Goal: Task Accomplishment & Management: Manage account settings

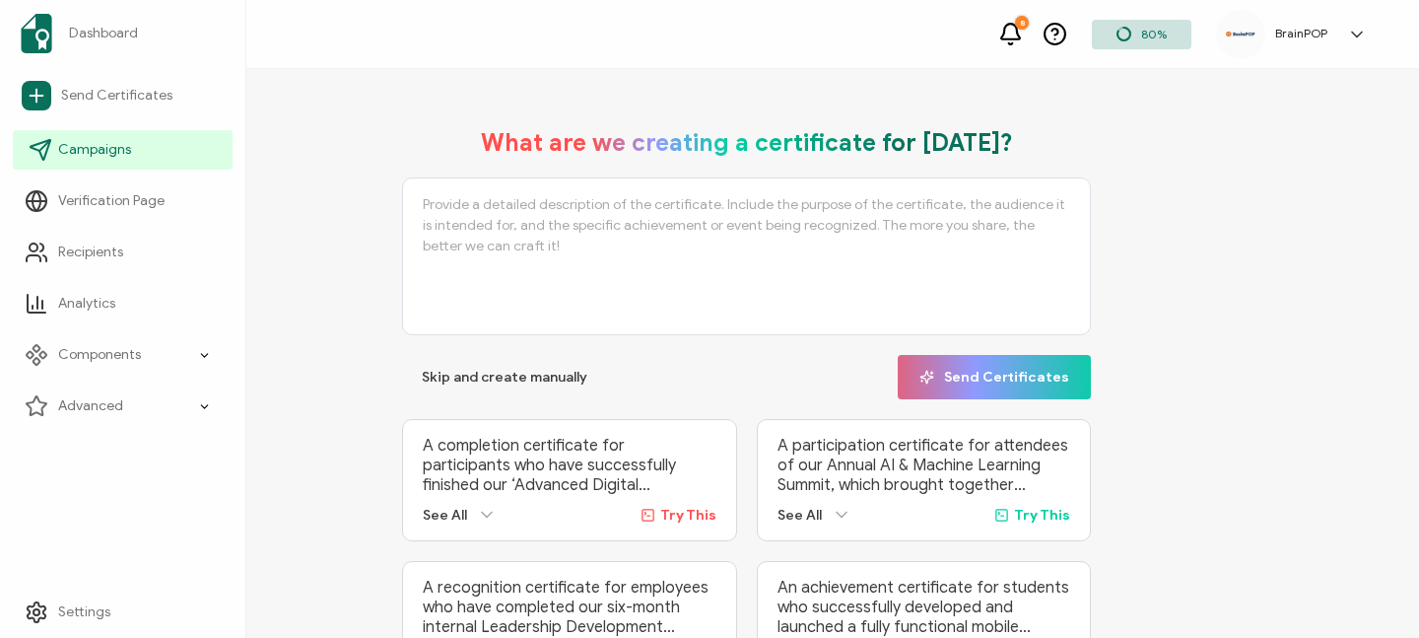
click at [50, 149] on icon at bounding box center [41, 150] width 24 height 24
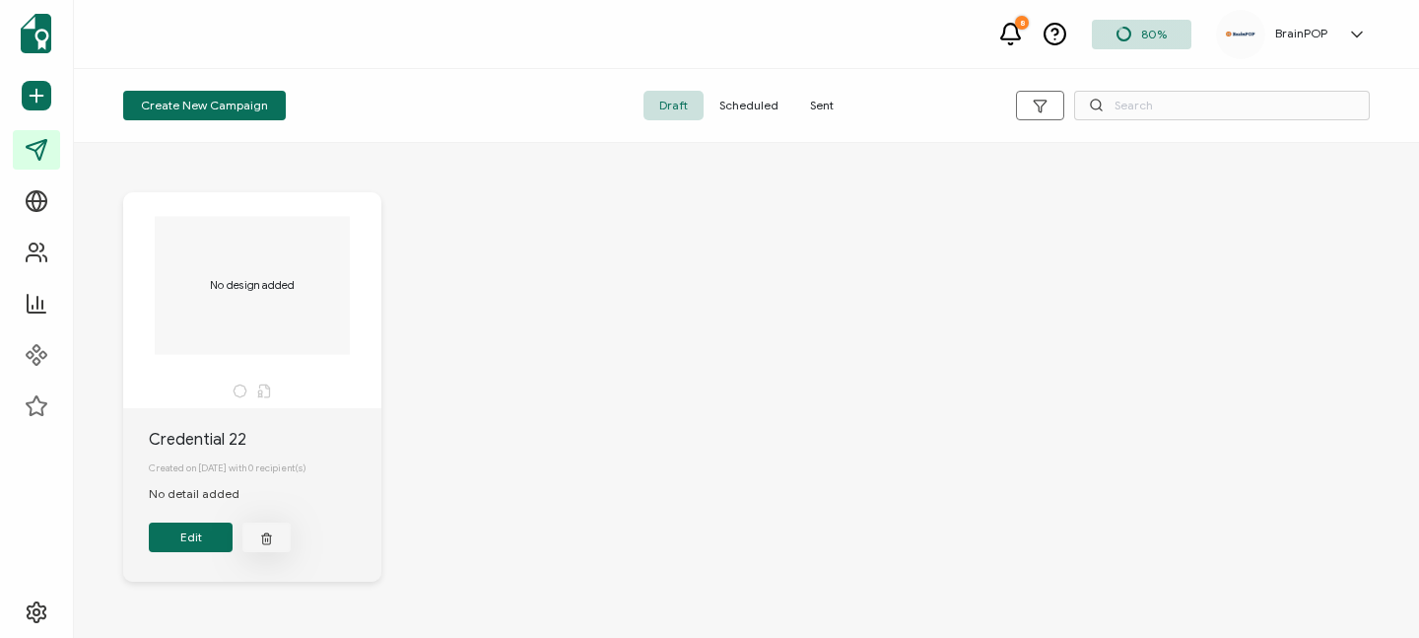
click at [270, 552] on button "button" at bounding box center [266, 537] width 48 height 30
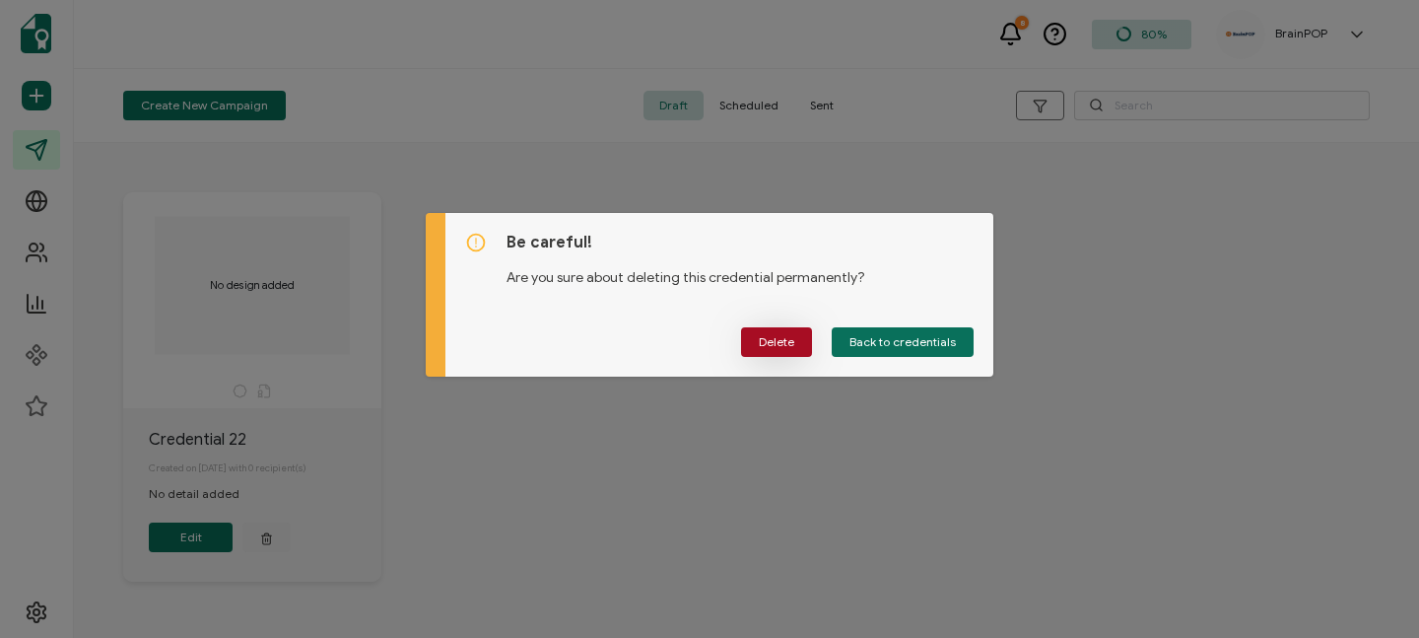
click at [751, 338] on button "Delete" at bounding box center [776, 342] width 71 height 30
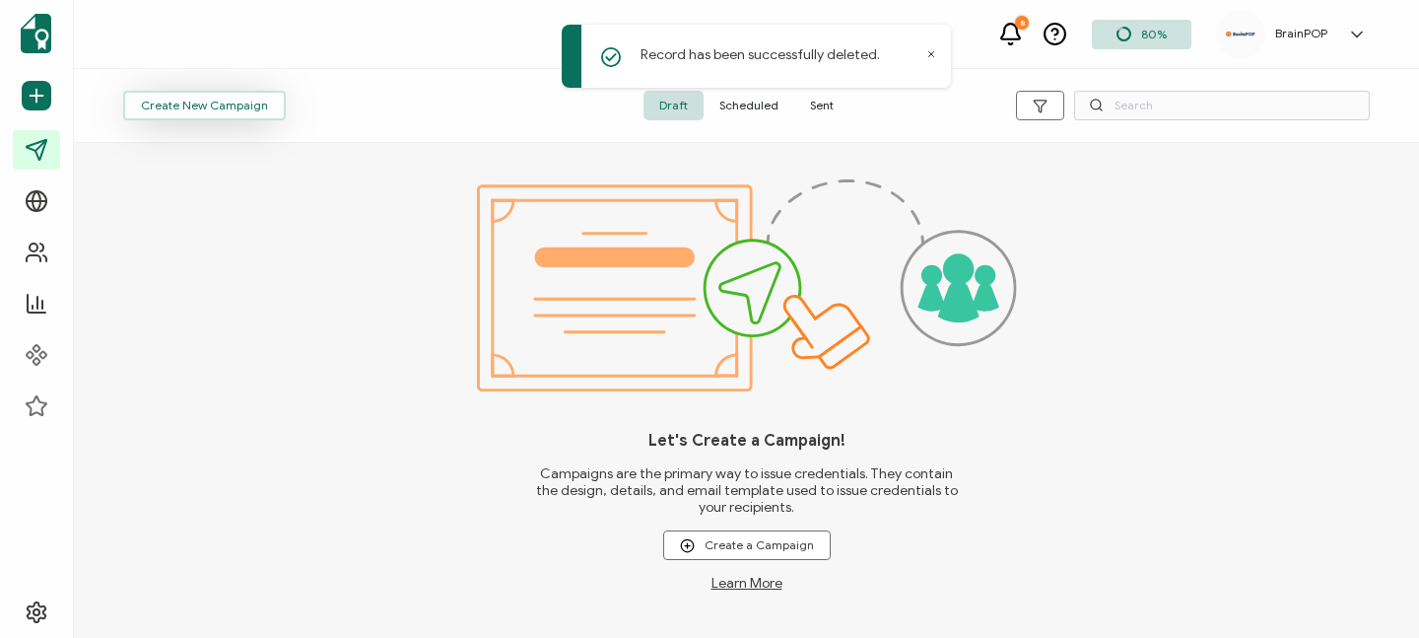
click at [160, 106] on span "Create New Campaign" at bounding box center [204, 106] width 127 height 12
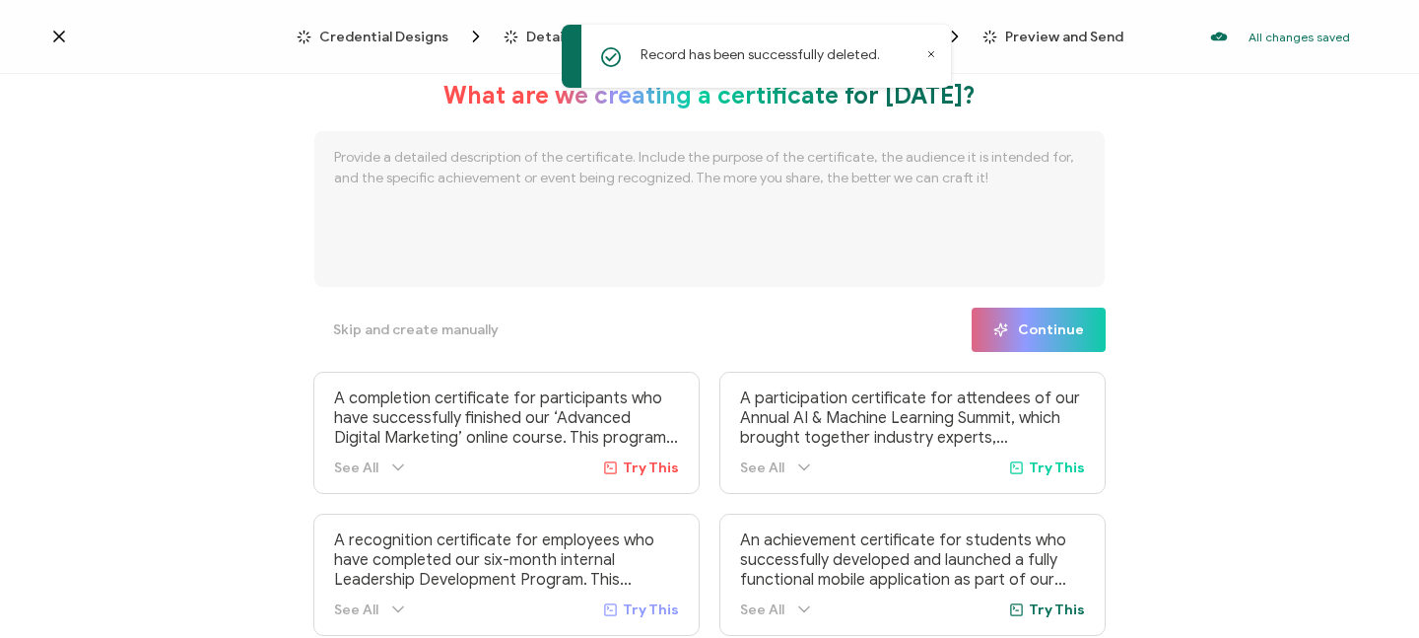
click at [930, 49] on icon at bounding box center [931, 54] width 10 height 10
click at [592, 155] on textarea at bounding box center [709, 209] width 792 height 158
click at [394, 469] on icon at bounding box center [398, 467] width 10 height 5
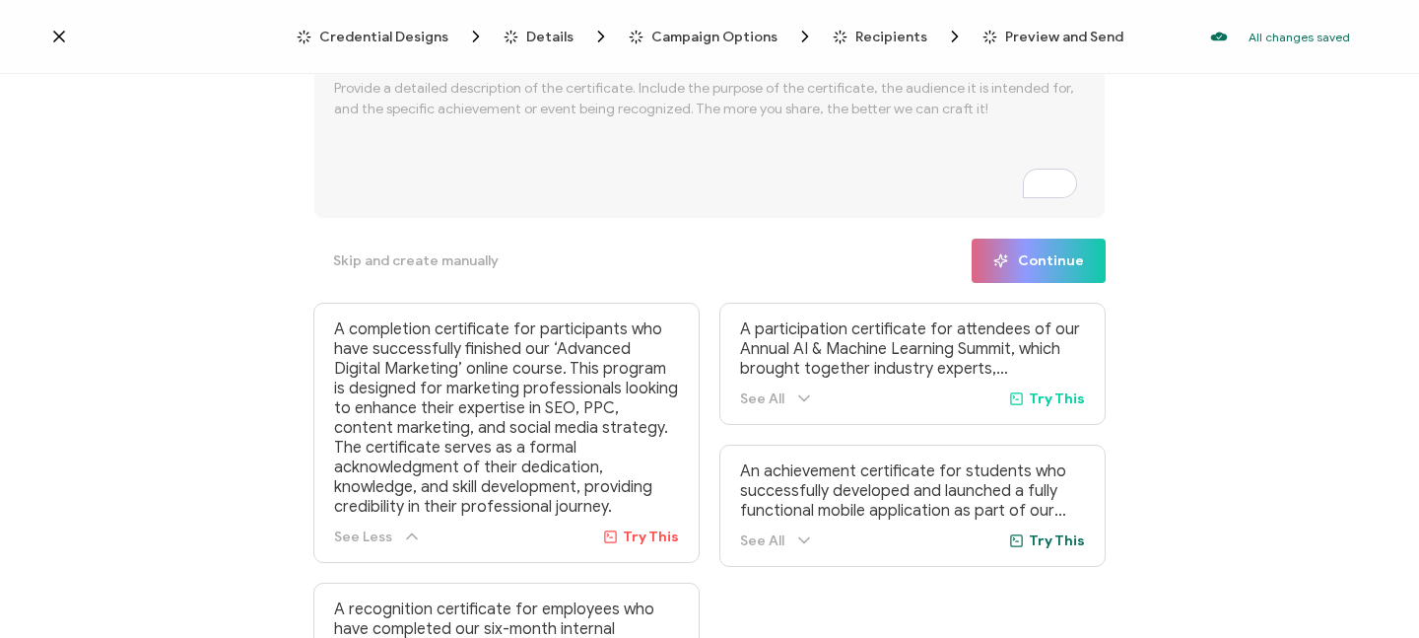
click at [392, 134] on textarea "To enrich screen reader interactions, please activate Accessibility in Grammarl…" at bounding box center [709, 140] width 792 height 158
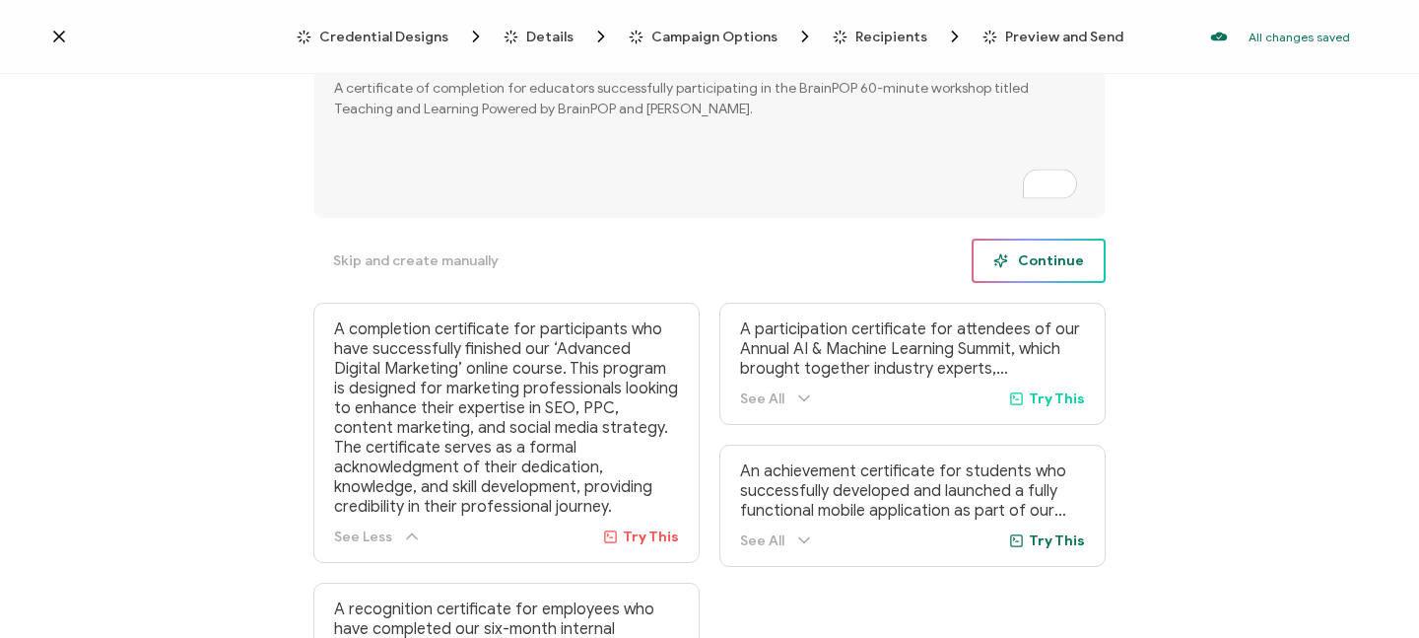
type textarea "A certificate of completion for educators successfully participating in the Bra…"
click at [1048, 265] on span "Continue" at bounding box center [1039, 260] width 91 height 15
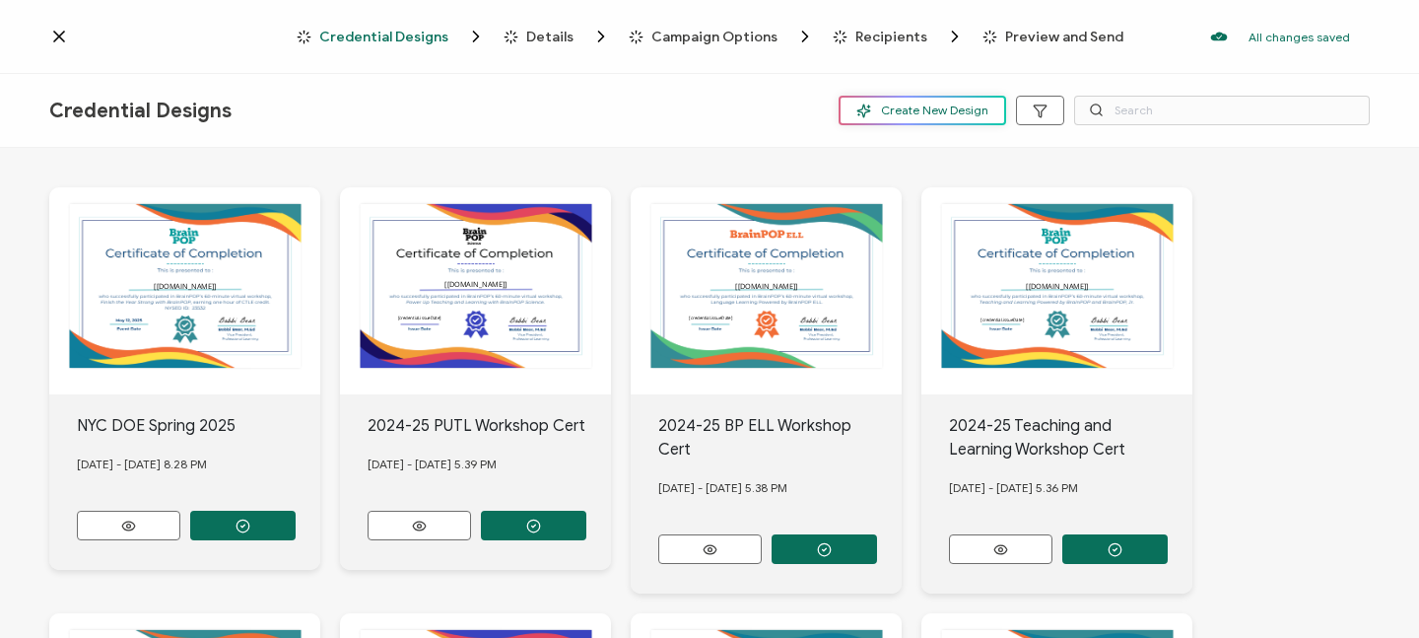
click at [908, 102] on button "Create New Design" at bounding box center [923, 111] width 168 height 30
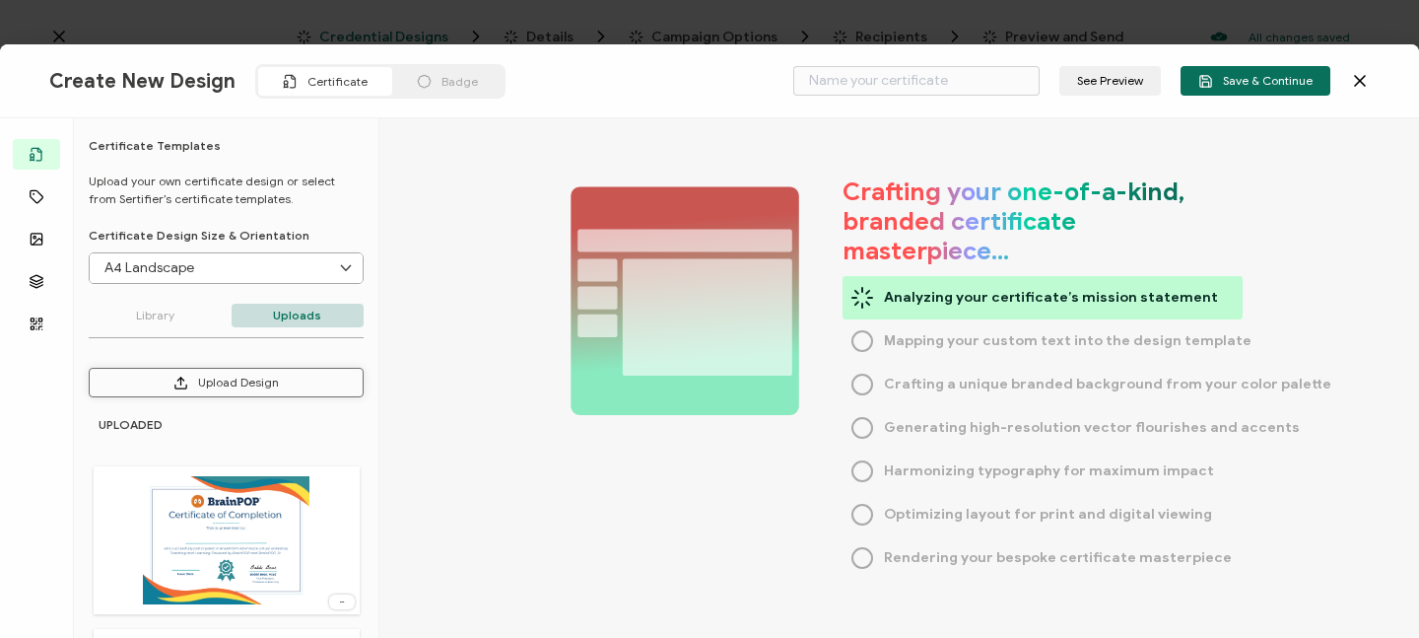
click at [207, 388] on button "Upload Design" at bounding box center [226, 383] width 275 height 30
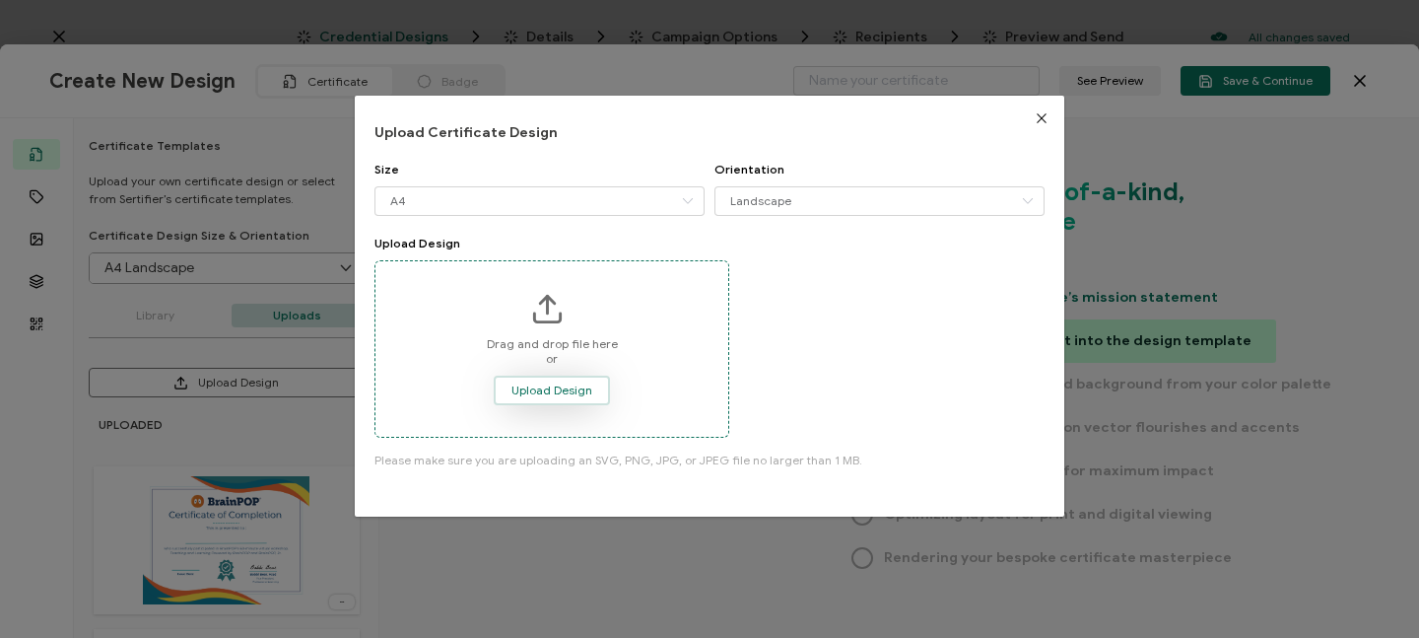
click at [542, 387] on span "Upload Design" at bounding box center [552, 390] width 81 height 12
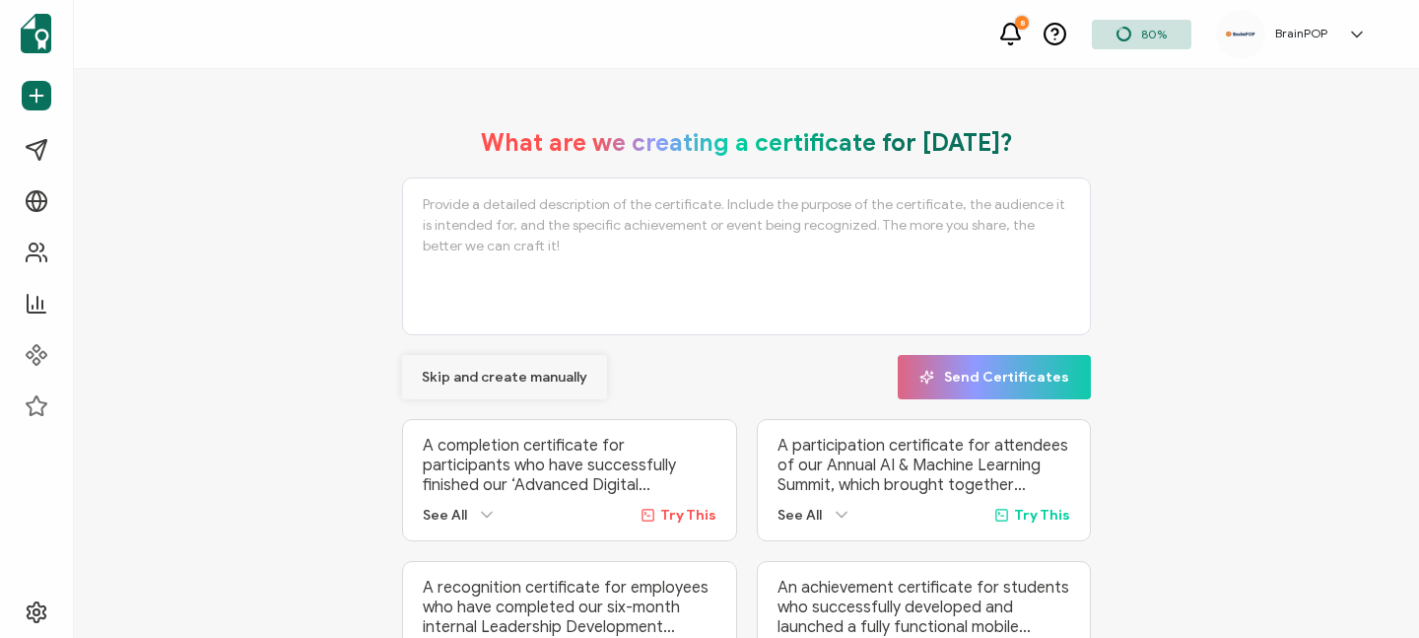
click at [504, 379] on span "Skip and create manually" at bounding box center [505, 378] width 166 height 14
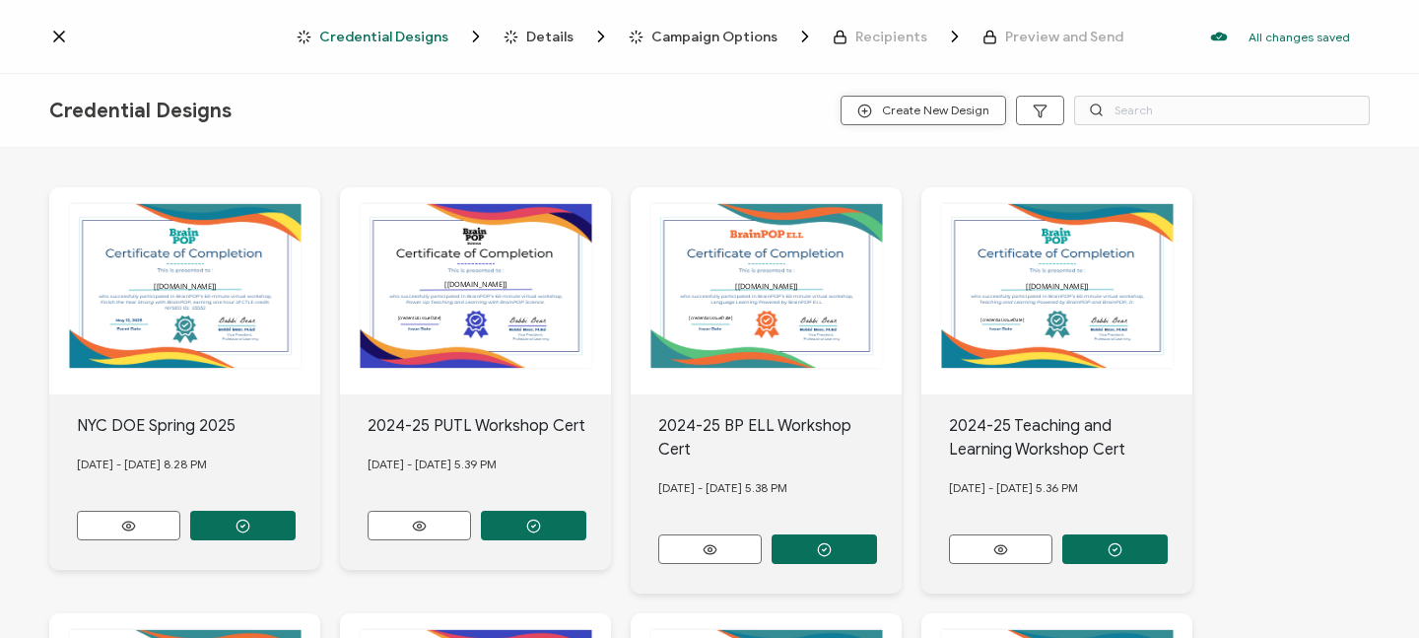
click at [881, 114] on span "Create New Design" at bounding box center [924, 110] width 132 height 15
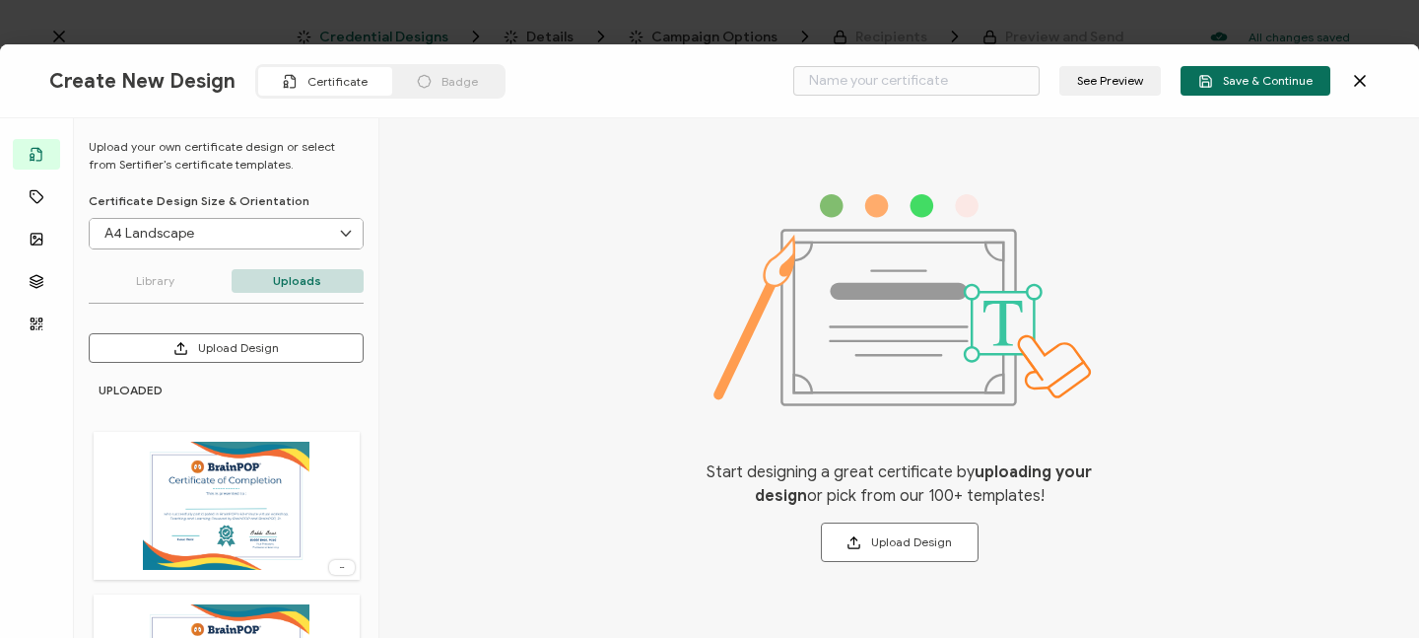
scroll to position [35, 0]
click at [224, 481] on img at bounding box center [226, 505] width 166 height 128
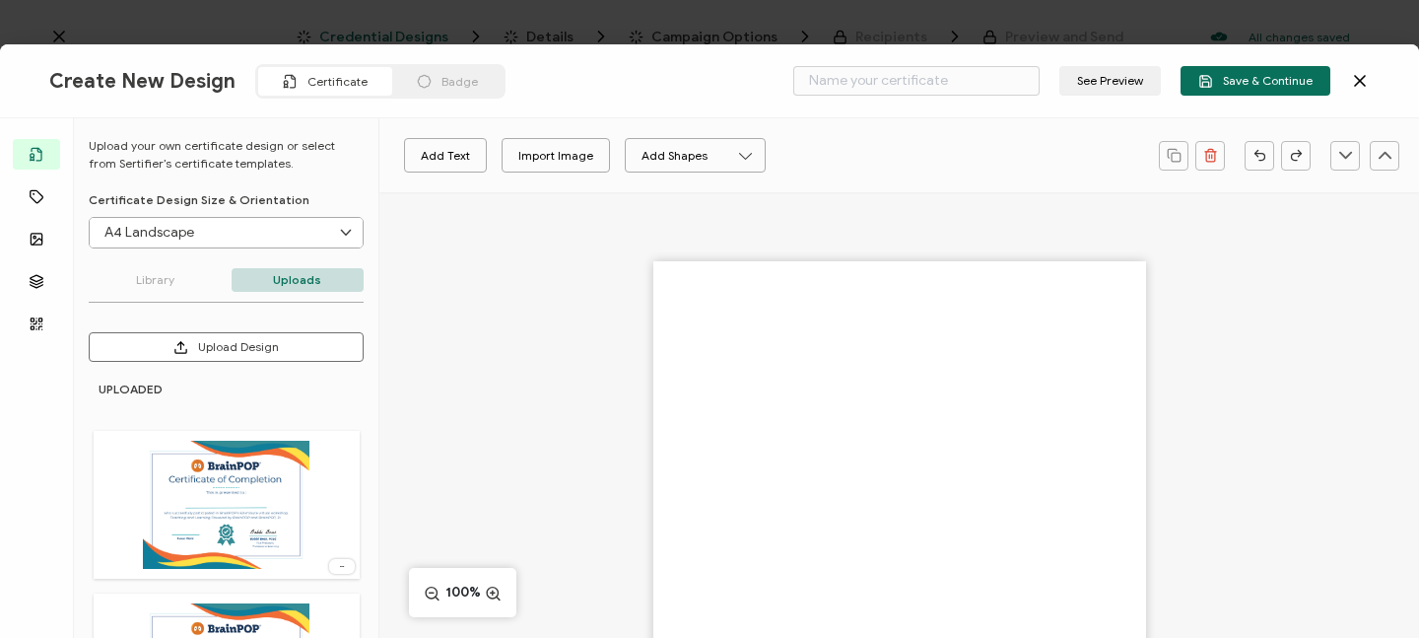
type input "Blank"
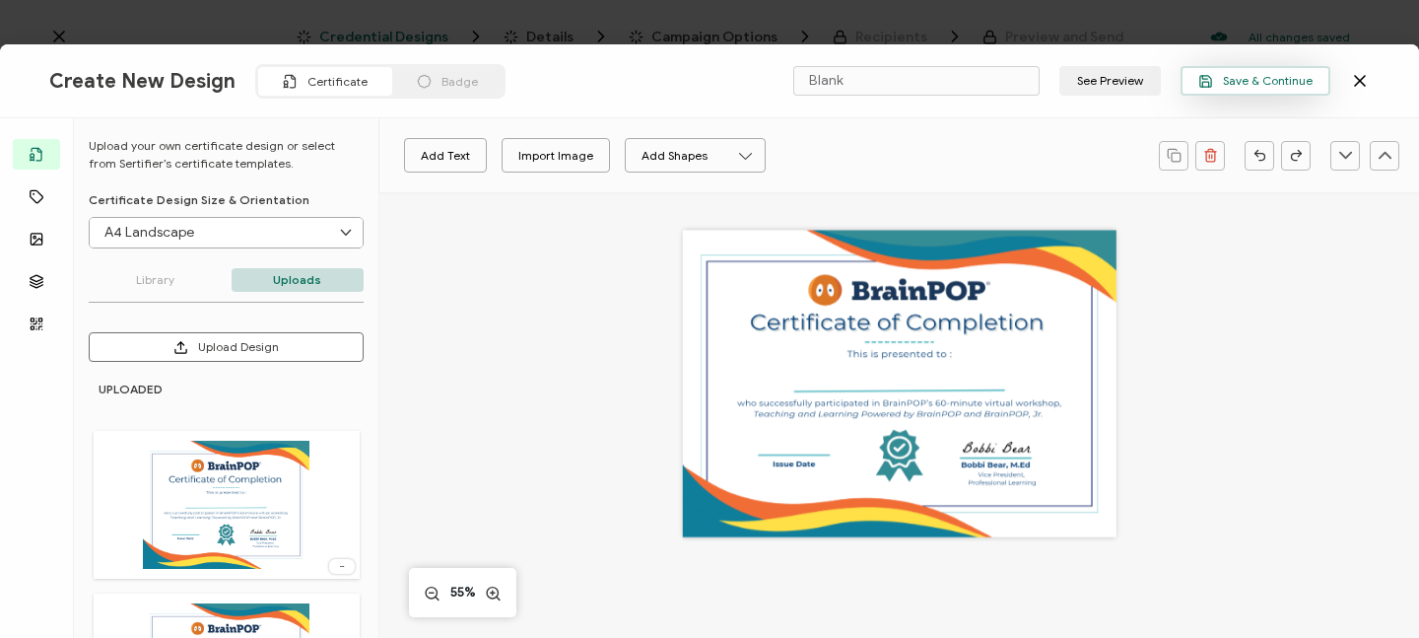
click at [1241, 74] on span "Save & Continue" at bounding box center [1256, 81] width 114 height 15
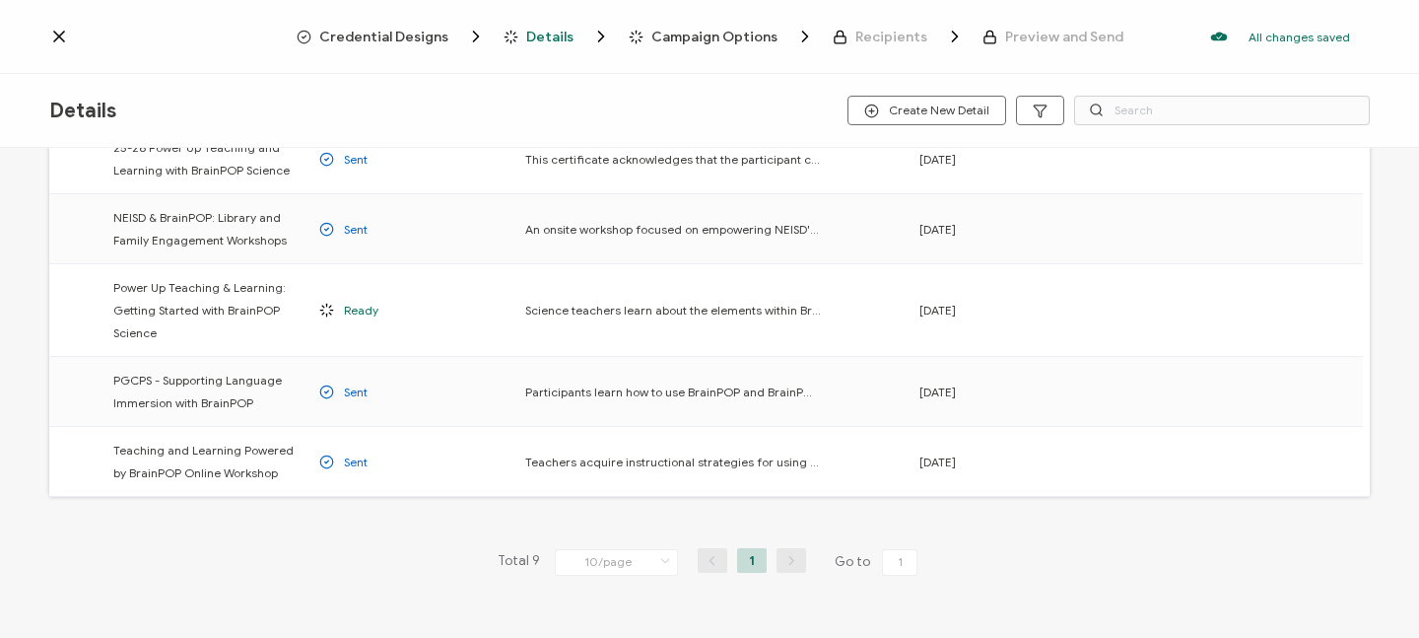
scroll to position [422, 0]
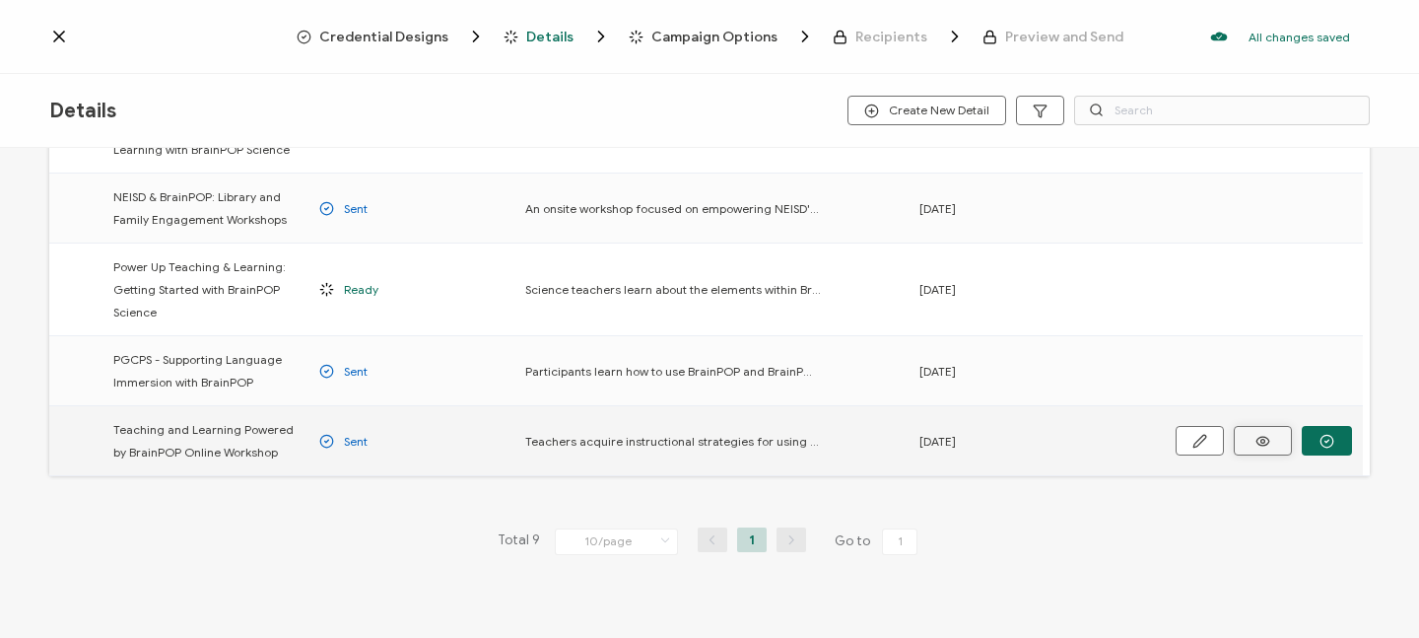
click at [0, 0] on icon at bounding box center [0, 0] width 0 height 0
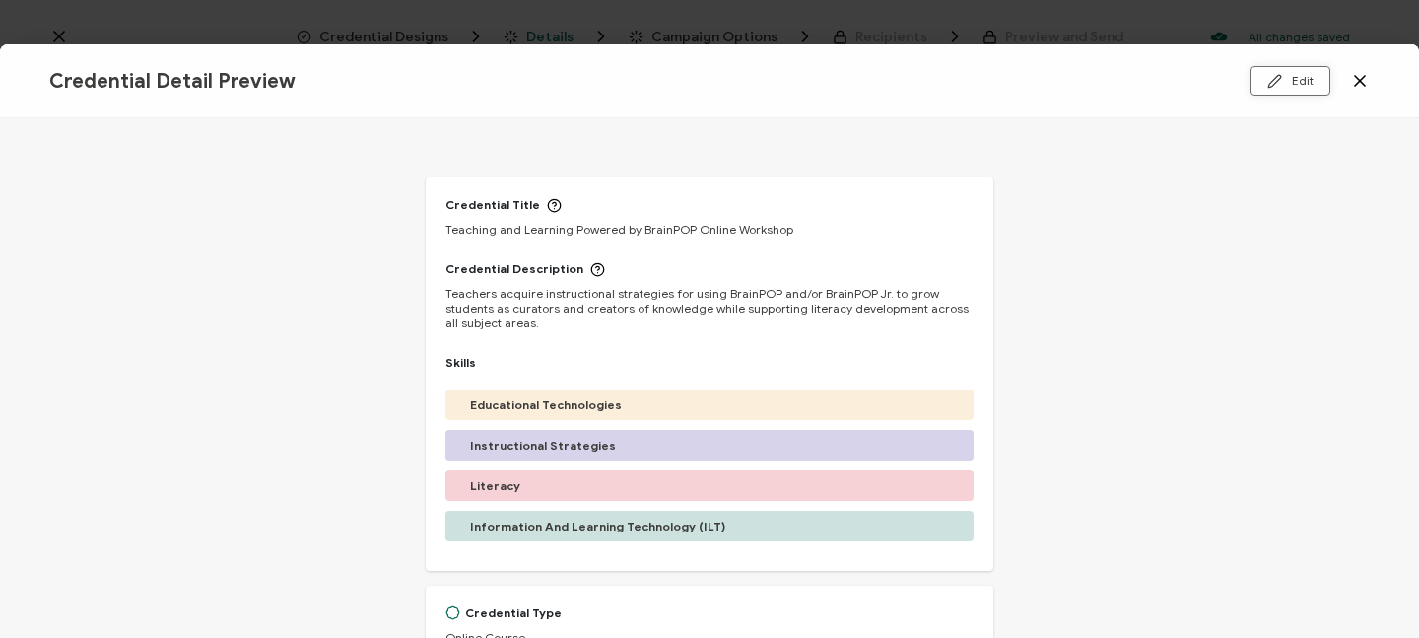
click at [1301, 82] on button "Edit" at bounding box center [1291, 81] width 80 height 30
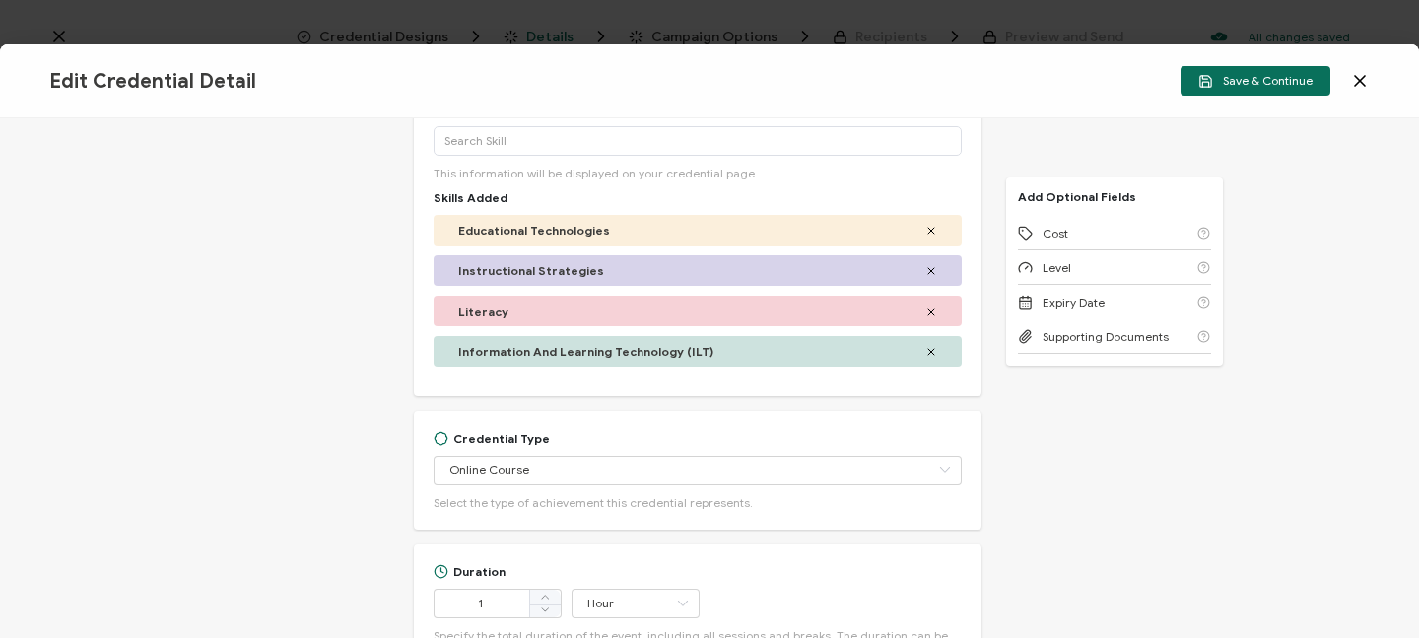
scroll to position [464, 0]
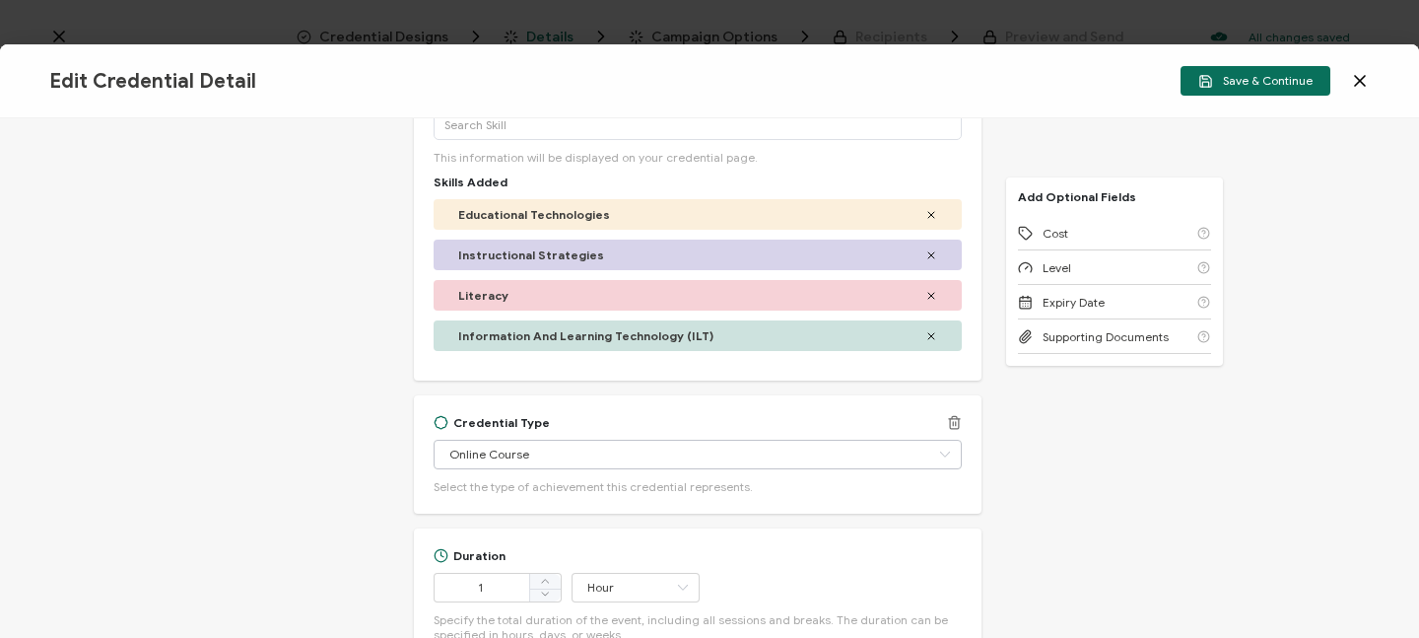
click at [939, 454] on icon at bounding box center [944, 455] width 25 height 30
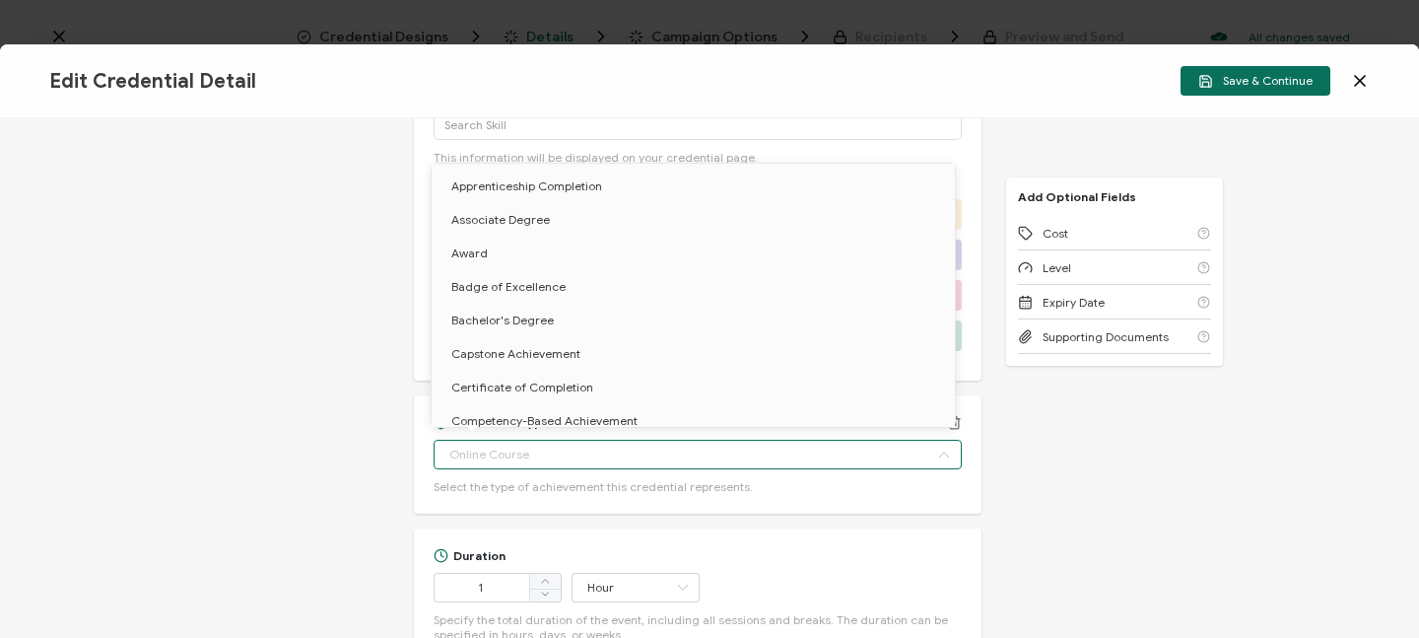
scroll to position [885, 0]
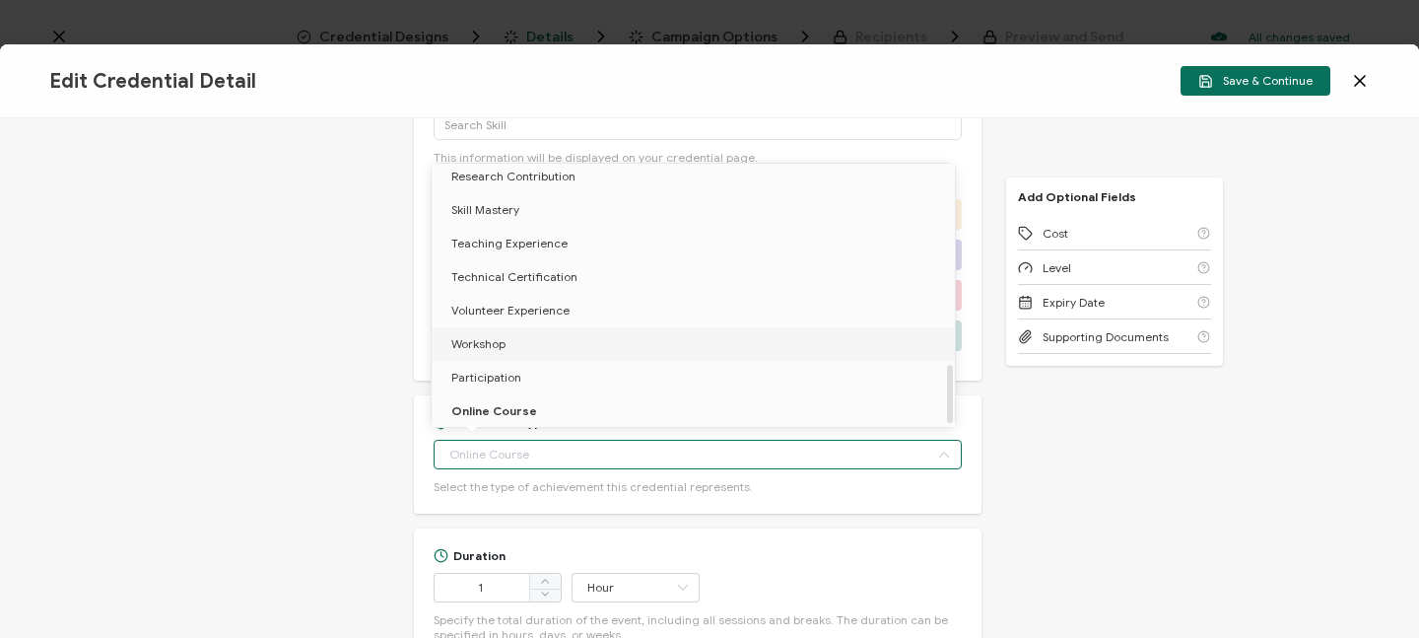
click at [684, 353] on li "Workshop" at bounding box center [697, 344] width 530 height 34
type input "Workshop"
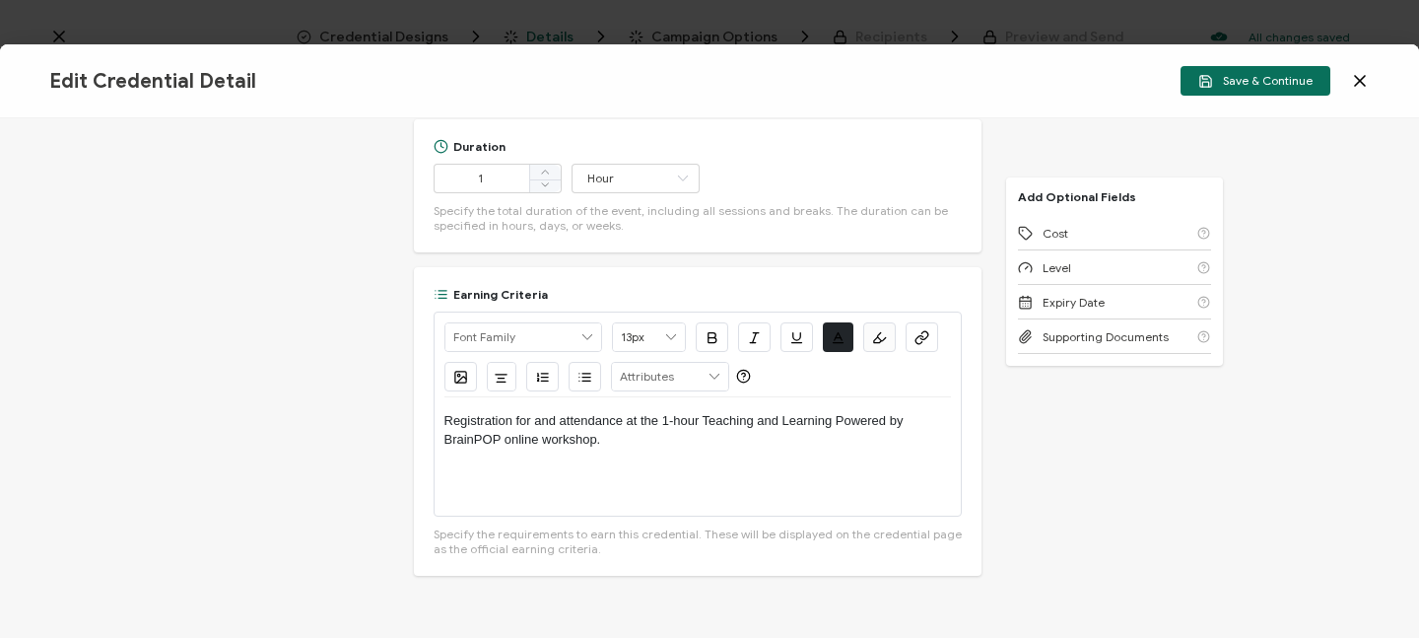
scroll to position [878, 0]
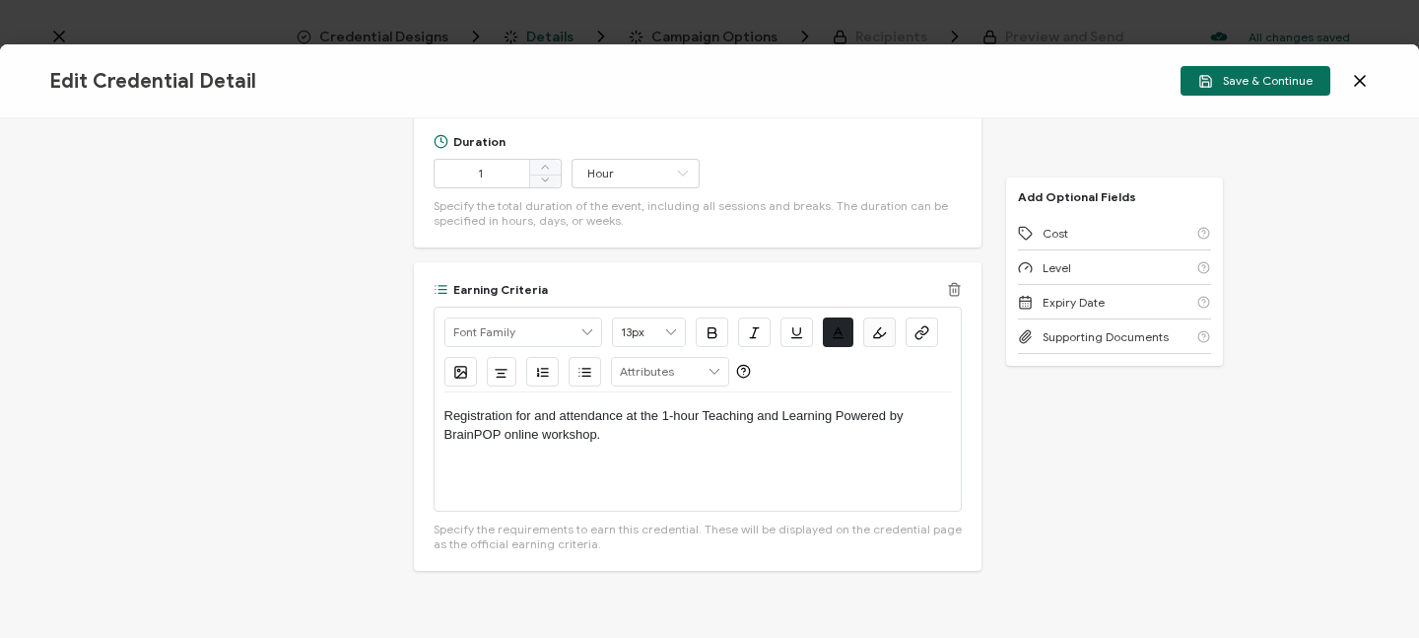
click at [445, 414] on p "Registration for and attendance at the 1-hour Teaching and Learning Powered by …" at bounding box center [698, 425] width 507 height 36
drag, startPoint x: 623, startPoint y: 417, endPoint x: 437, endPoint y: 415, distance: 186.3
click at [437, 415] on div "Credential Title Teaching and Learning Powered by BrainPOP Online Workshop ISSU…" at bounding box center [709, 377] width 1419 height 519
drag, startPoint x: 646, startPoint y: 417, endPoint x: 679, endPoint y: 417, distance: 33.5
click at [679, 417] on p "Attendance and participation at the 1-hour Teaching and Learning Powered by Bra…" at bounding box center [698, 425] width 507 height 36
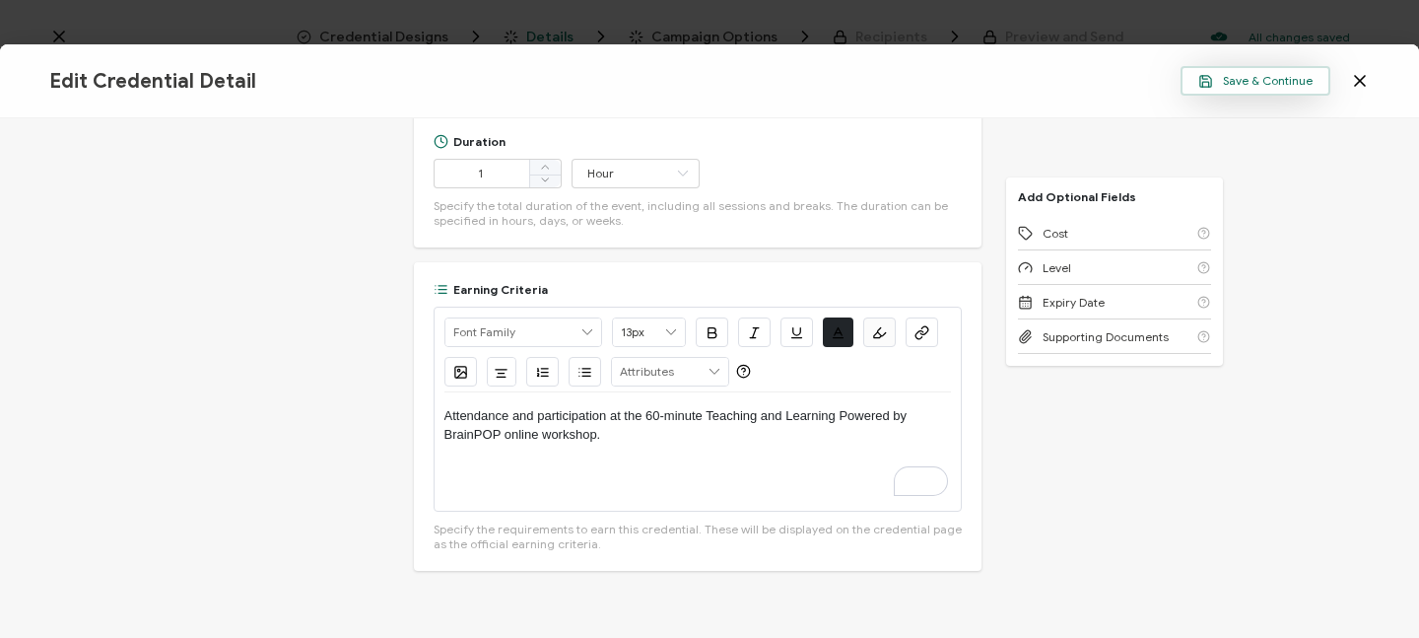
click at [1260, 75] on span "Save & Continue" at bounding box center [1256, 81] width 114 height 15
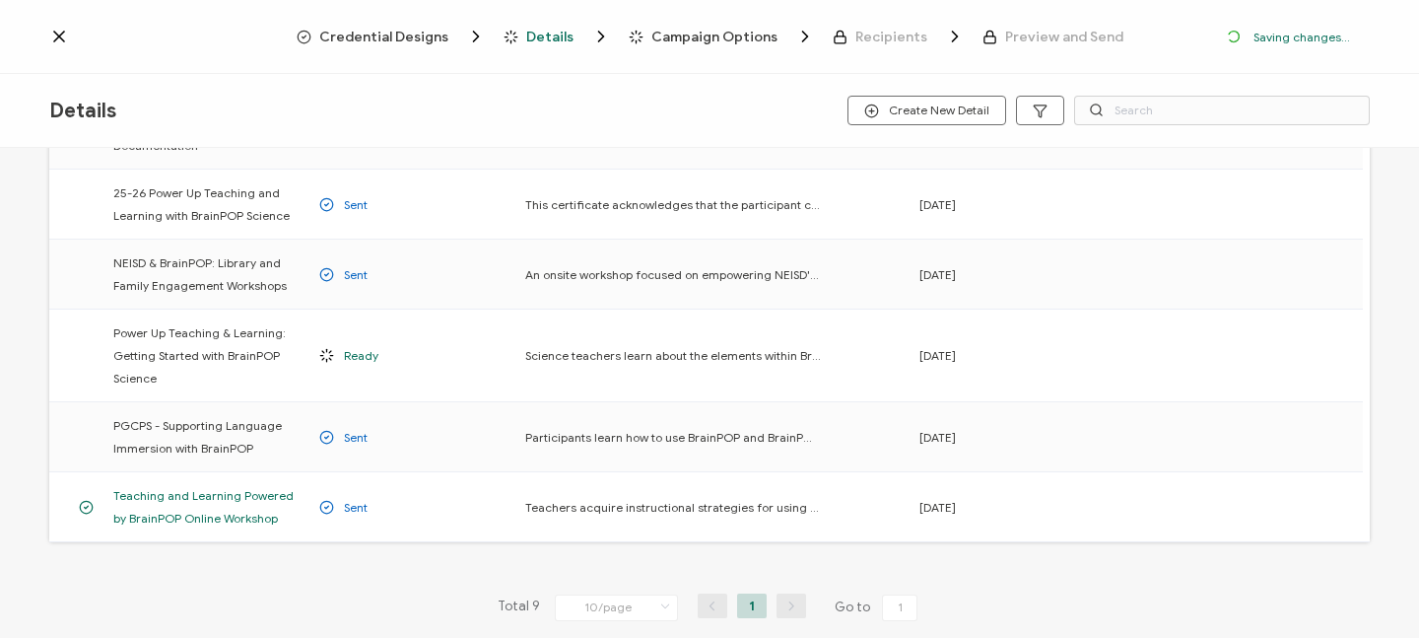
scroll to position [488, 0]
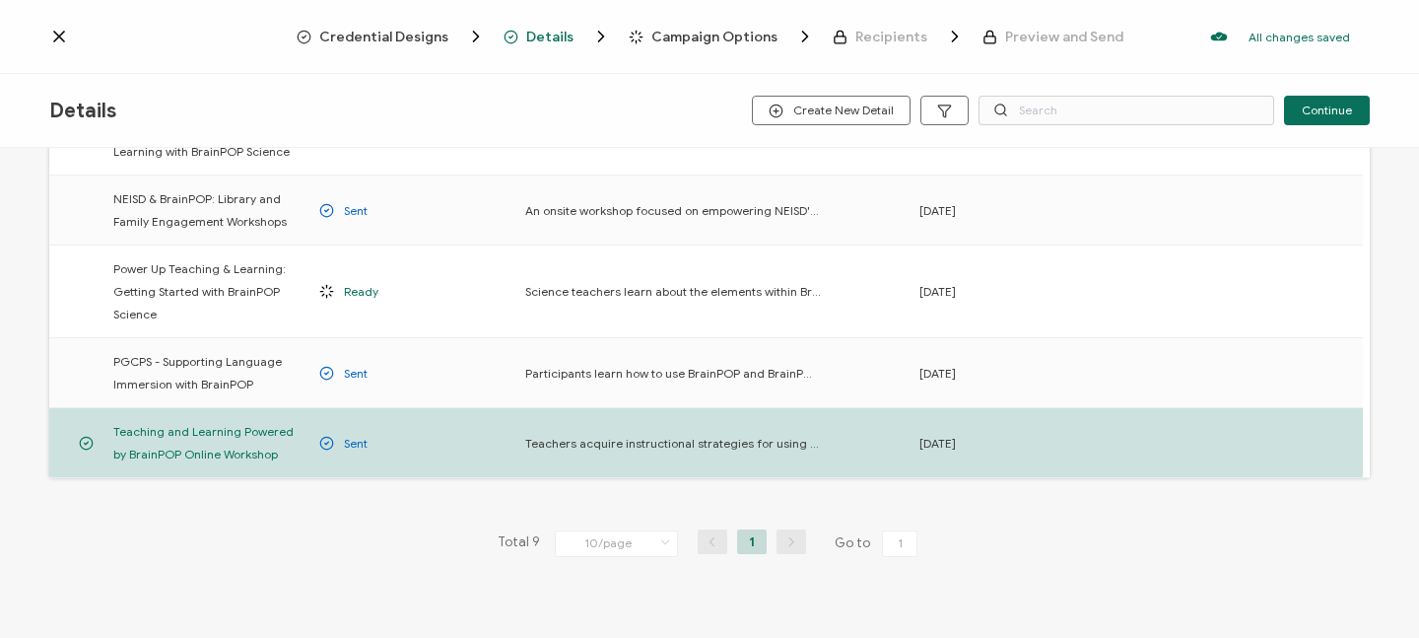
scroll to position [488, 0]
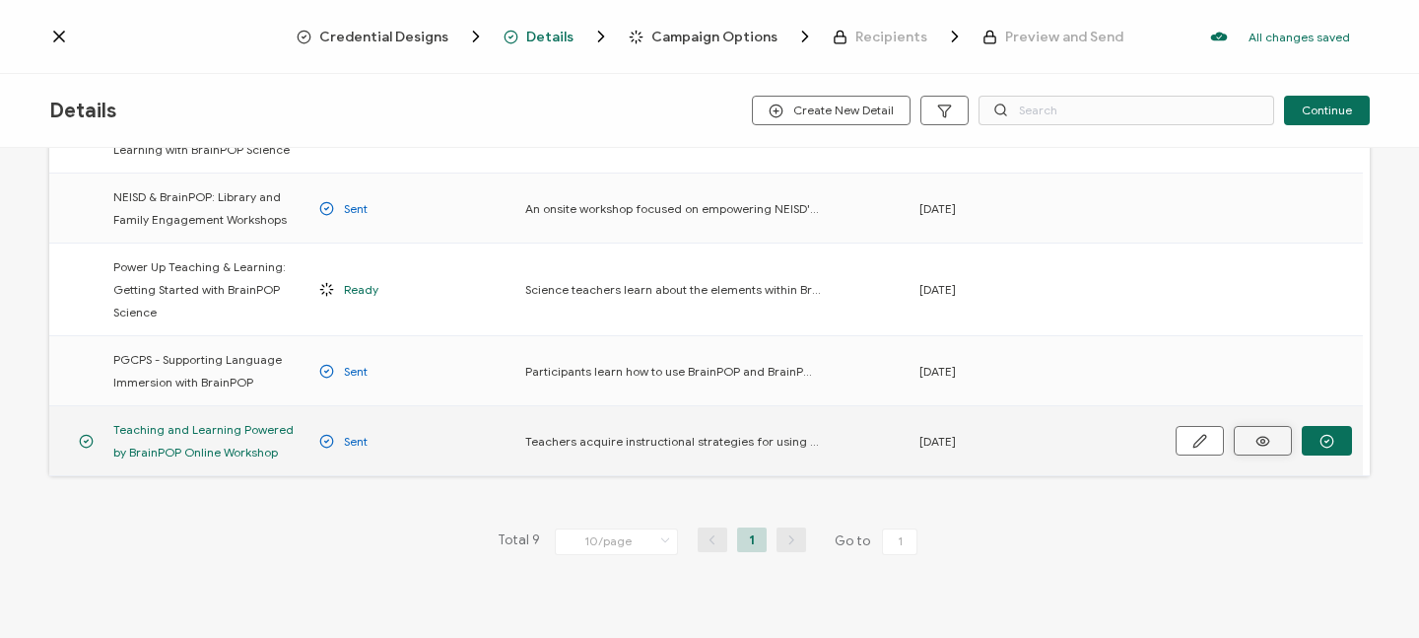
click at [1275, 426] on button at bounding box center [1263, 441] width 58 height 30
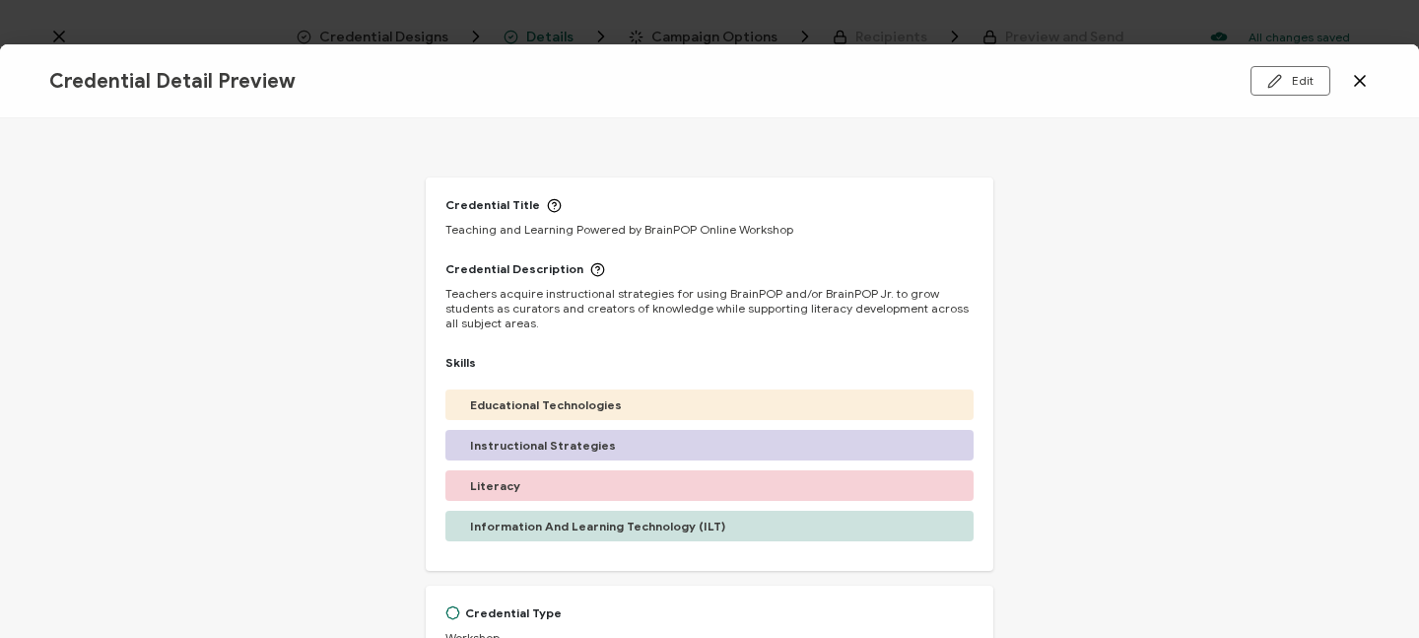
click at [1357, 85] on icon at bounding box center [1360, 81] width 20 height 20
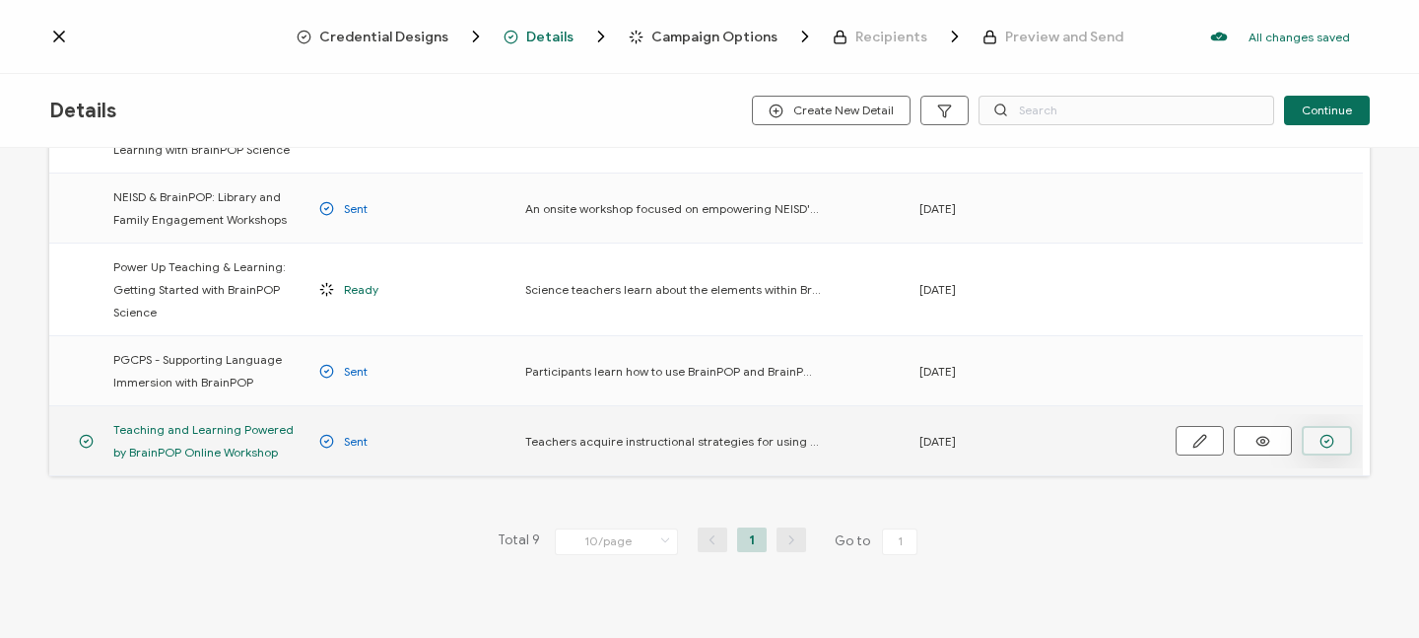
click at [1331, 435] on circle "button" at bounding box center [1327, 441] width 13 height 13
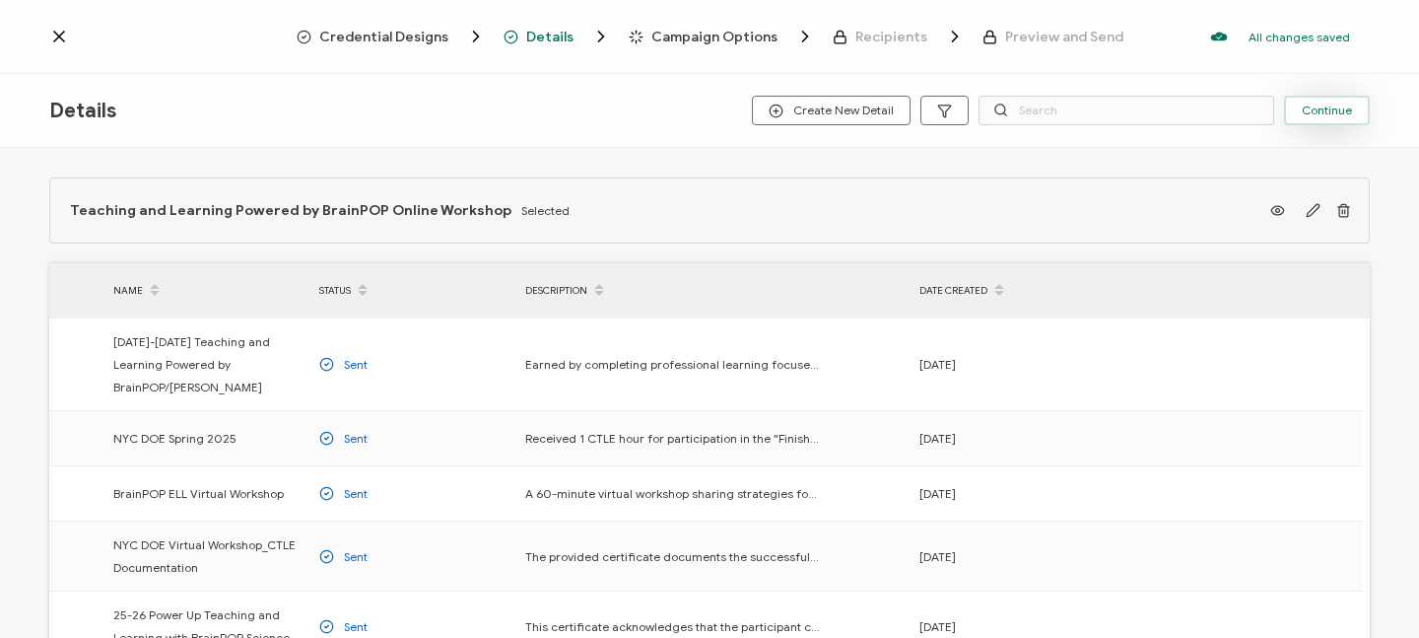
click at [1328, 117] on button "Continue" at bounding box center [1327, 111] width 86 height 30
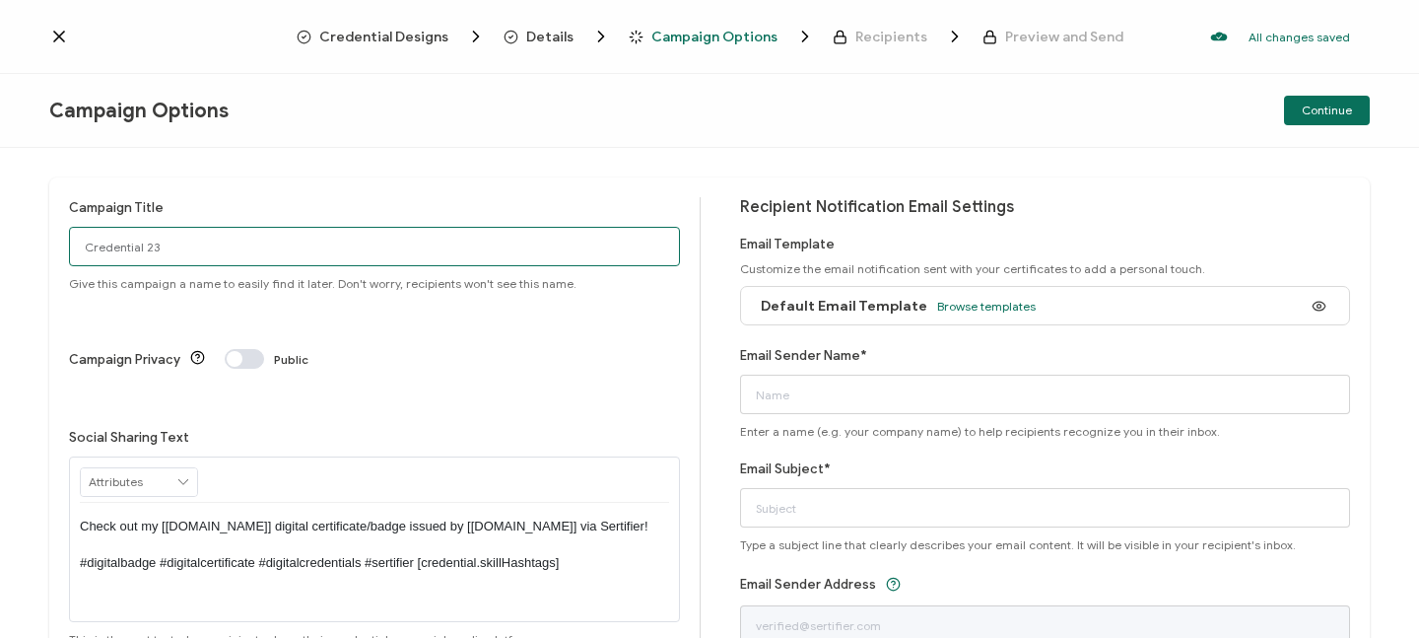
drag, startPoint x: 239, startPoint y: 255, endPoint x: 0, endPoint y: 254, distance: 238.5
click at [0, 254] on div "Campaign Title Credential 23 Give this campaign a name to easily find it later.…" at bounding box center [709, 393] width 1419 height 490
drag, startPoint x: 183, startPoint y: 244, endPoint x: 67, endPoint y: 242, distance: 116.3
click at [67, 242] on div "Campaign Title Credential 23 Give this campaign a name to easily find it later.…" at bounding box center [709, 440] width 1321 height 527
type input "2025-26 Teaching and Learning Powered by BrainPOP (Workshop)"
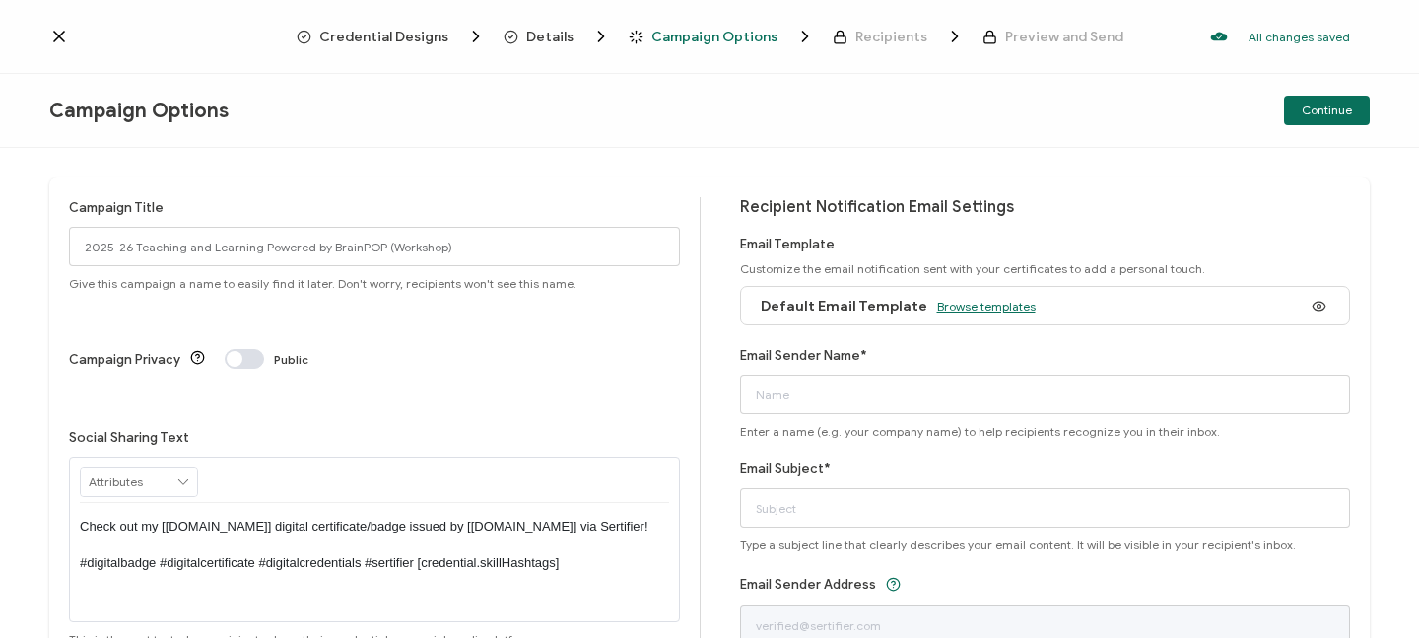
click at [971, 308] on span "Browse templates" at bounding box center [986, 306] width 99 height 15
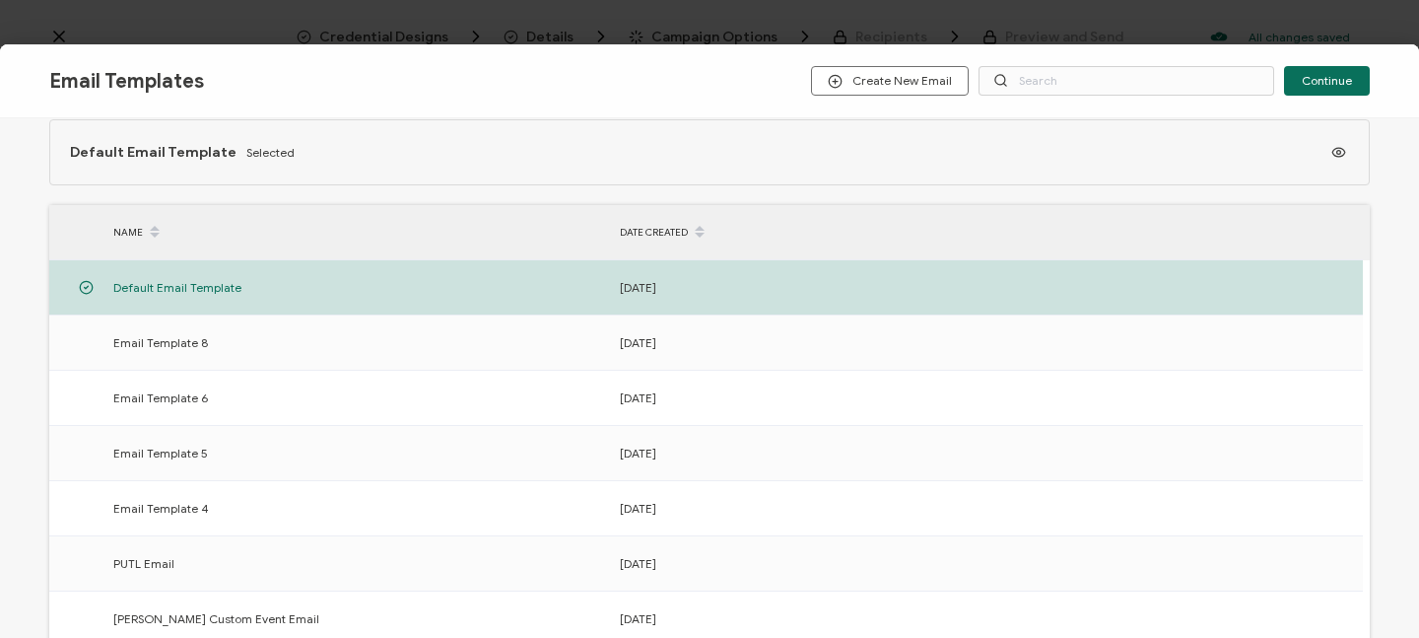
scroll to position [33, 0]
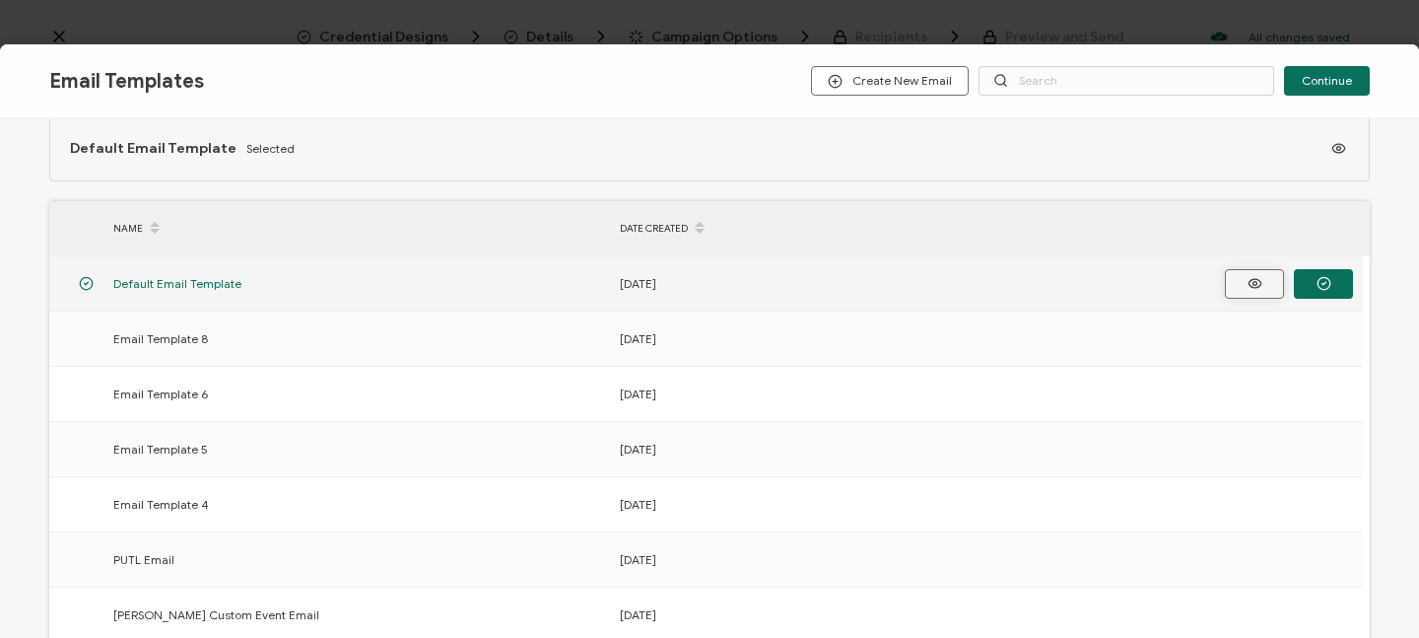
click at [1260, 285] on icon "button" at bounding box center [1255, 283] width 13 height 9
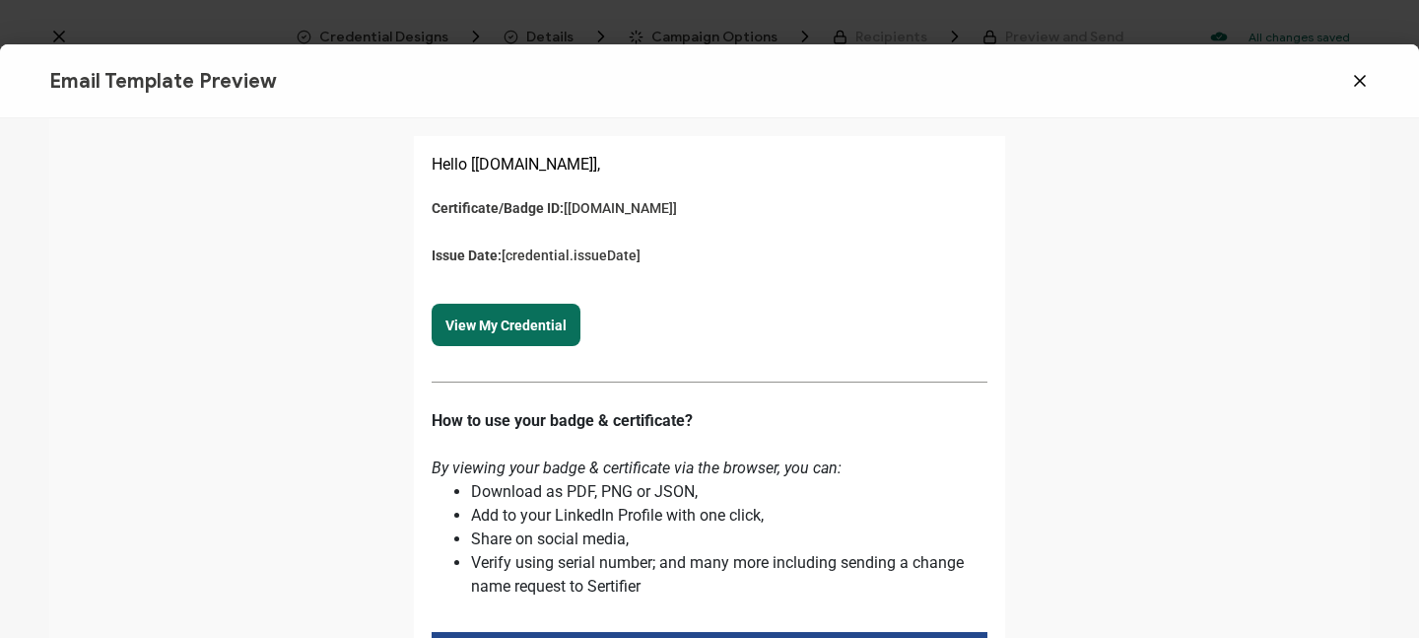
scroll to position [37, 0]
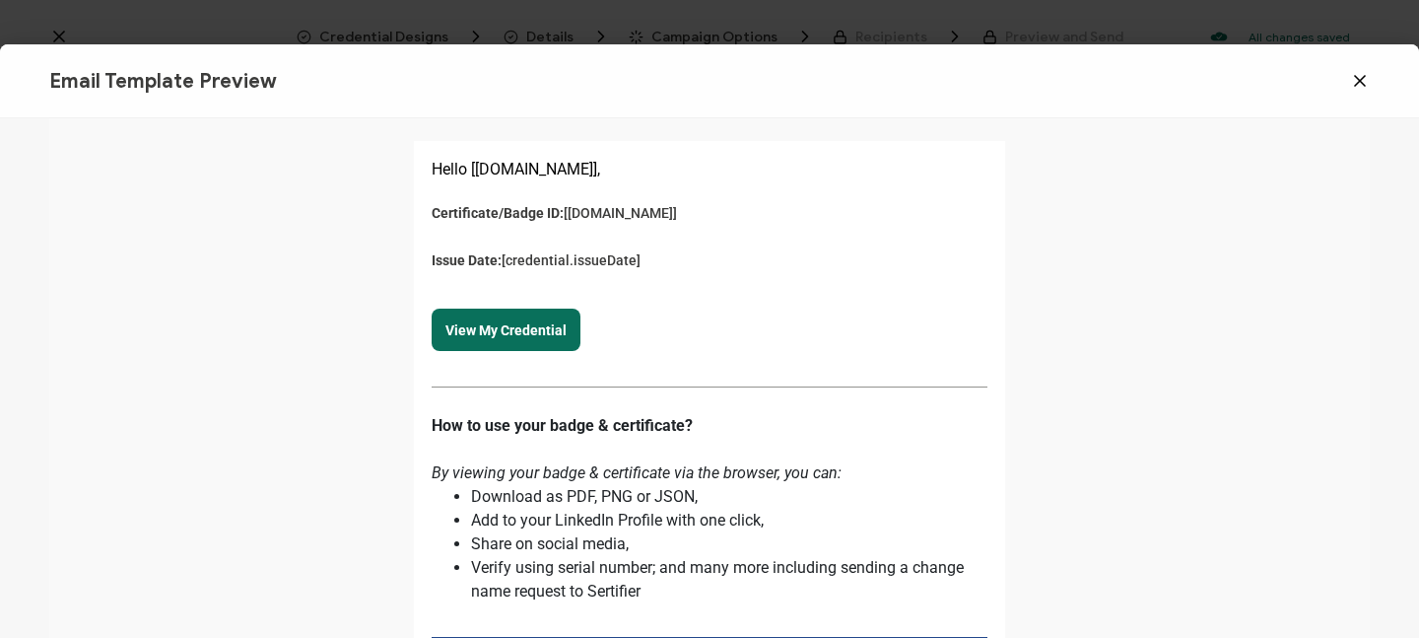
click at [1361, 77] on icon at bounding box center [1360, 81] width 20 height 20
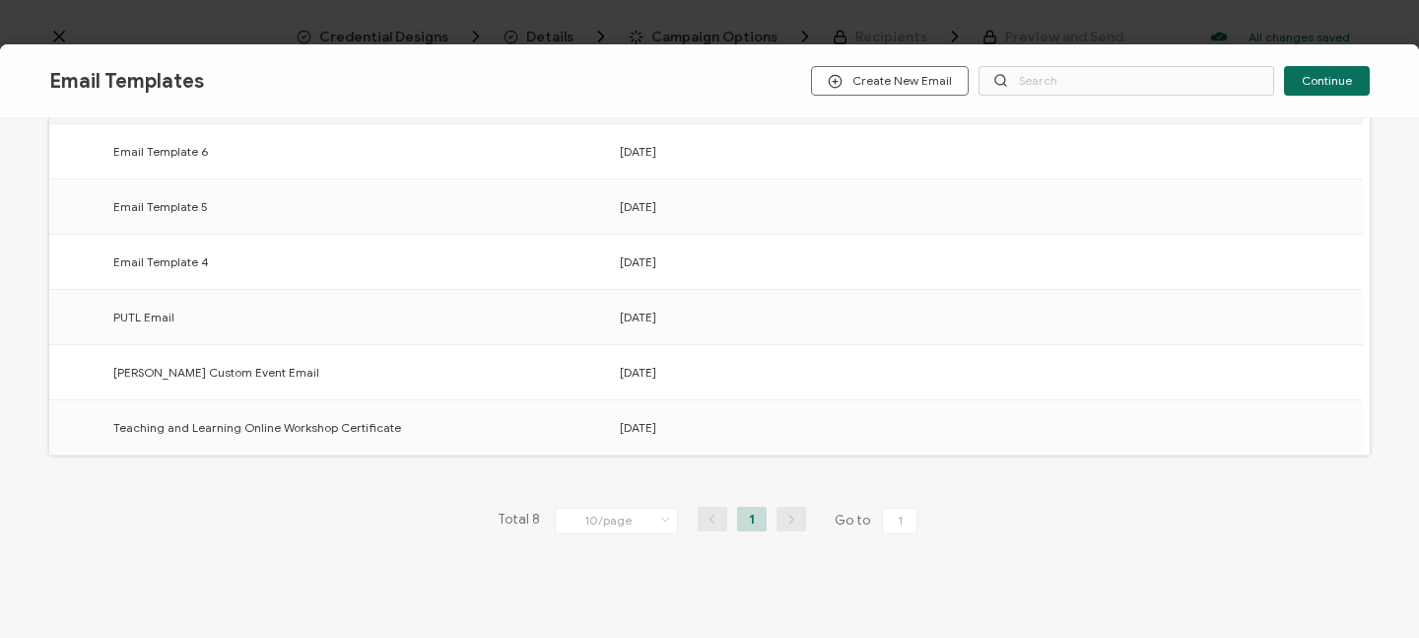
scroll to position [282, 0]
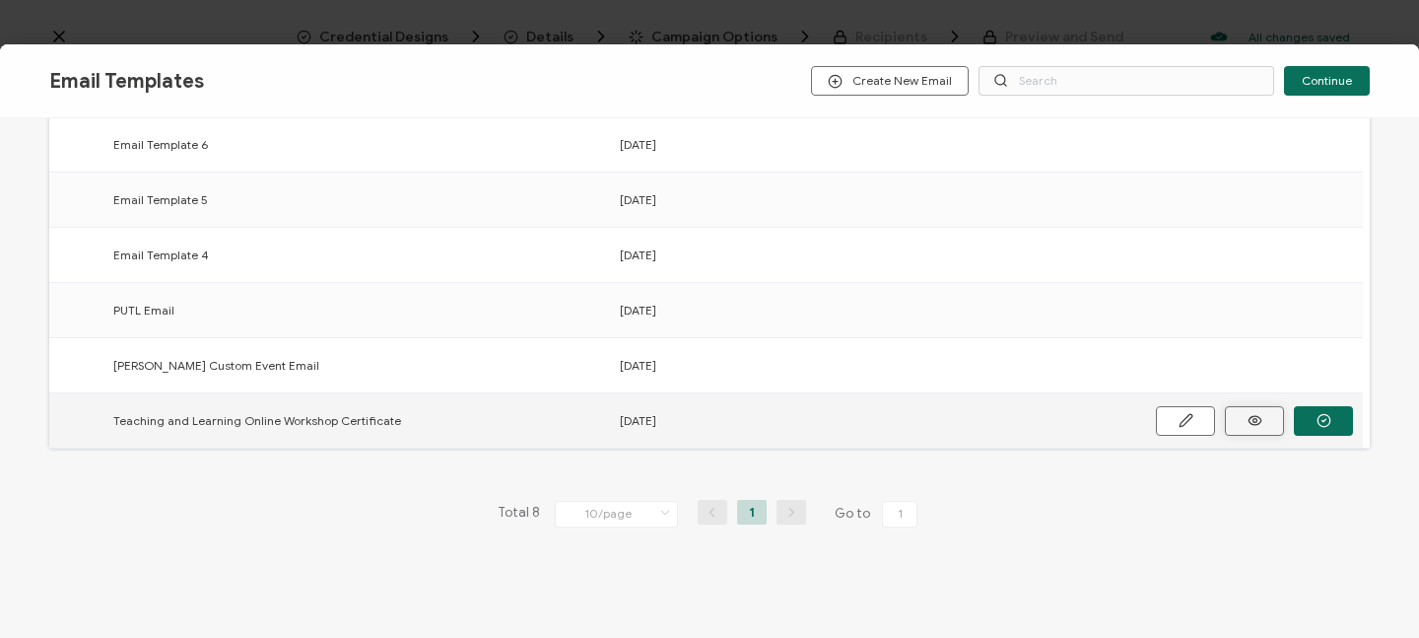
click at [0, 0] on circle "button" at bounding box center [0, 0] width 0 height 0
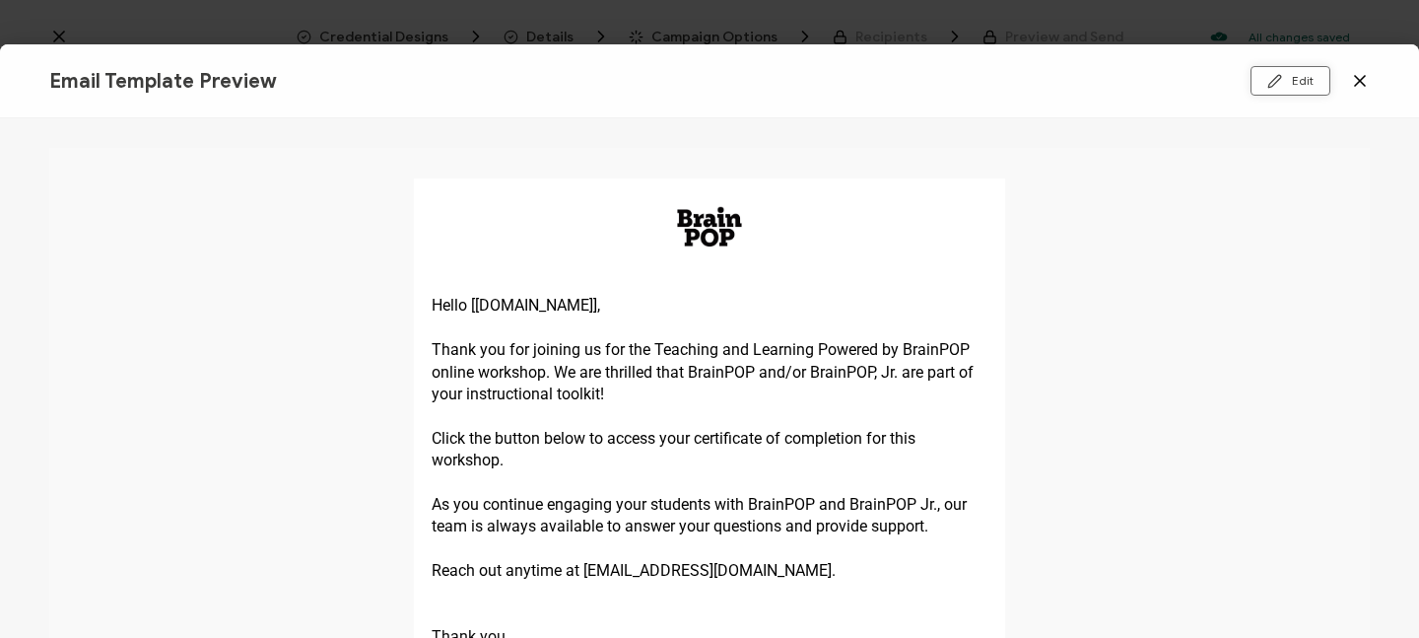
click at [1297, 78] on button "Edit" at bounding box center [1291, 81] width 80 height 30
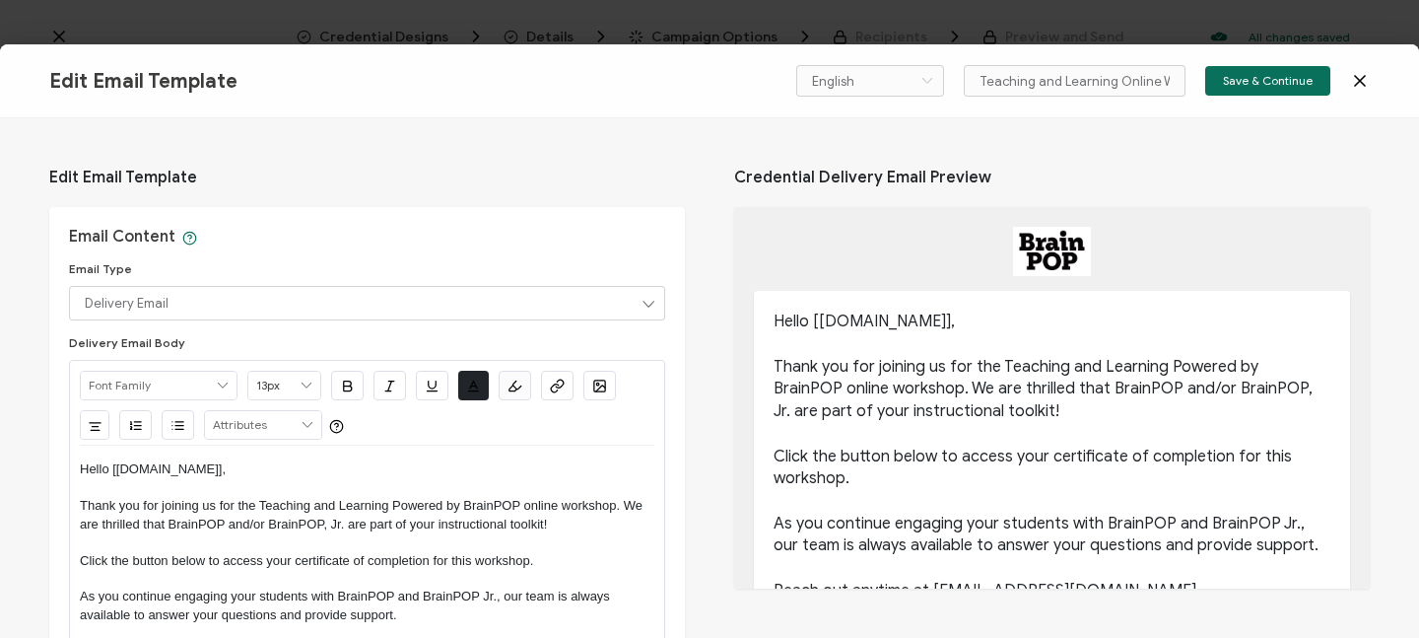
click at [819, 321] on p "Hello [recipient.name]," at bounding box center [1052, 321] width 557 height 23
click at [167, 467] on p "Hello [recipient.name]," at bounding box center [367, 469] width 575 height 18
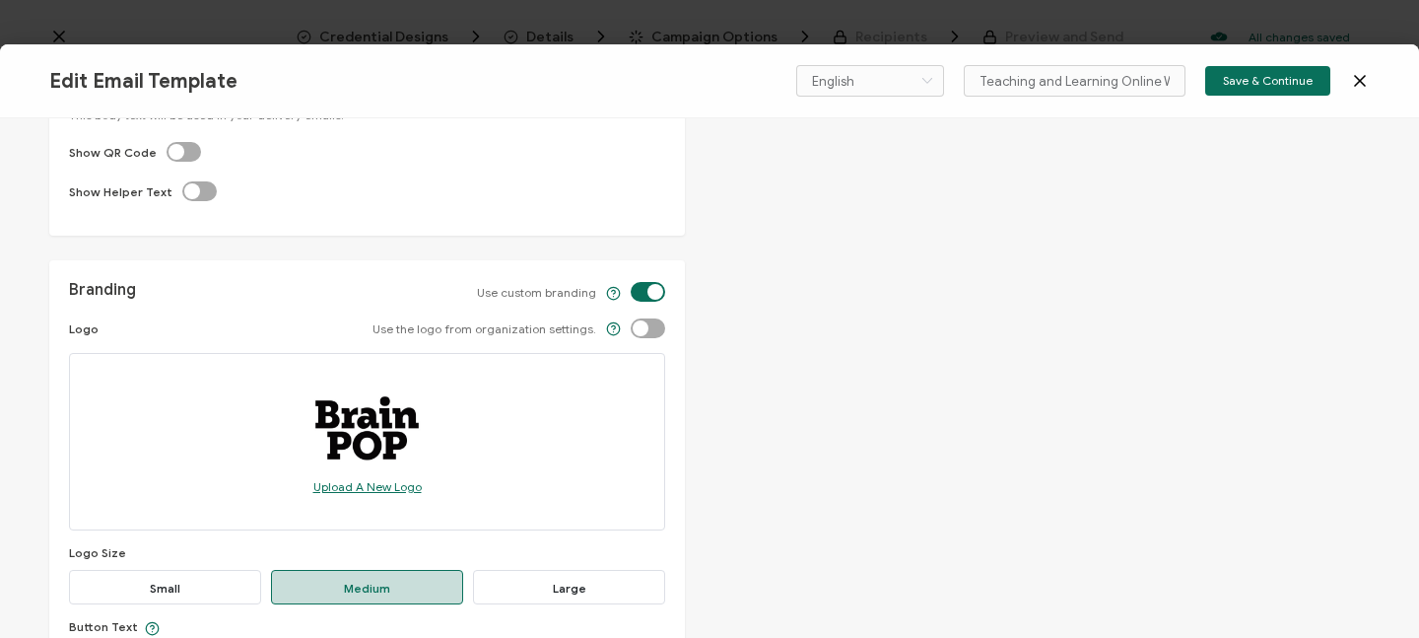
click at [361, 486] on span "Upload A New Logo" at bounding box center [367, 486] width 108 height 15
click at [391, 485] on span "Upload A New Logo" at bounding box center [367, 486] width 108 height 15
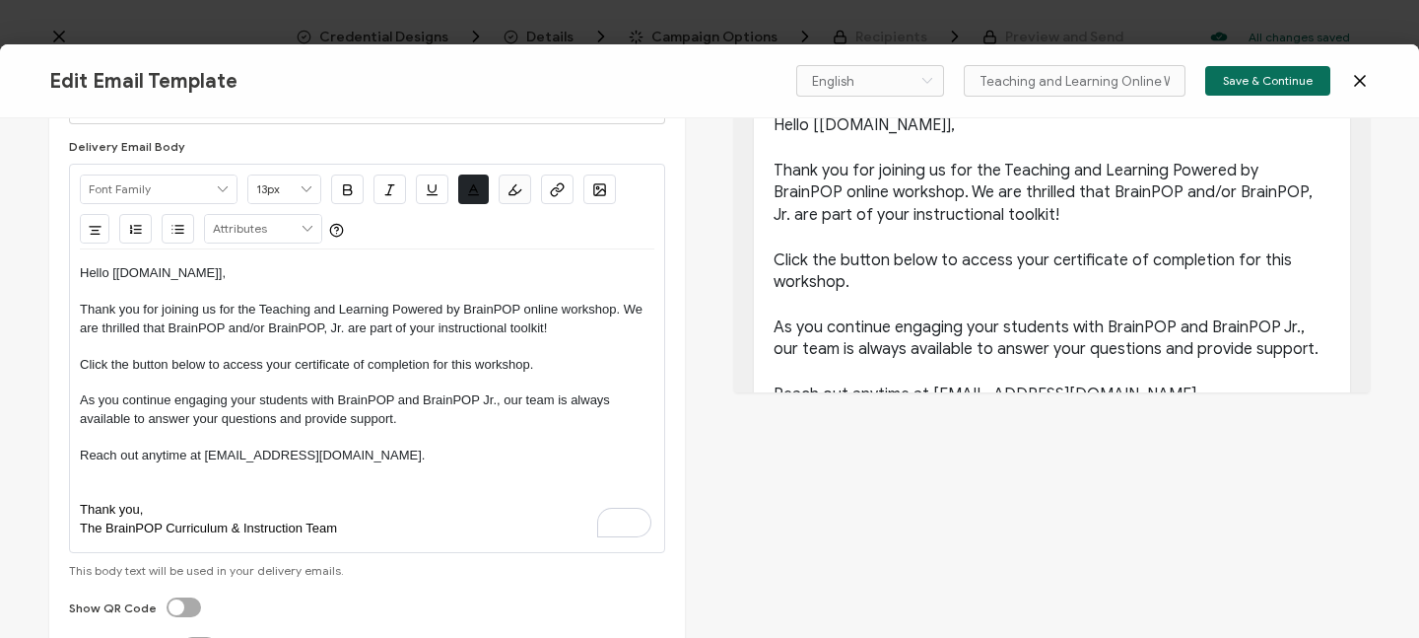
click at [310, 334] on p "Thank you for joining us for the Teaching and Learning Powered by BrainPOP onli…" at bounding box center [367, 319] width 575 height 36
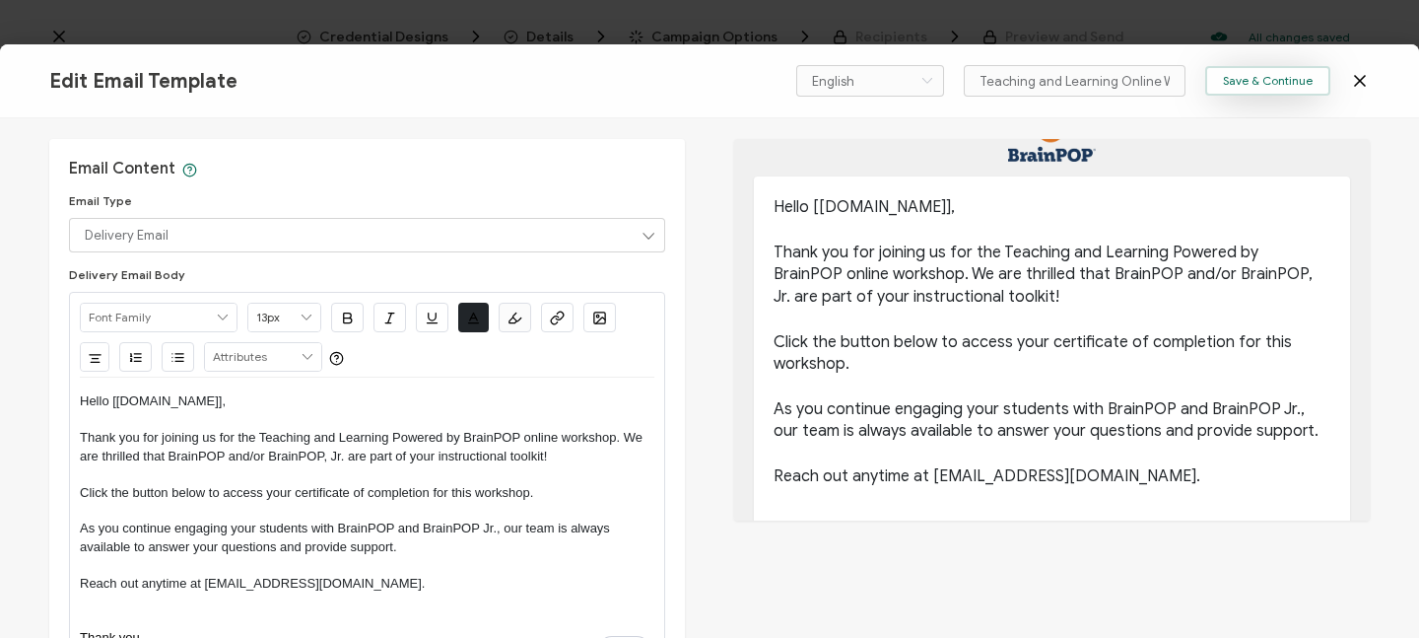
click at [1245, 83] on span "Save & Continue" at bounding box center [1268, 81] width 90 height 12
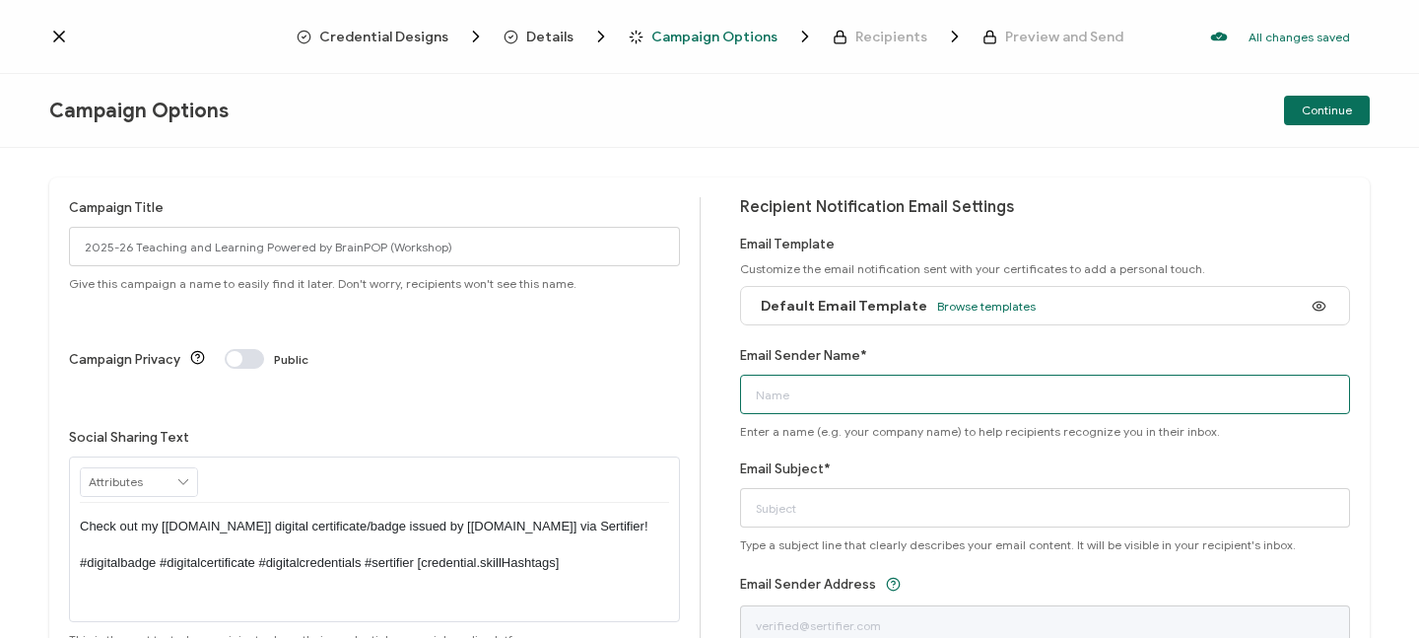
click at [825, 403] on input "Email Sender Name*" at bounding box center [1045, 394] width 611 height 39
type input "BrainPOP Curriculum and Instruction Team"
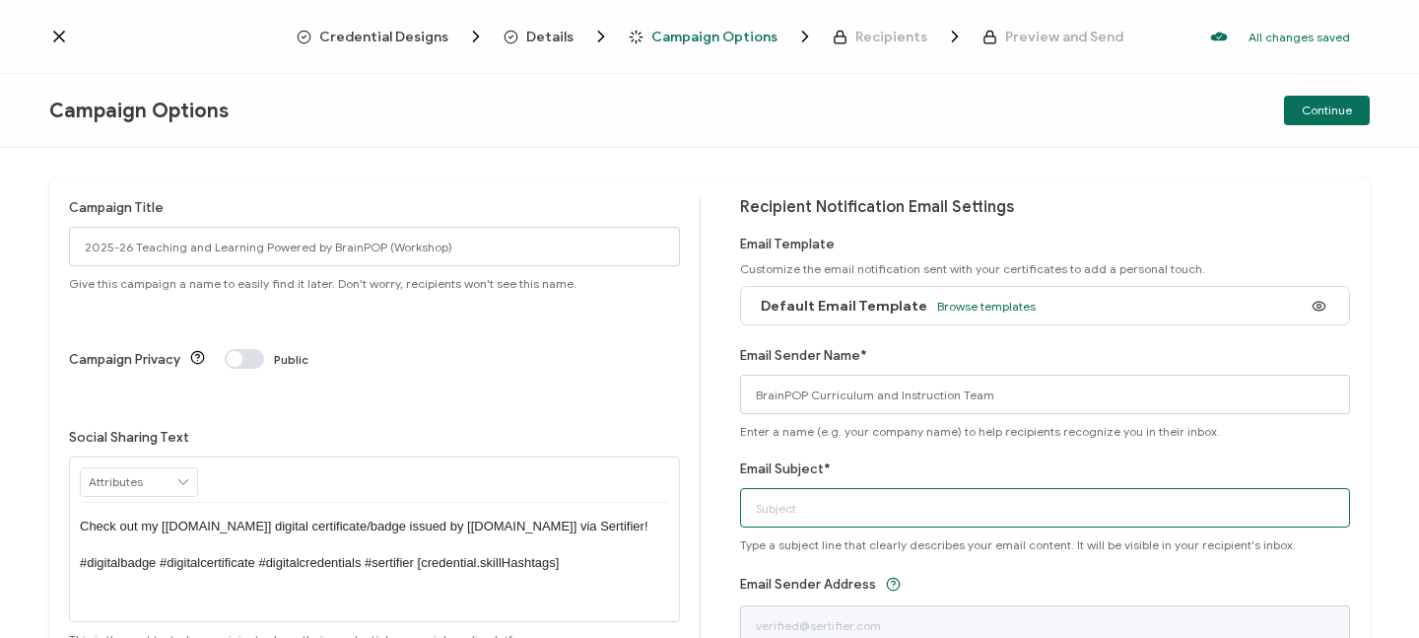
click at [780, 509] on input "Email Subject*" at bounding box center [1045, 507] width 611 height 39
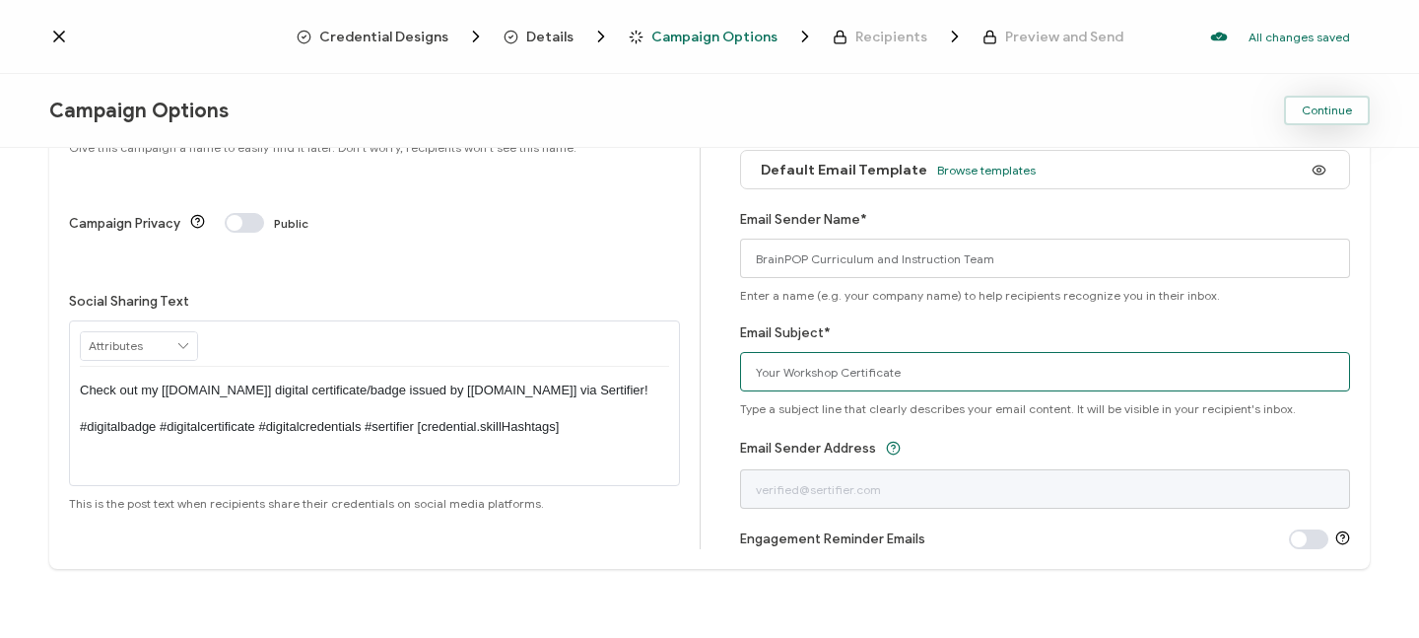
type input "Your Workshop Certificate"
click at [1310, 111] on span "Continue" at bounding box center [1327, 110] width 50 height 12
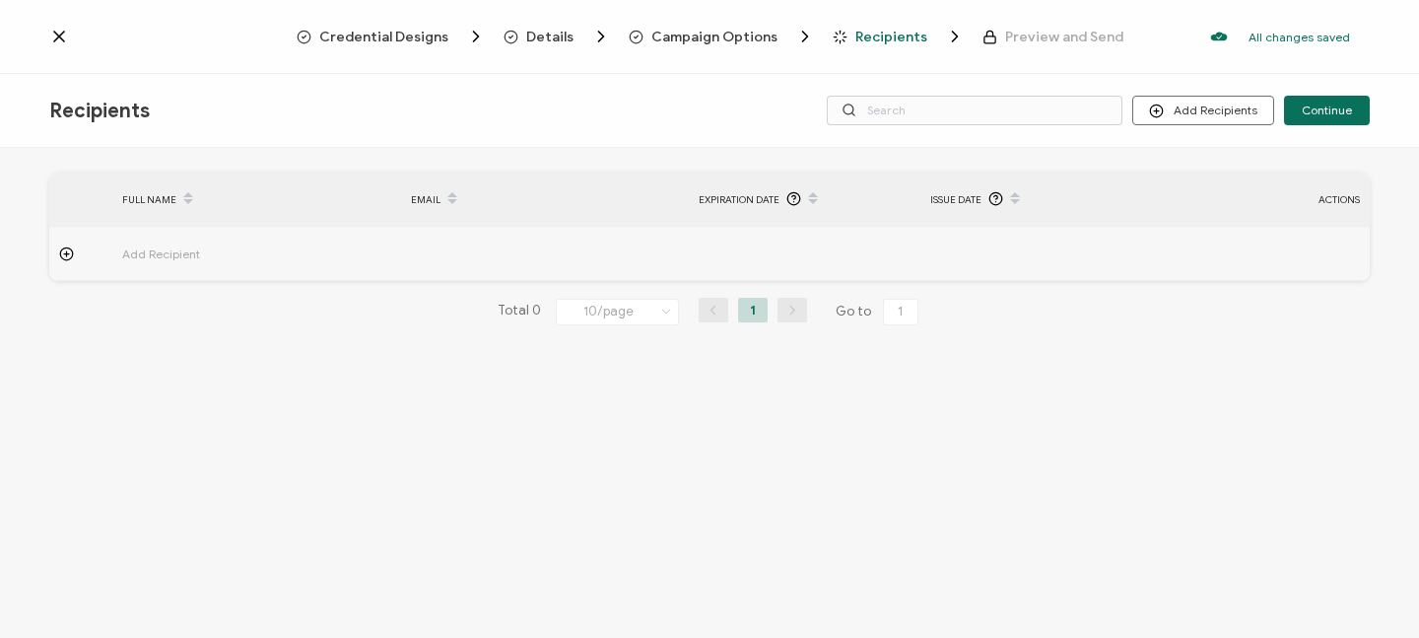
click at [69, 255] on icon at bounding box center [66, 253] width 15 height 15
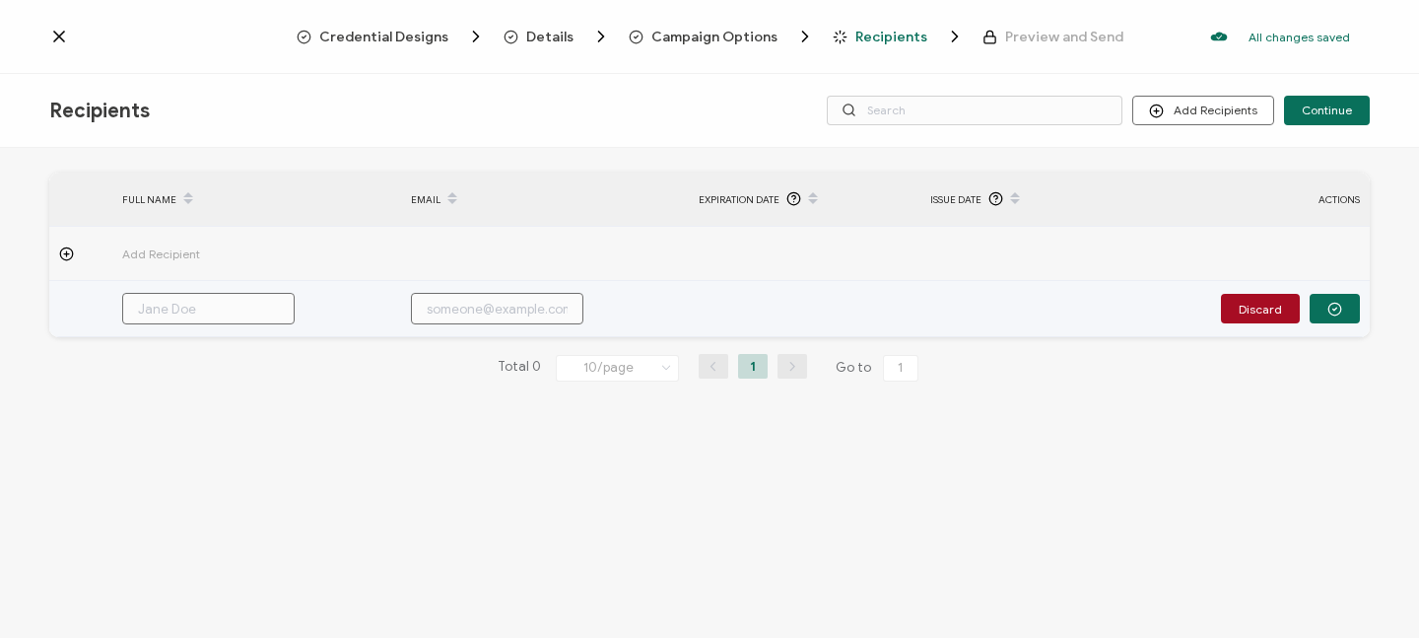
click at [182, 308] on input "text" at bounding box center [208, 309] width 172 height 32
type input "B"
type input "Bo"
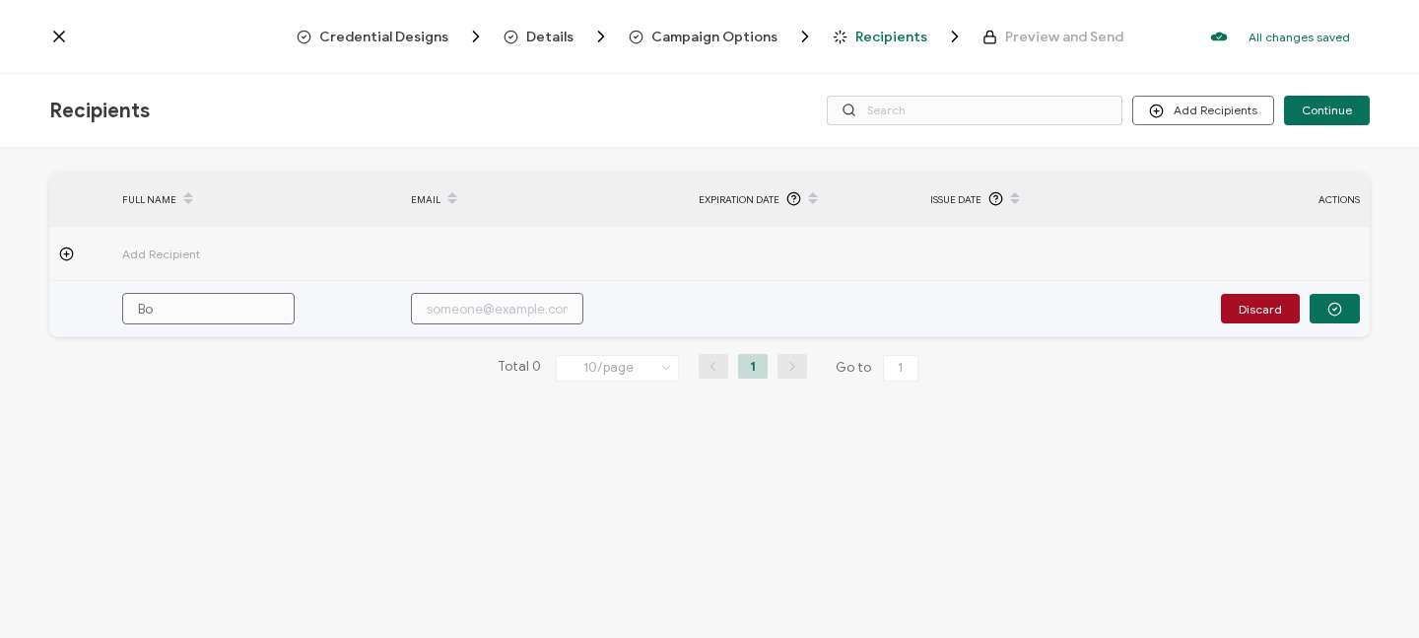
type input "Bob"
type input "Bobb"
type input "Bobbi"
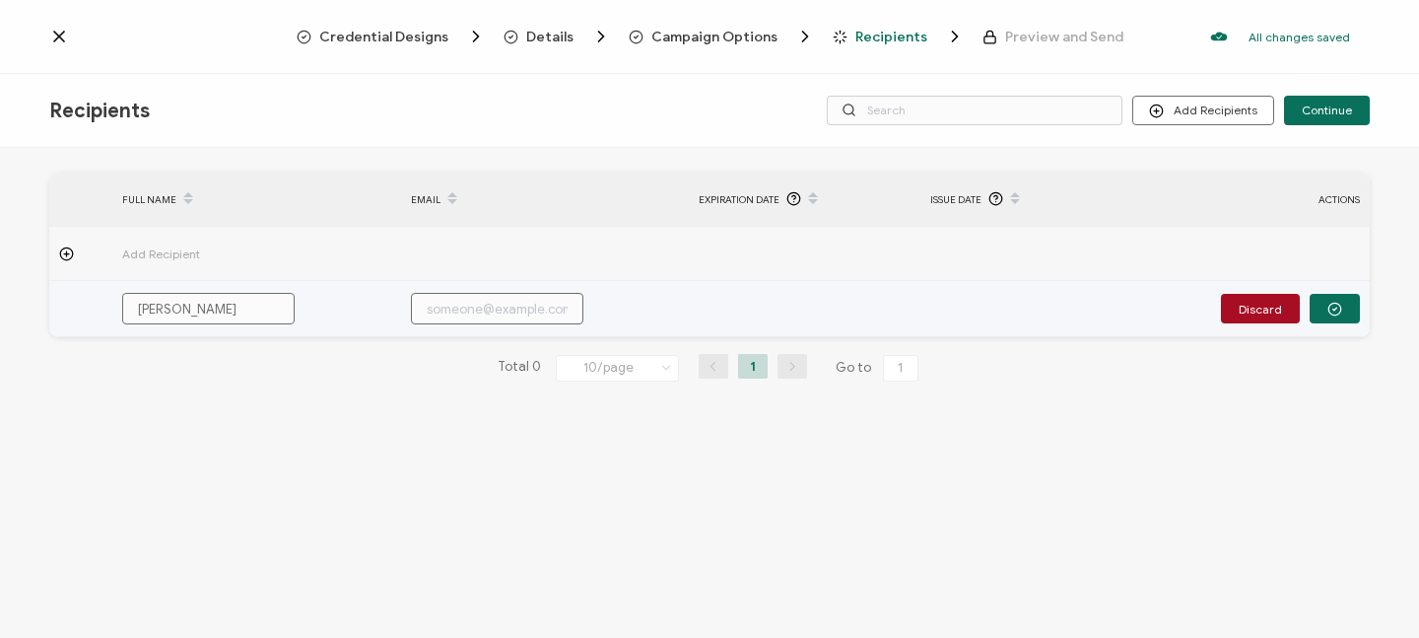
type input "Bobbi"
type input "Bobbi B"
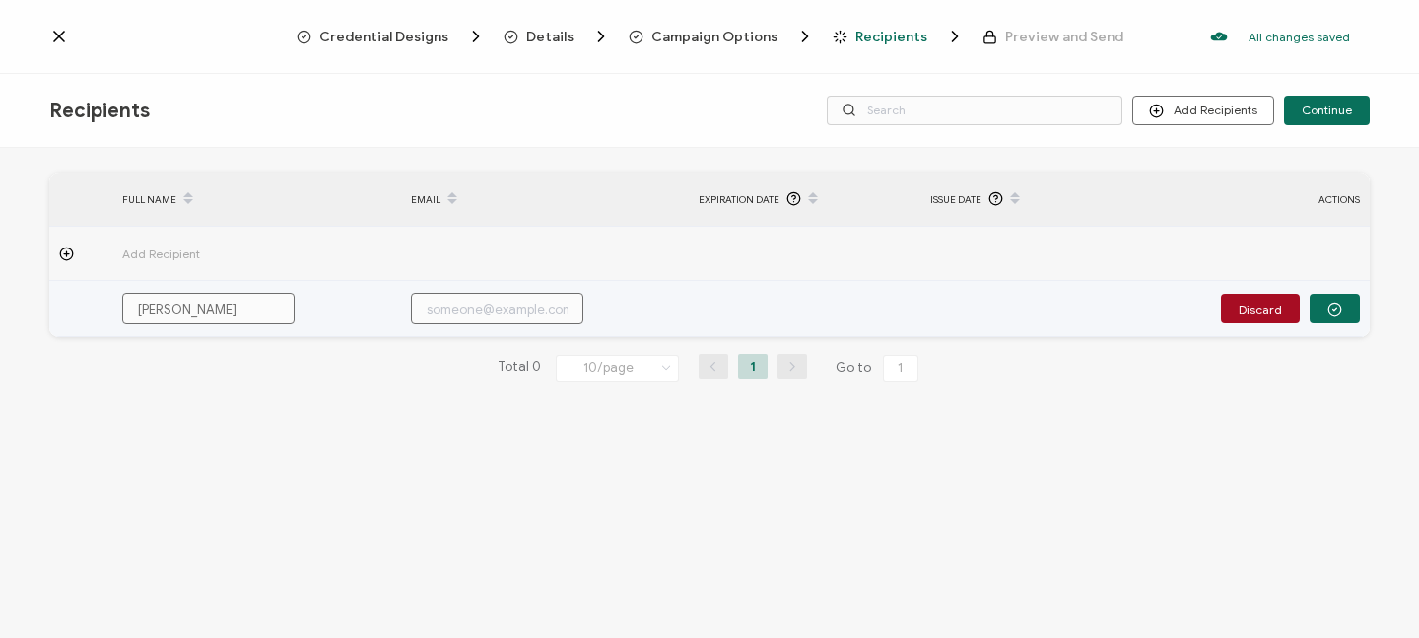
type input "Bobbi Be"
type input "Bobbi Bea"
type input "Bobbi Bear"
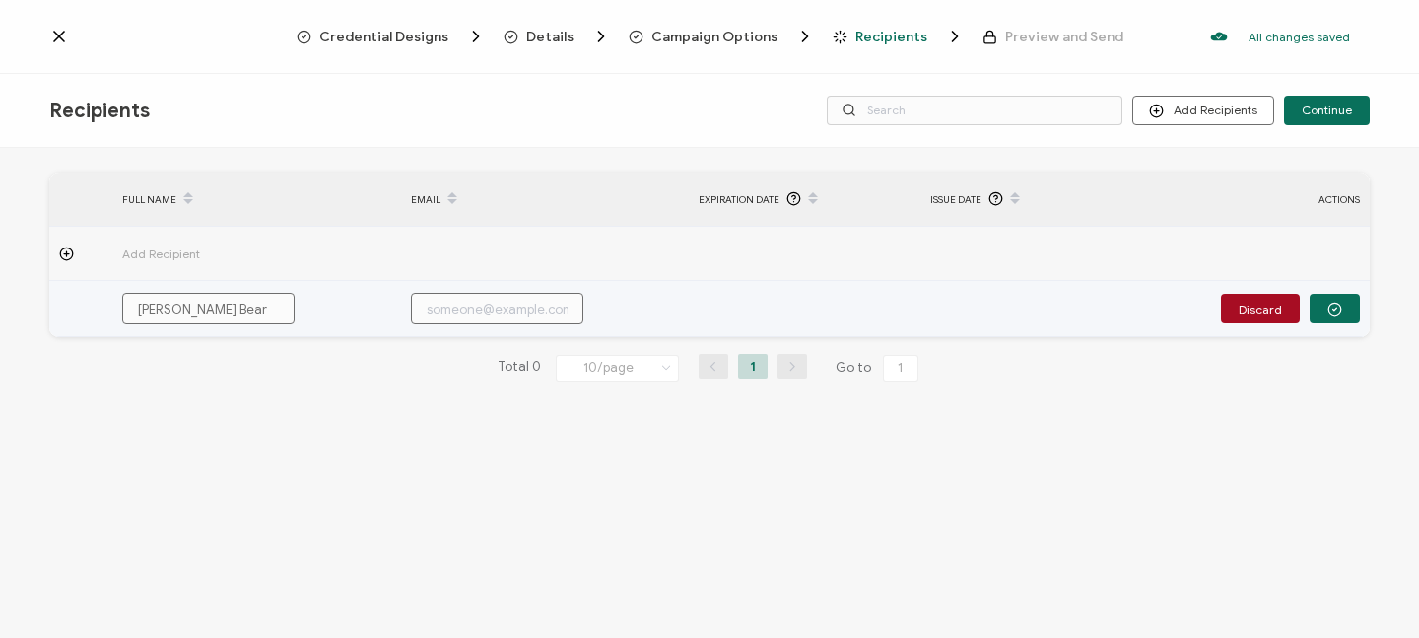
type input "Bobbi Bear"
type input "b"
type input "bo"
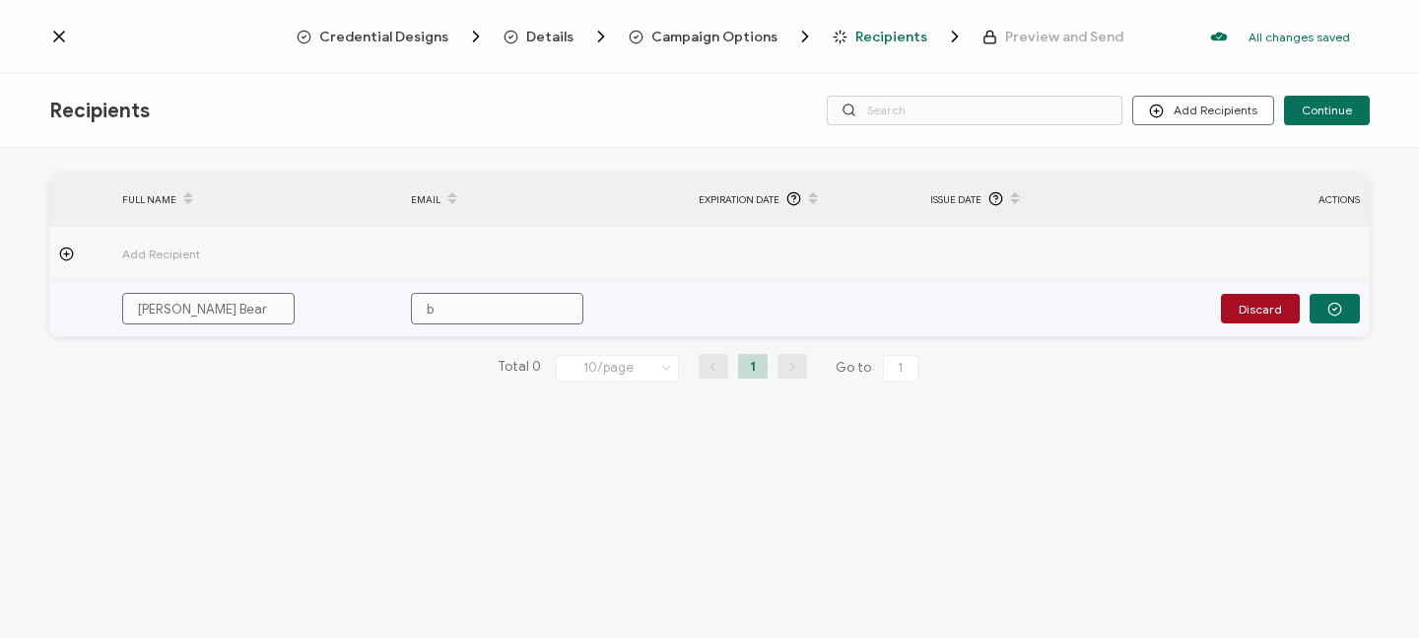
type input "bo"
type input "bob"
type input "bobb"
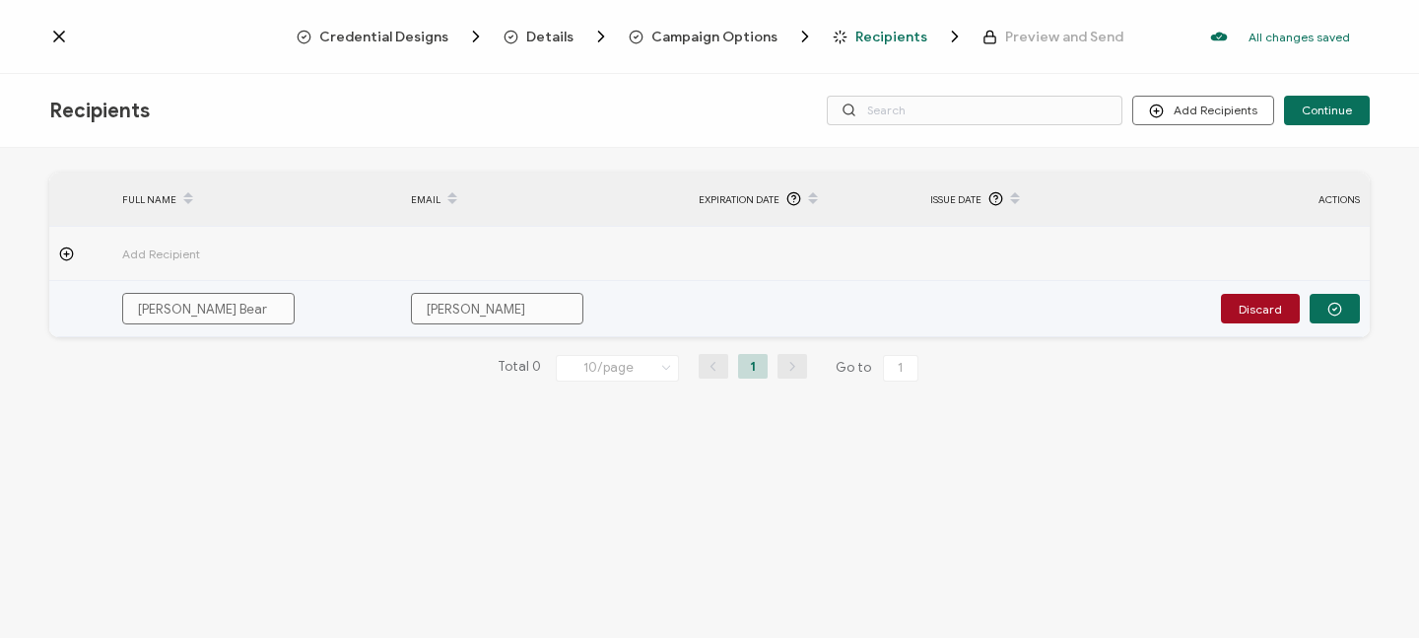
type input "bobbi"
type input "bobbi."
type input "bobbi.b"
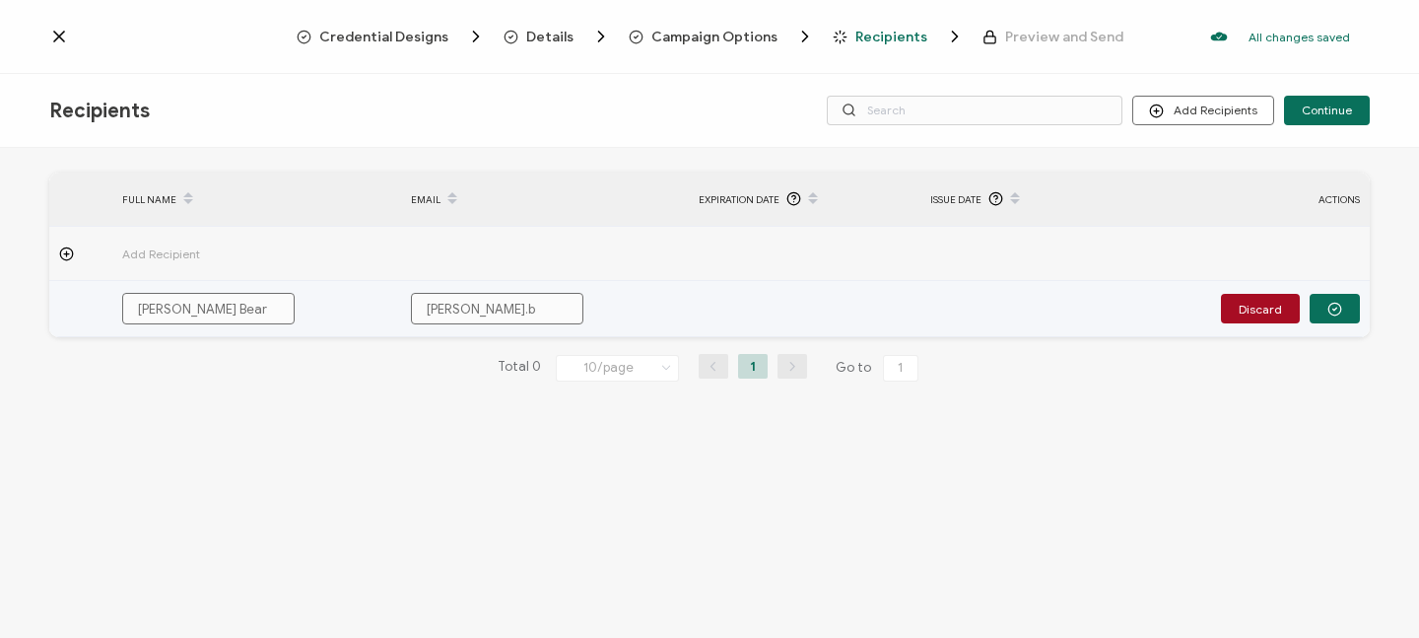
type input "bobbi.b"
type input "bobbi.be"
type input "bobbi.bea"
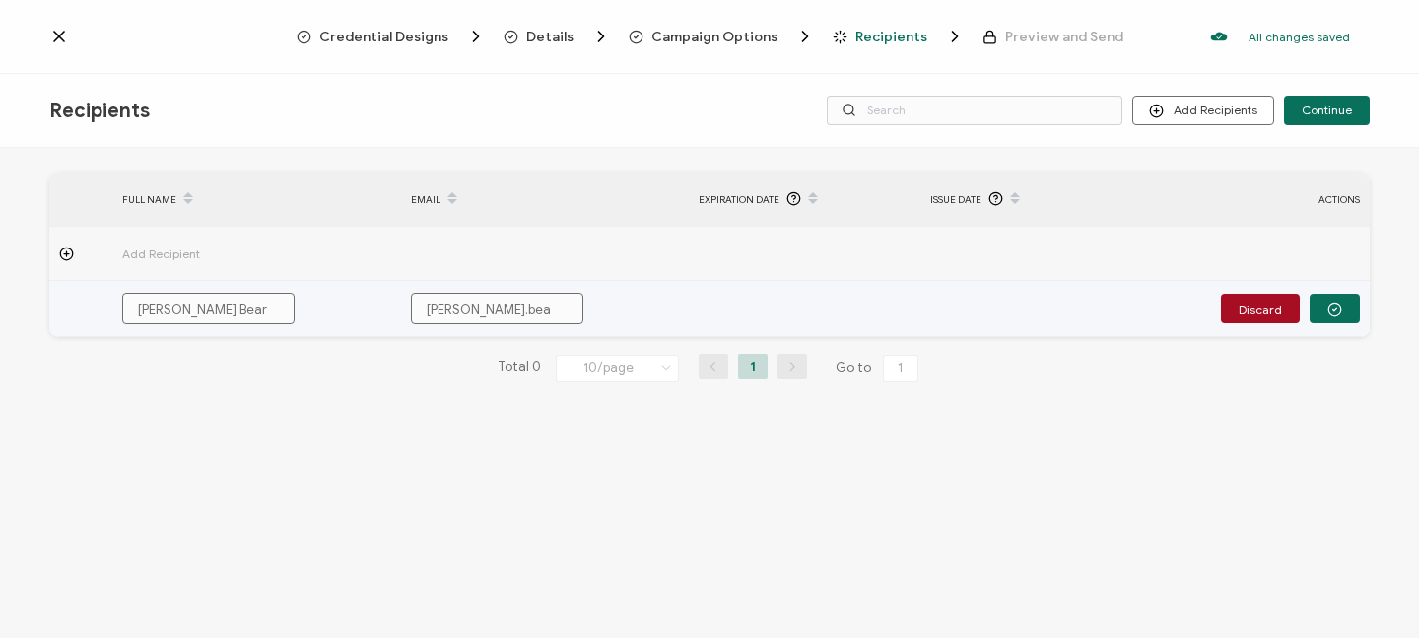
type input "bobbi.bear"
type input "bobbi.bear@"
type input "bobbi.bear@b"
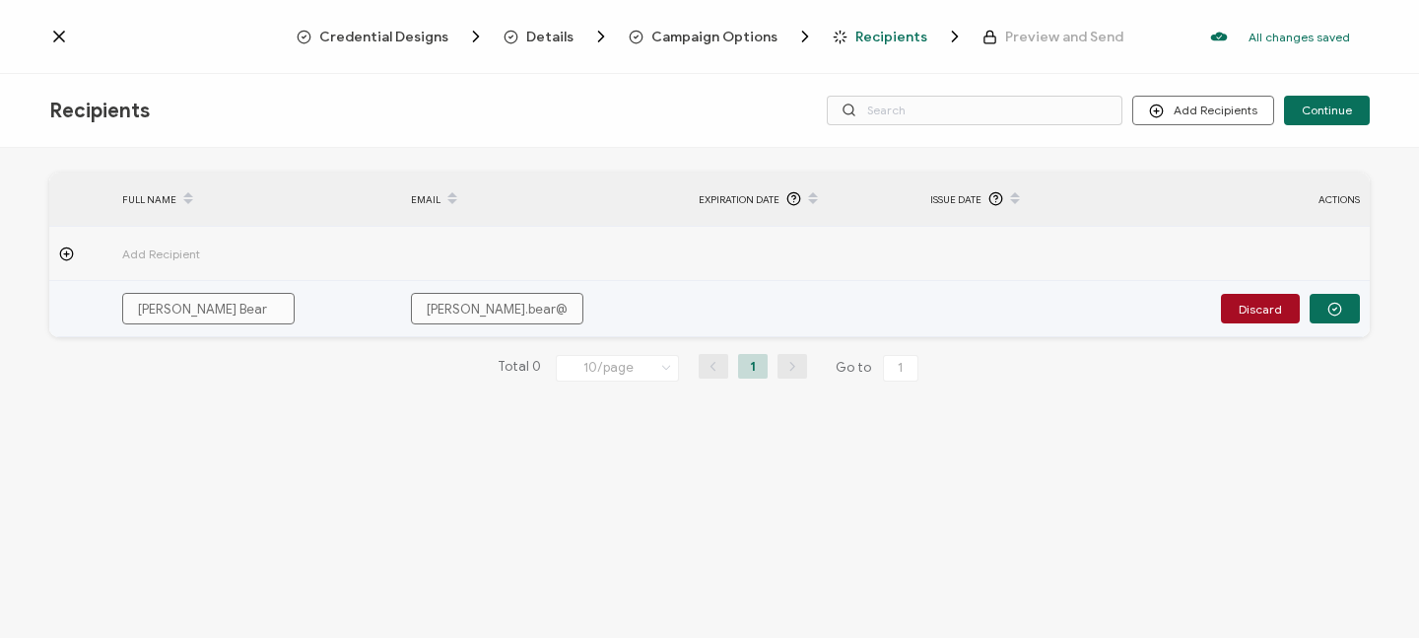
type input "bobbi.bear@b"
type input "bobbi.bear@br"
type input "bobbi.bear@bra"
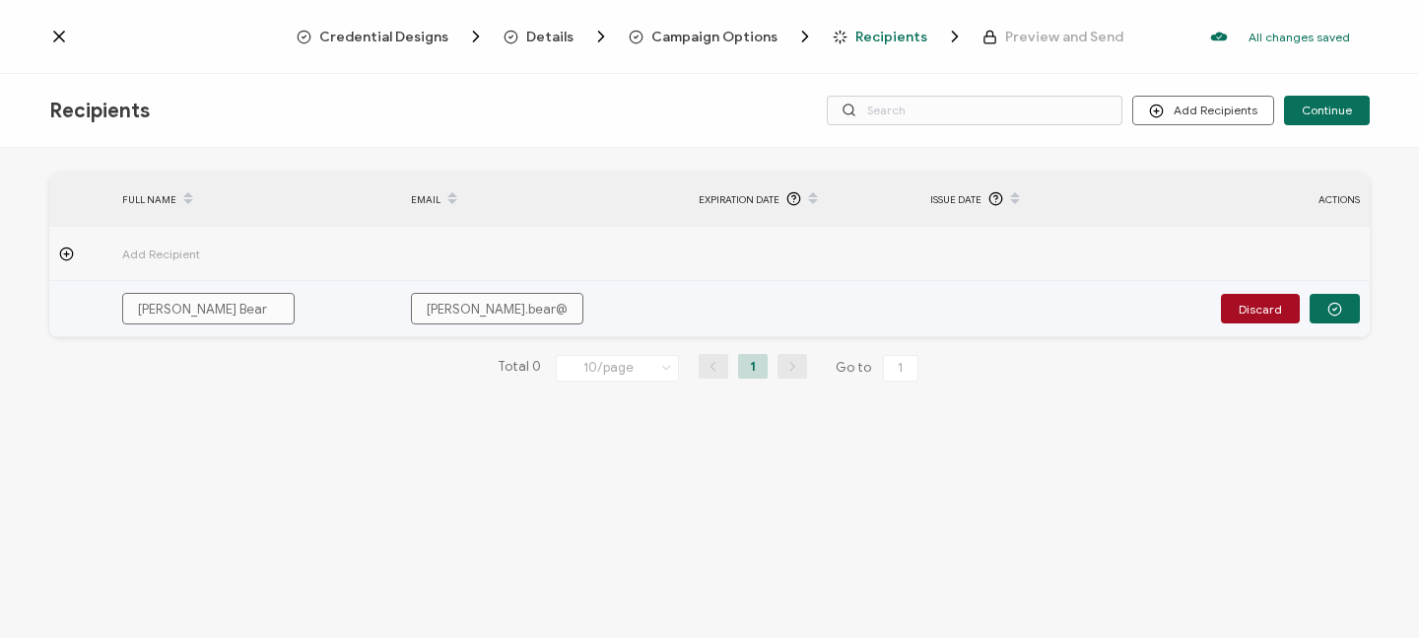
type input "bobbi.bear@brai"
type input "bobbi.bear@brain"
type input "bobbi.bear@brainp"
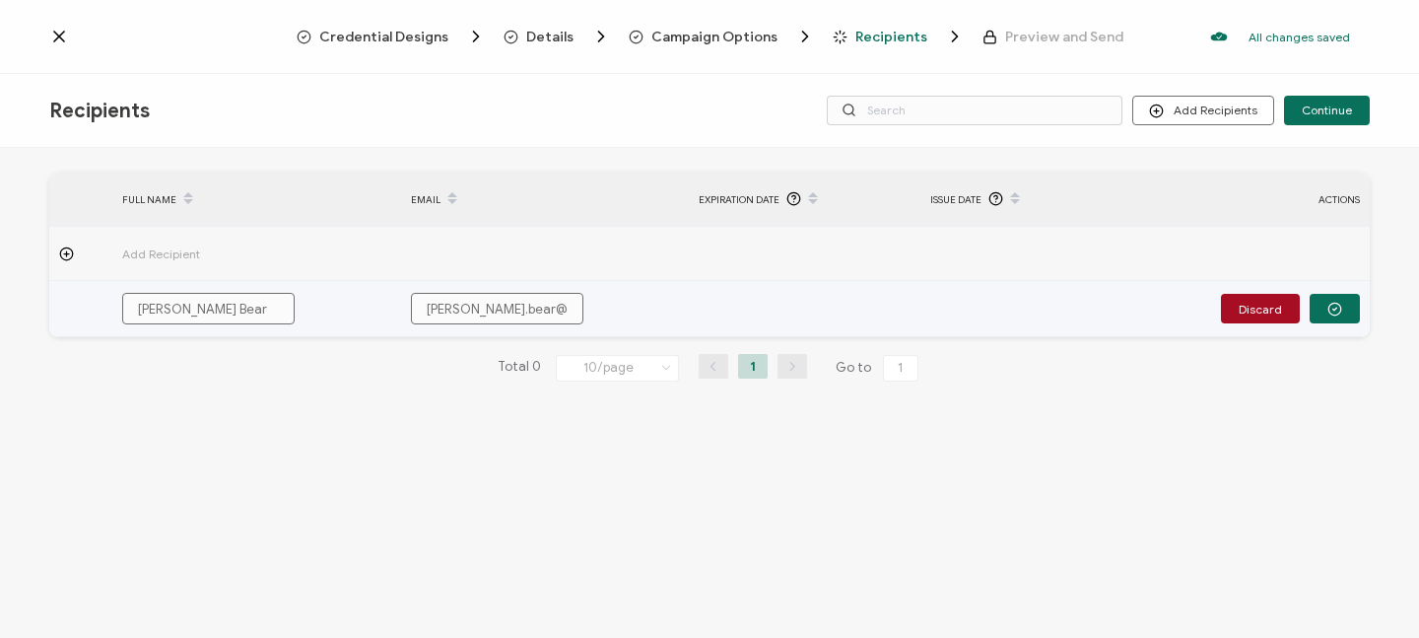
type input "bobbi.bear@brainp"
type input "bobbi.bear@brainpo"
type input "bobbi.bear@brainpop"
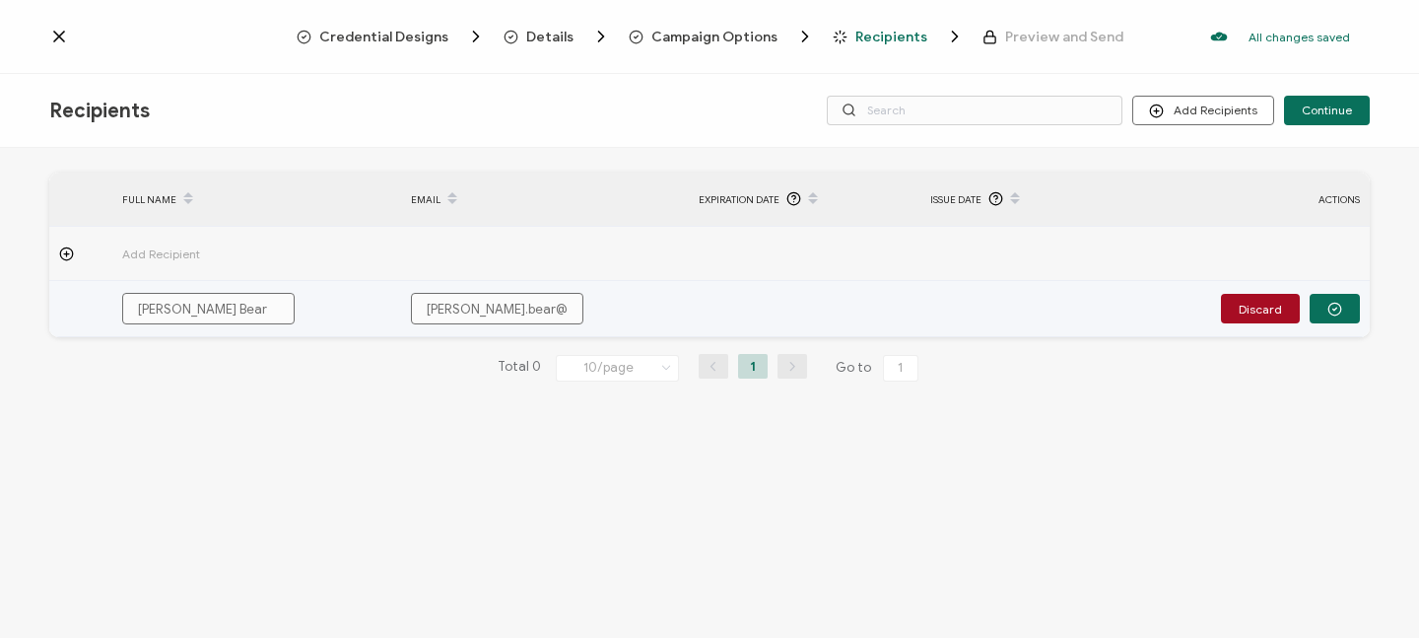
type input "bobbi.bear@brainpop."
type input "bobbi.bear@brainpop.c"
type input "bobbi.bear@brainpop.co"
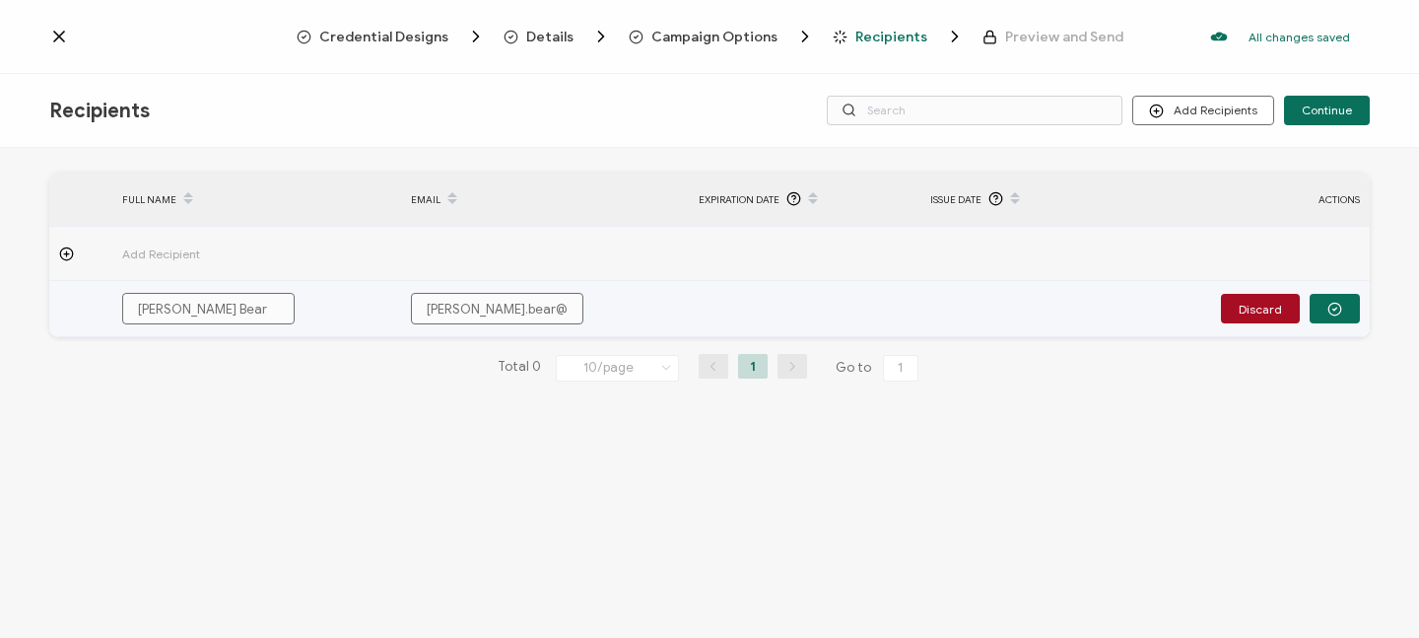
type input "bobbi.bear@brainpop.co"
type input "bobbi.bear@brainpop.com"
click at [1338, 309] on icon "button" at bounding box center [1335, 309] width 15 height 15
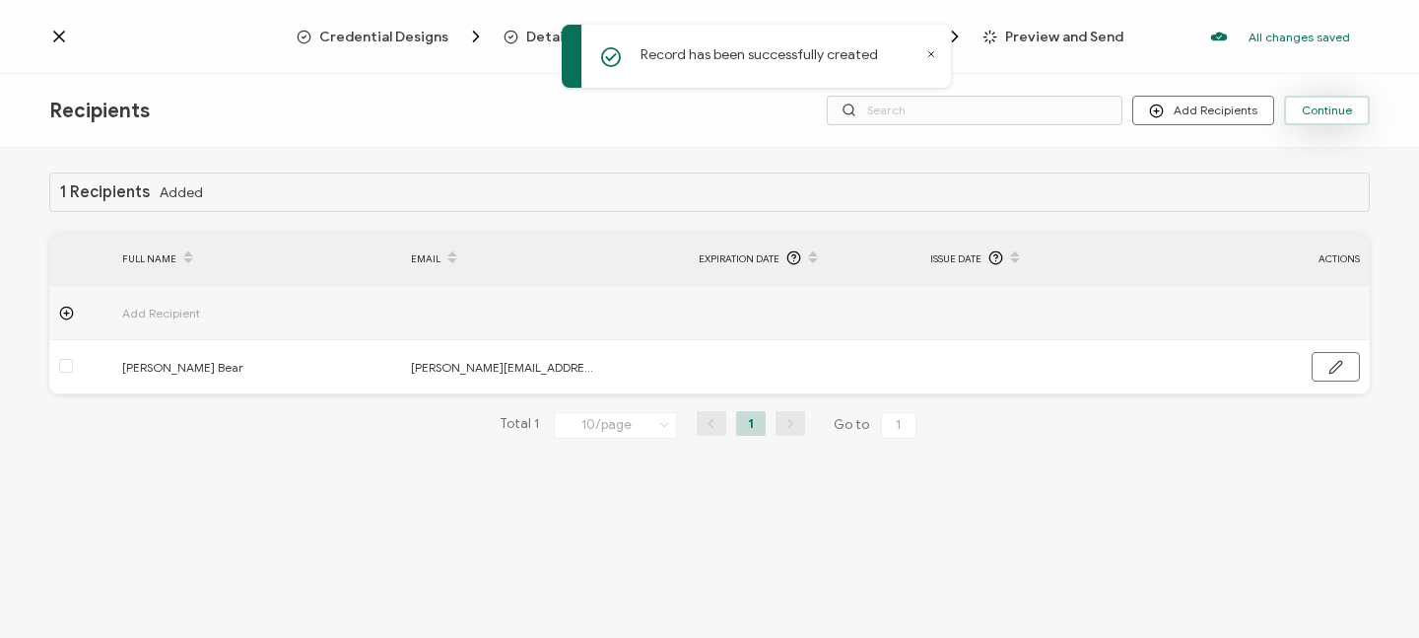
click at [1329, 113] on span "Continue" at bounding box center [1327, 110] width 50 height 12
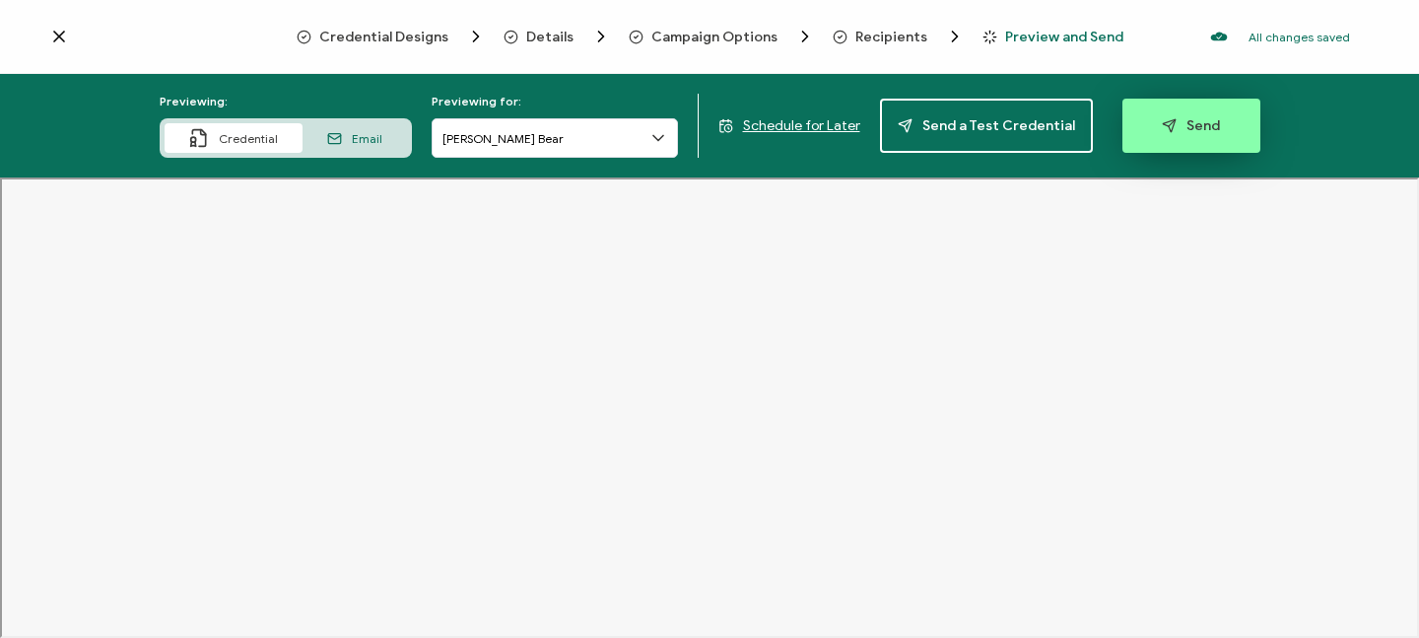
click at [1195, 133] on span "Send" at bounding box center [1191, 125] width 58 height 15
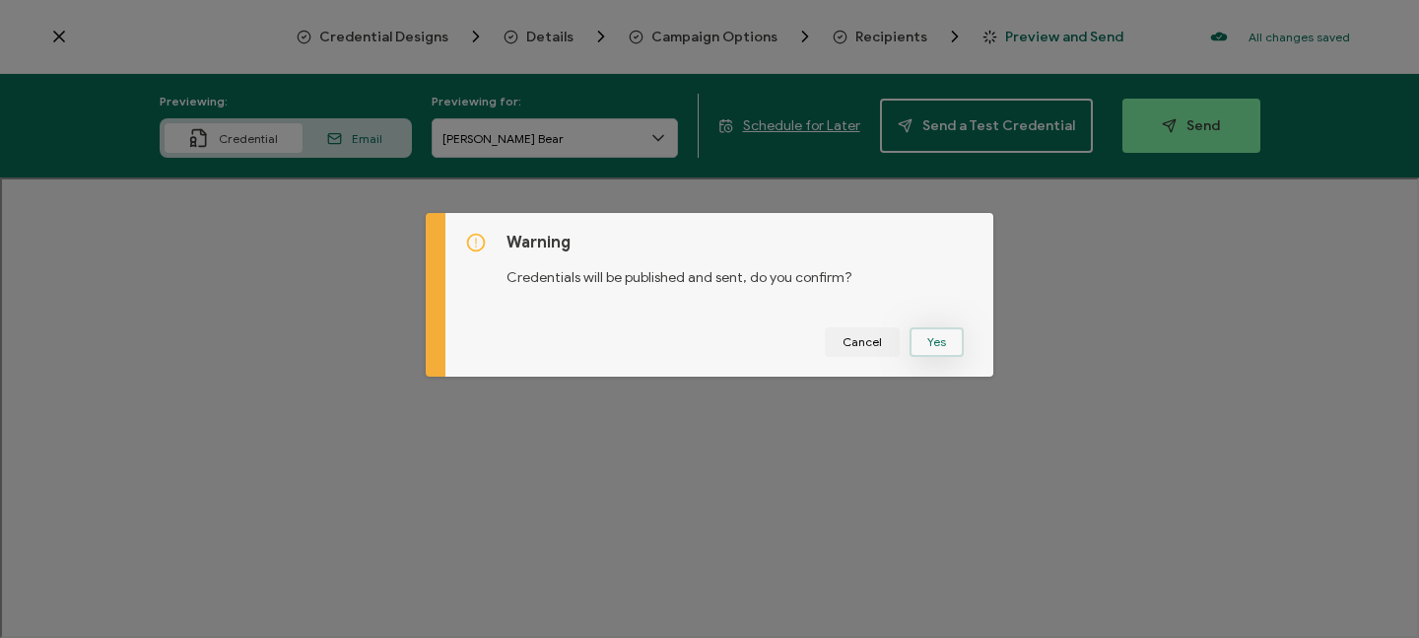
click at [928, 345] on button "Yes" at bounding box center [937, 342] width 54 height 30
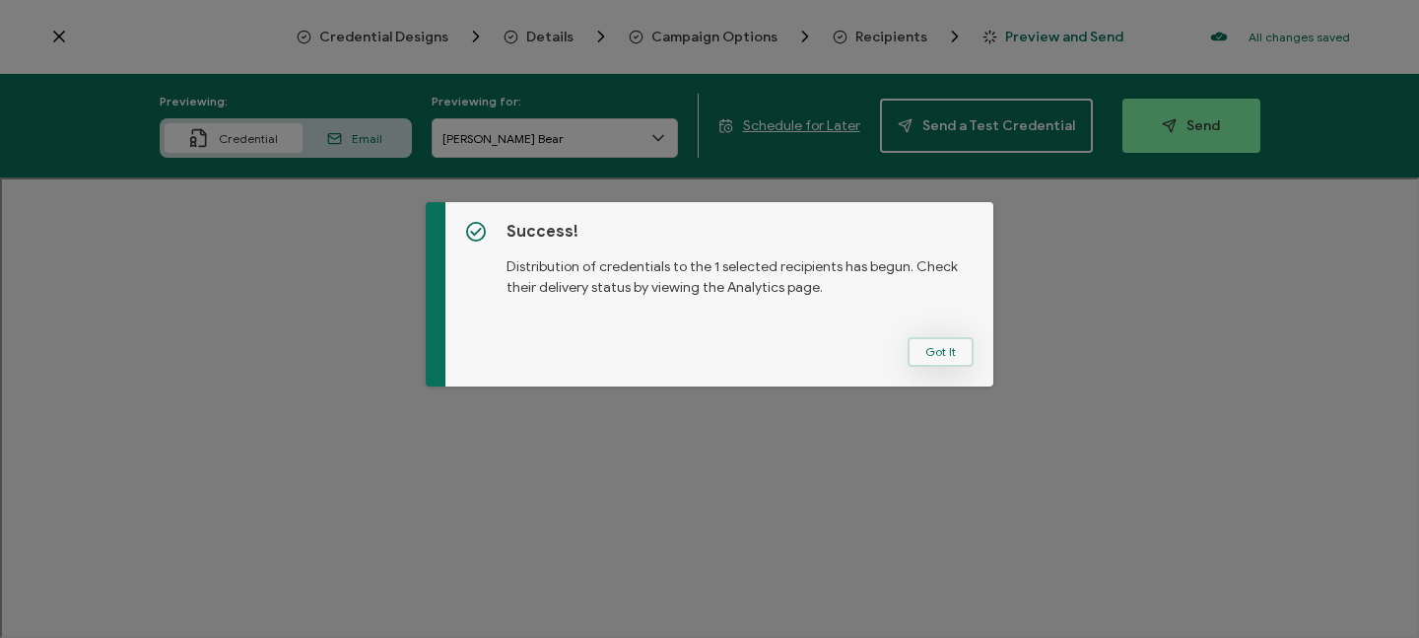
click at [933, 357] on button "Got It" at bounding box center [941, 352] width 66 height 30
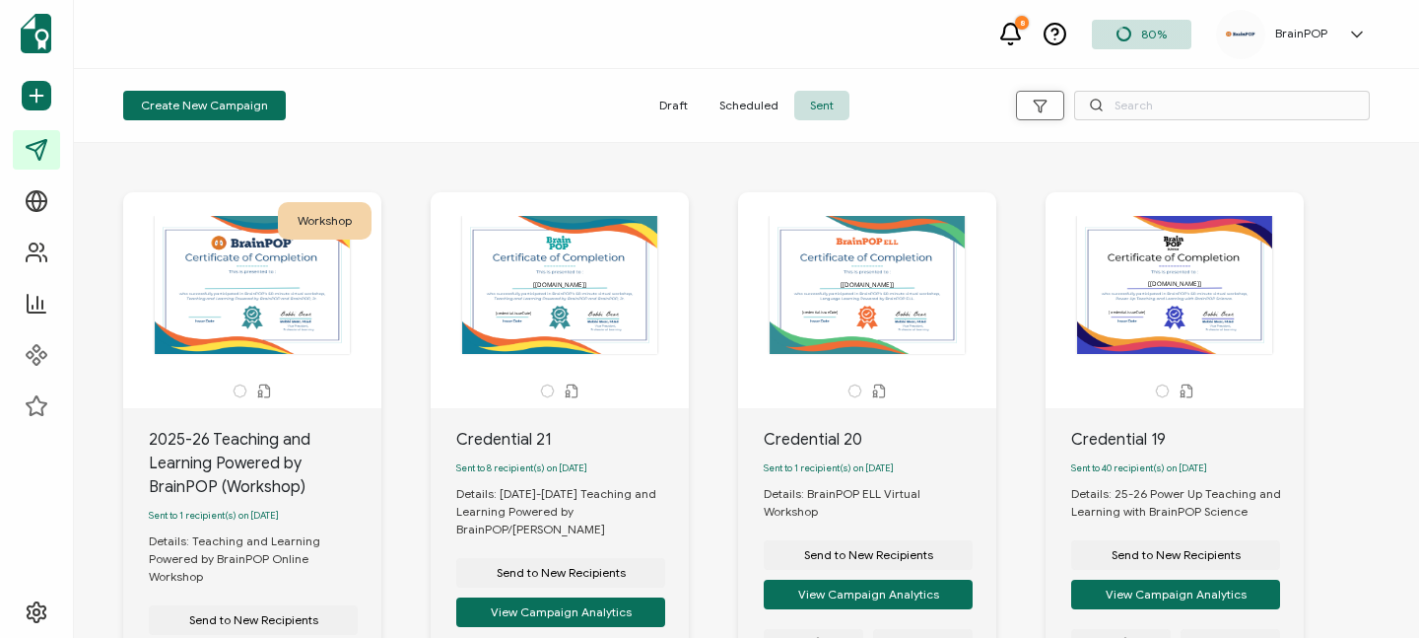
click at [1038, 101] on icon "button" at bounding box center [1040, 106] width 15 height 15
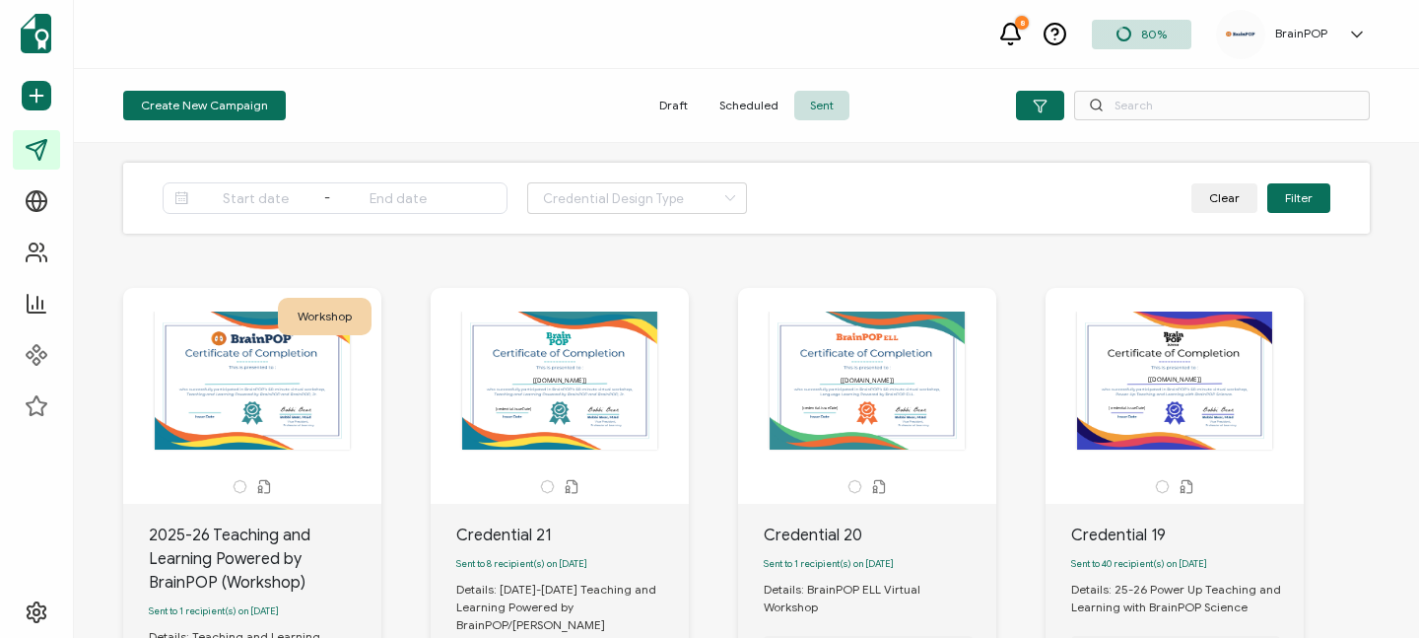
click at [1053, 34] on icon at bounding box center [1055, 34] width 25 height 25
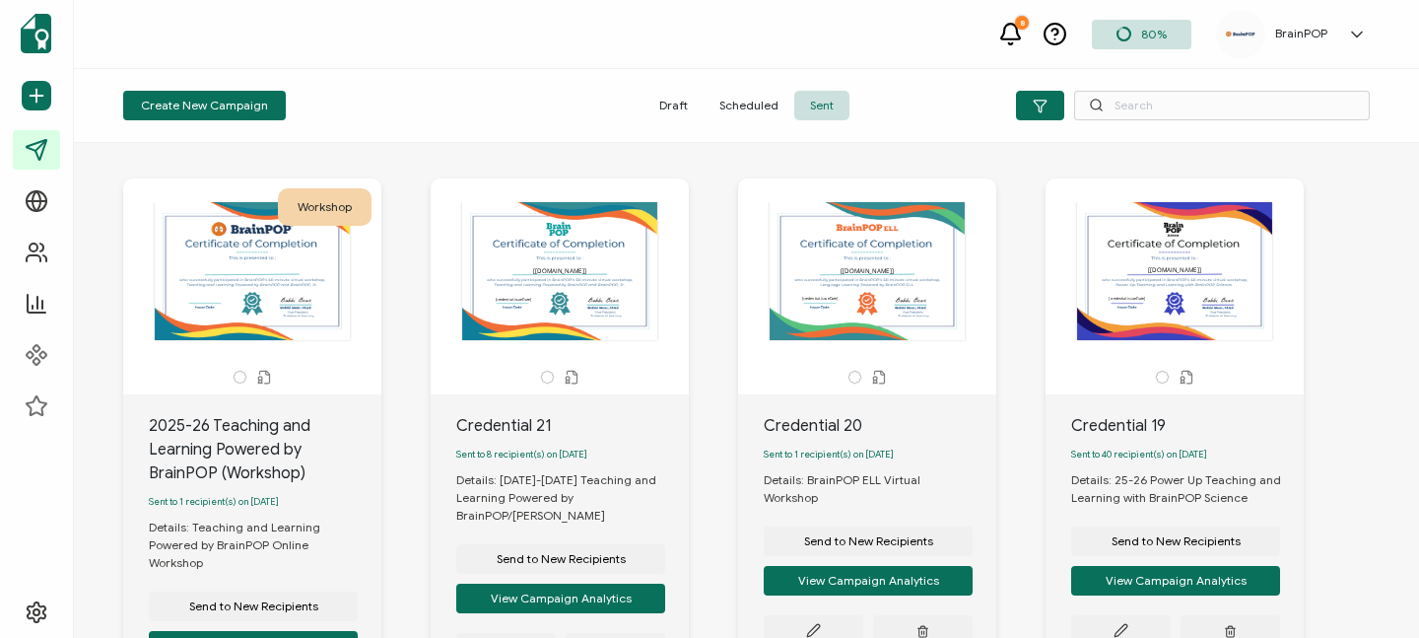
scroll to position [103, 0]
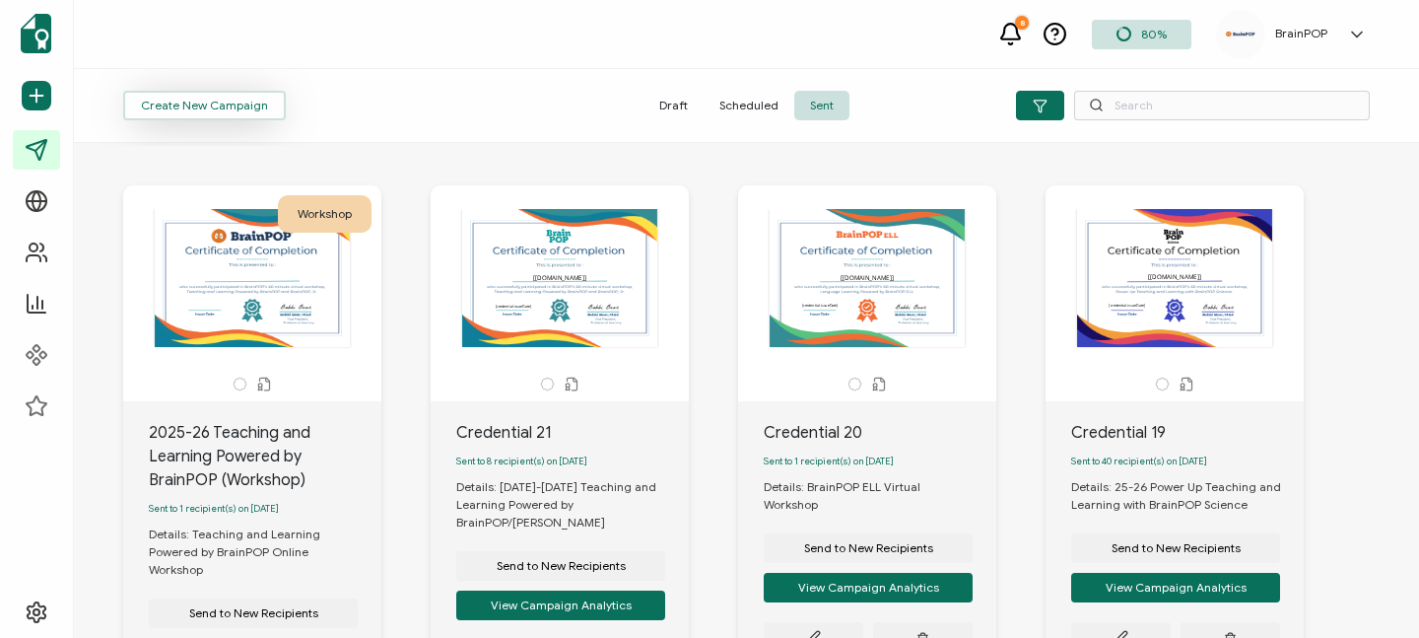
click at [175, 103] on span "Create New Campaign" at bounding box center [204, 106] width 127 height 12
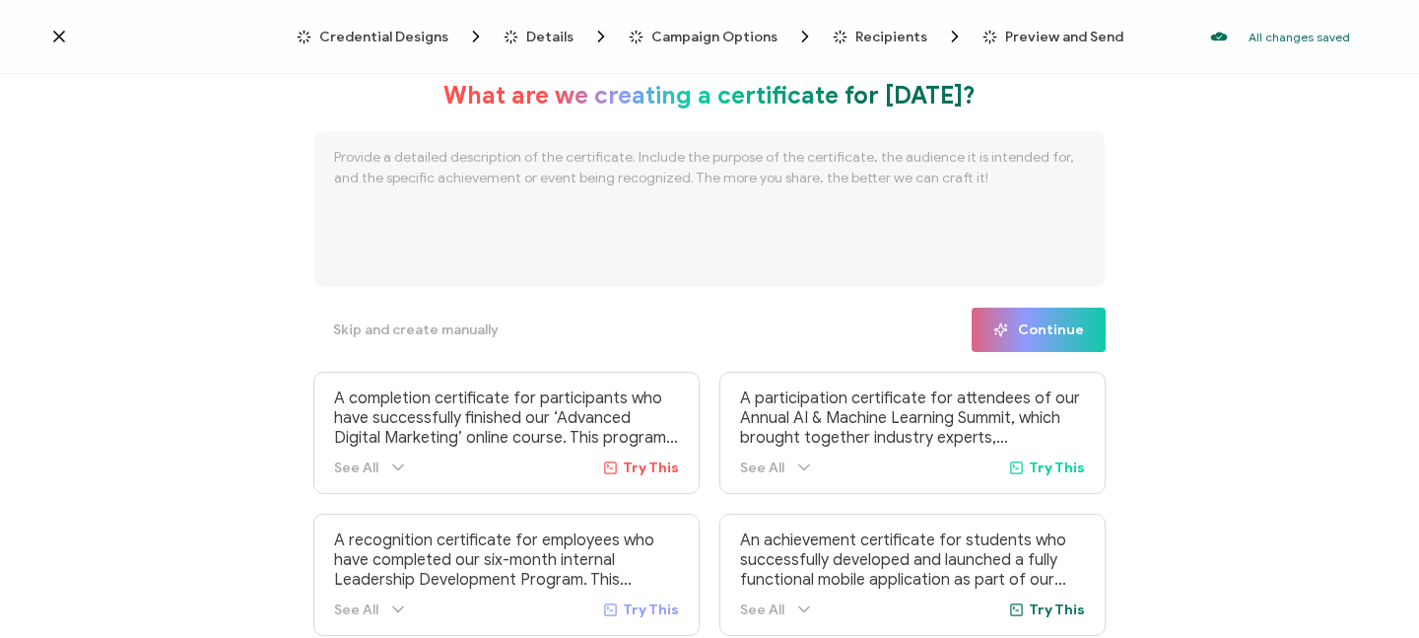
click at [57, 37] on icon at bounding box center [59, 37] width 10 height 10
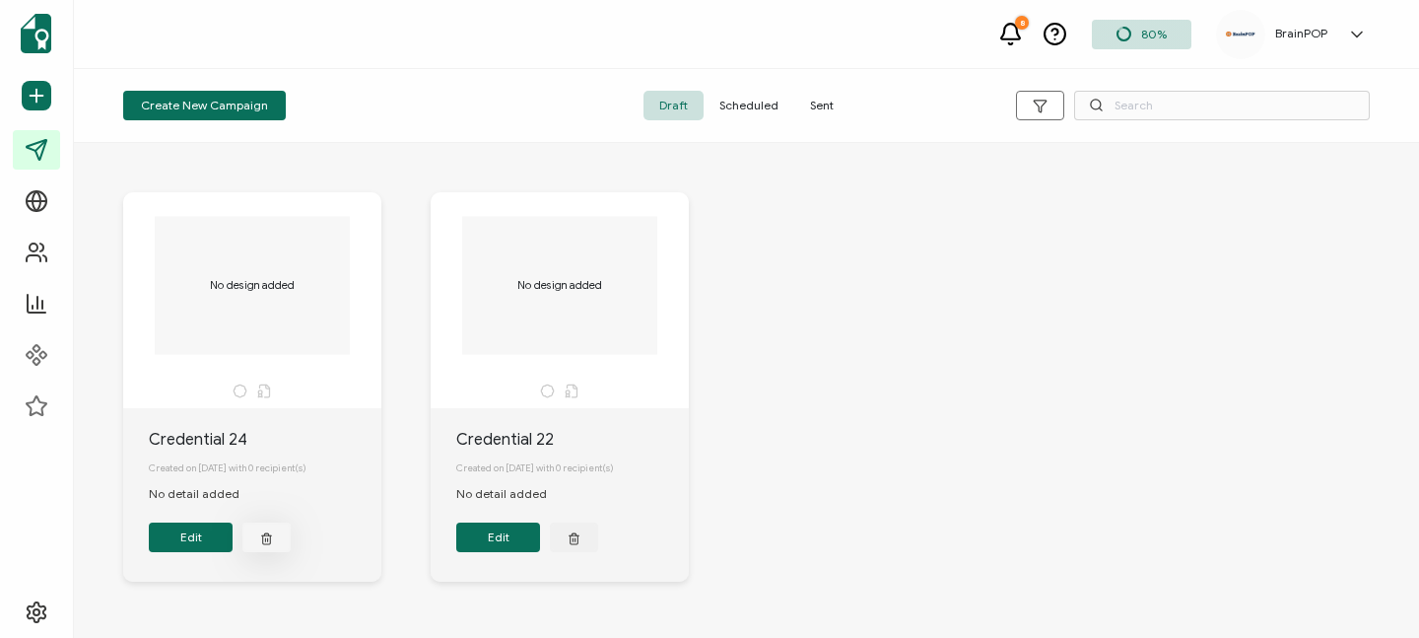
click at [268, 541] on line "button" at bounding box center [268, 539] width 0 height 3
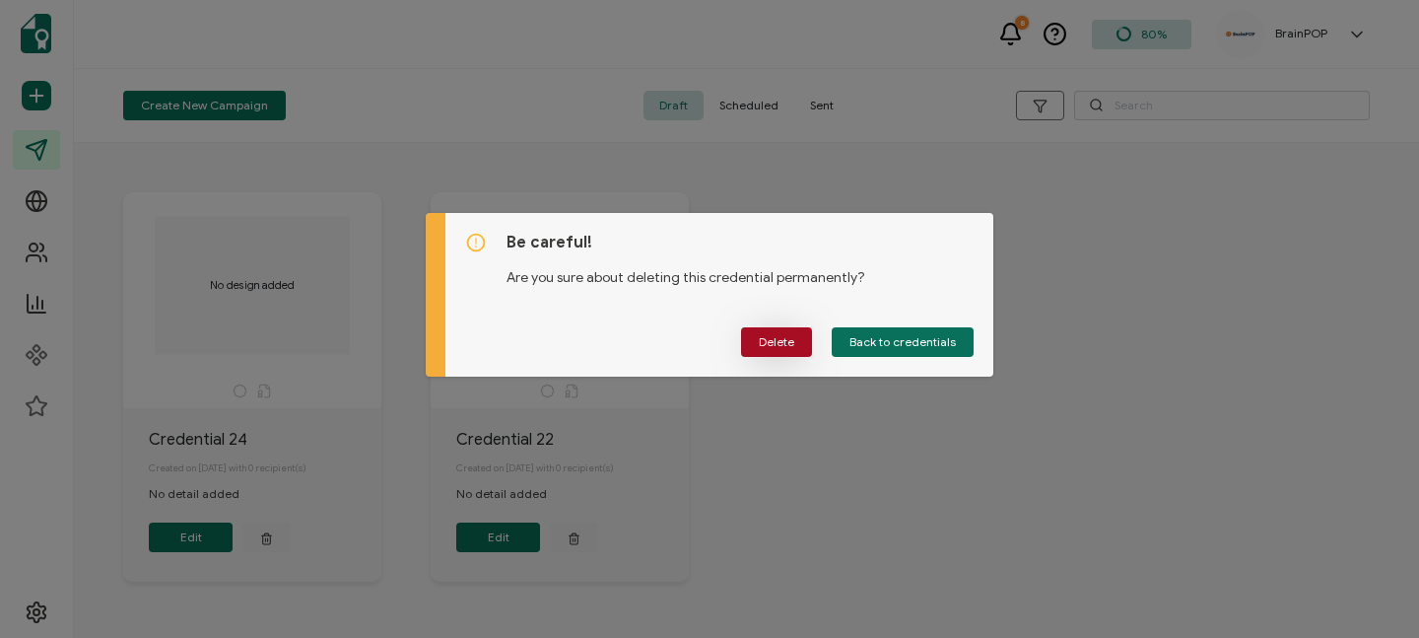
click at [768, 341] on span "Delete" at bounding box center [776, 342] width 35 height 12
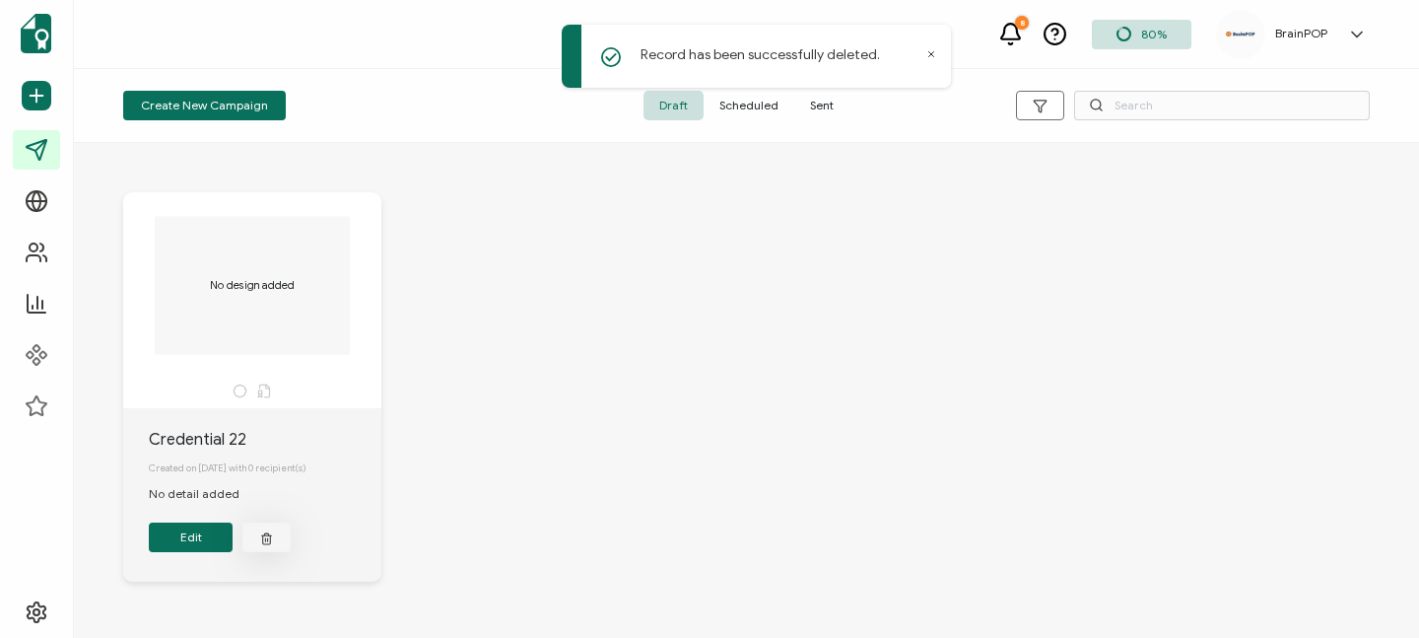
click at [265, 541] on line "button" at bounding box center [265, 539] width 0 height 3
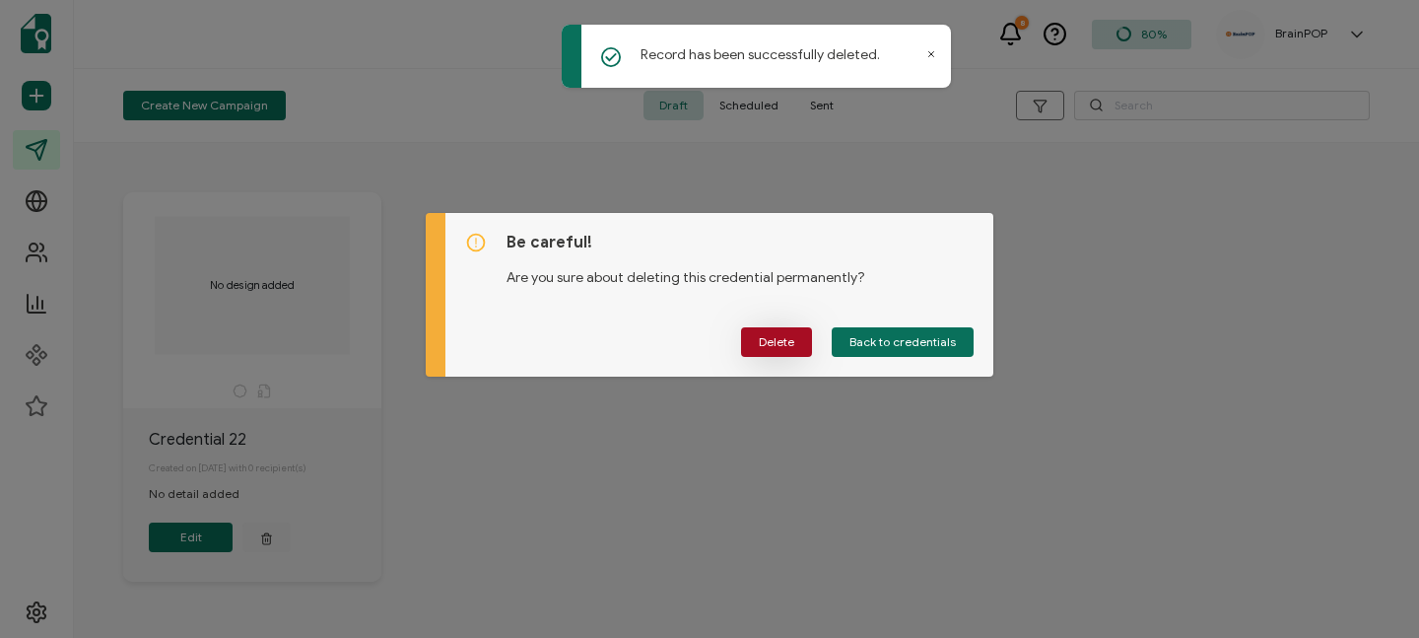
click at [774, 337] on span "Delete" at bounding box center [776, 342] width 35 height 12
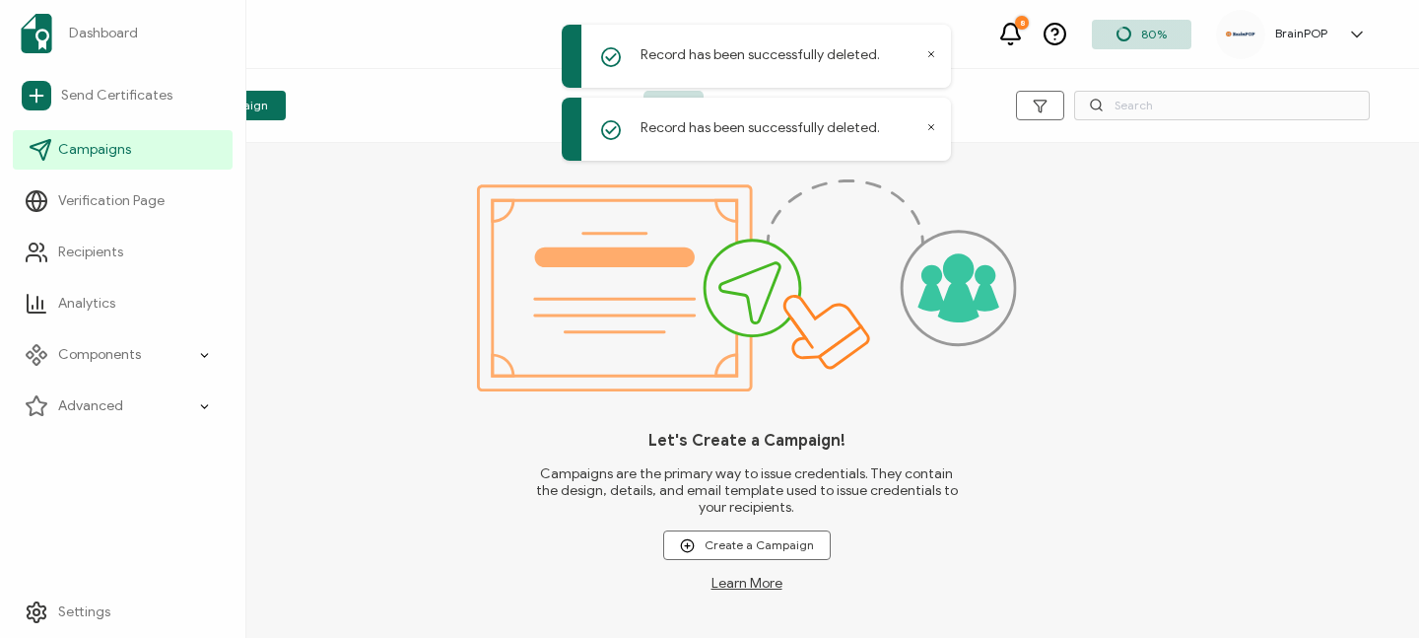
click at [83, 151] on span "Campaigns" at bounding box center [94, 150] width 73 height 20
click at [73, 97] on span "Send Certificates" at bounding box center [116, 96] width 111 height 20
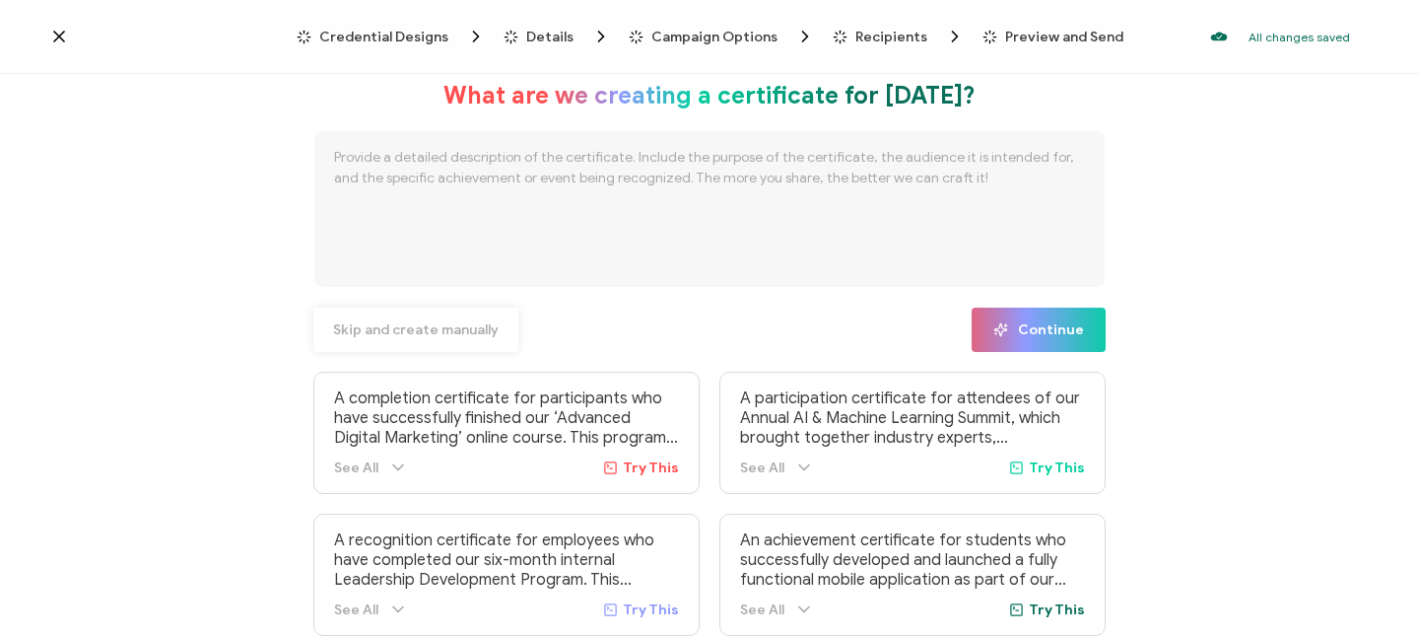
click at [366, 335] on span "Skip and create manually" at bounding box center [416, 330] width 166 height 14
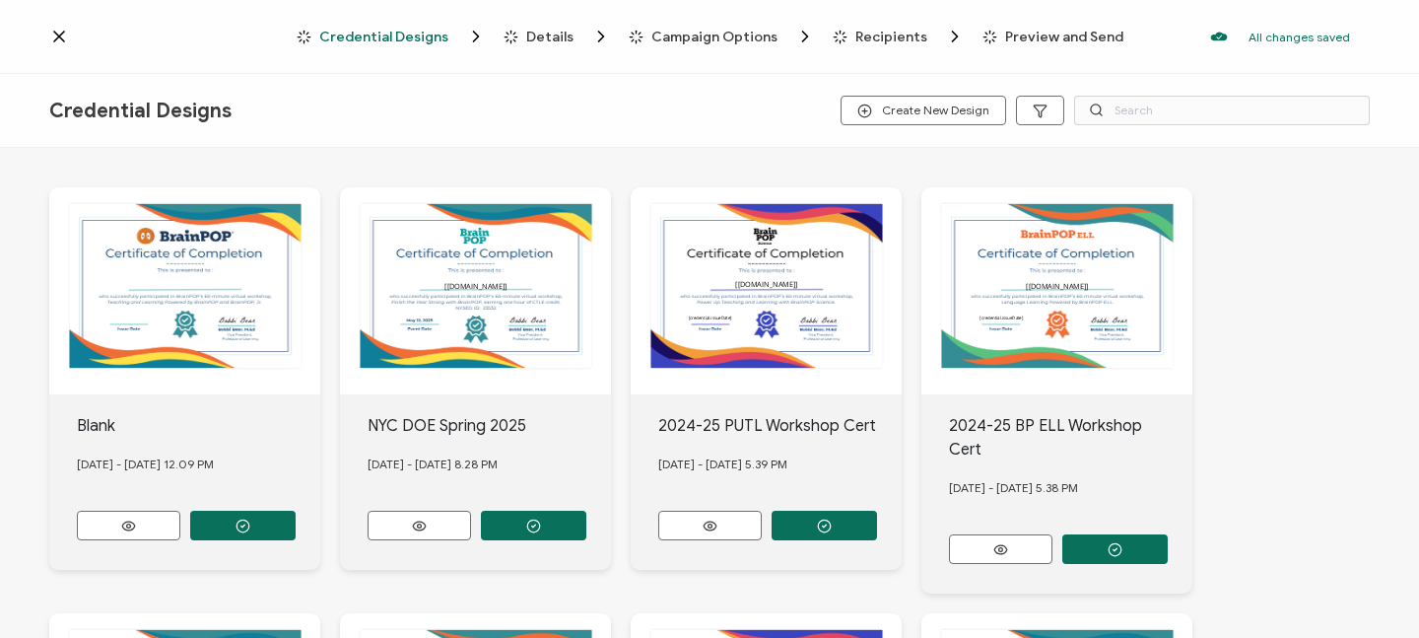
click at [120, 433] on div "Blank" at bounding box center [199, 426] width 244 height 24
click at [59, 33] on icon at bounding box center [59, 37] width 20 height 20
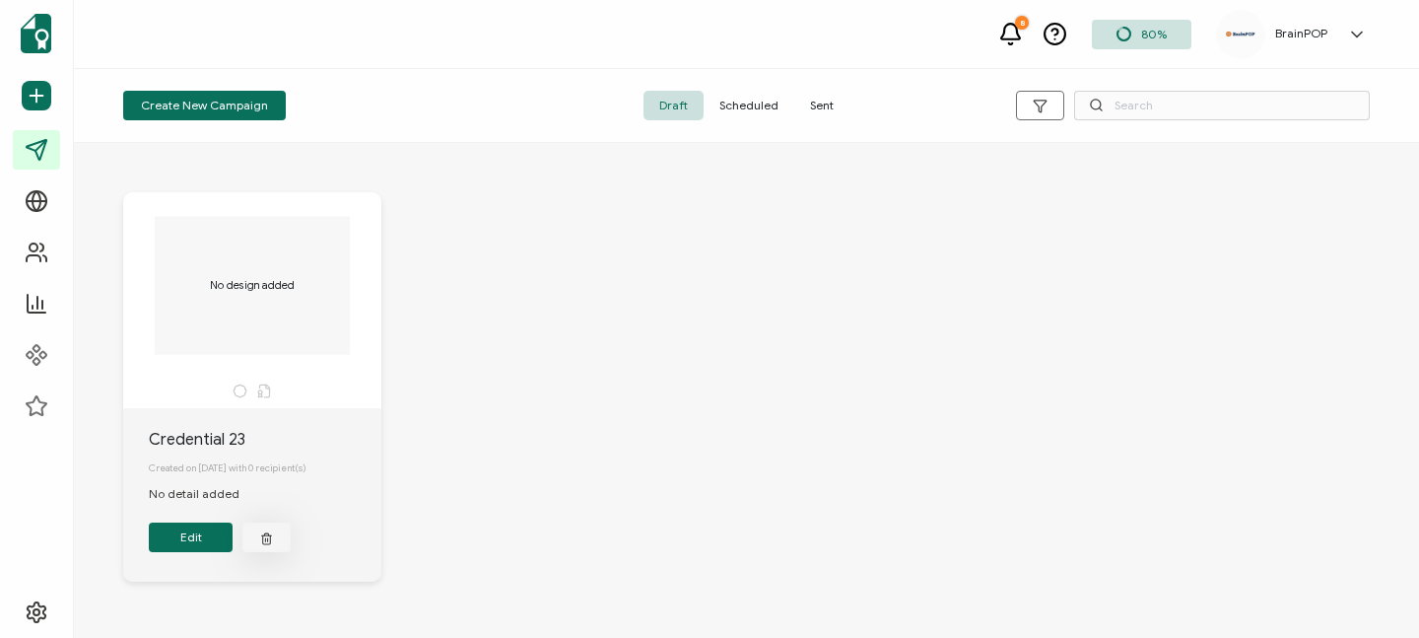
click at [265, 541] on line "button" at bounding box center [265, 539] width 0 height 3
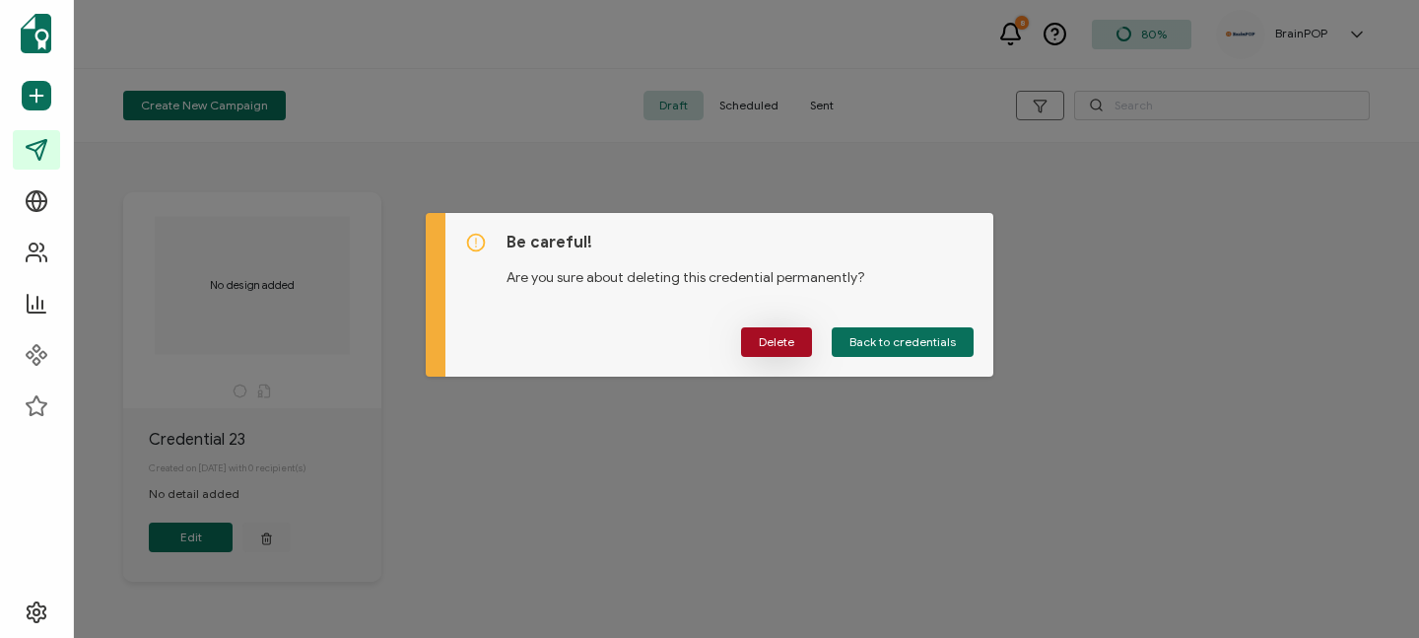
click at [781, 341] on span "Delete" at bounding box center [776, 342] width 35 height 12
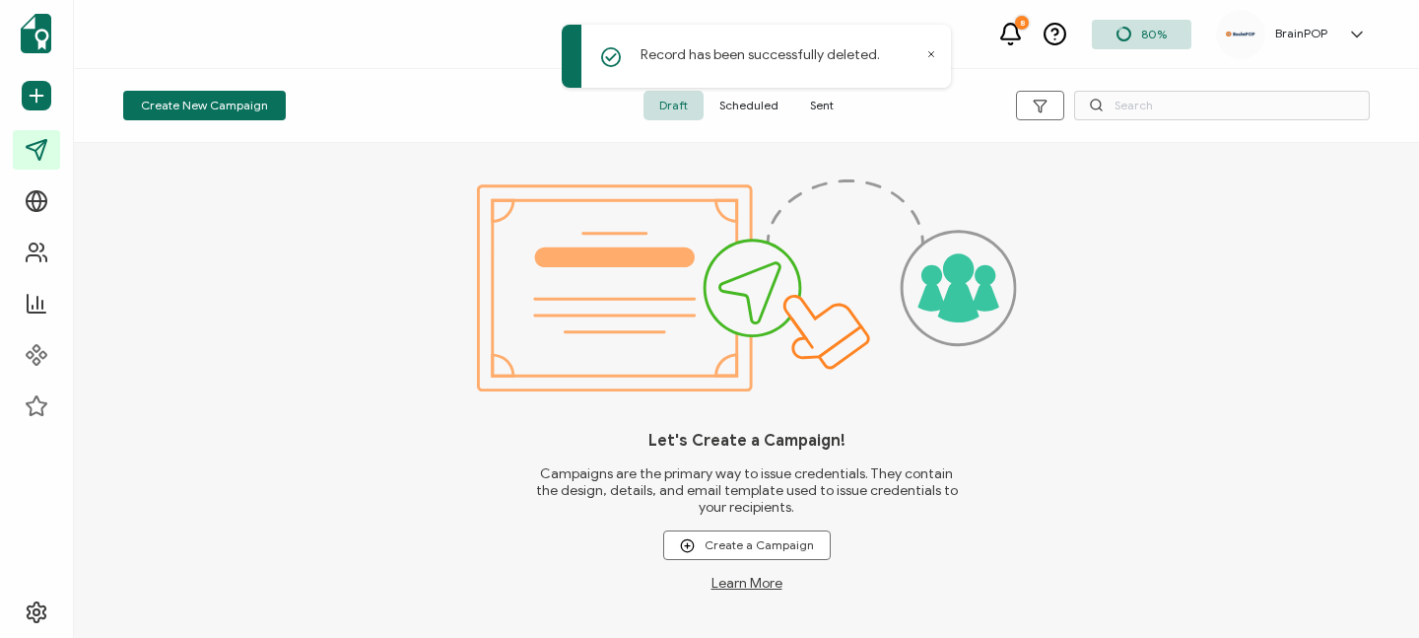
click at [749, 104] on span "Scheduled" at bounding box center [749, 106] width 91 height 30
click at [810, 103] on span "Sent" at bounding box center [821, 106] width 55 height 30
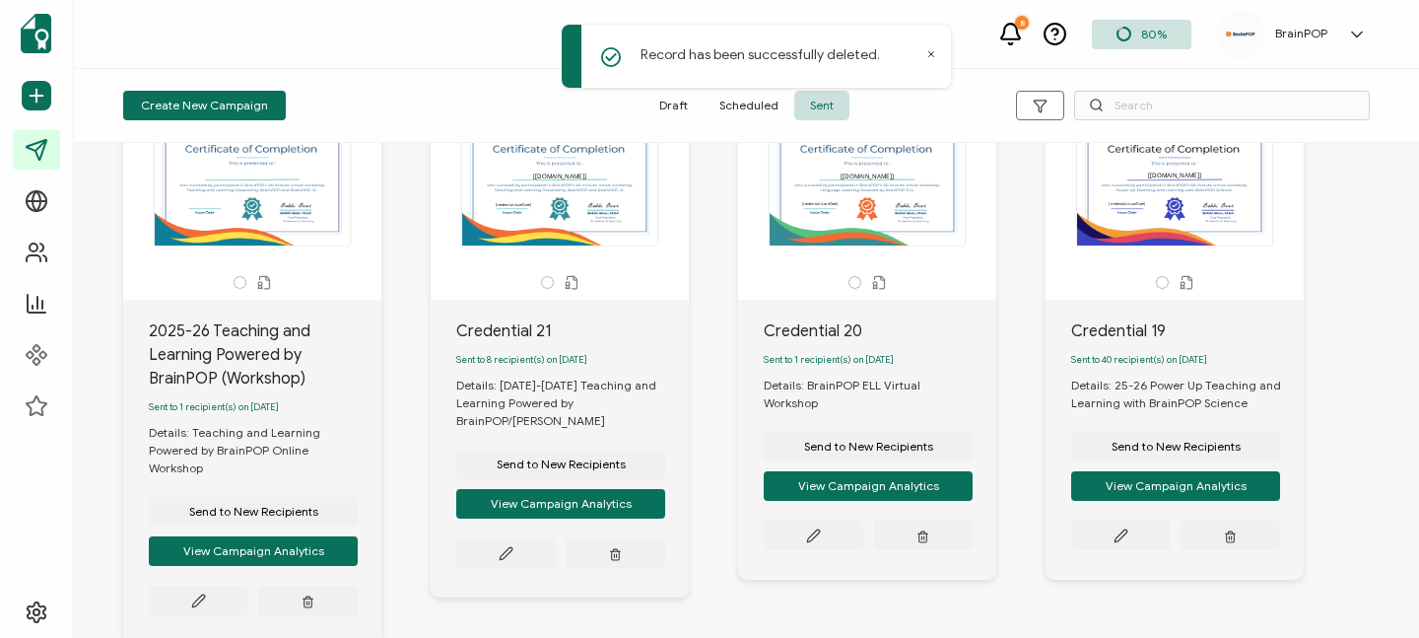
scroll to position [130, 0]
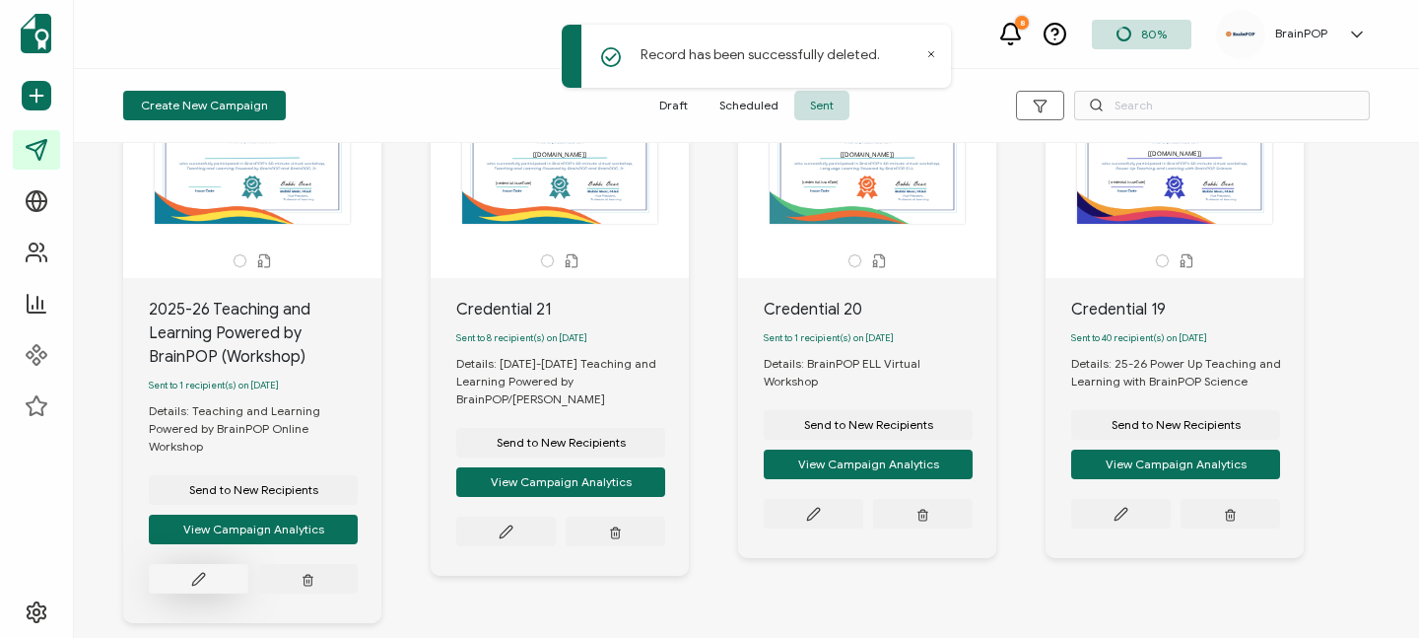
click at [196, 573] on icon at bounding box center [198, 579] width 12 height 12
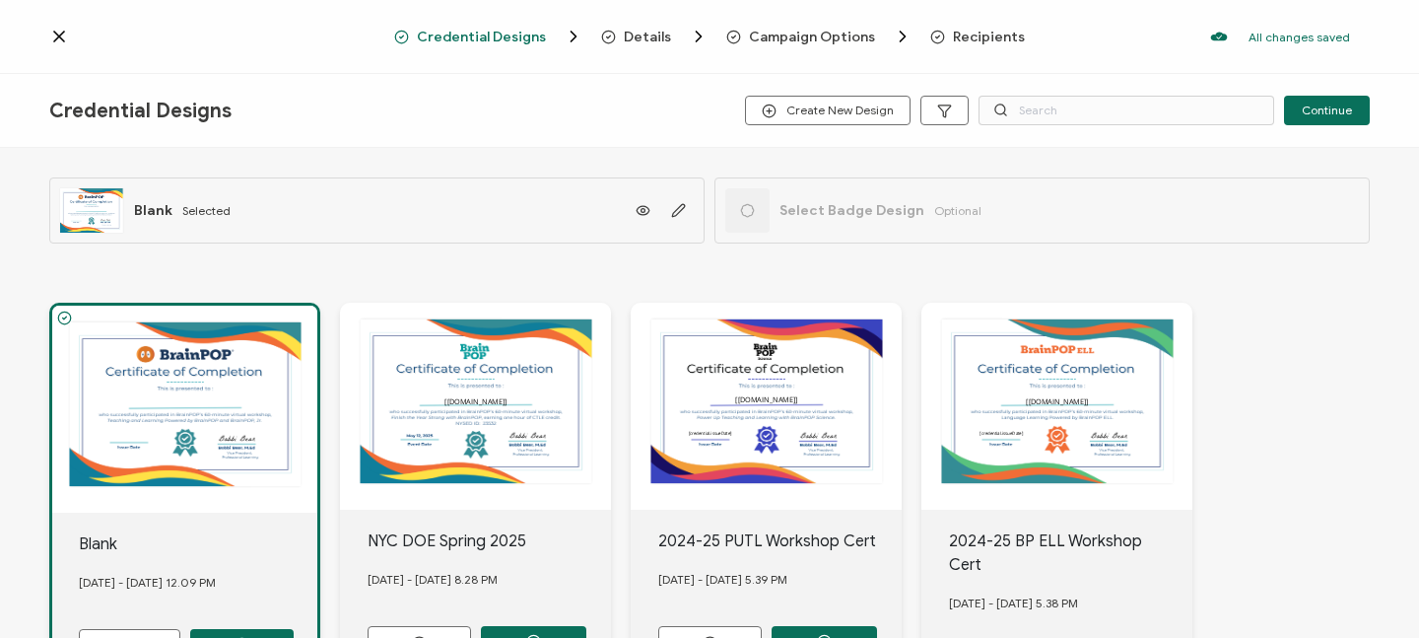
click at [55, 33] on icon at bounding box center [59, 37] width 10 height 10
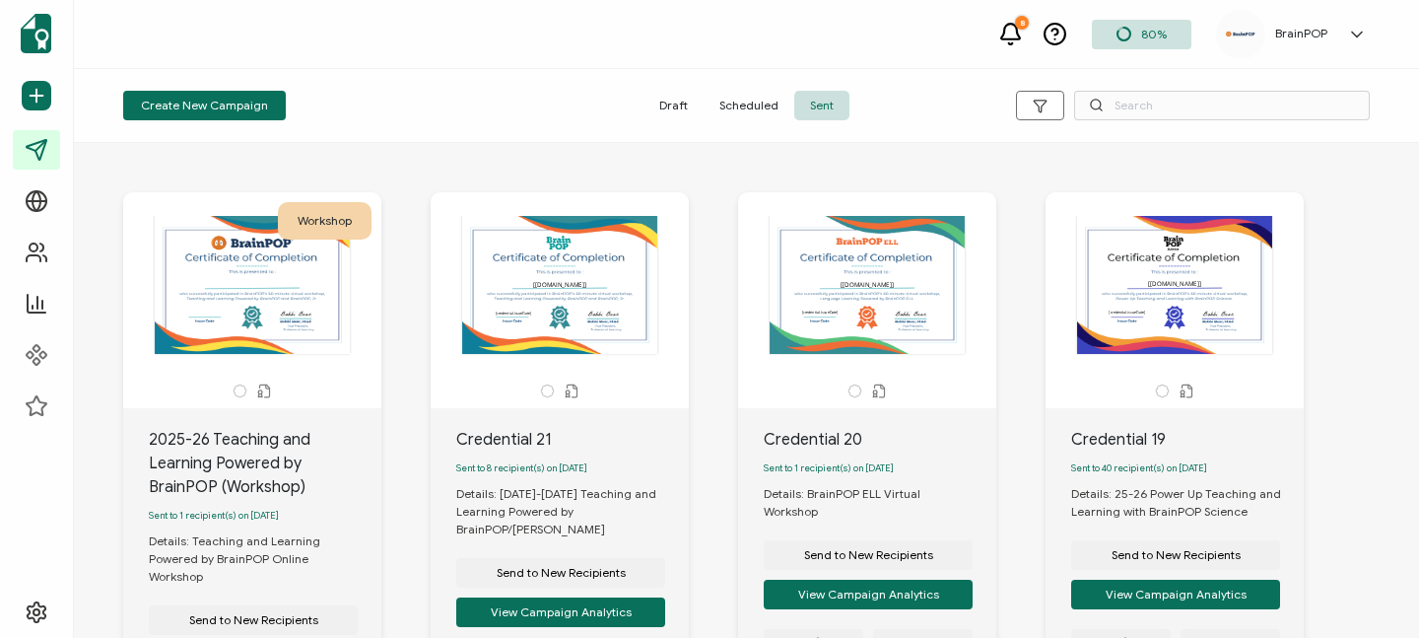
click at [1352, 34] on icon at bounding box center [1357, 35] width 20 height 20
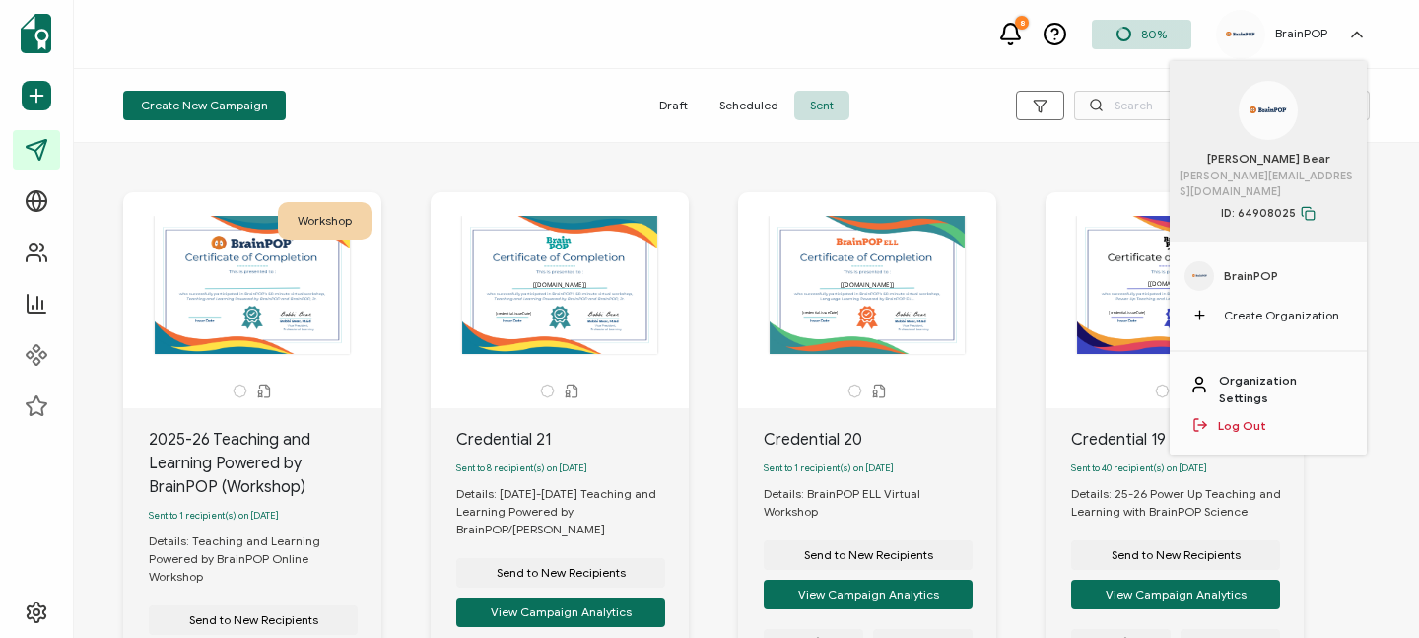
click at [1254, 372] on link "Organization Settings" at bounding box center [1283, 389] width 128 height 35
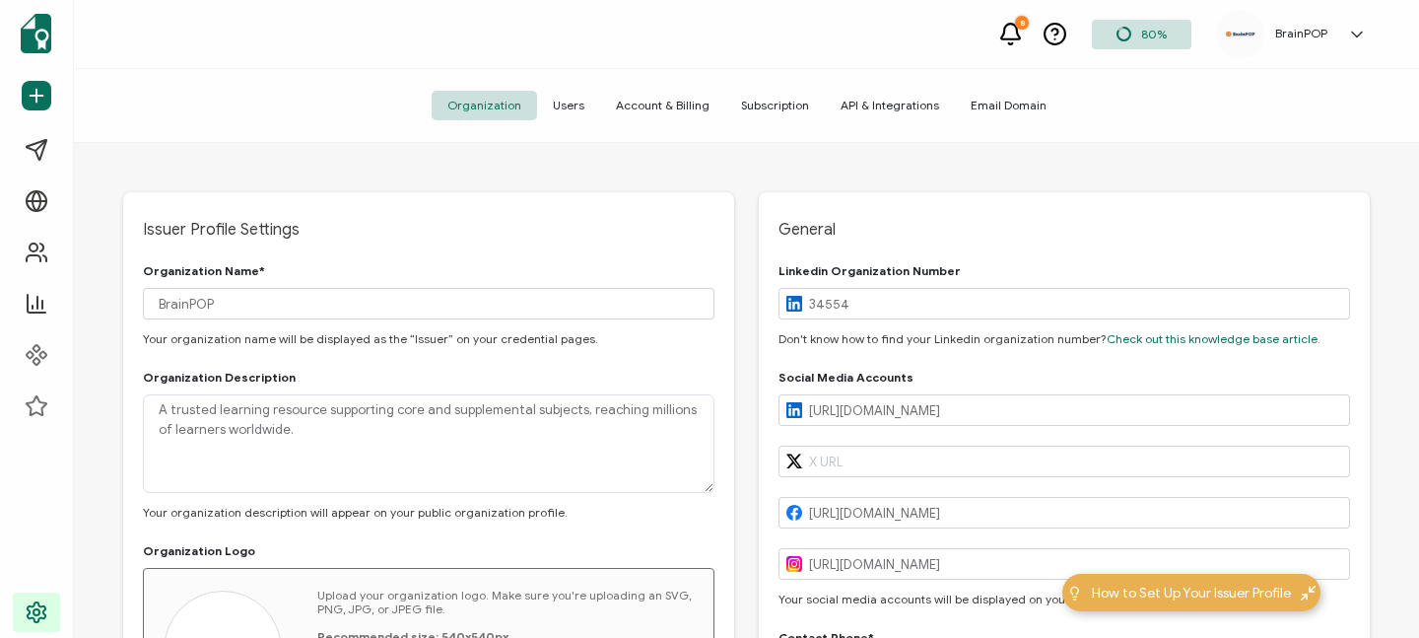
click at [673, 104] on span "Account & Billing" at bounding box center [662, 106] width 125 height 30
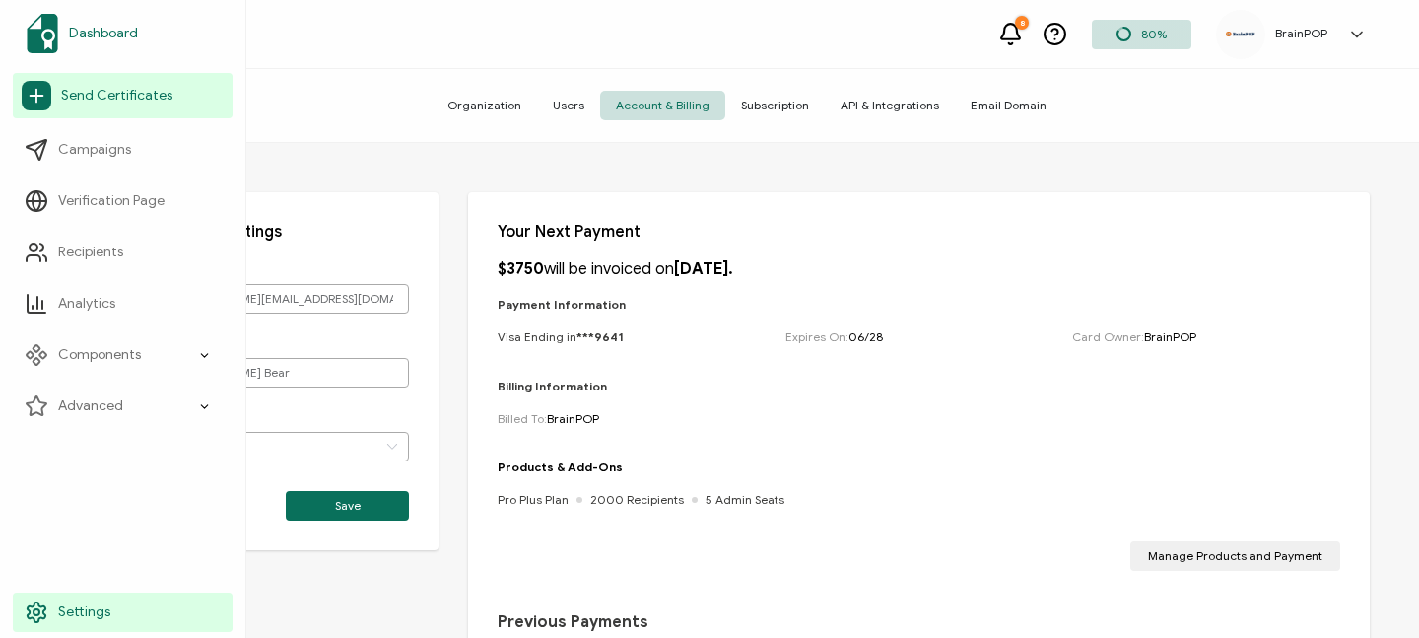
click at [120, 50] on link "Dashboard" at bounding box center [123, 33] width 220 height 55
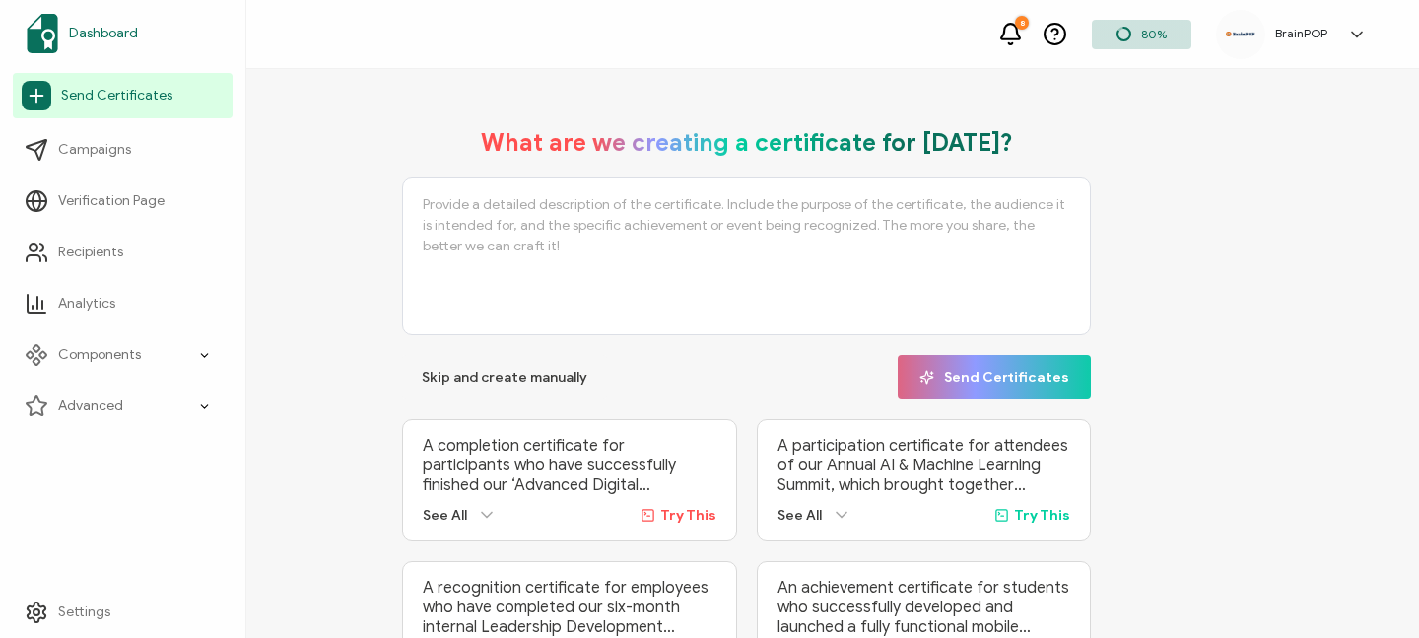
click at [116, 25] on span "Dashboard" at bounding box center [103, 34] width 69 height 20
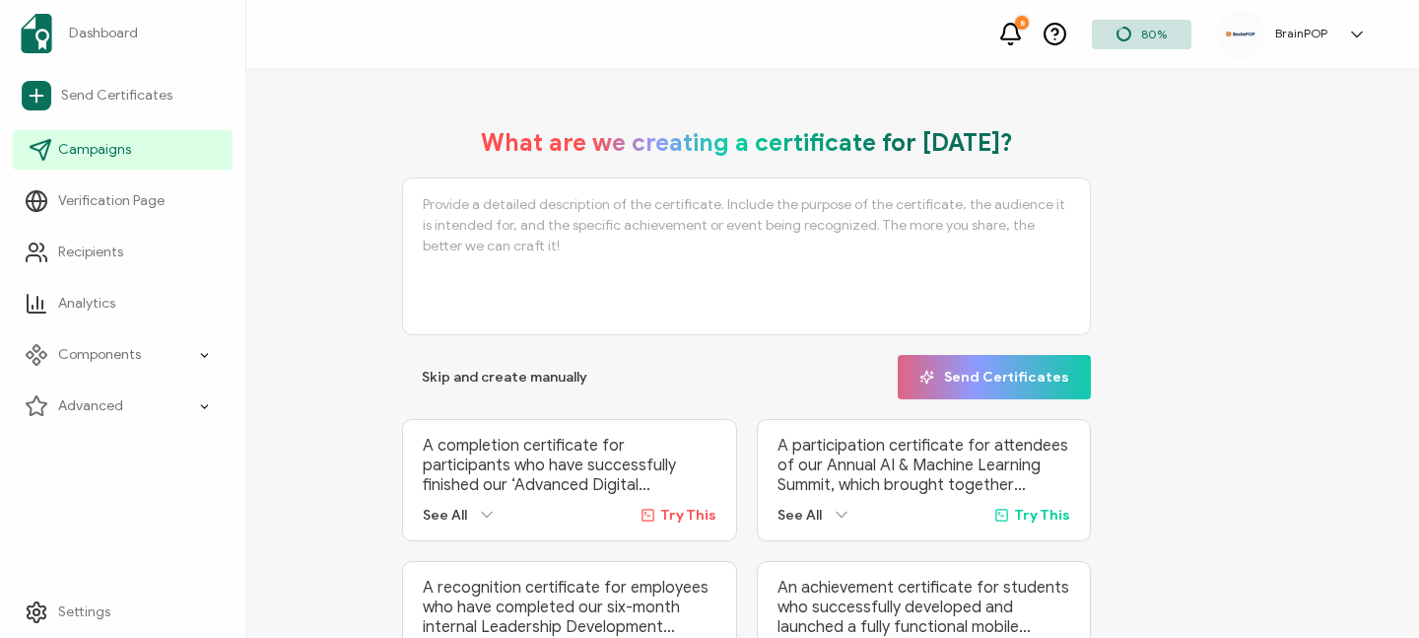
click at [114, 142] on span "Campaigns" at bounding box center [94, 150] width 73 height 20
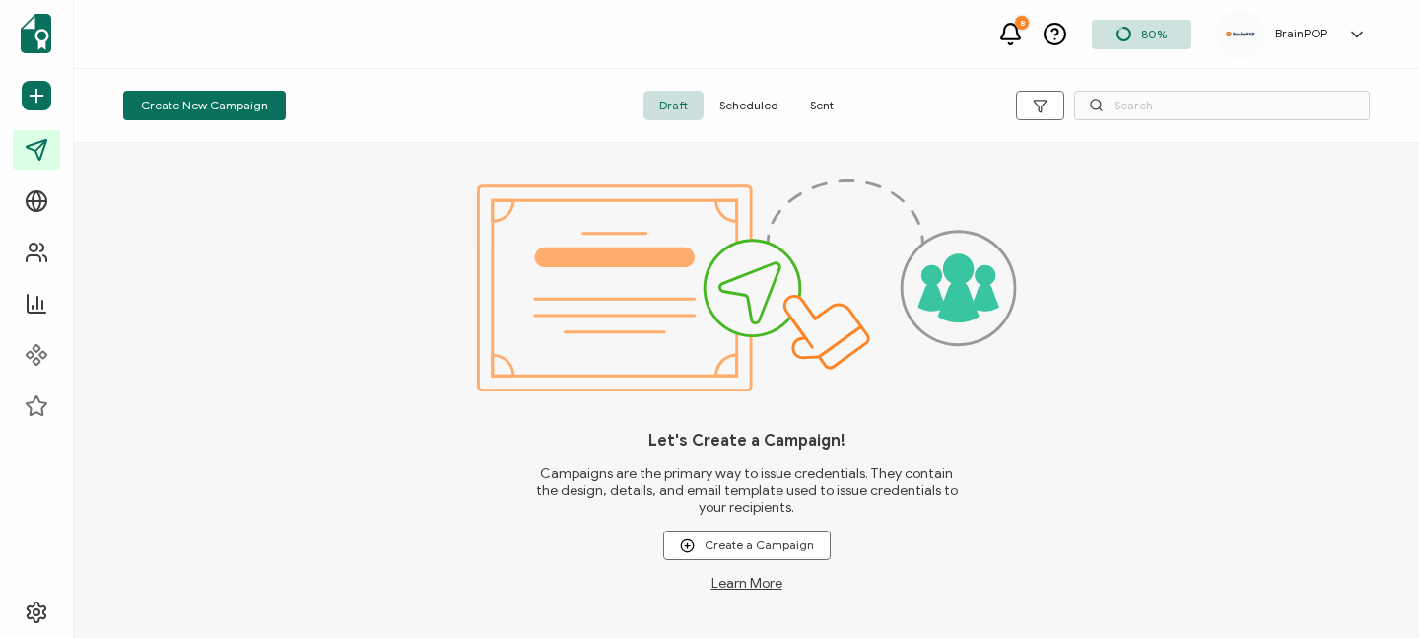
click at [821, 101] on span "Sent" at bounding box center [821, 106] width 55 height 30
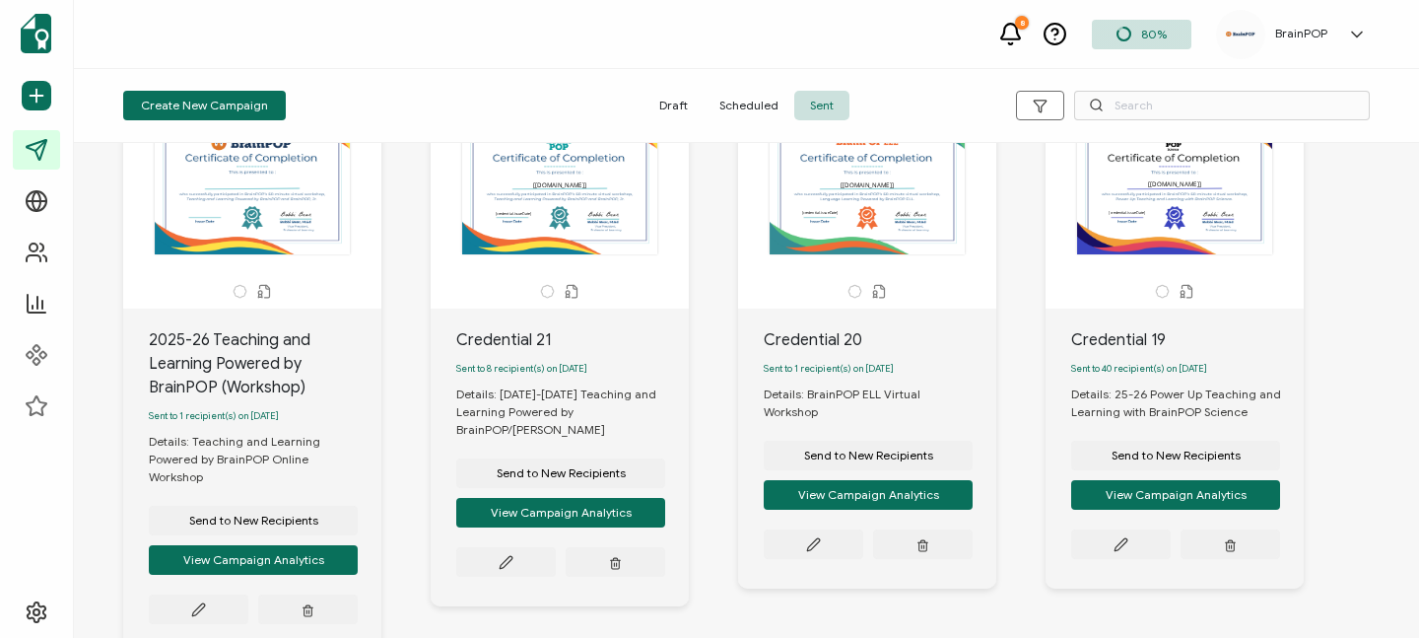
scroll to position [136, 0]
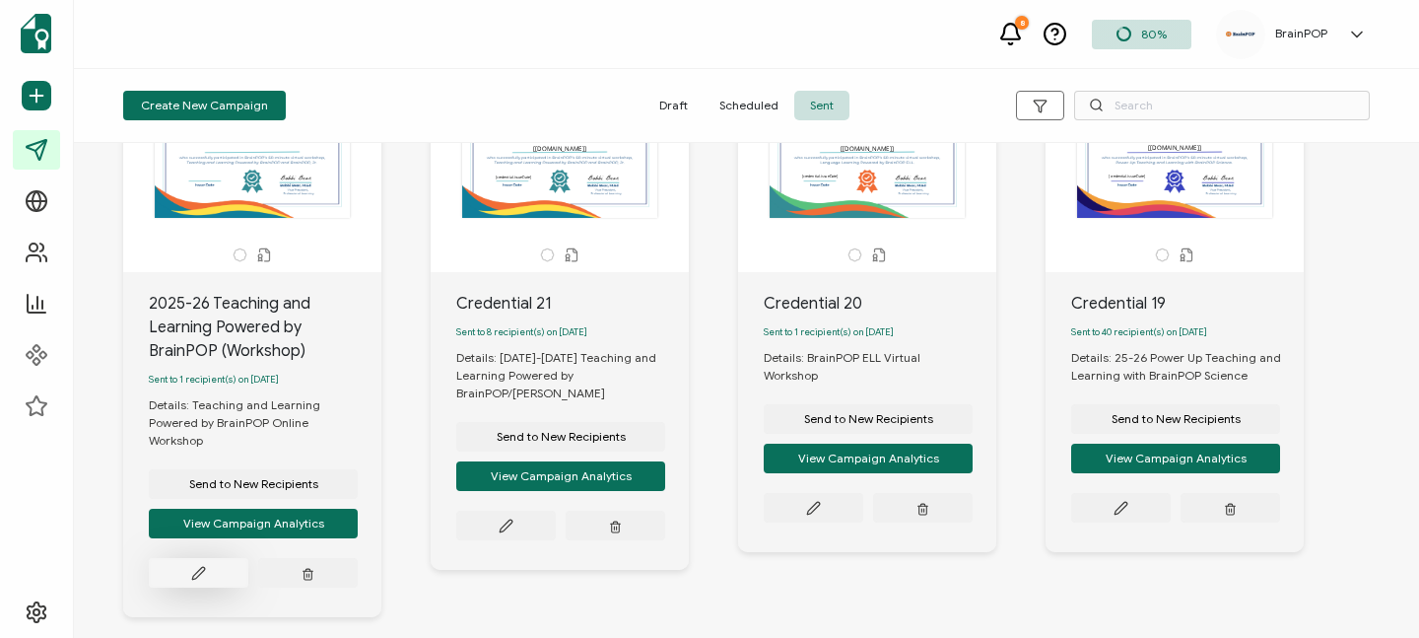
click at [197, 568] on button at bounding box center [199, 573] width 100 height 30
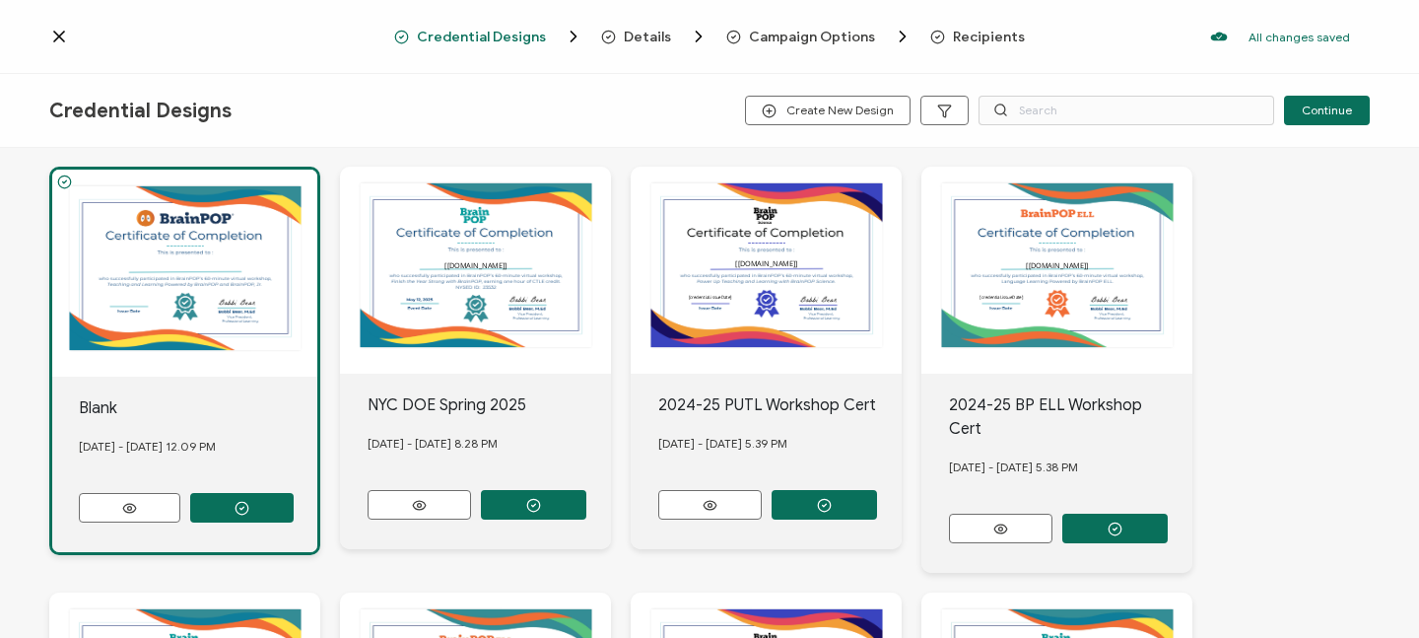
scroll to position [137, 0]
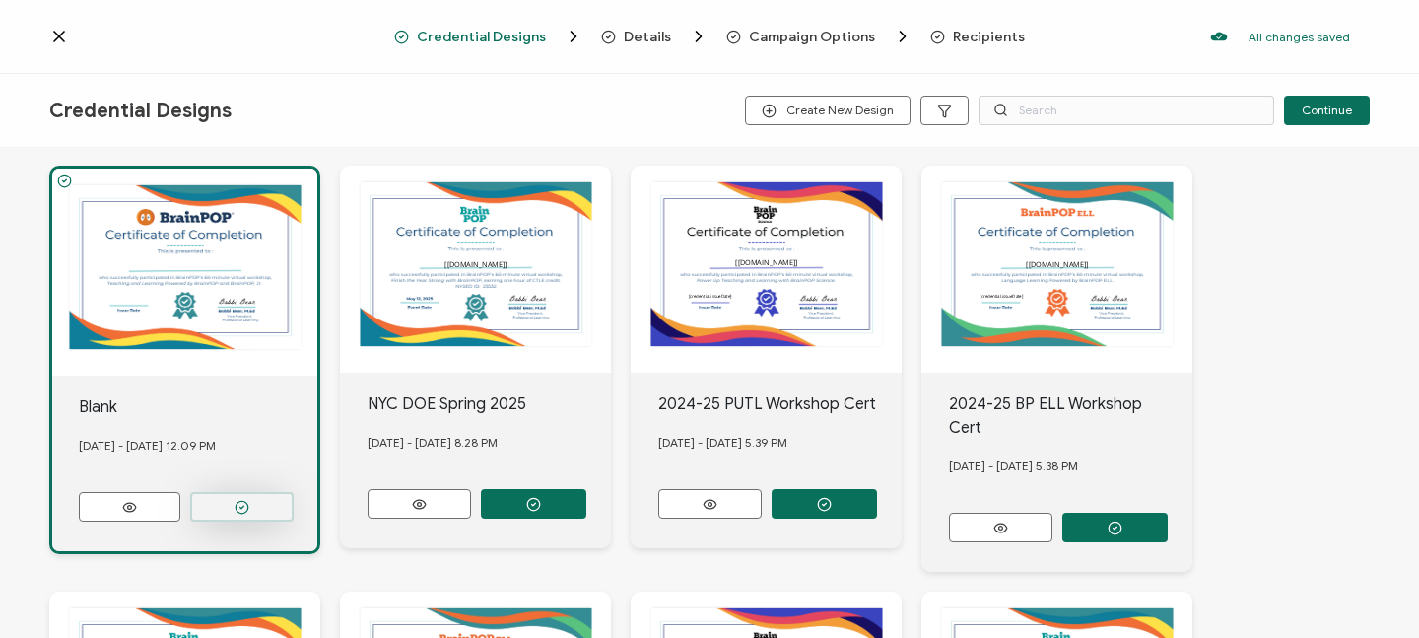
click at [241, 500] on icon "button" at bounding box center [242, 507] width 15 height 15
click at [645, 34] on span "Details" at bounding box center [647, 37] width 47 height 15
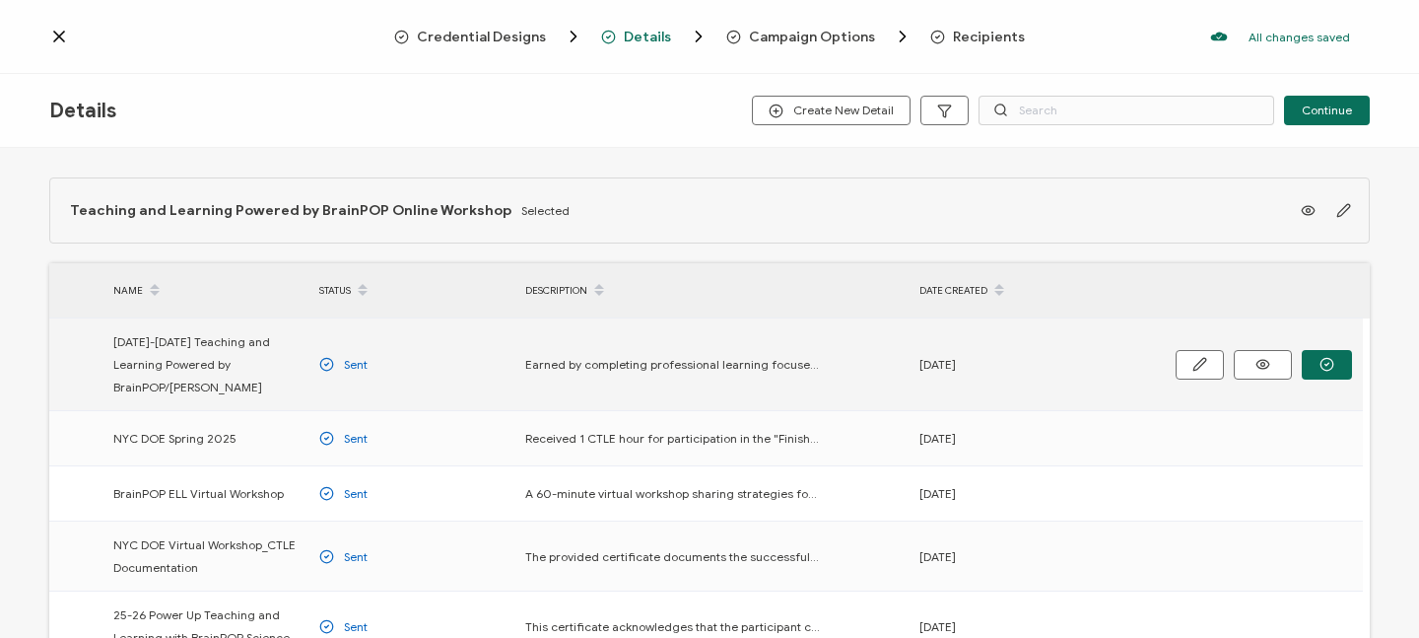
scroll to position [32, 0]
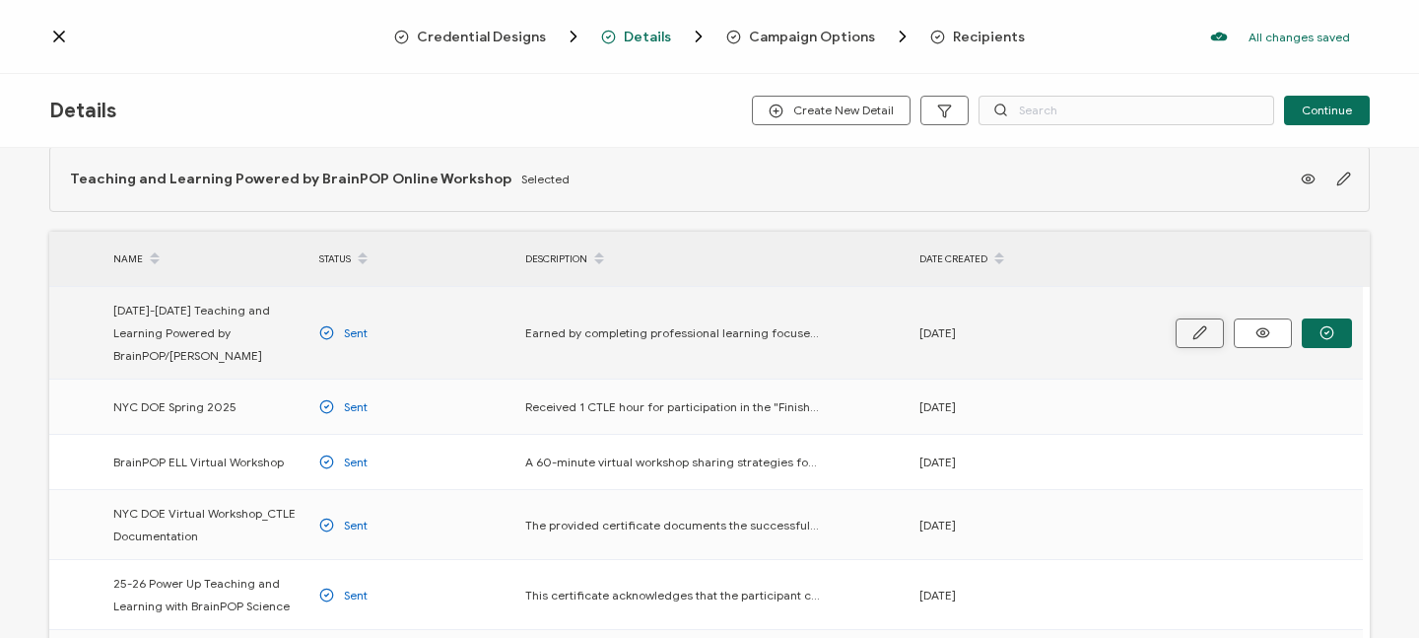
click at [1196, 325] on icon "button" at bounding box center [1200, 332] width 15 height 15
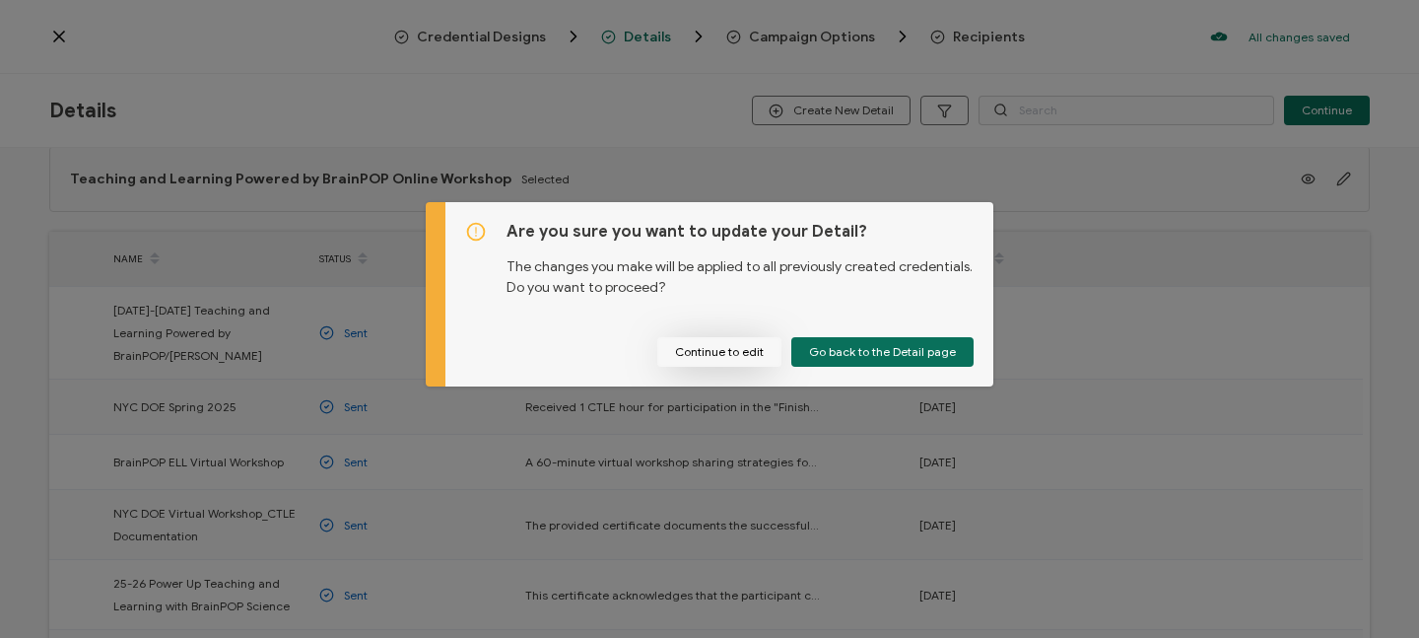
click at [735, 354] on button "Continue to edit" at bounding box center [719, 352] width 124 height 30
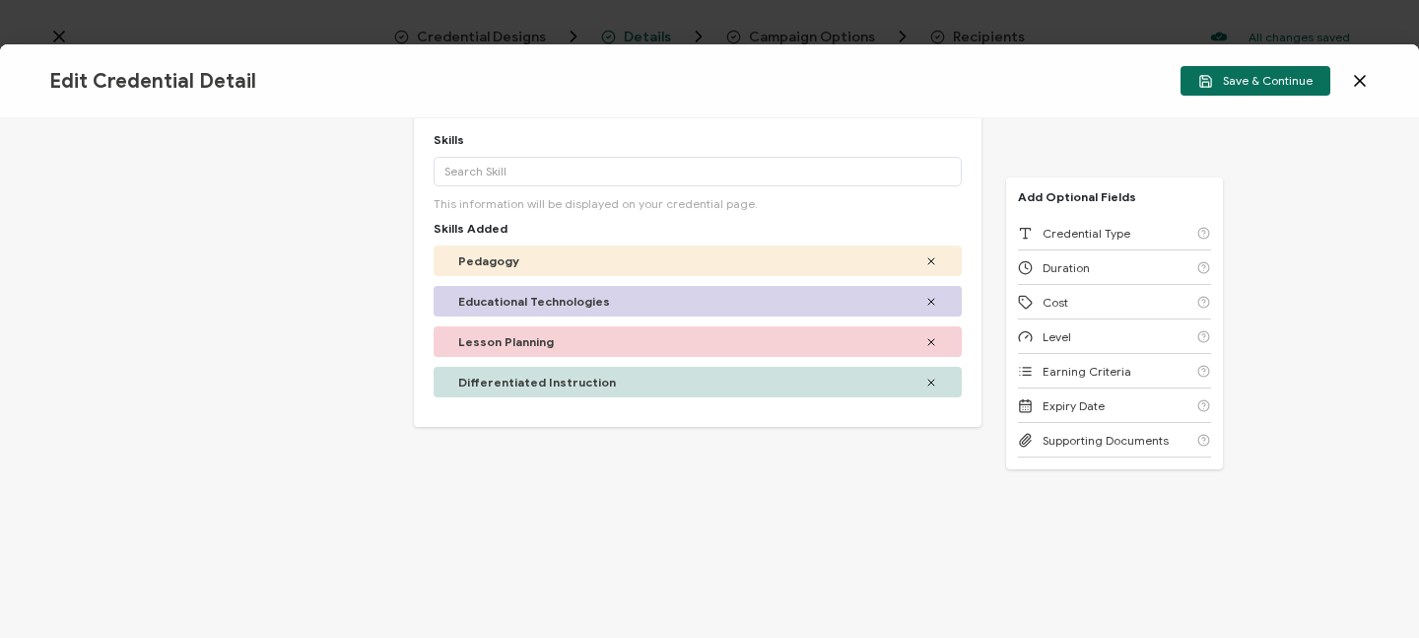
scroll to position [444, 0]
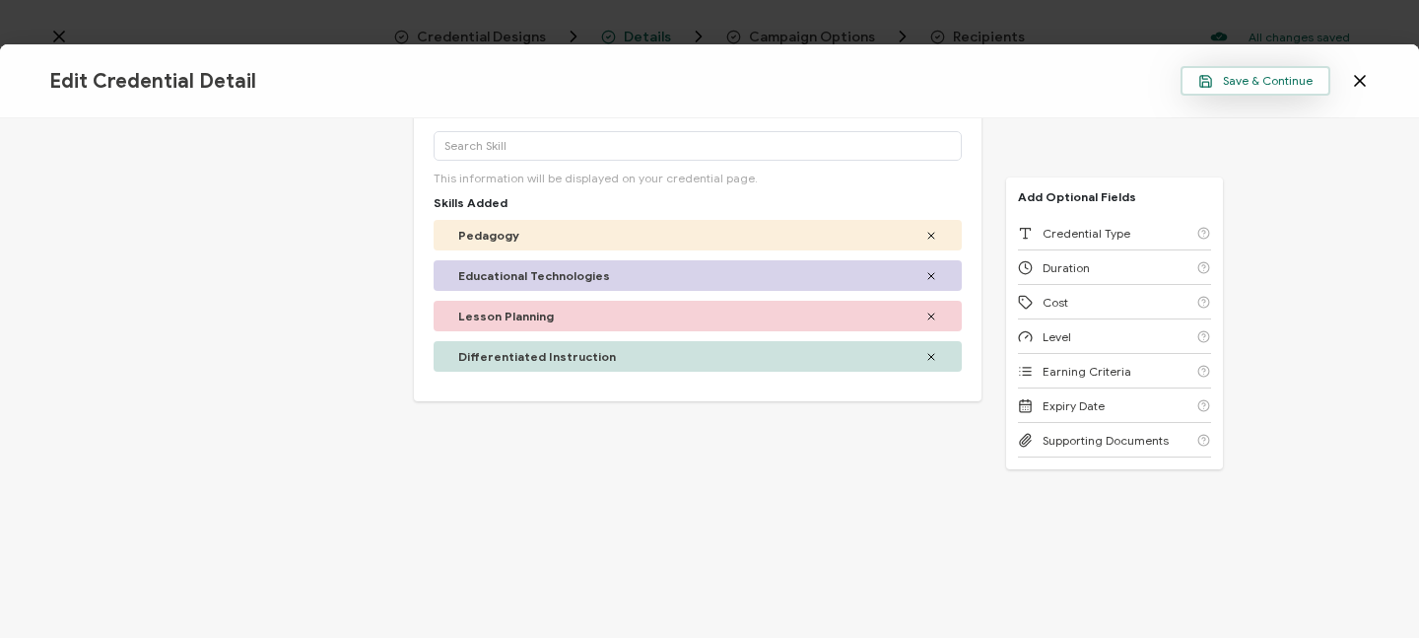
click at [1256, 76] on span "Save & Continue" at bounding box center [1256, 81] width 114 height 15
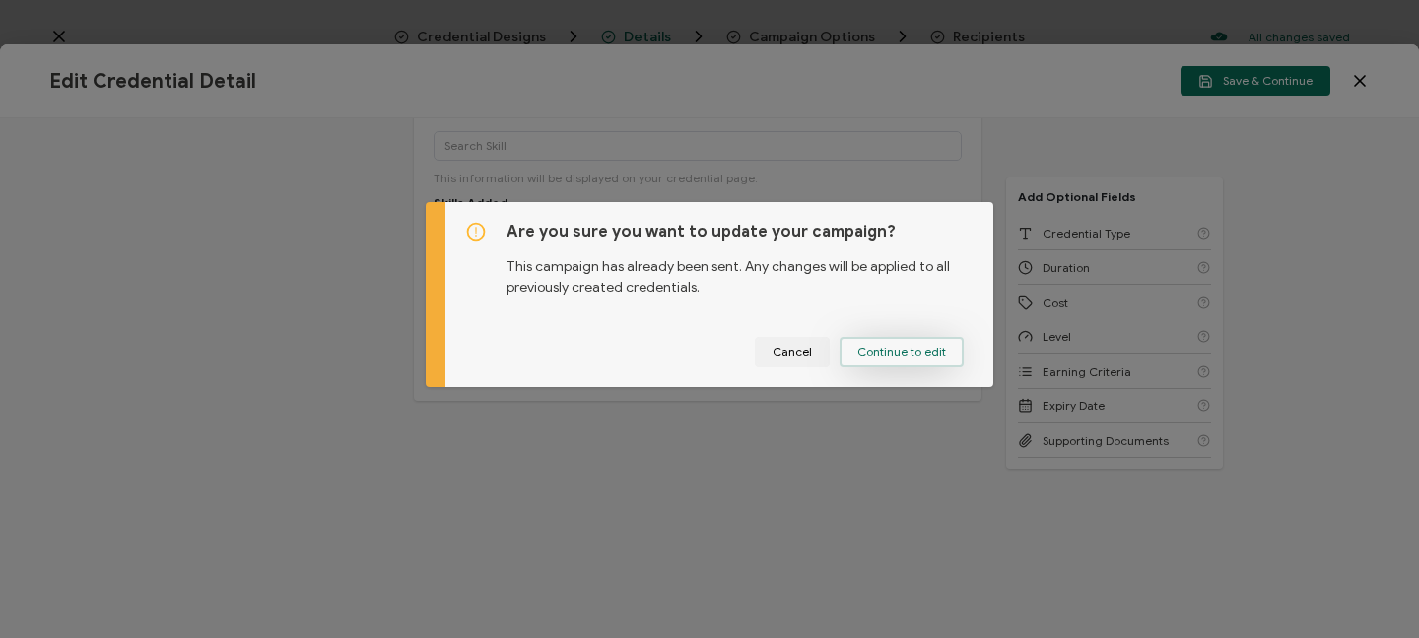
click at [906, 350] on span "Continue to edit" at bounding box center [902, 352] width 89 height 12
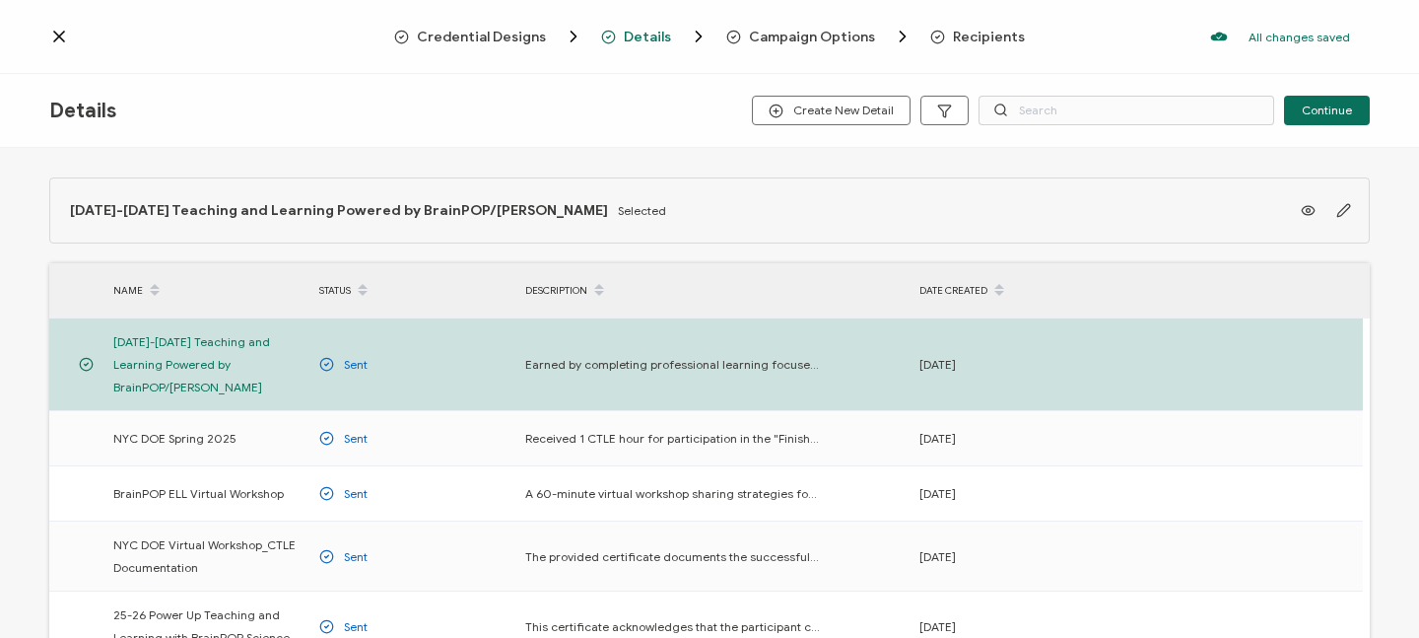
click at [55, 36] on icon at bounding box center [59, 37] width 20 height 20
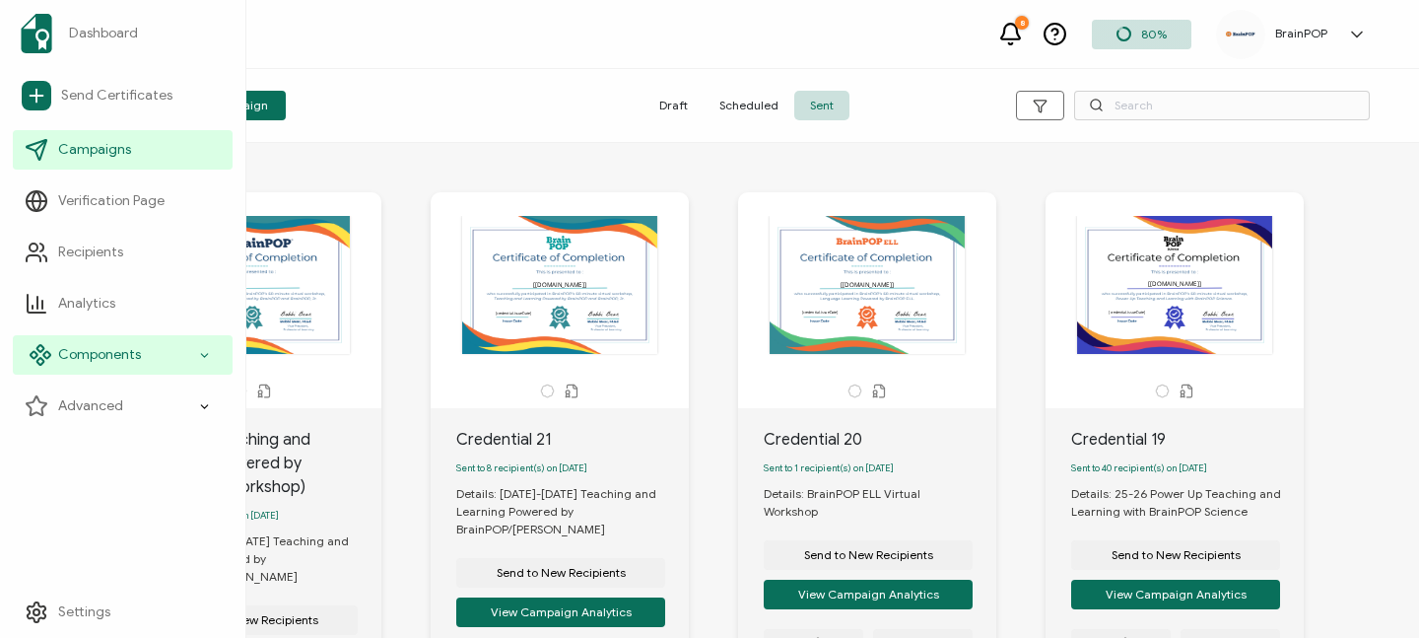
click at [178, 353] on div "Components" at bounding box center [123, 354] width 220 height 39
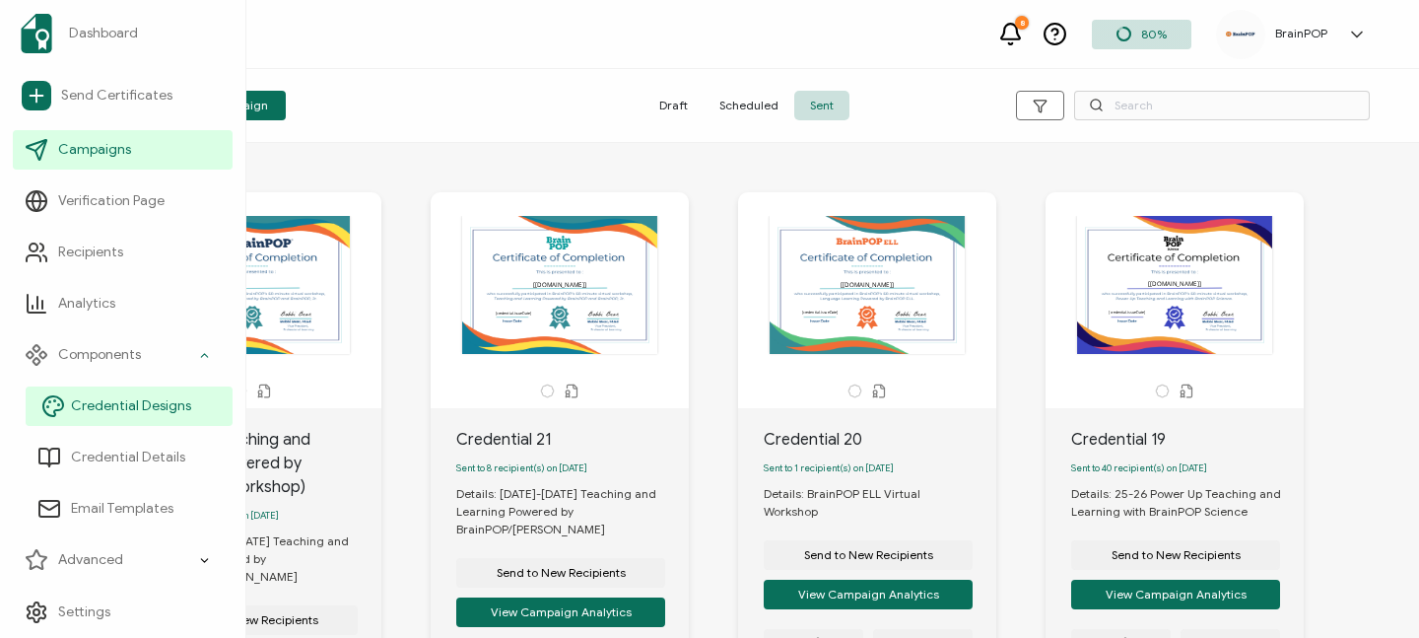
click at [163, 407] on span "Credential Designs" at bounding box center [131, 406] width 120 height 20
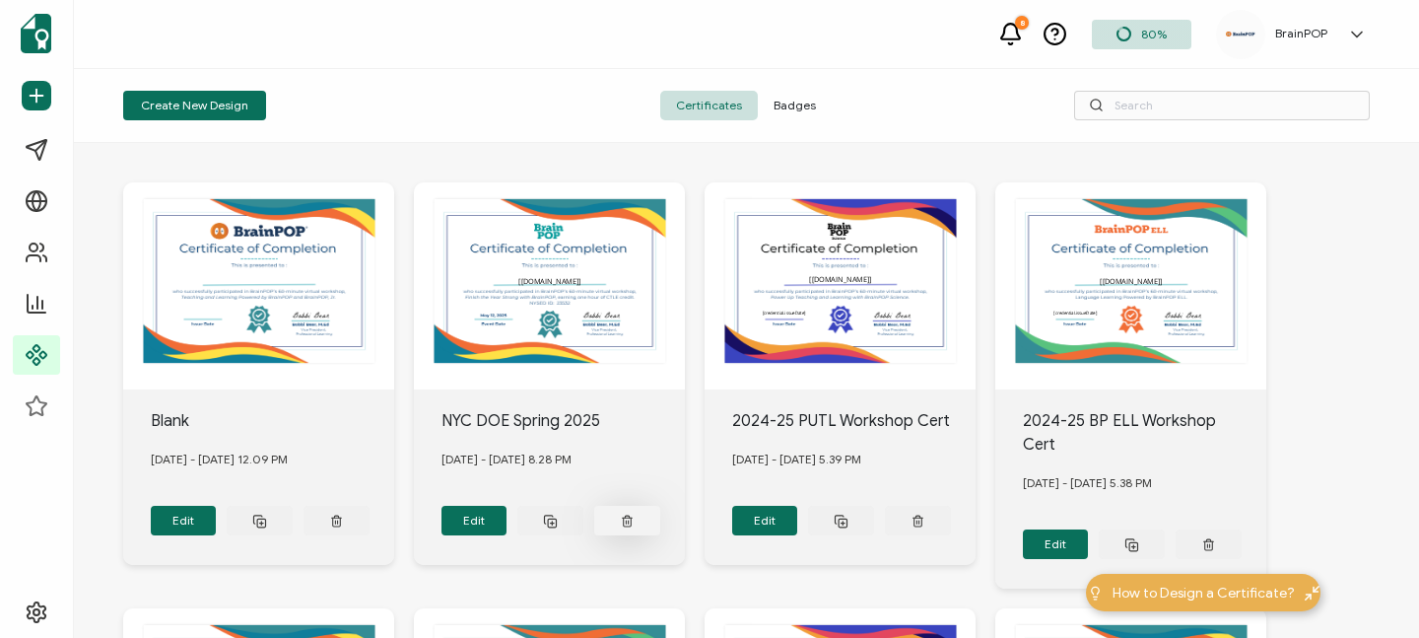
click at [343, 520] on icon at bounding box center [336, 521] width 13 height 15
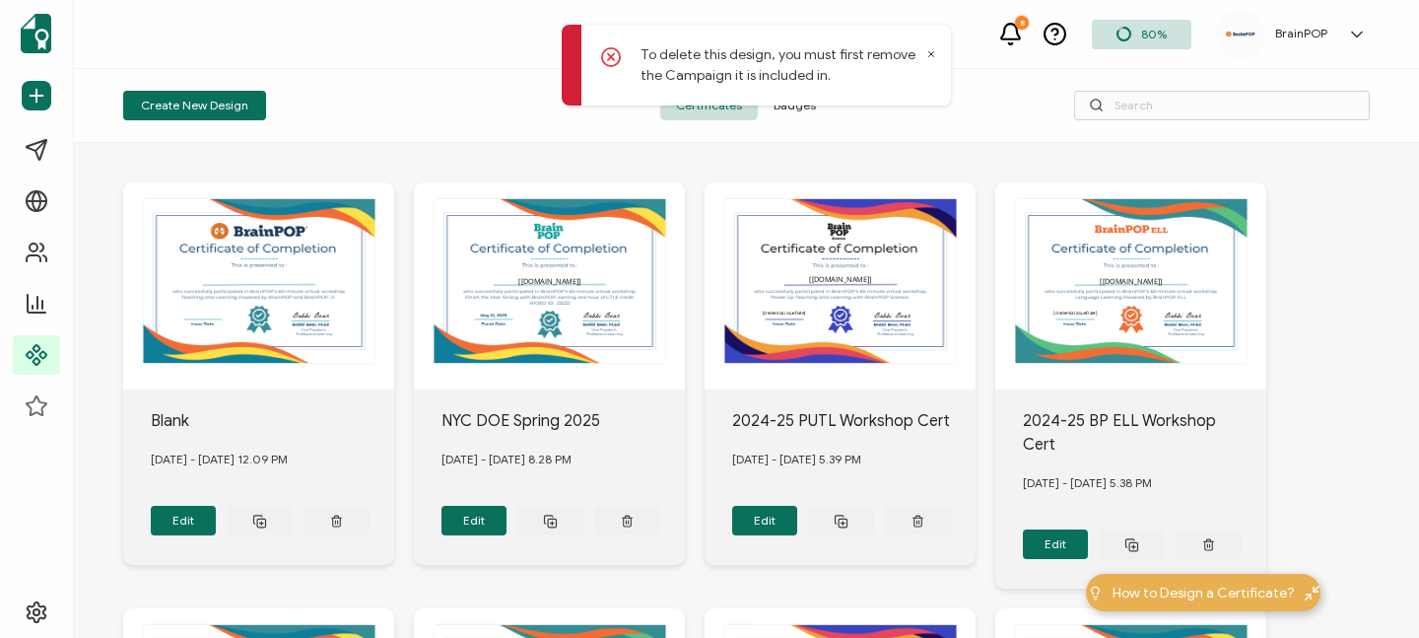
click at [929, 55] on icon at bounding box center [931, 54] width 5 height 5
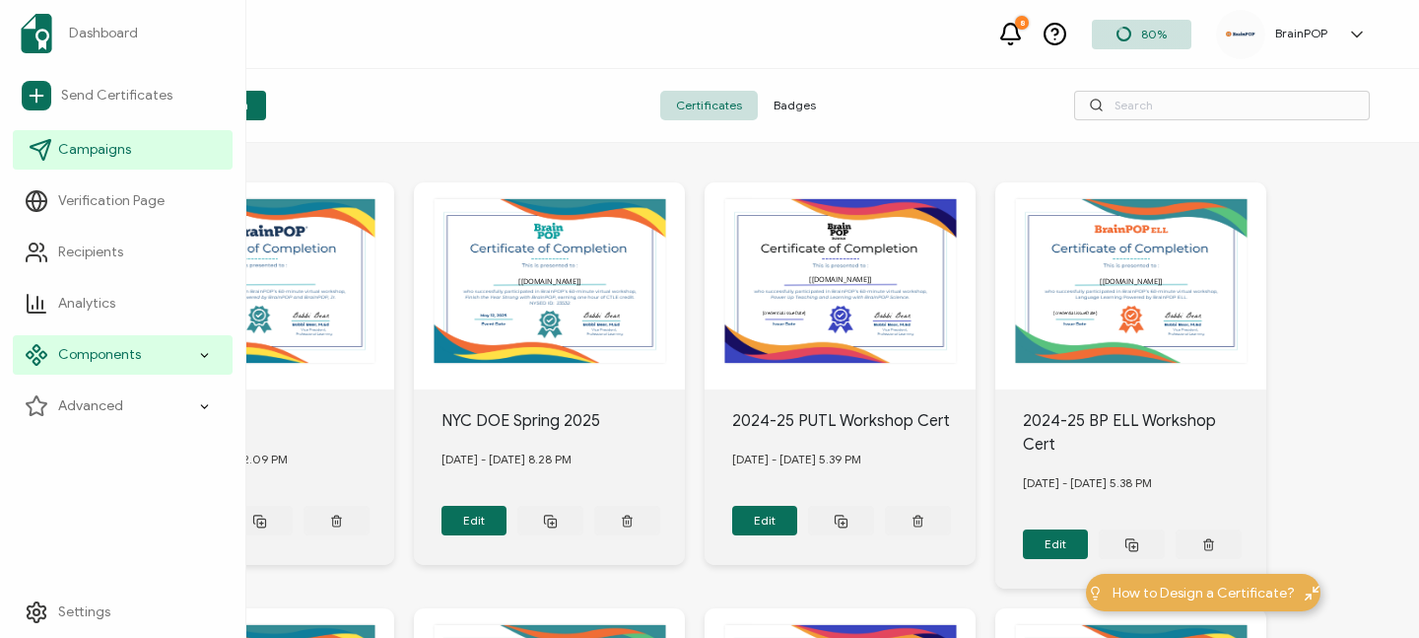
click at [91, 145] on span "Campaigns" at bounding box center [94, 150] width 73 height 20
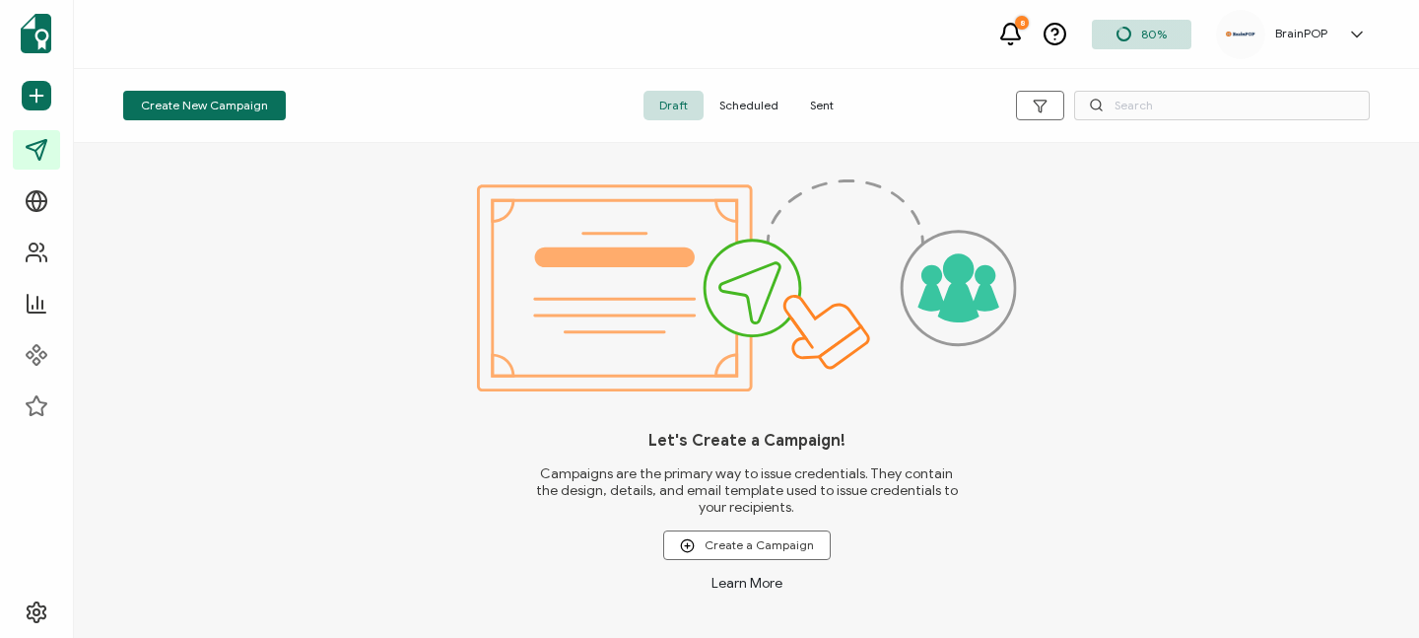
click at [750, 586] on link "Learn More" at bounding box center [747, 583] width 71 height 17
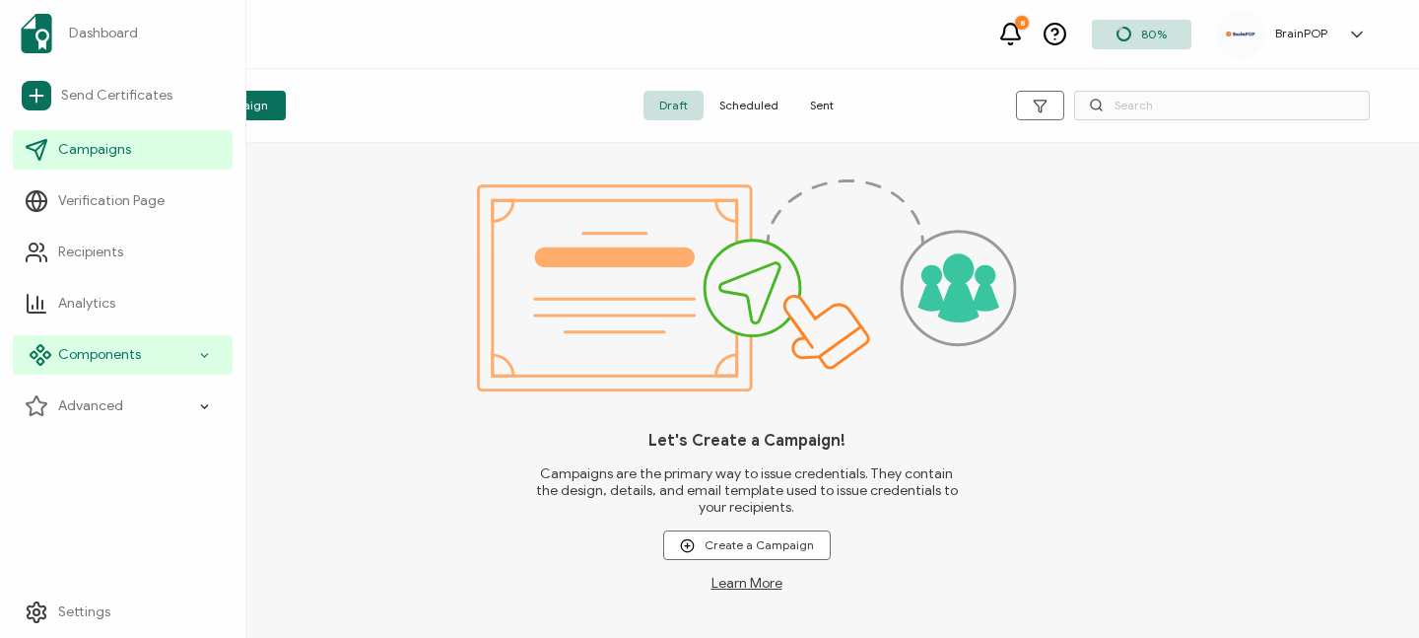
click at [103, 353] on span "Components" at bounding box center [99, 355] width 83 height 20
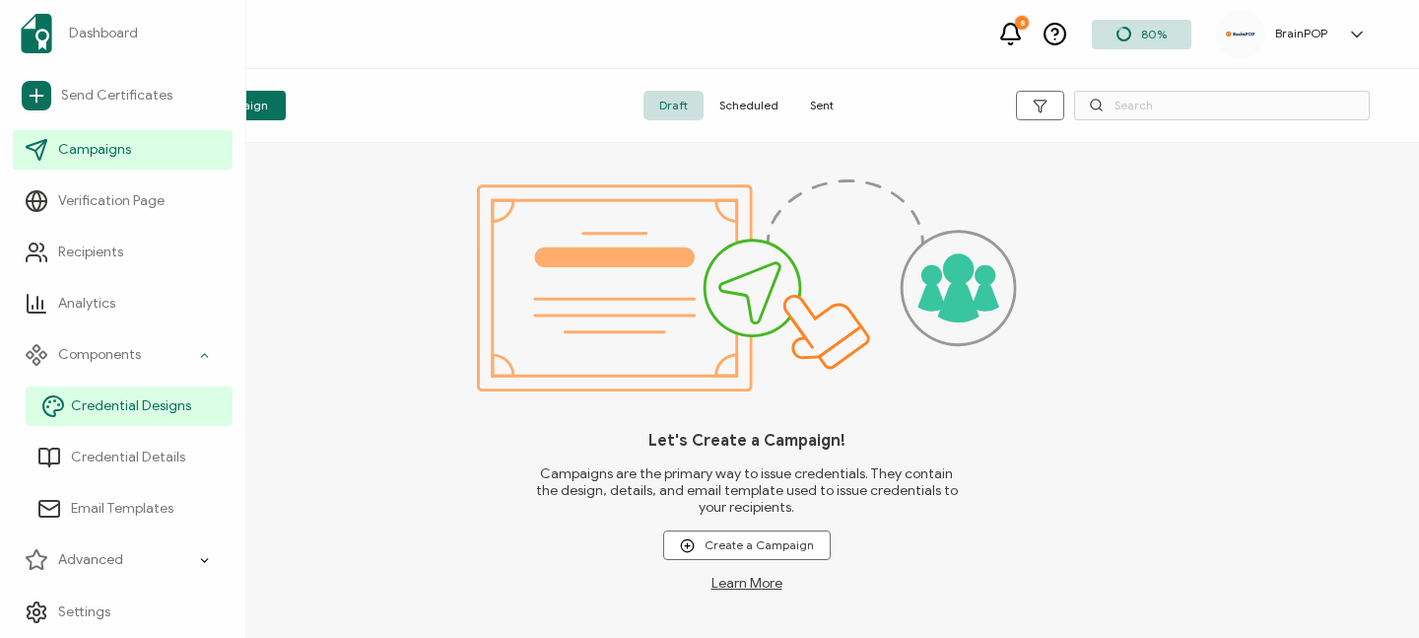
click at [114, 408] on span "Credential Designs" at bounding box center [131, 406] width 120 height 20
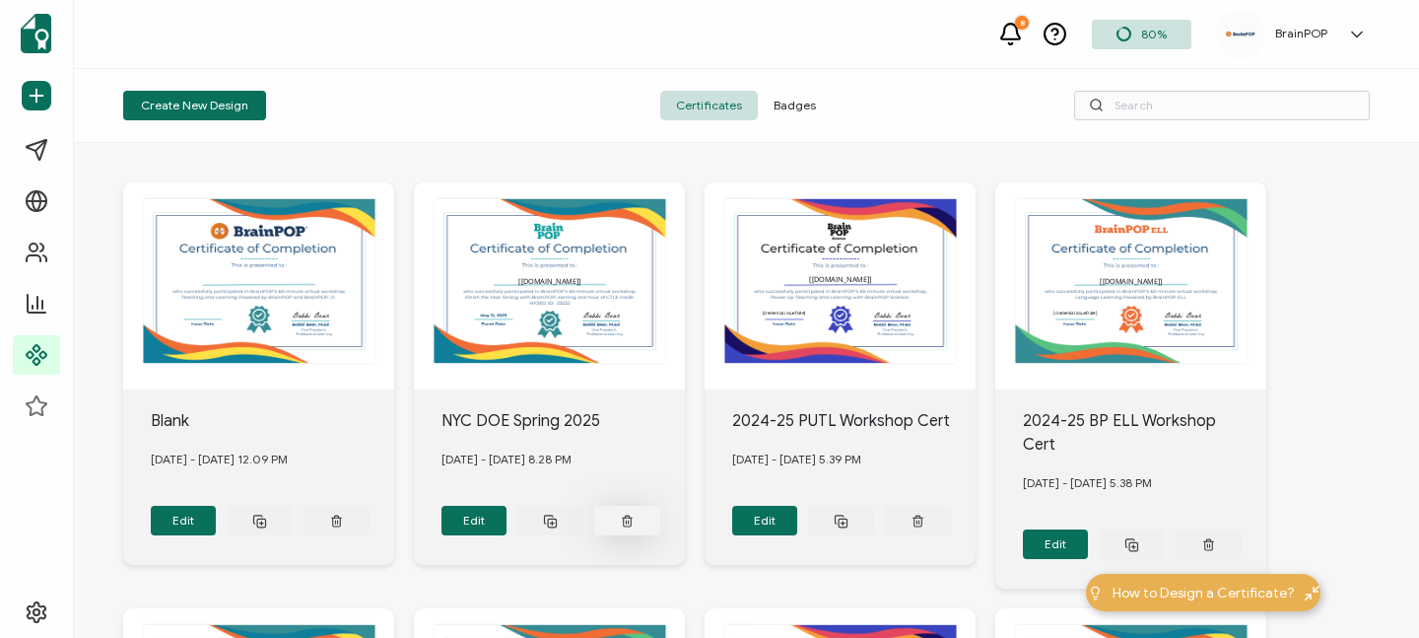
click at [343, 515] on icon at bounding box center [336, 521] width 13 height 15
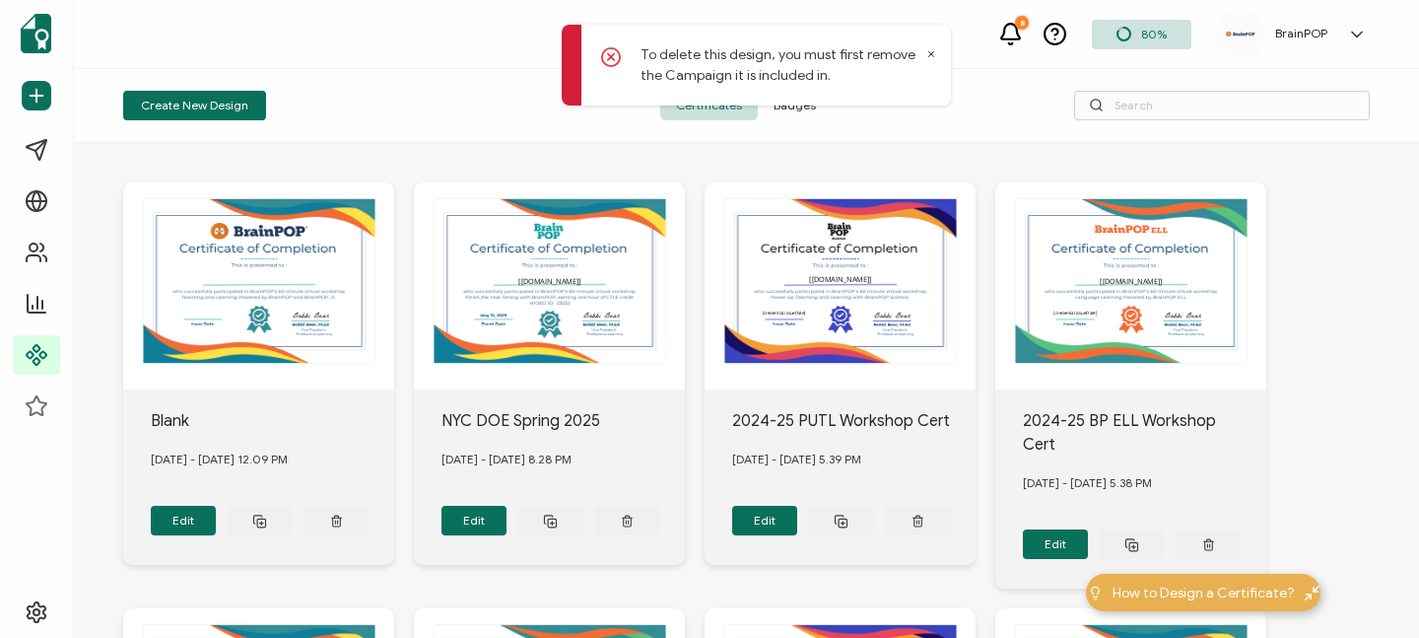
click at [522, 124] on div "Create New Design Certificates Badges" at bounding box center [746, 106] width 1345 height 74
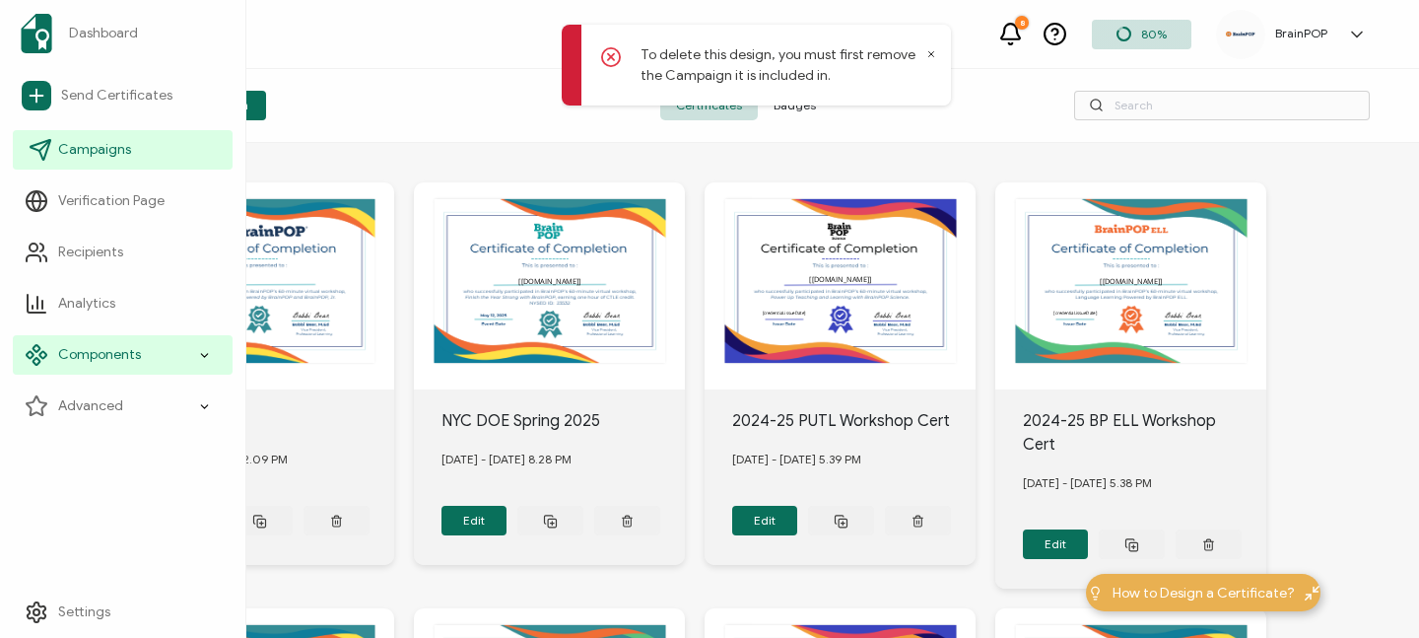
click at [95, 141] on span "Campaigns" at bounding box center [94, 150] width 73 height 20
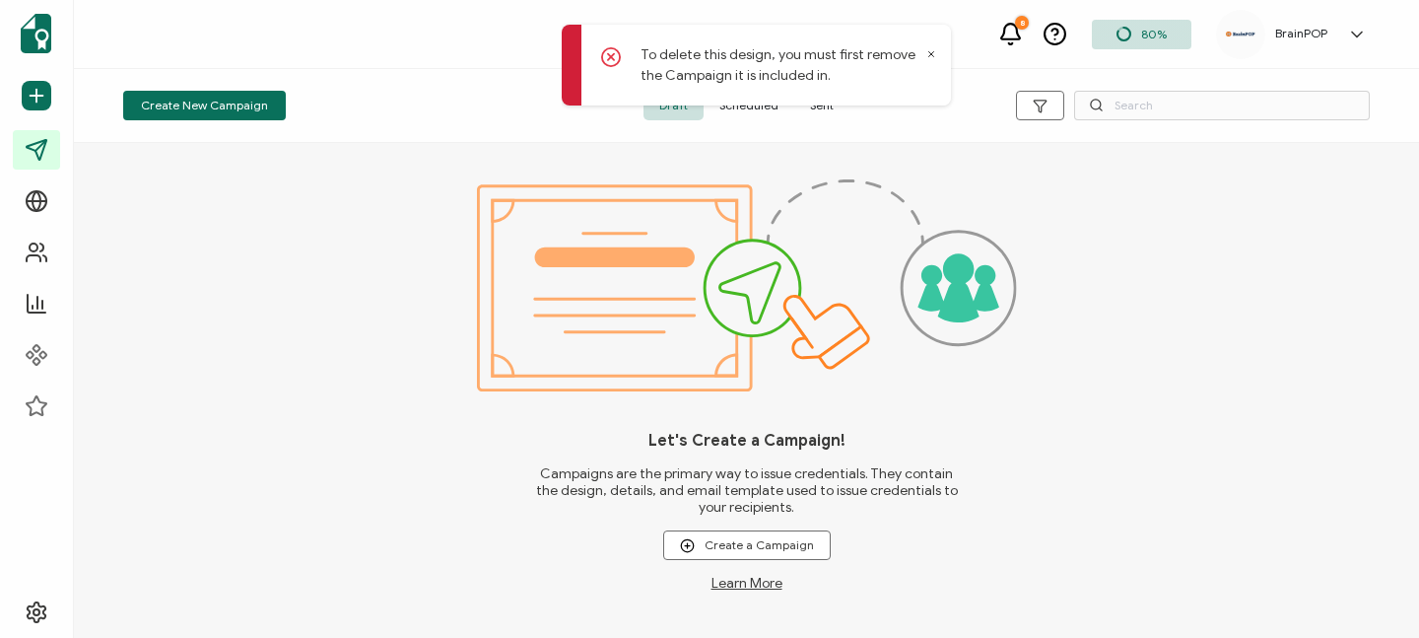
click at [924, 55] on div "To delete this design, you must first remove the Campaign it is included in." at bounding box center [756, 65] width 389 height 81
click at [928, 55] on icon at bounding box center [931, 54] width 10 height 10
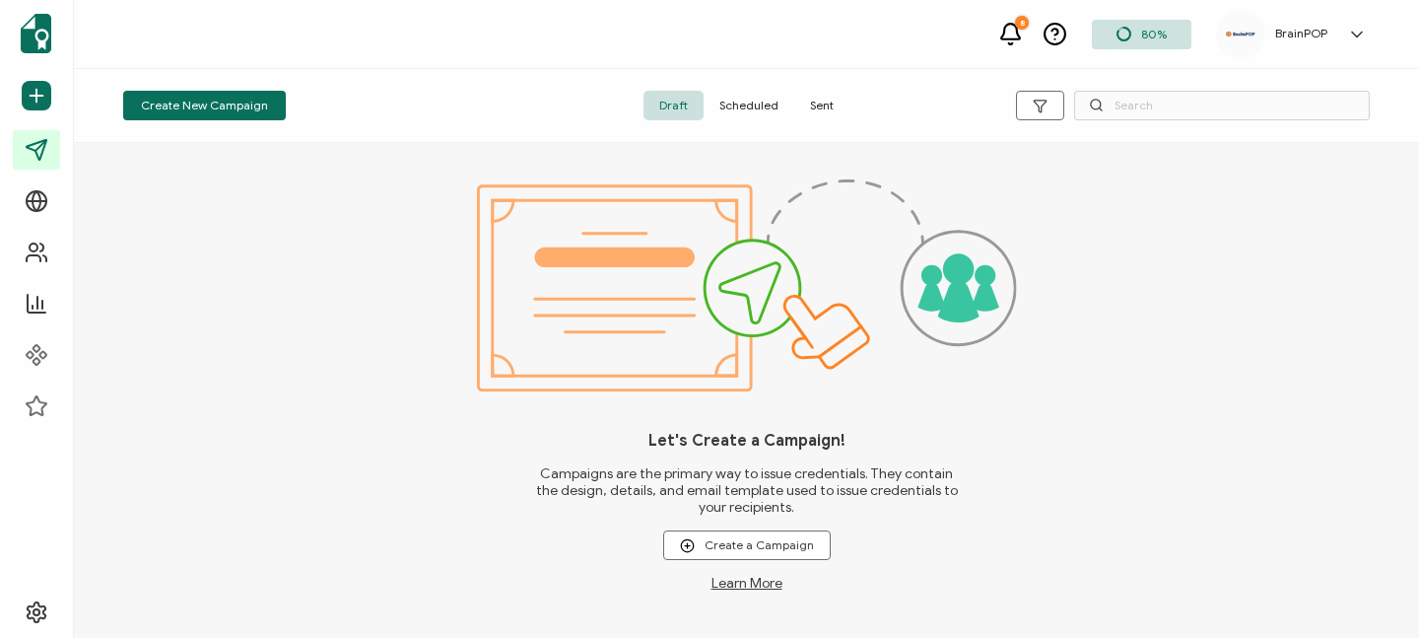
click at [814, 103] on span "Sent" at bounding box center [821, 106] width 55 height 30
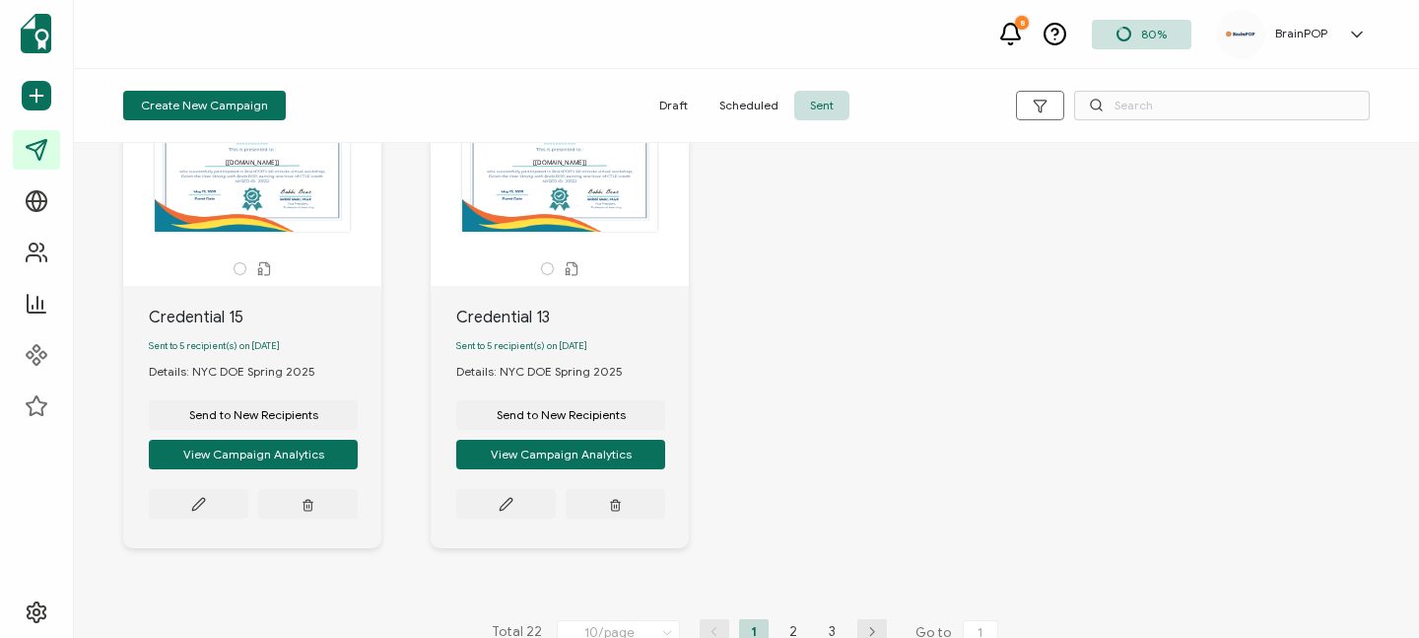
scroll to position [1316, 0]
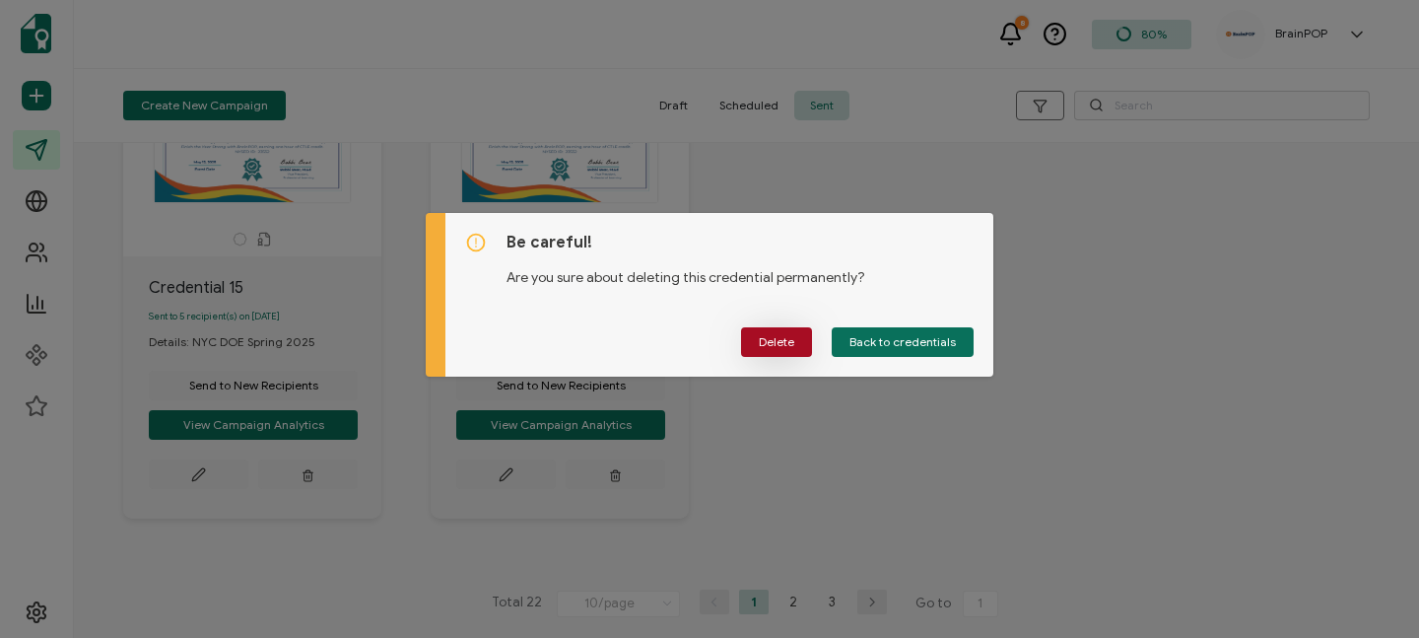
click at [770, 342] on span "Delete" at bounding box center [776, 342] width 35 height 12
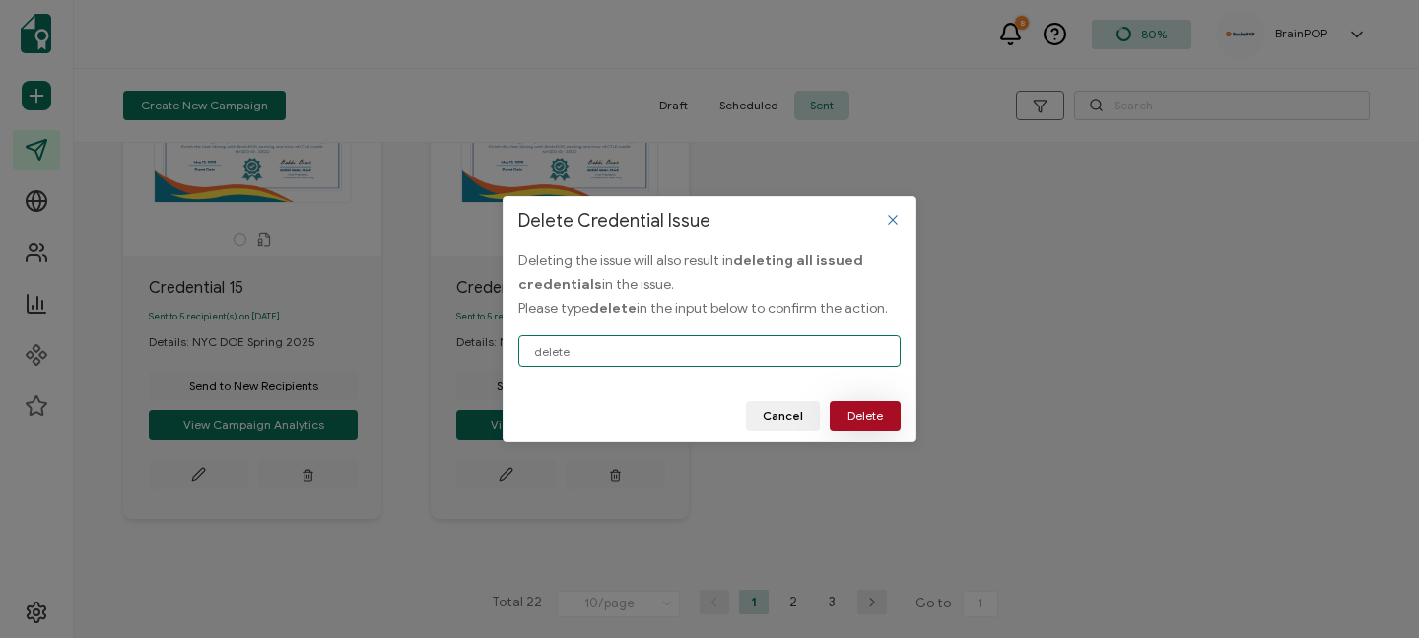
type input "delete"
click at [862, 410] on span "Delete" at bounding box center [865, 416] width 35 height 12
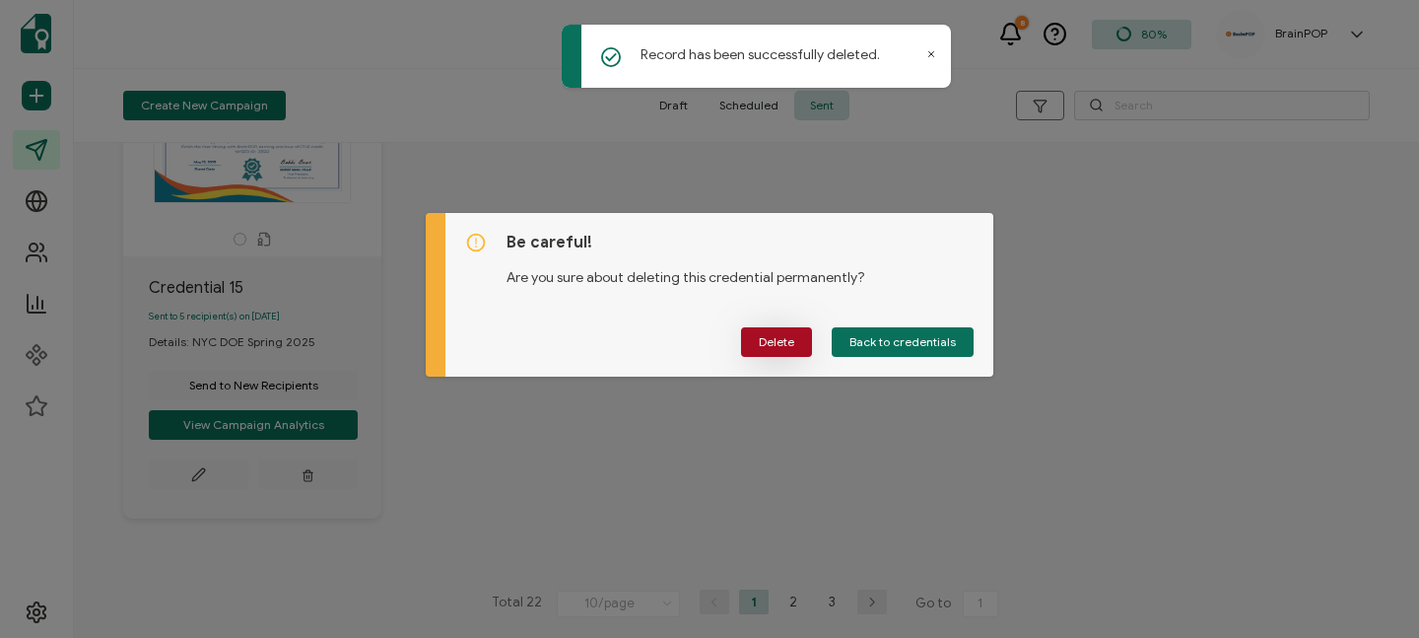
click at [780, 345] on span "Delete" at bounding box center [776, 342] width 35 height 12
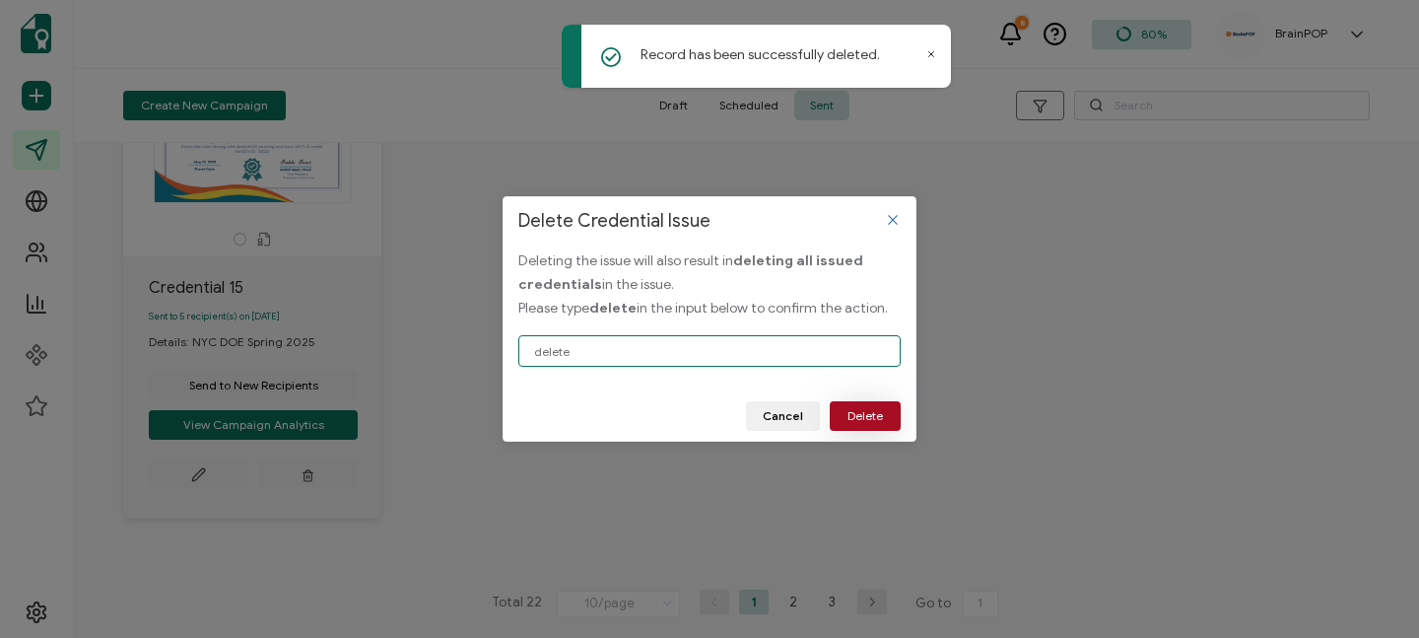
type input "delete"
click at [857, 410] on span "Delete" at bounding box center [865, 416] width 35 height 12
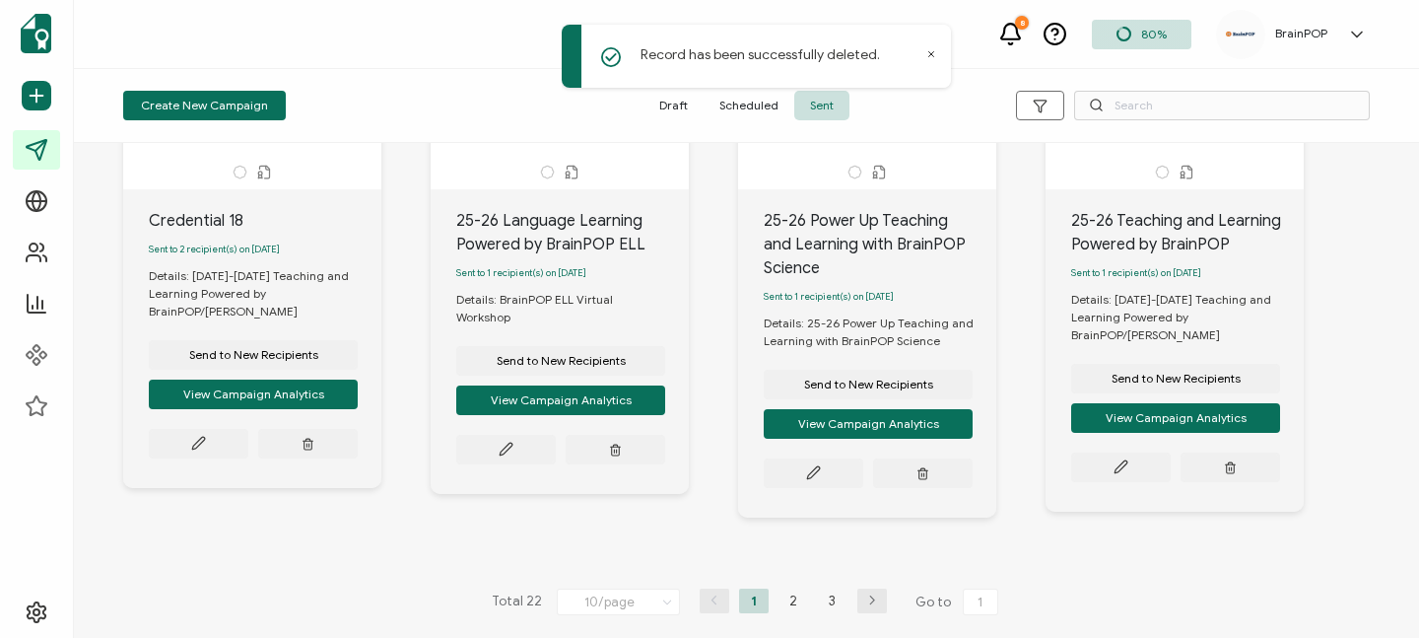
scroll to position [797, 0]
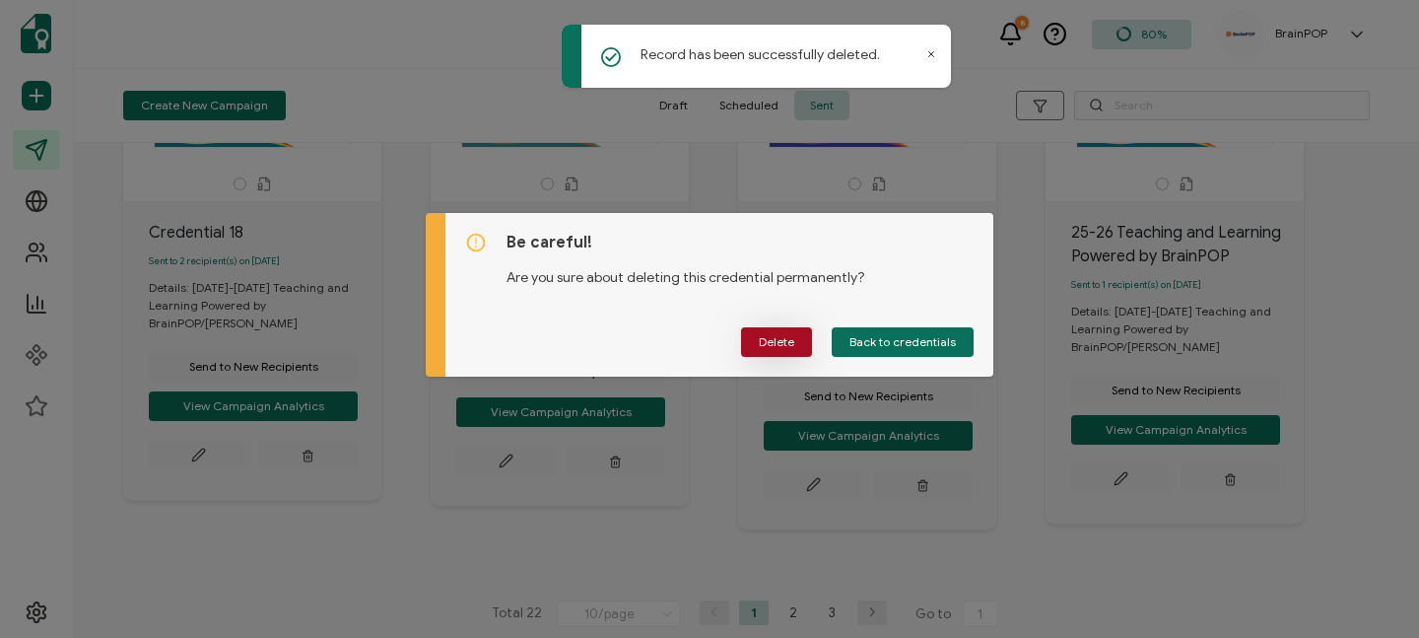
click at [782, 343] on span "Delete" at bounding box center [776, 342] width 35 height 12
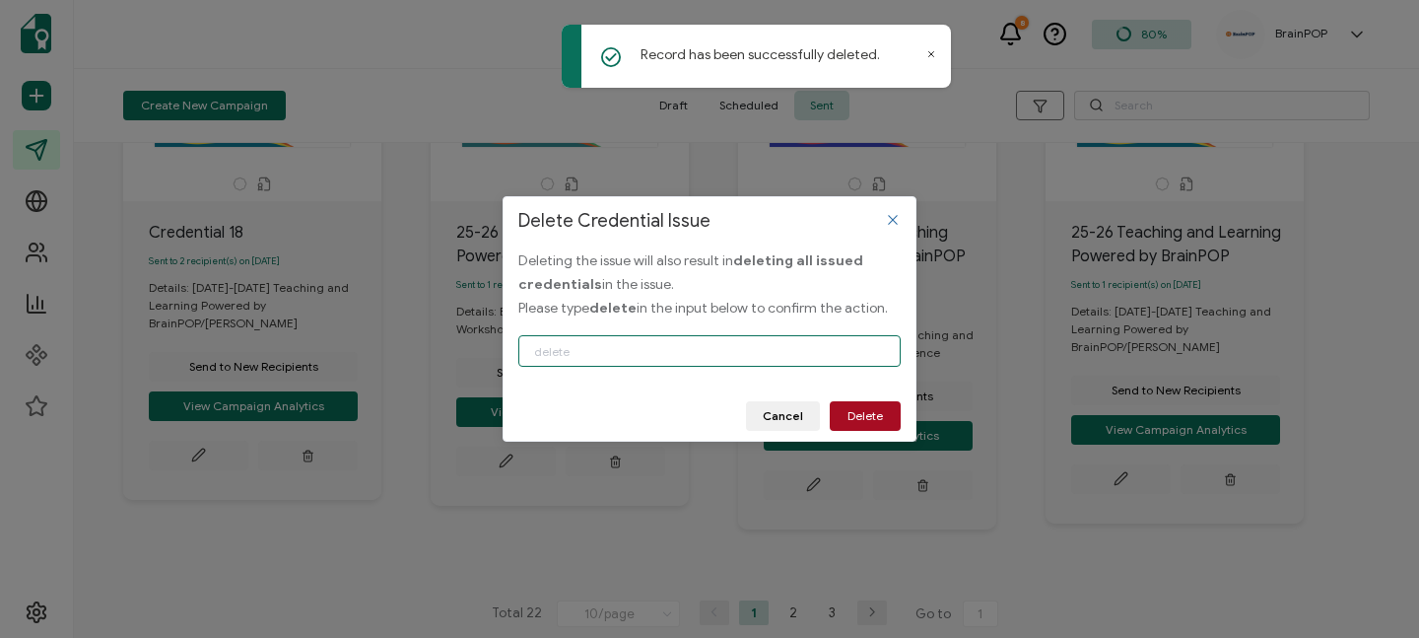
click at [699, 349] on input "Delete Credential Issue" at bounding box center [709, 351] width 382 height 32
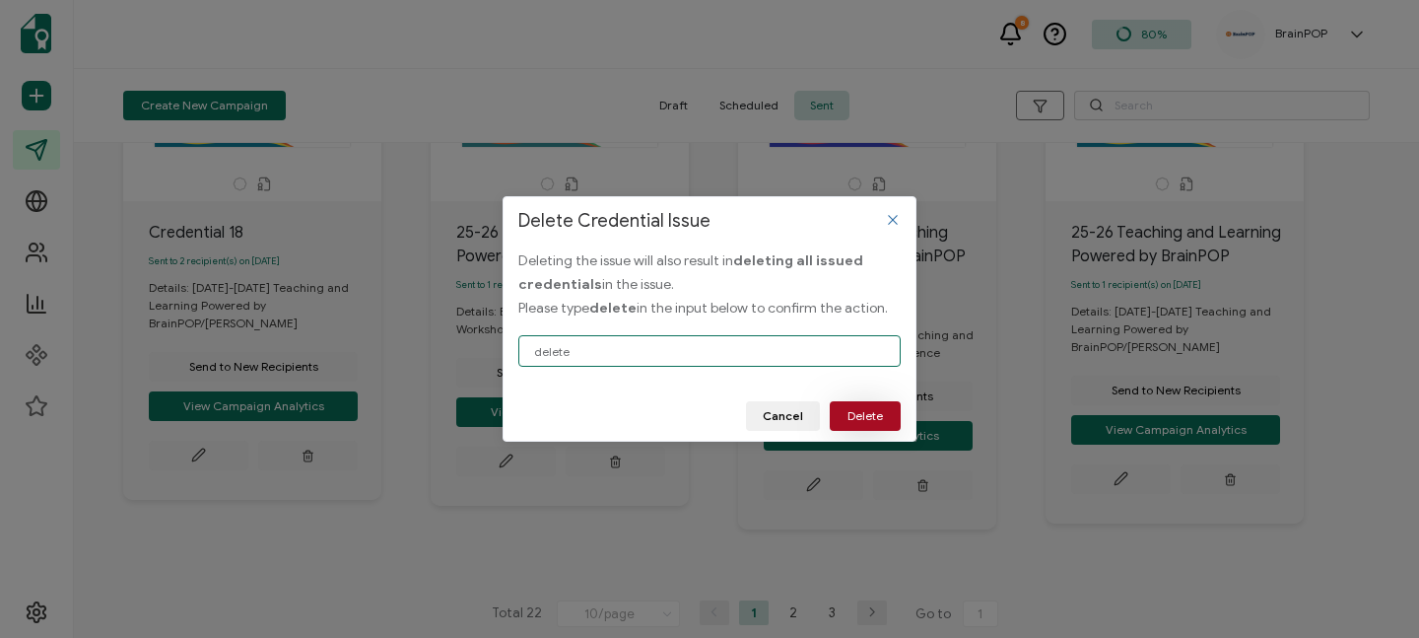
type input "delete"
click at [848, 410] on span "Delete" at bounding box center [865, 416] width 35 height 12
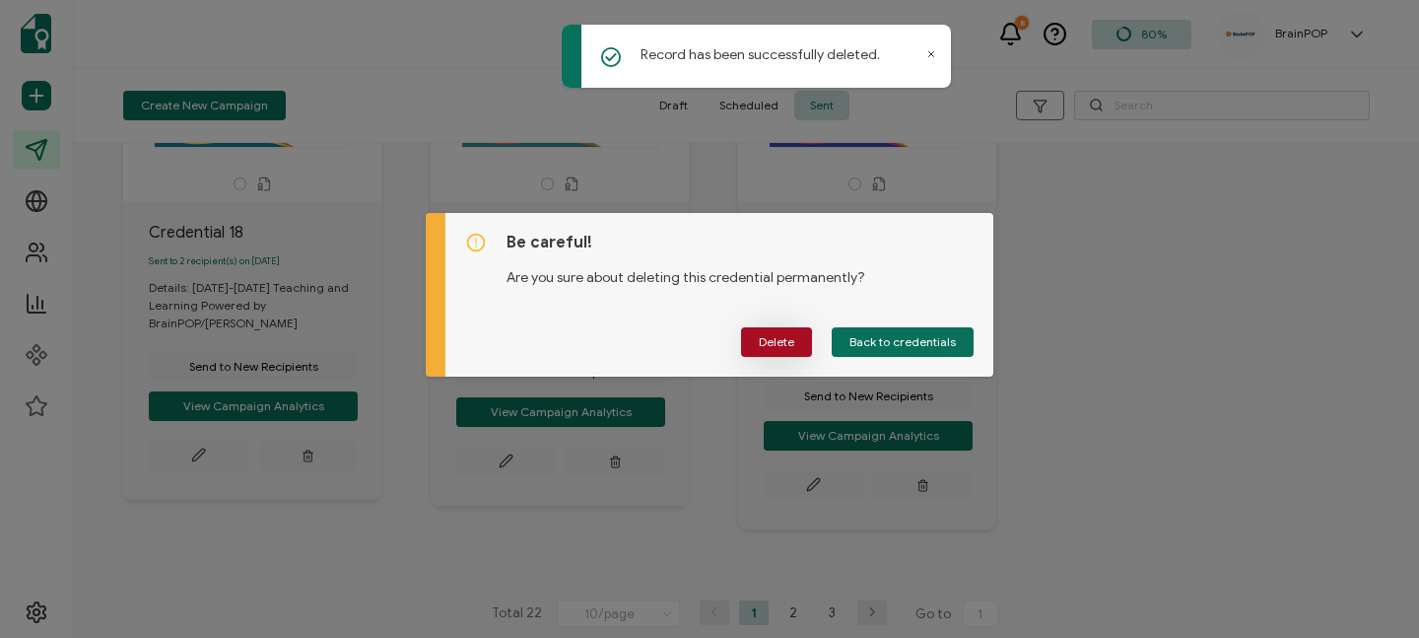
click at [781, 340] on span "Delete" at bounding box center [776, 342] width 35 height 12
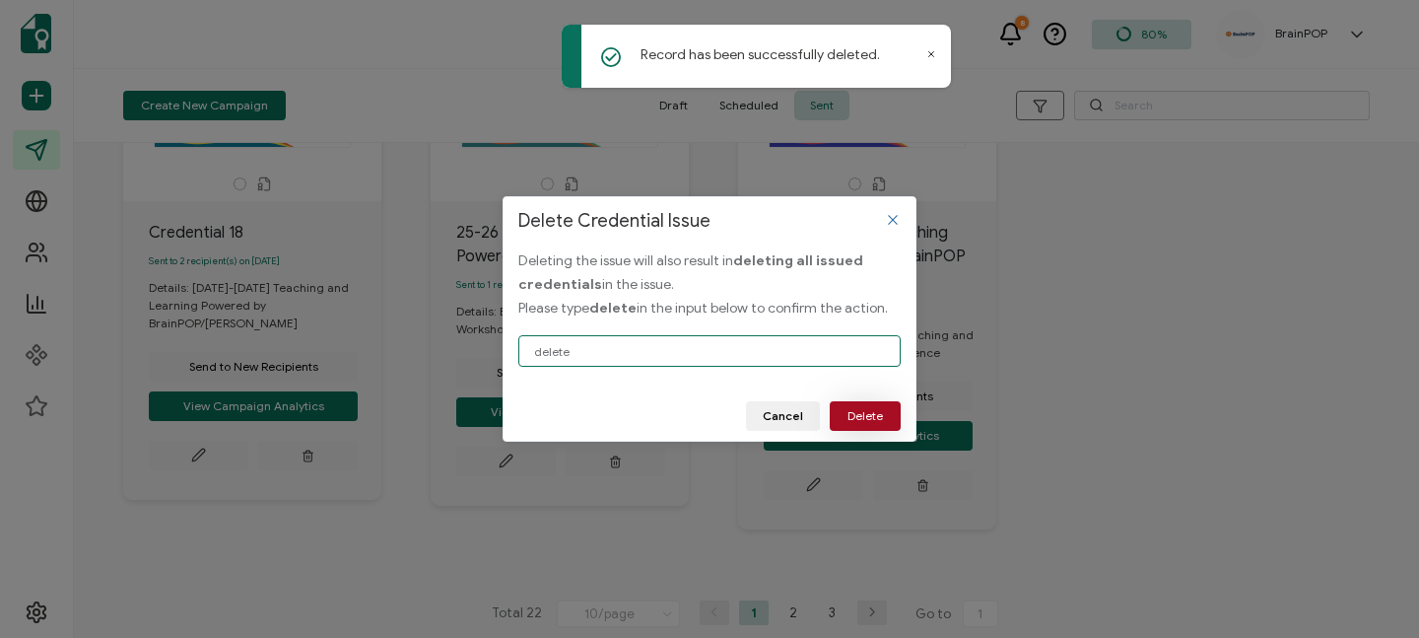
type input "delete"
click at [874, 417] on span "Delete" at bounding box center [865, 416] width 35 height 12
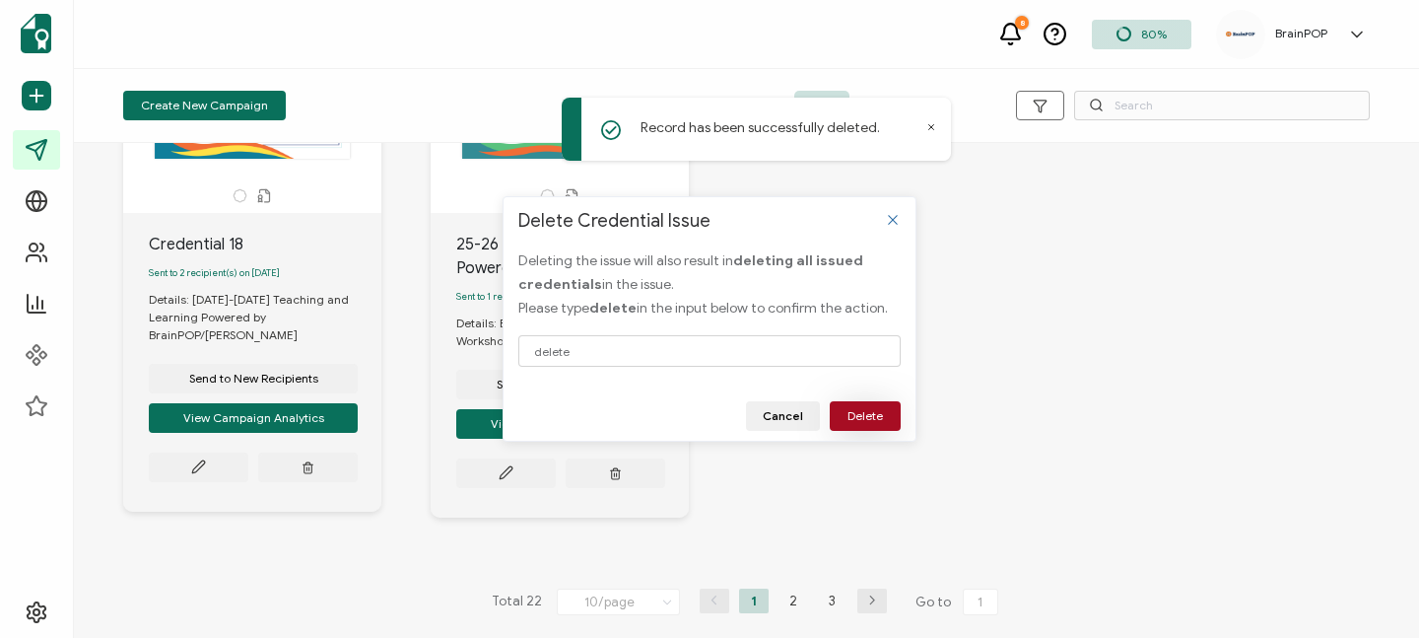
scroll to position [791, 0]
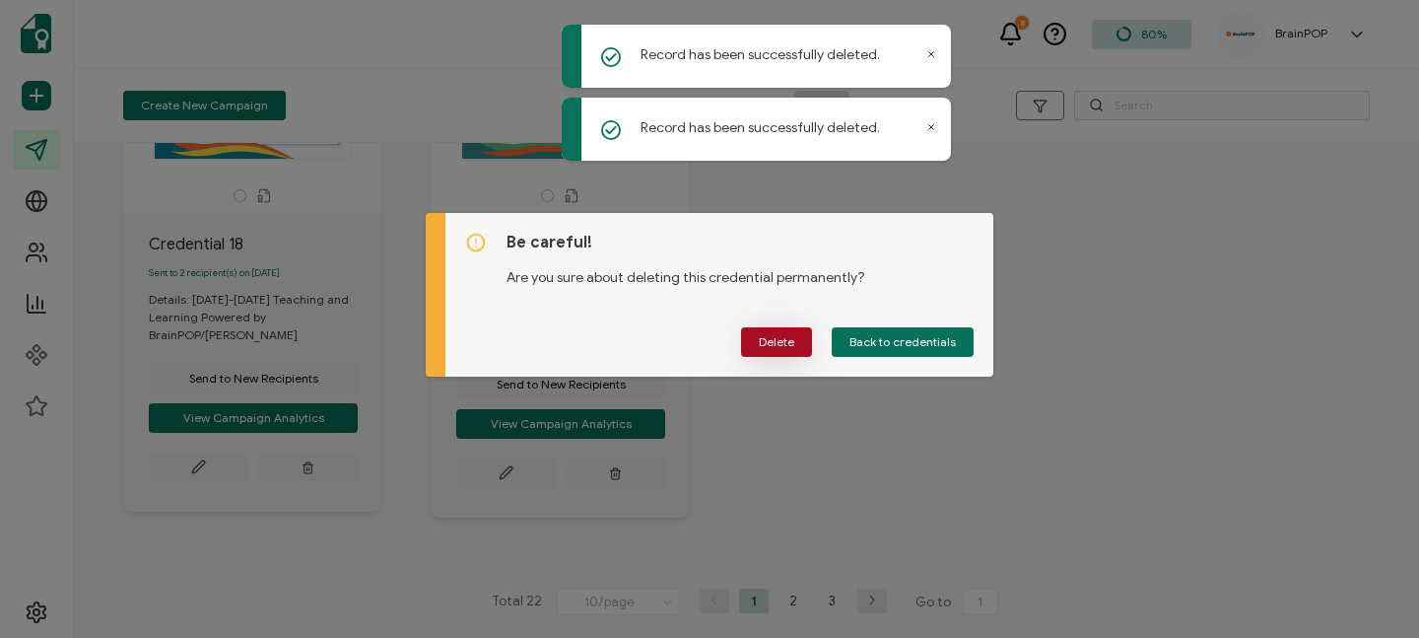
click at [773, 336] on span "Delete" at bounding box center [776, 342] width 35 height 12
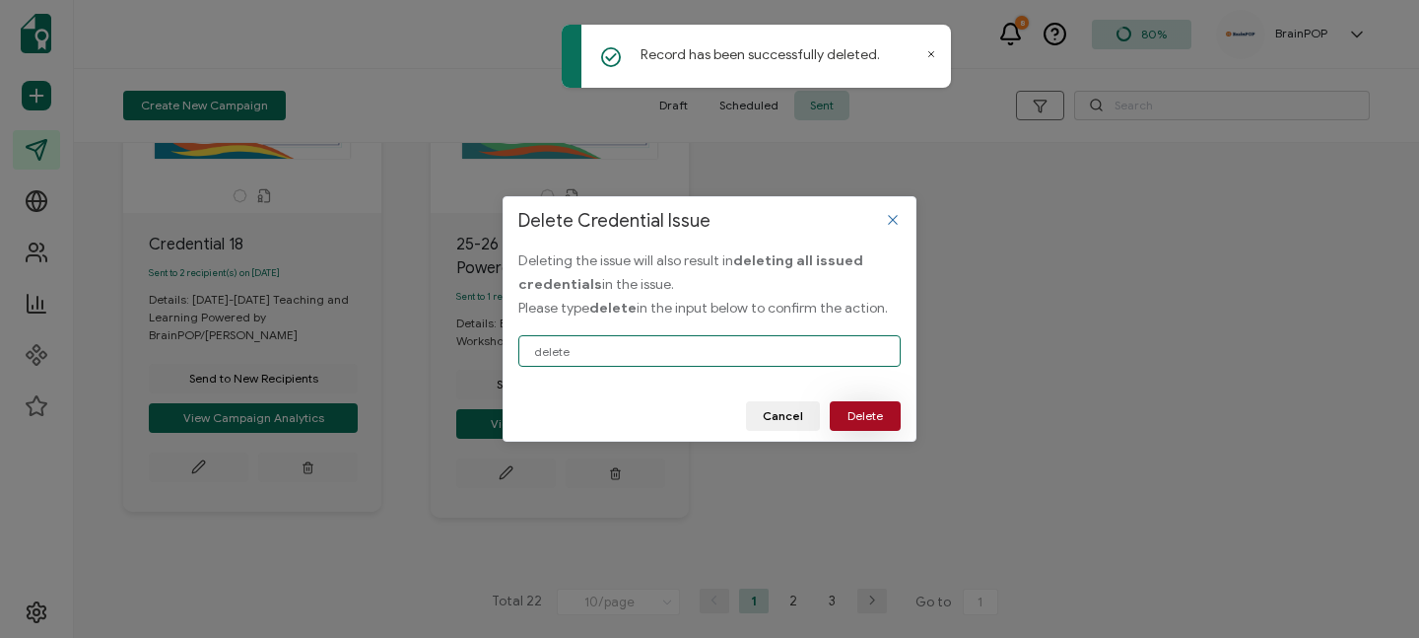
type input "delete"
click at [854, 421] on span "Delete" at bounding box center [865, 416] width 35 height 12
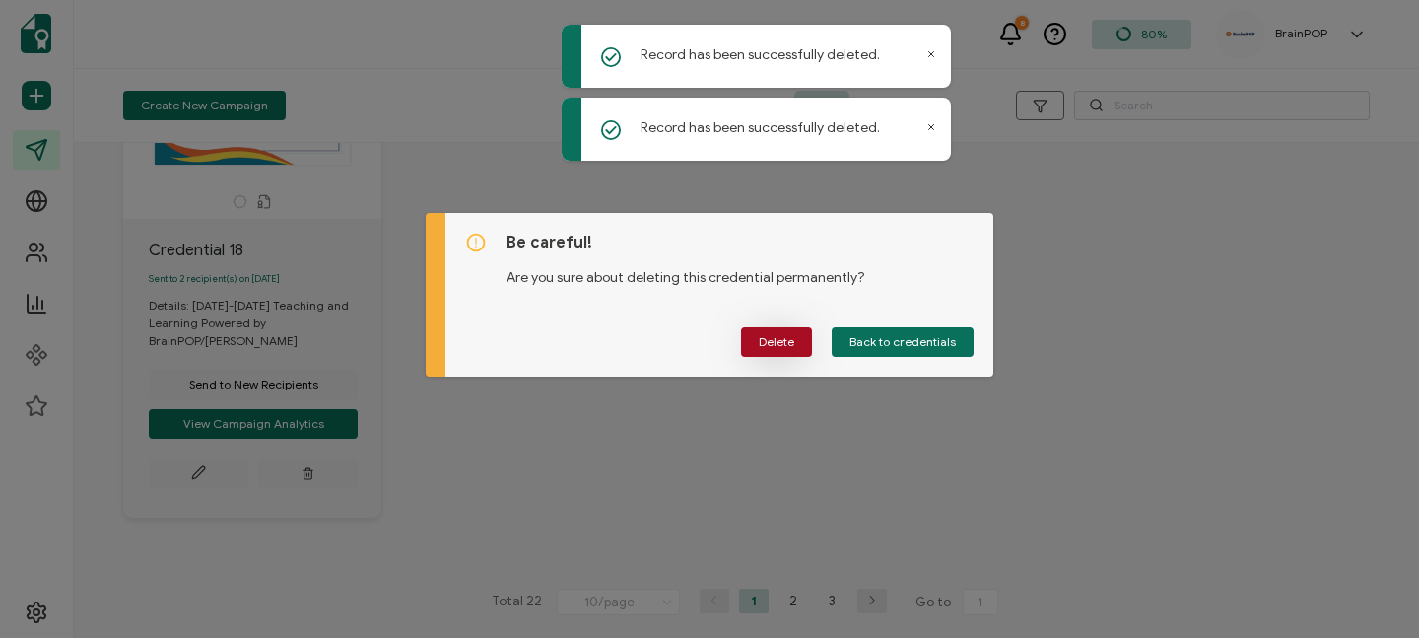
click at [760, 341] on span "Delete" at bounding box center [776, 342] width 35 height 12
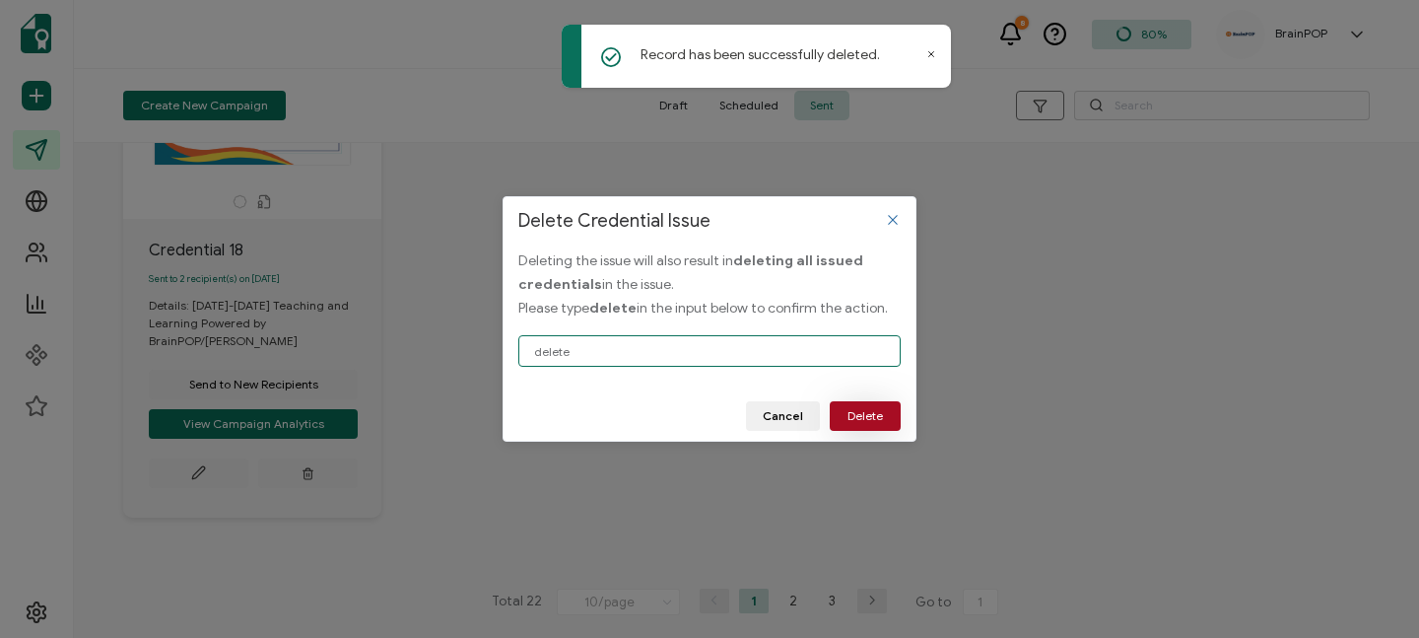
type input "delete"
click at [865, 425] on button "Delete" at bounding box center [865, 416] width 71 height 30
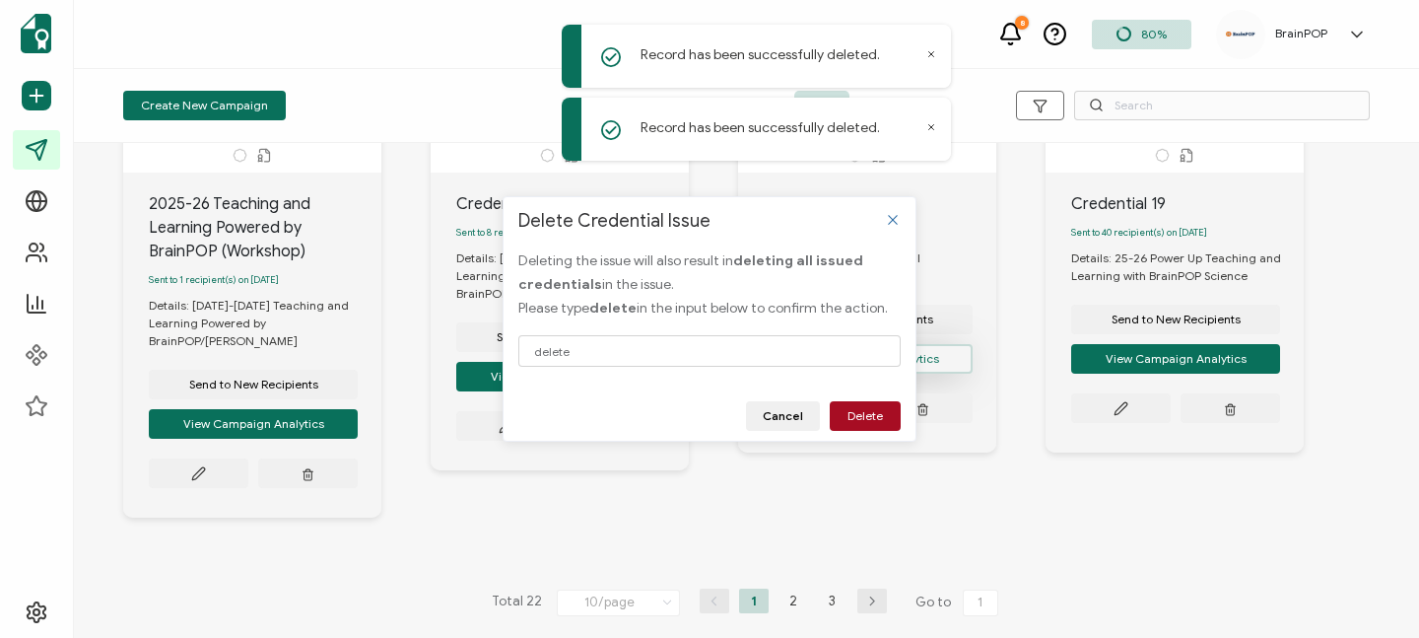
scroll to position [242, 0]
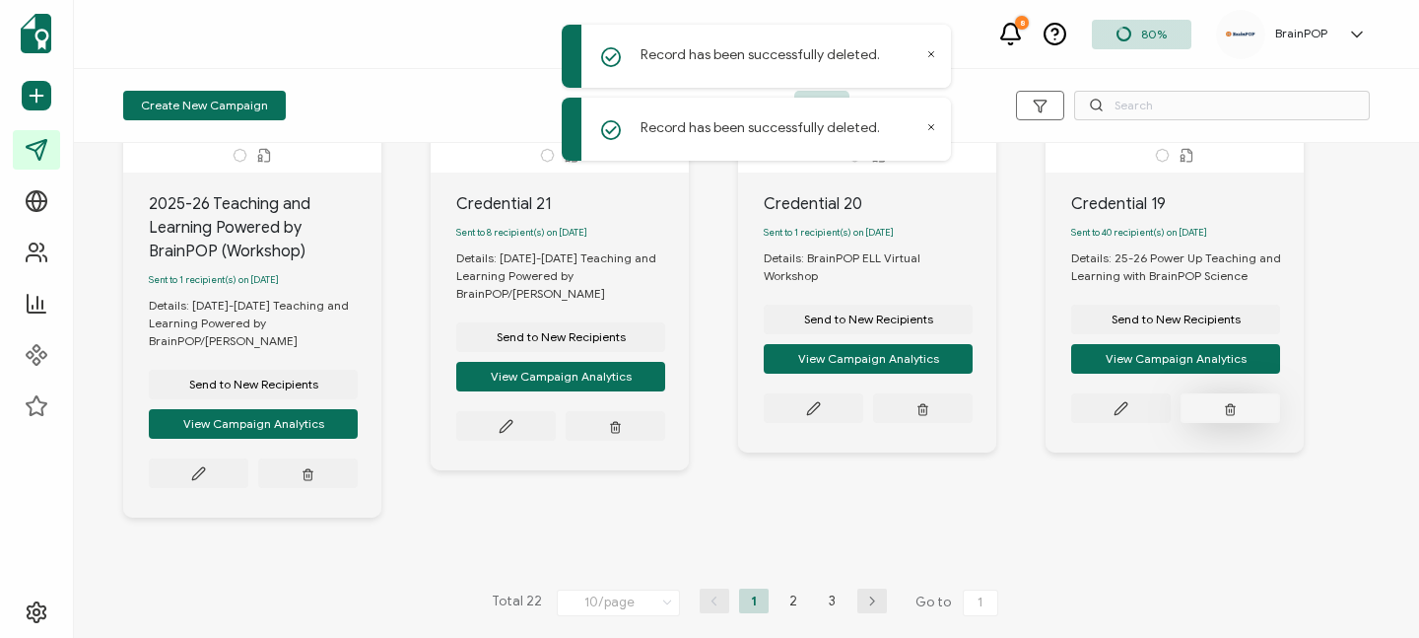
click at [314, 466] on icon "button" at bounding box center [308, 473] width 13 height 15
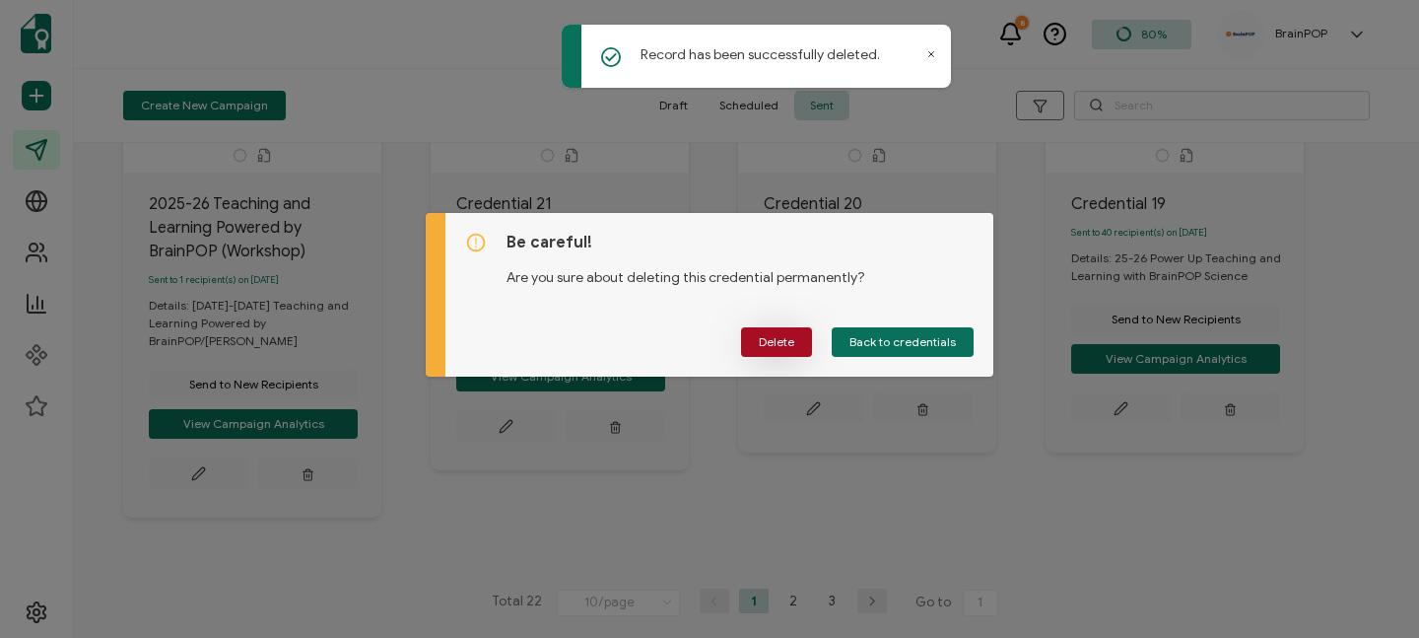
click at [772, 339] on span "Delete" at bounding box center [776, 342] width 35 height 12
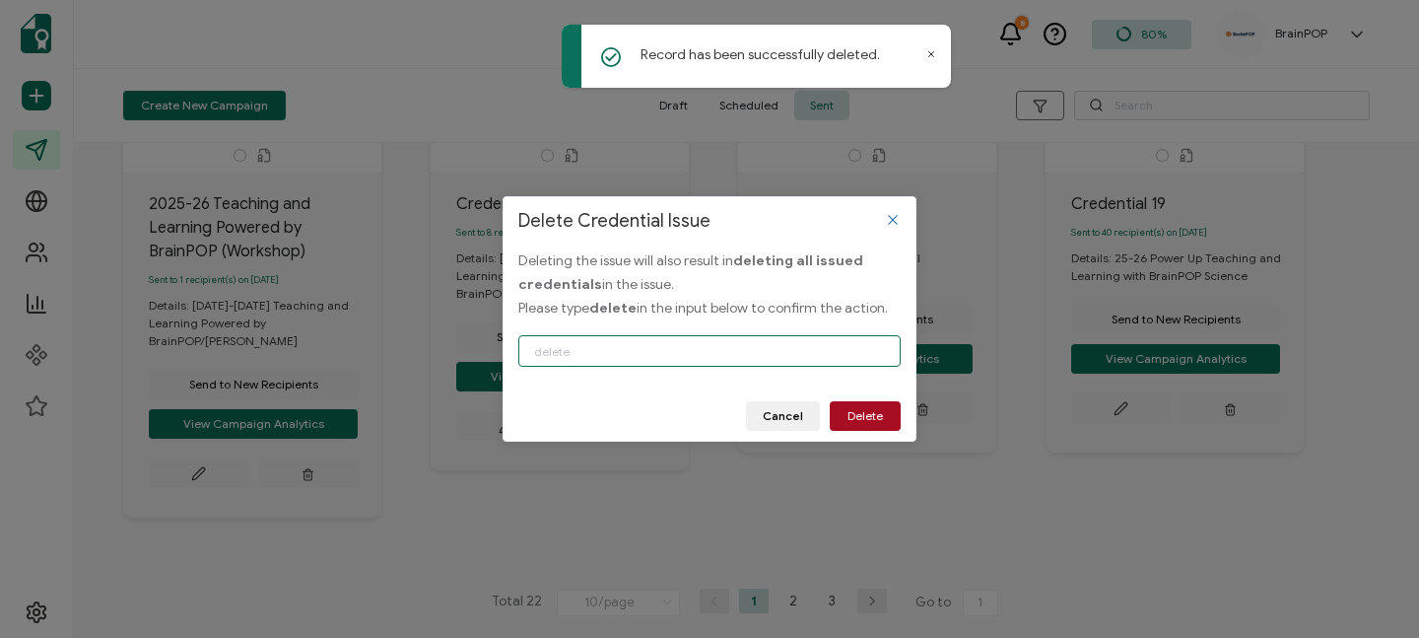
click at [669, 352] on input "Delete Credential Issue" at bounding box center [709, 351] width 382 height 32
type input "delete"
click at [886, 418] on button "Delete" at bounding box center [865, 416] width 71 height 30
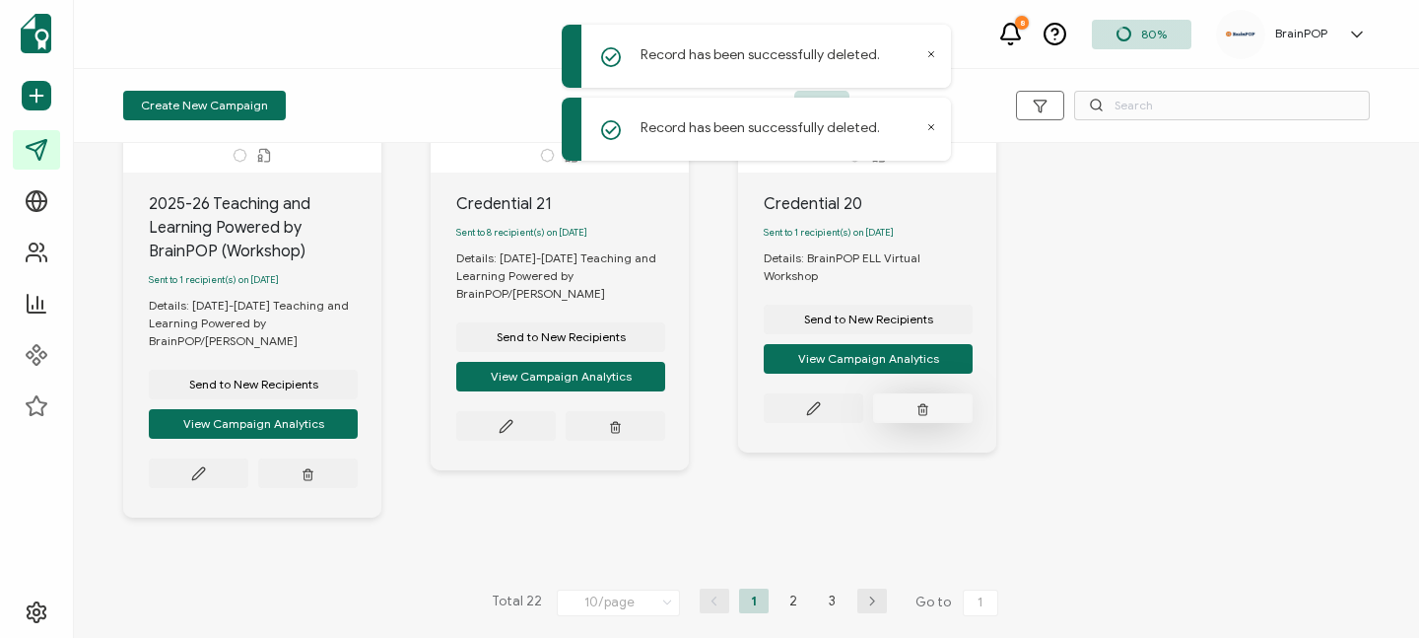
click at [358, 458] on button "button" at bounding box center [308, 473] width 100 height 30
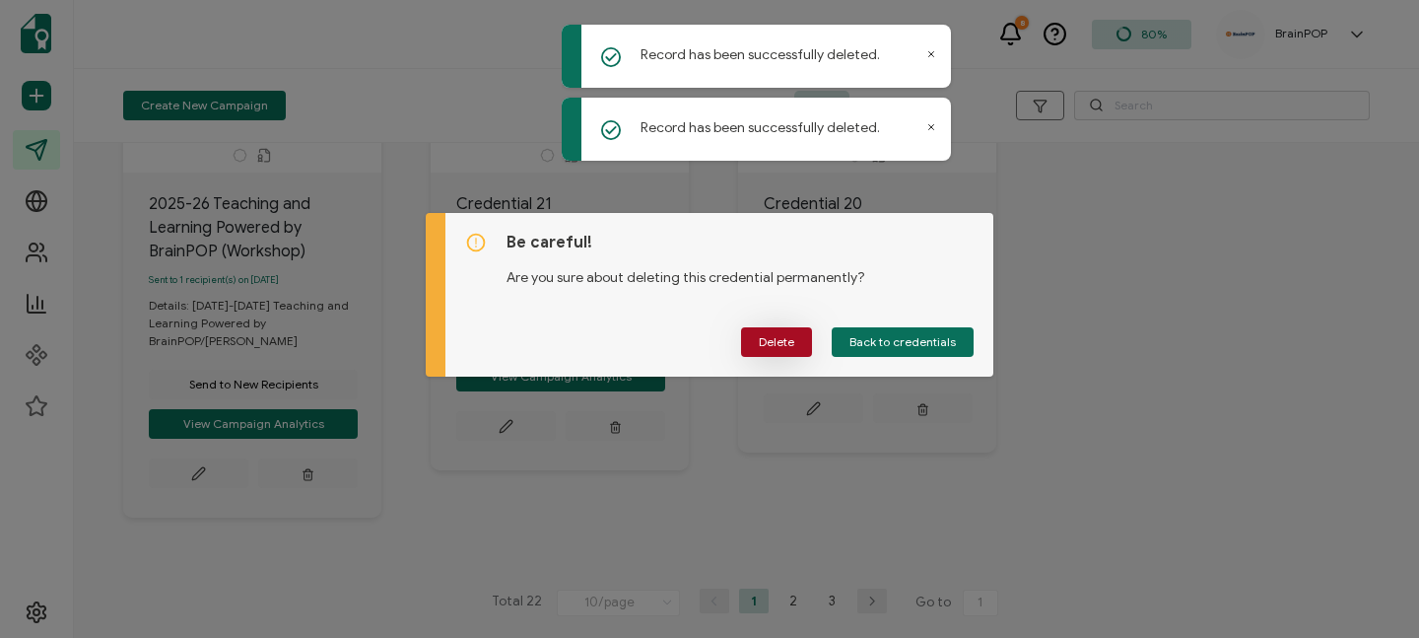
click at [749, 346] on button "Delete" at bounding box center [776, 342] width 71 height 30
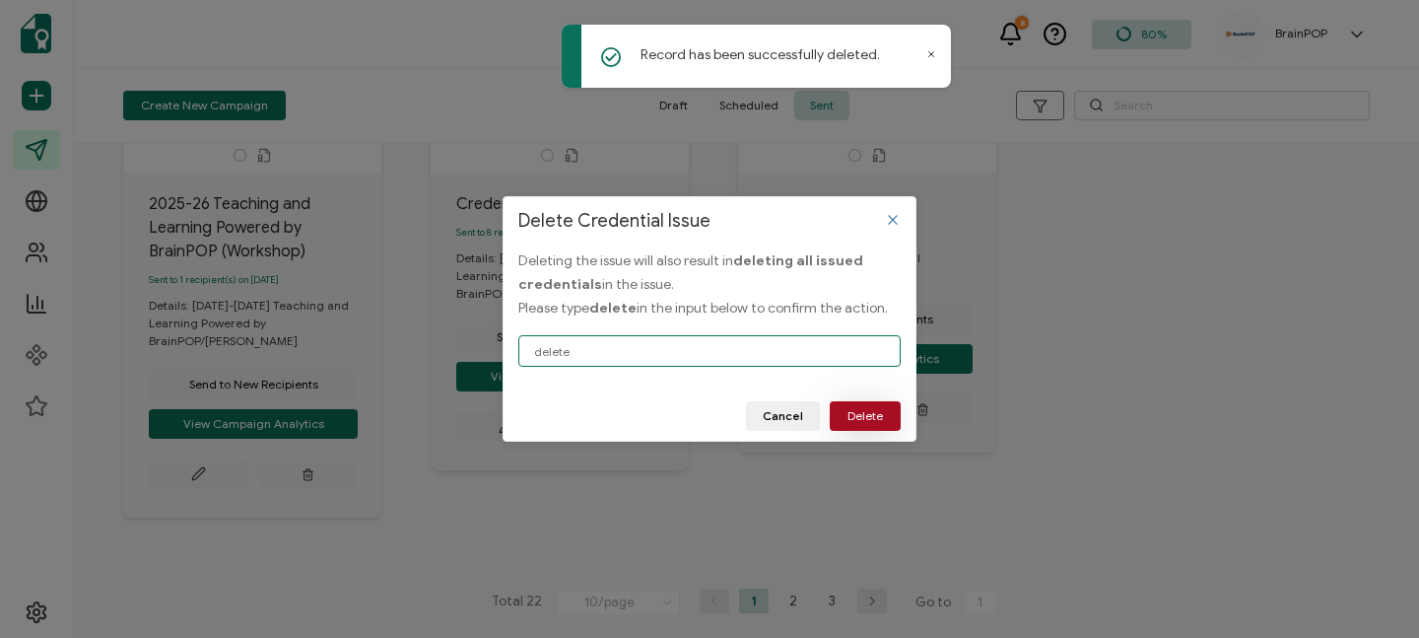
type input "delete"
click at [874, 412] on span "Delete" at bounding box center [865, 416] width 35 height 12
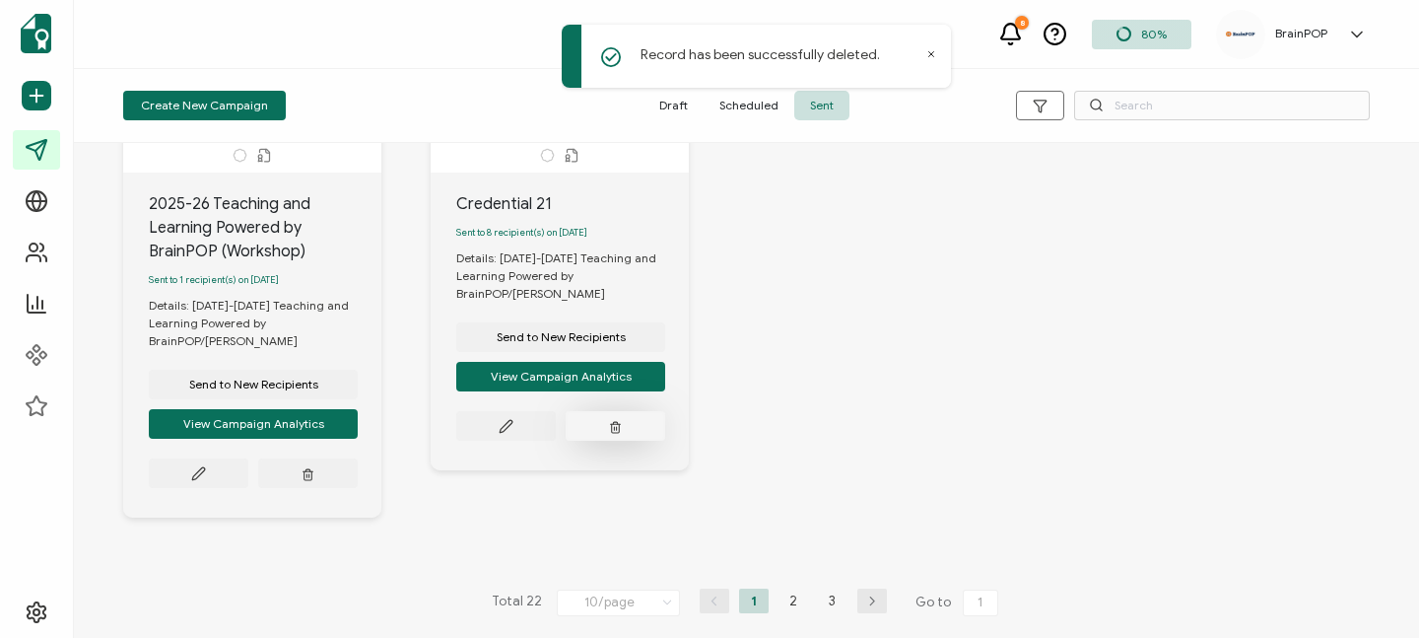
click at [312, 471] on icon "button" at bounding box center [309, 475] width 8 height 9
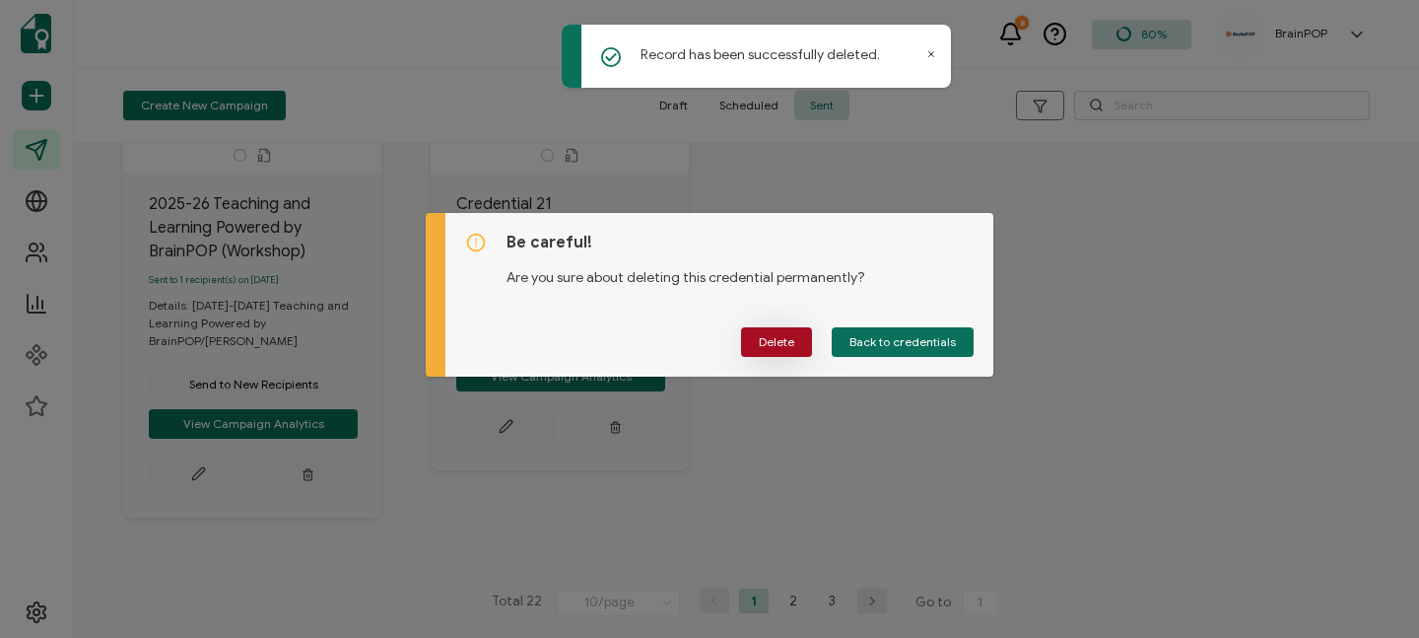
click at [783, 340] on span "Delete" at bounding box center [776, 342] width 35 height 12
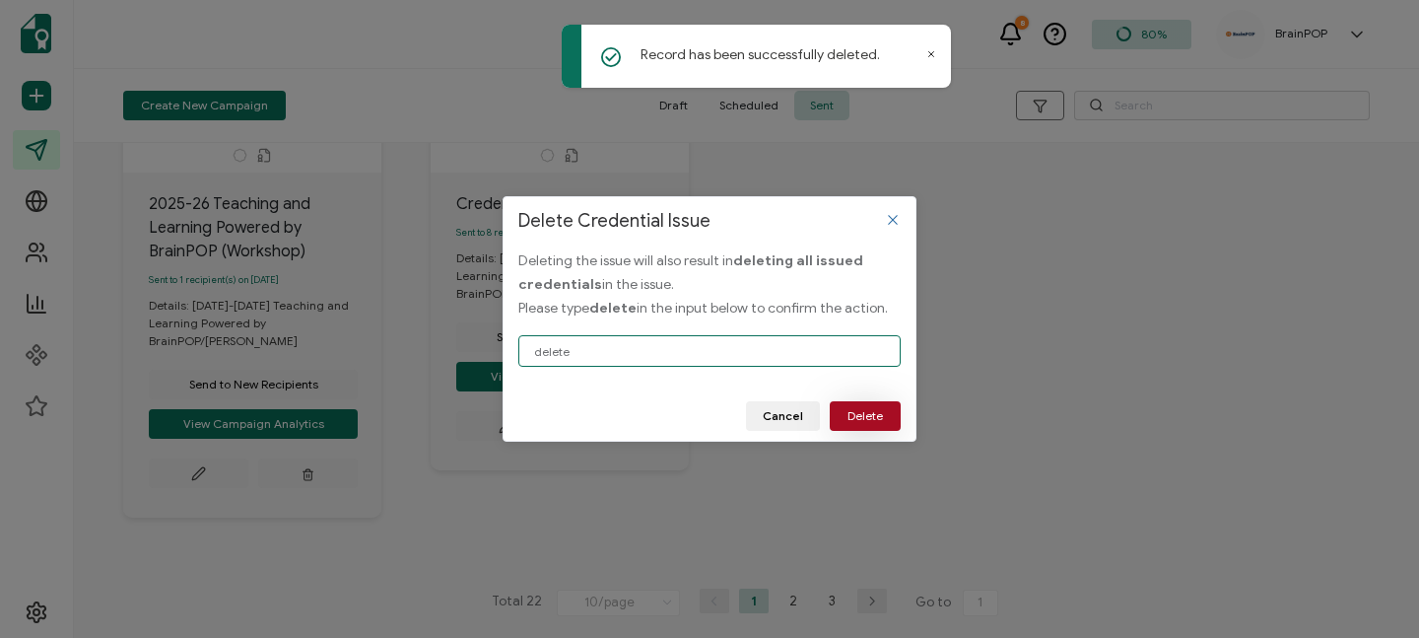
type input "delete"
click at [861, 417] on span "Delete" at bounding box center [865, 416] width 35 height 12
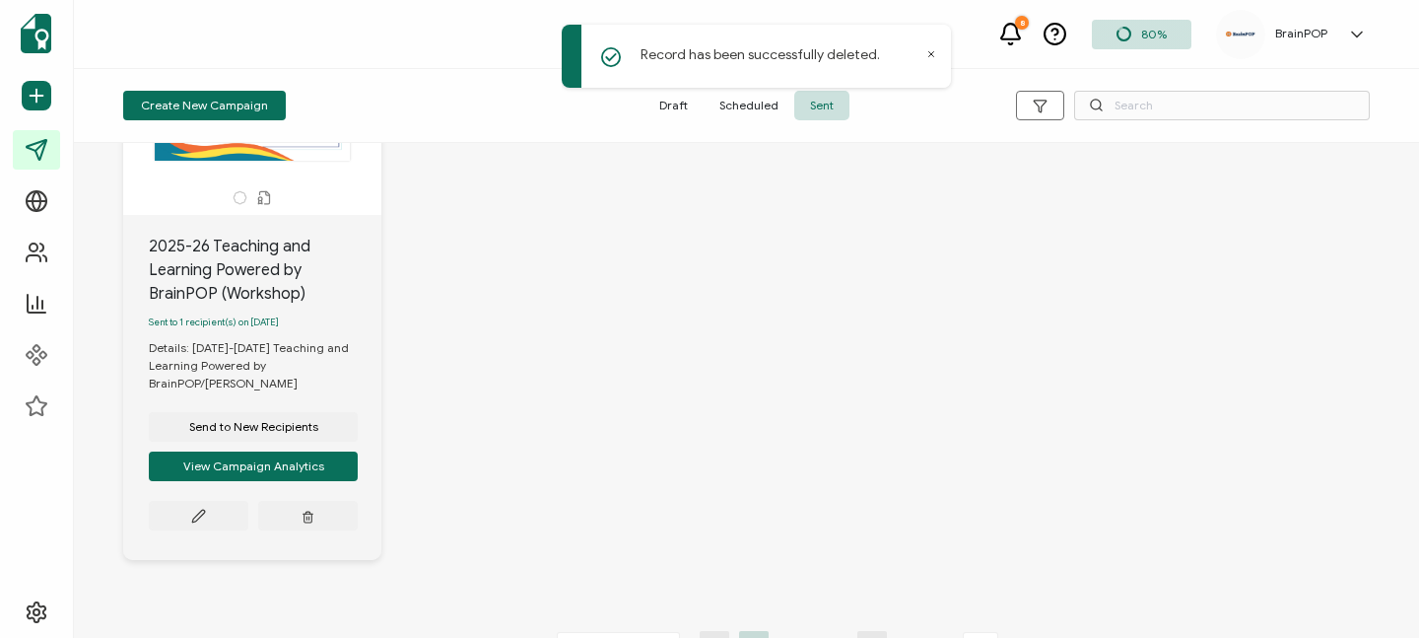
scroll to position [181, 0]
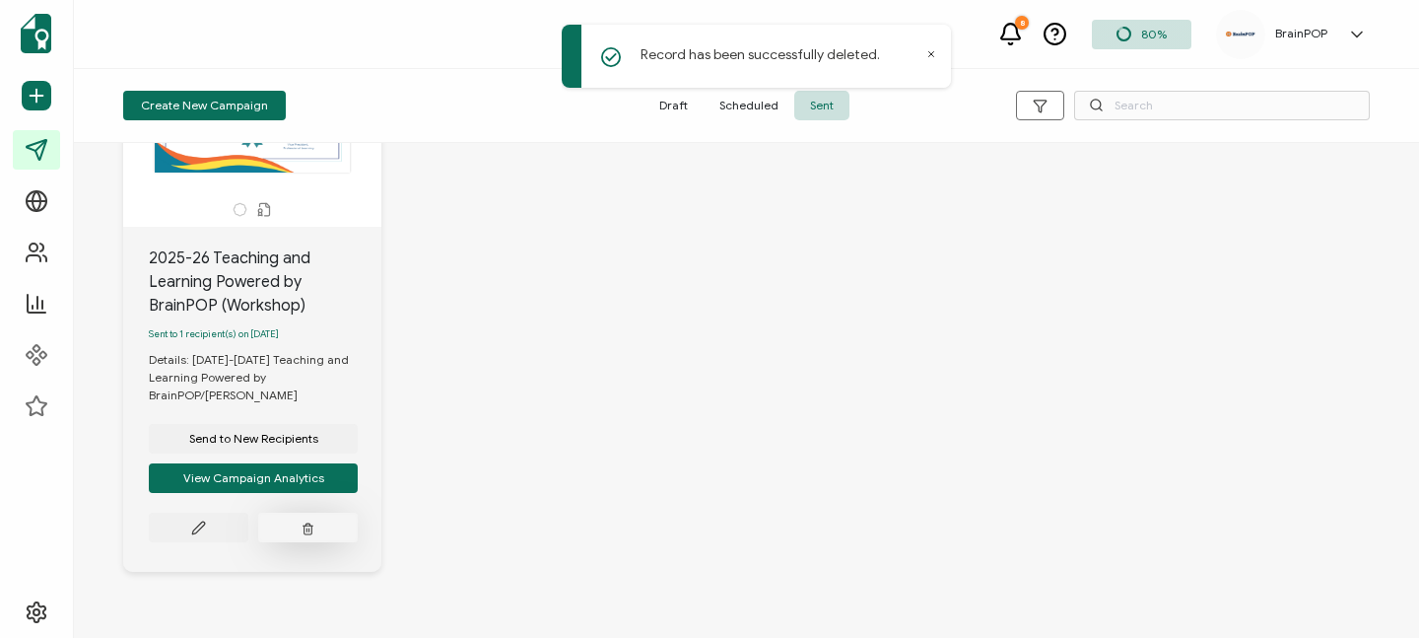
click at [308, 531] on line "button" at bounding box center [308, 529] width 0 height 3
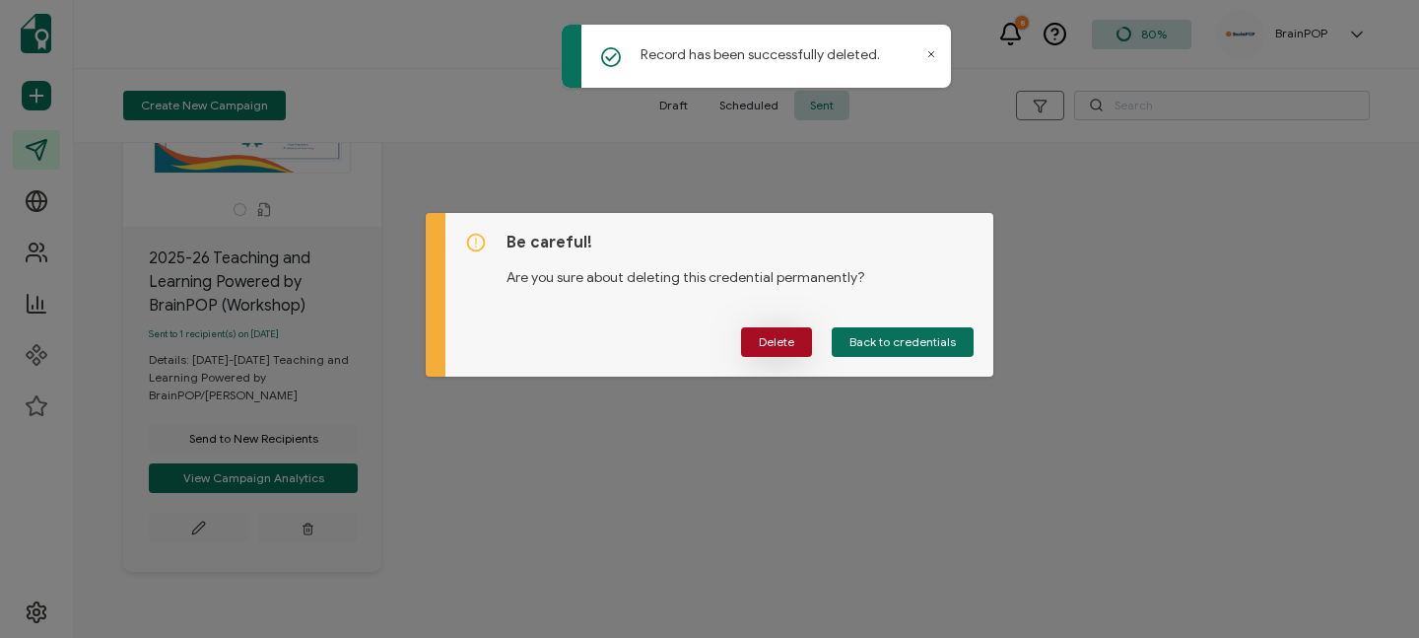
click at [782, 336] on span "Delete" at bounding box center [776, 342] width 35 height 12
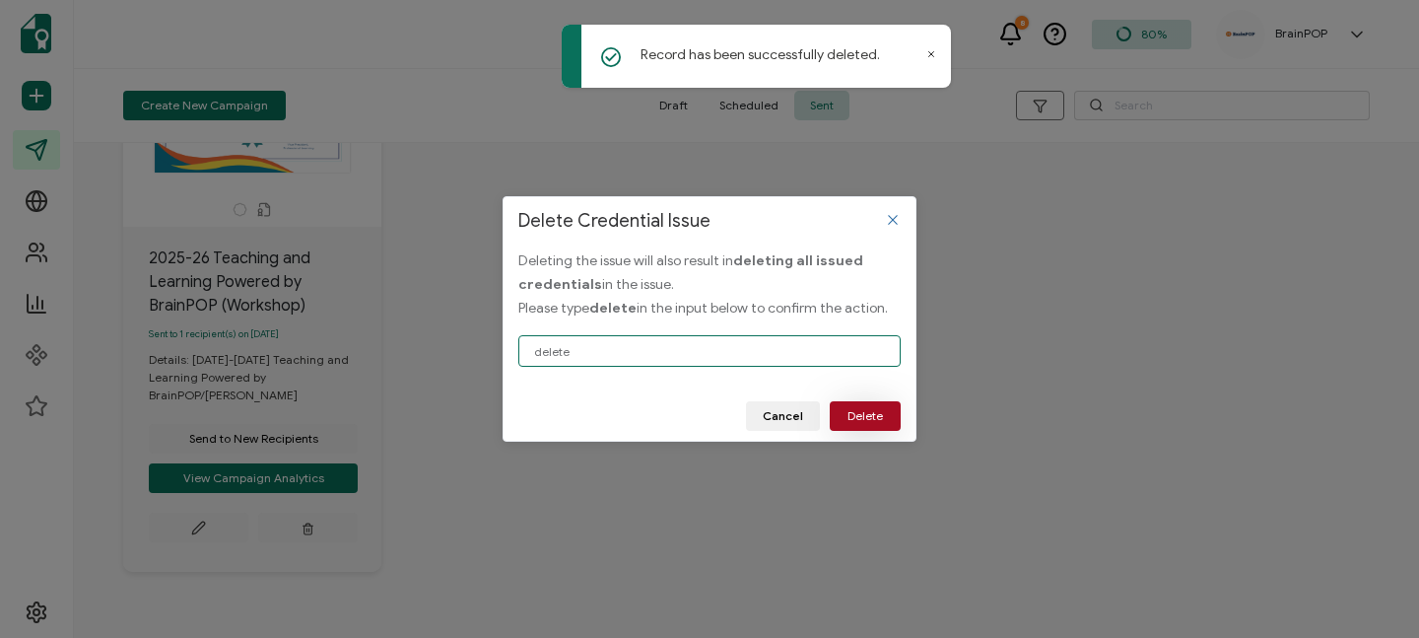
type input "delete"
click at [854, 407] on button "Delete" at bounding box center [865, 416] width 71 height 30
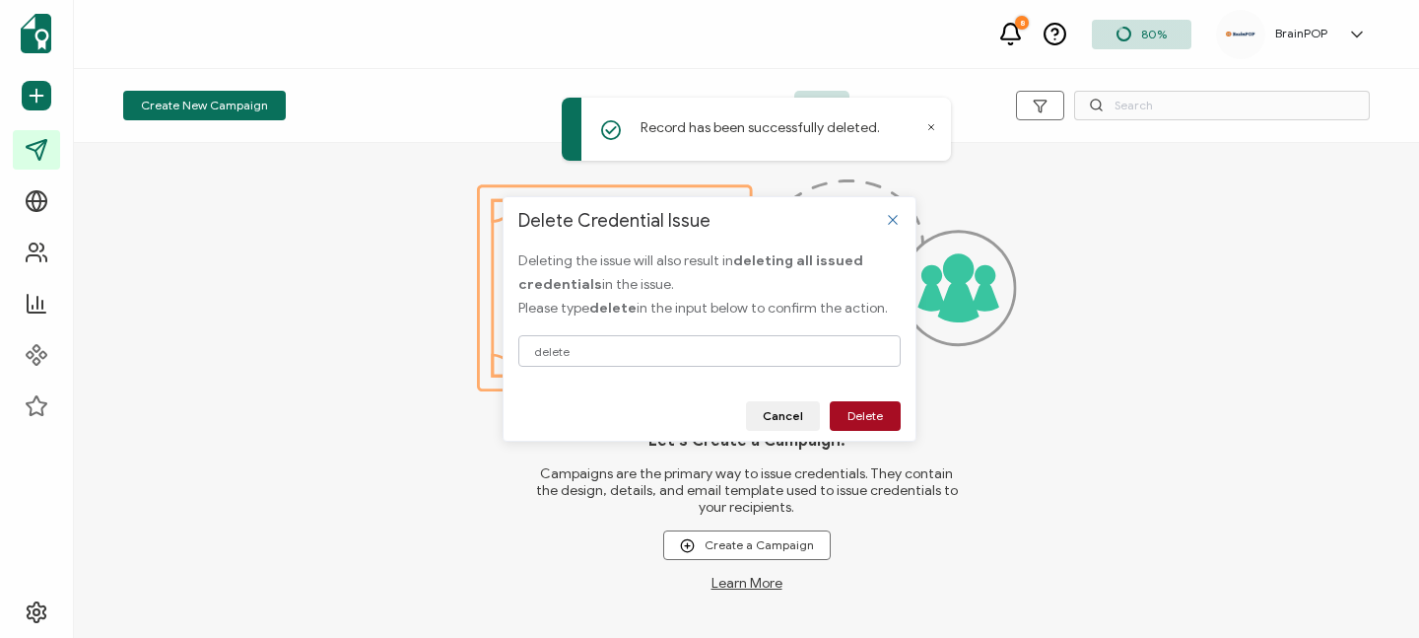
scroll to position [0, 0]
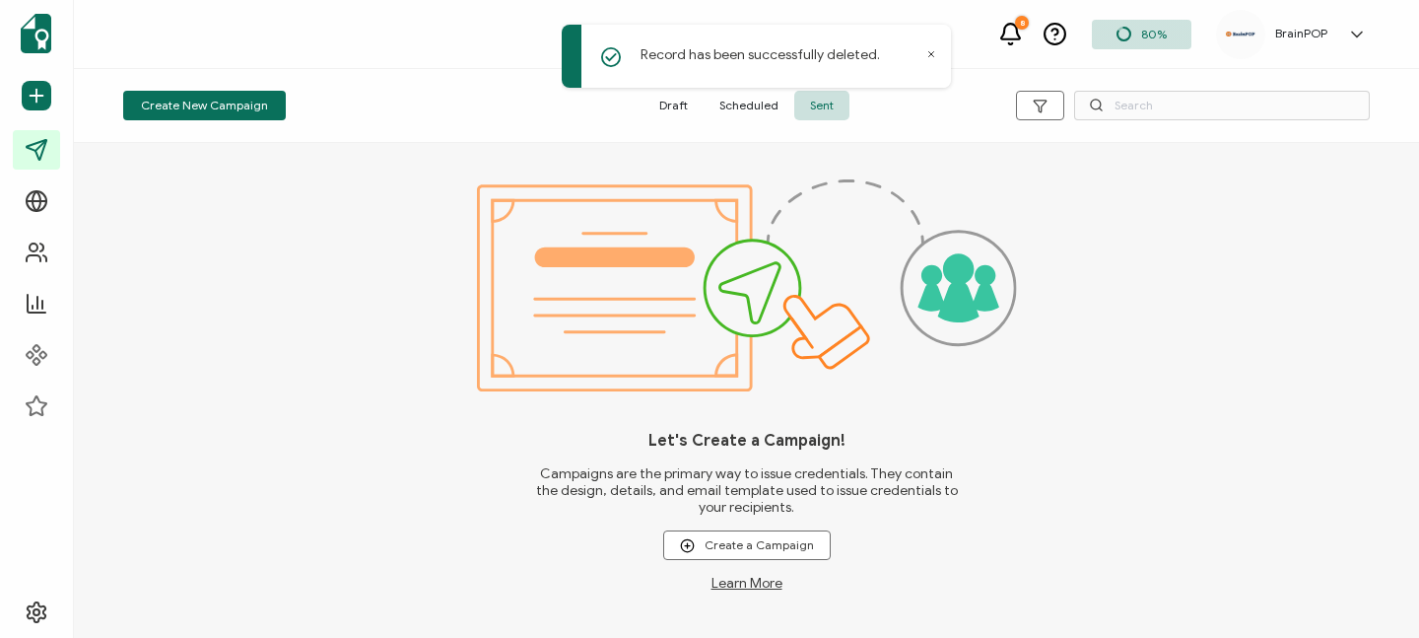
click at [828, 104] on span "Sent" at bounding box center [821, 106] width 55 height 30
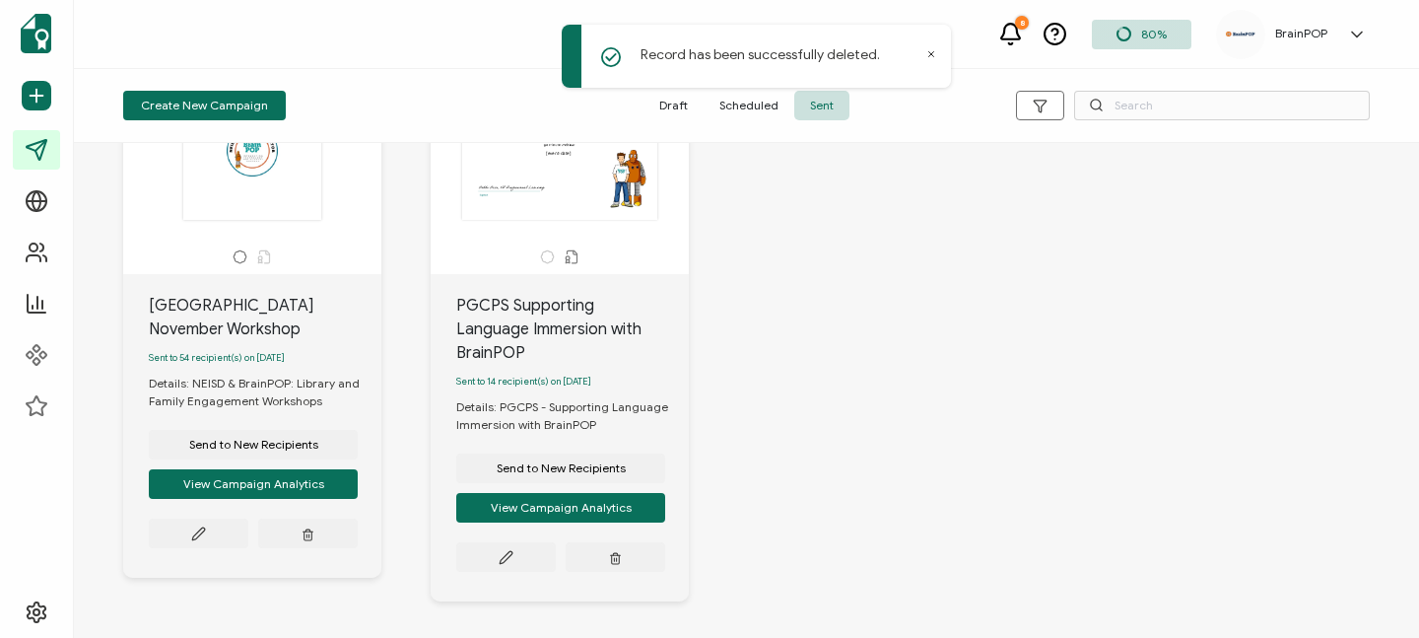
scroll to position [1312, 0]
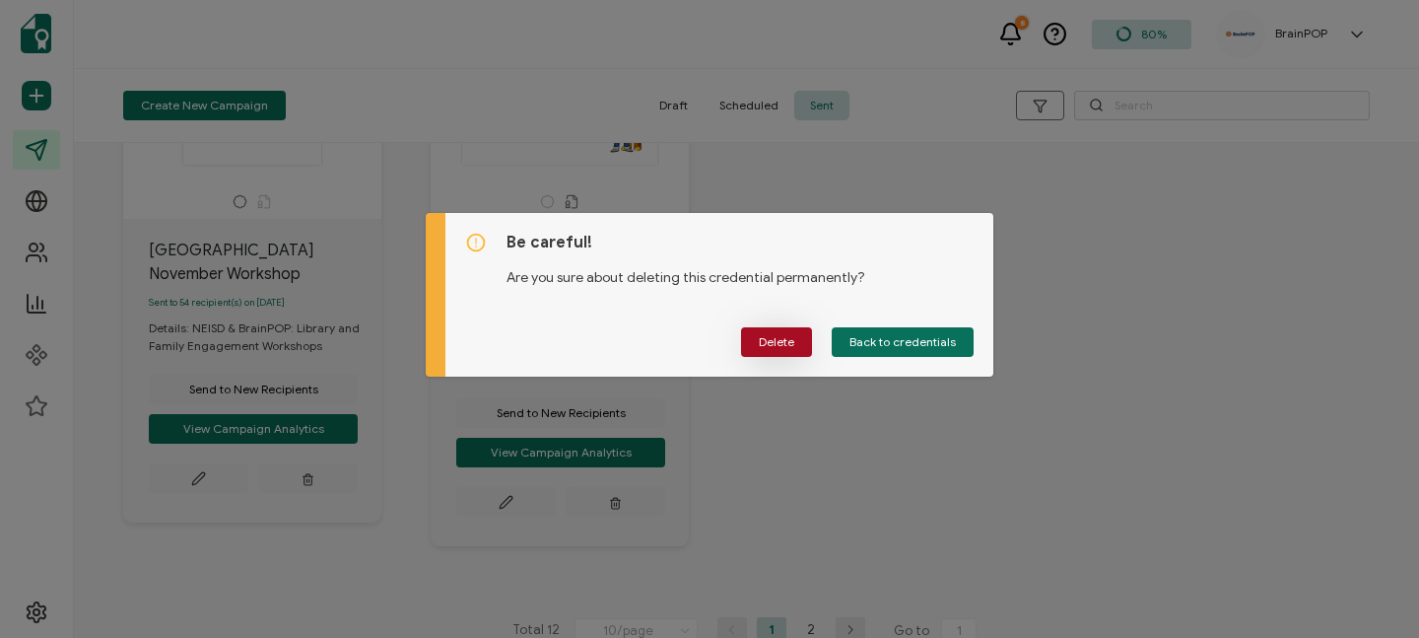
click at [787, 339] on span "Delete" at bounding box center [776, 342] width 35 height 12
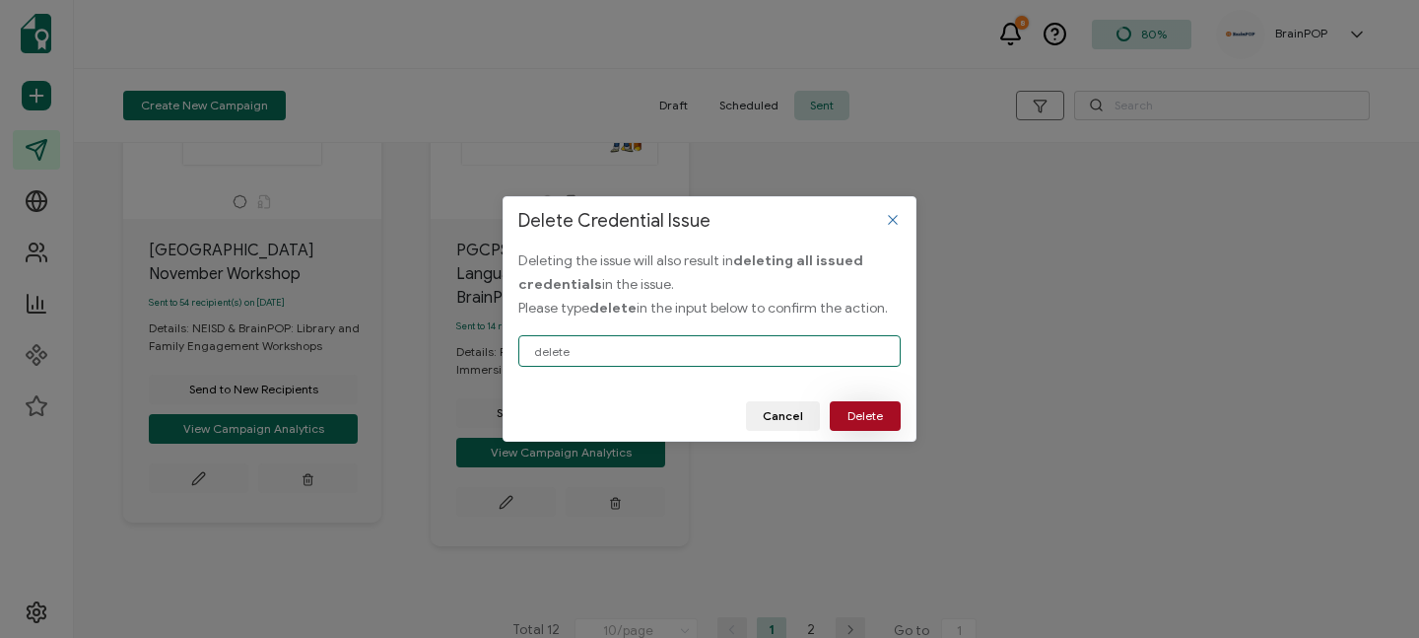
type input "delete"
click at [853, 410] on span "Delete" at bounding box center [865, 416] width 35 height 12
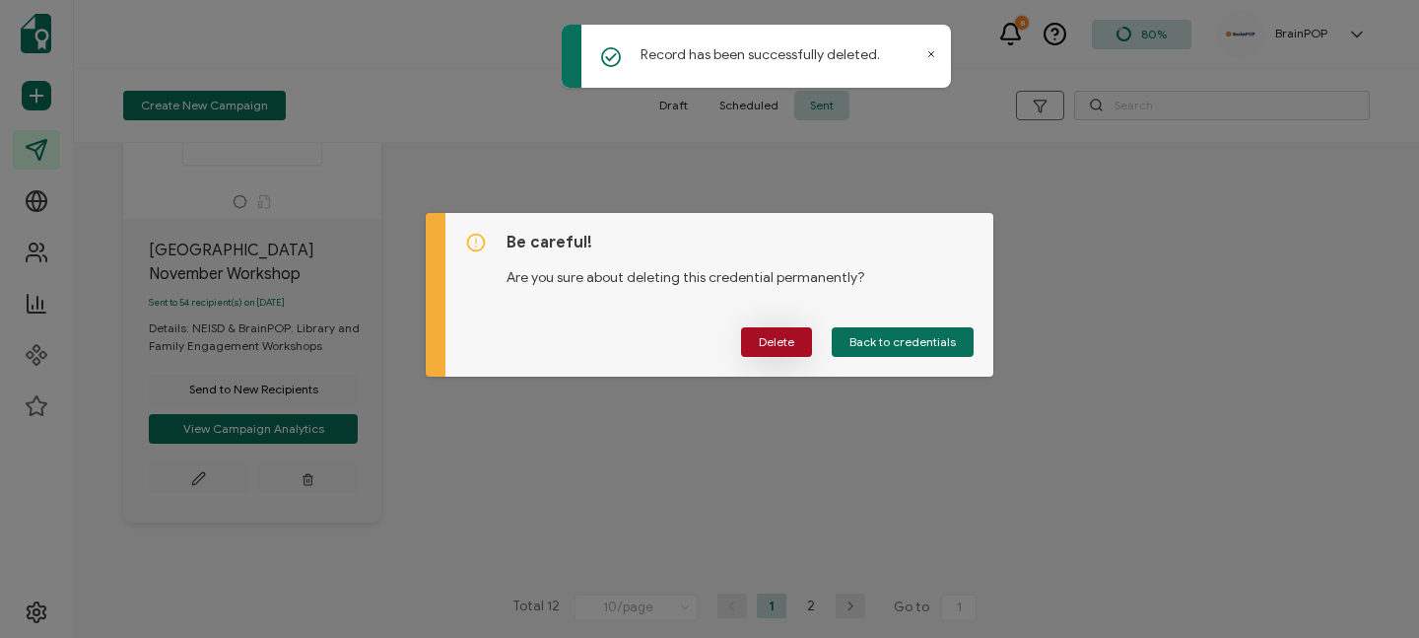
click at [766, 344] on span "Delete" at bounding box center [776, 342] width 35 height 12
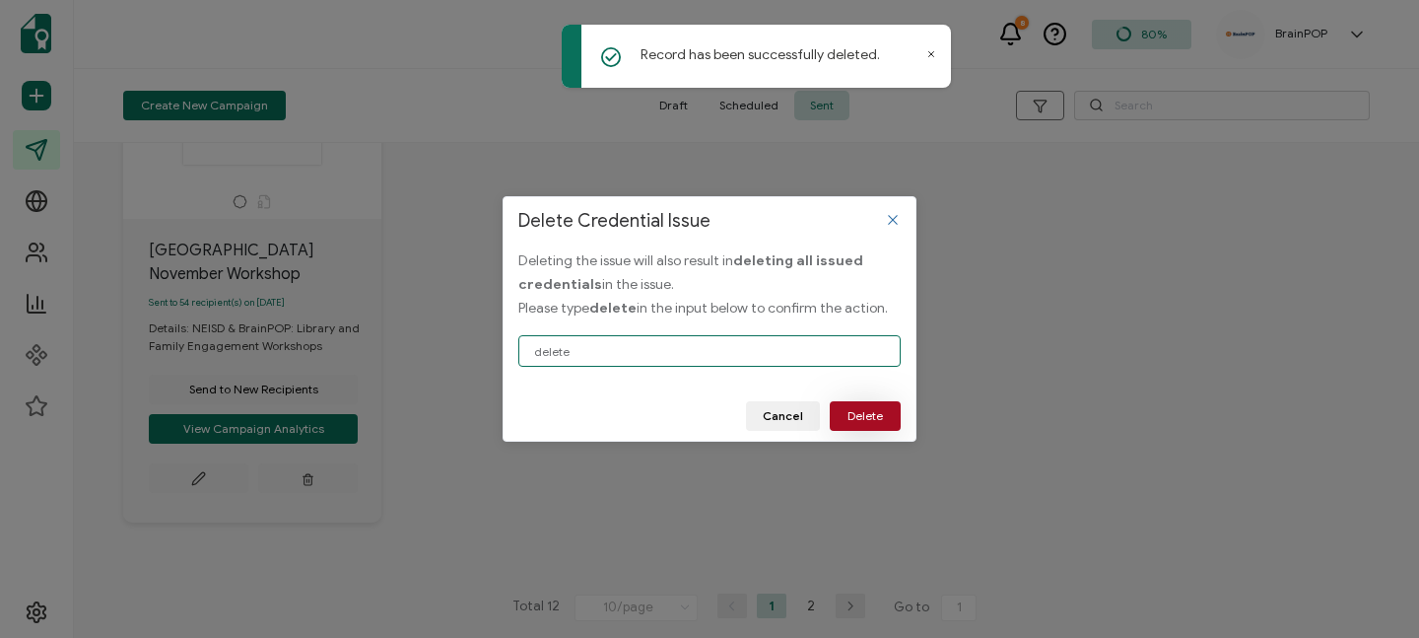
type input "delete"
click at [863, 417] on span "Delete" at bounding box center [865, 416] width 35 height 12
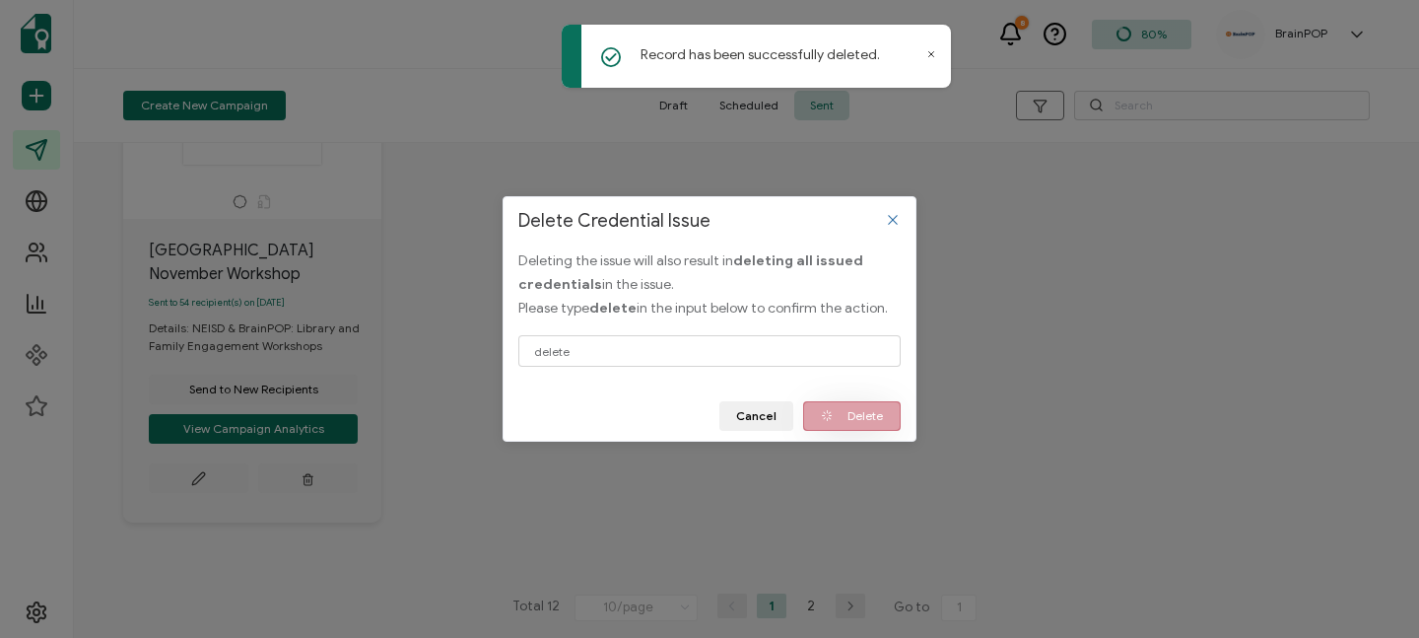
scroll to position [762, 0]
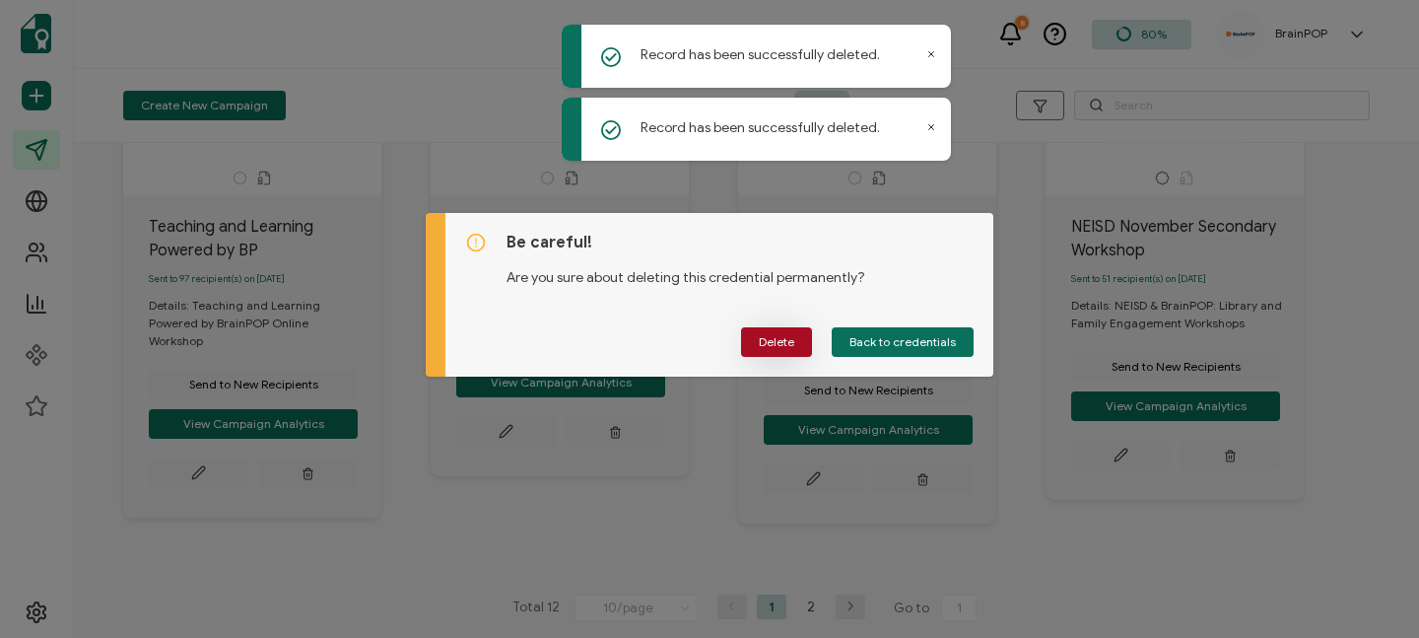
click at [789, 344] on span "Delete" at bounding box center [776, 342] width 35 height 12
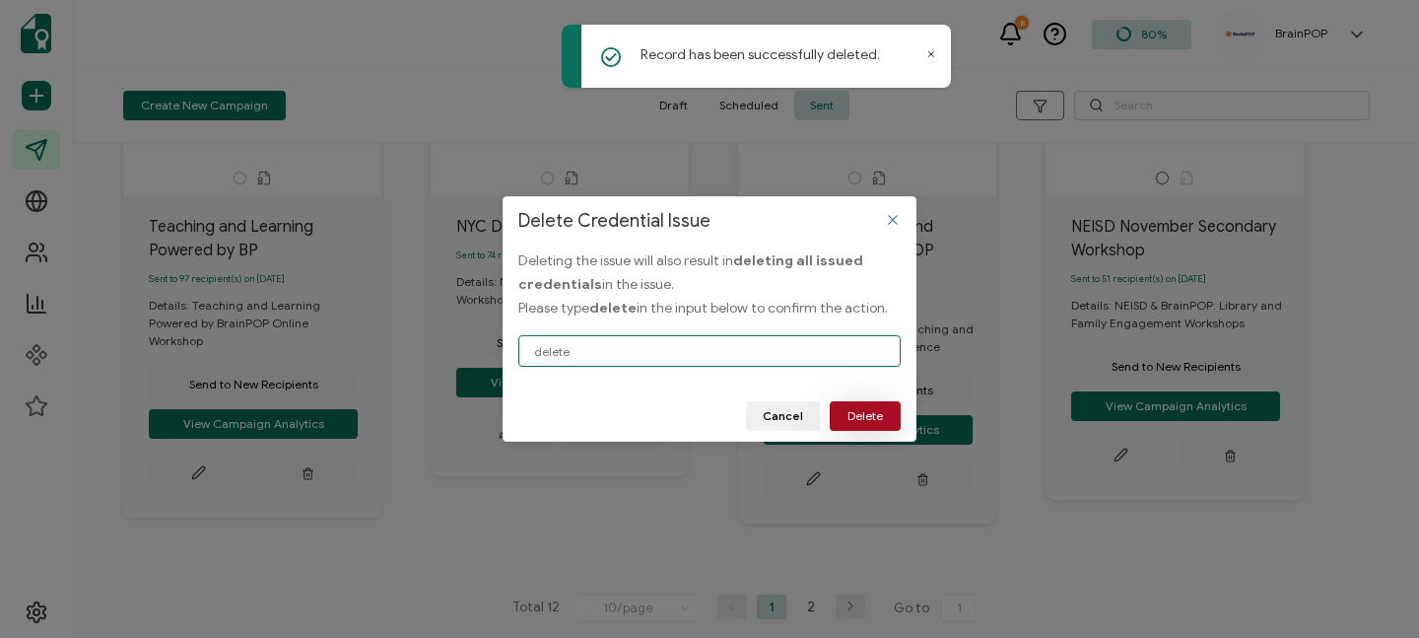
type input "delete"
click at [850, 404] on button "Delete" at bounding box center [865, 416] width 71 height 30
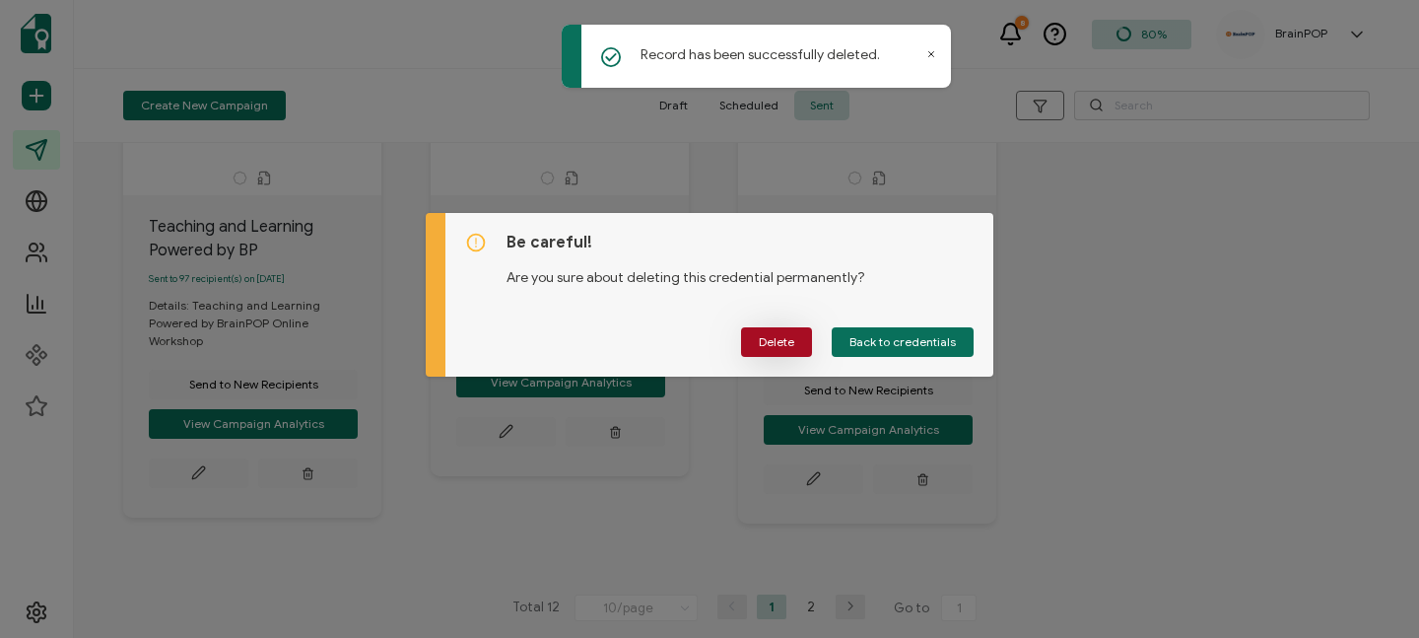
click at [772, 341] on span "Delete" at bounding box center [776, 342] width 35 height 12
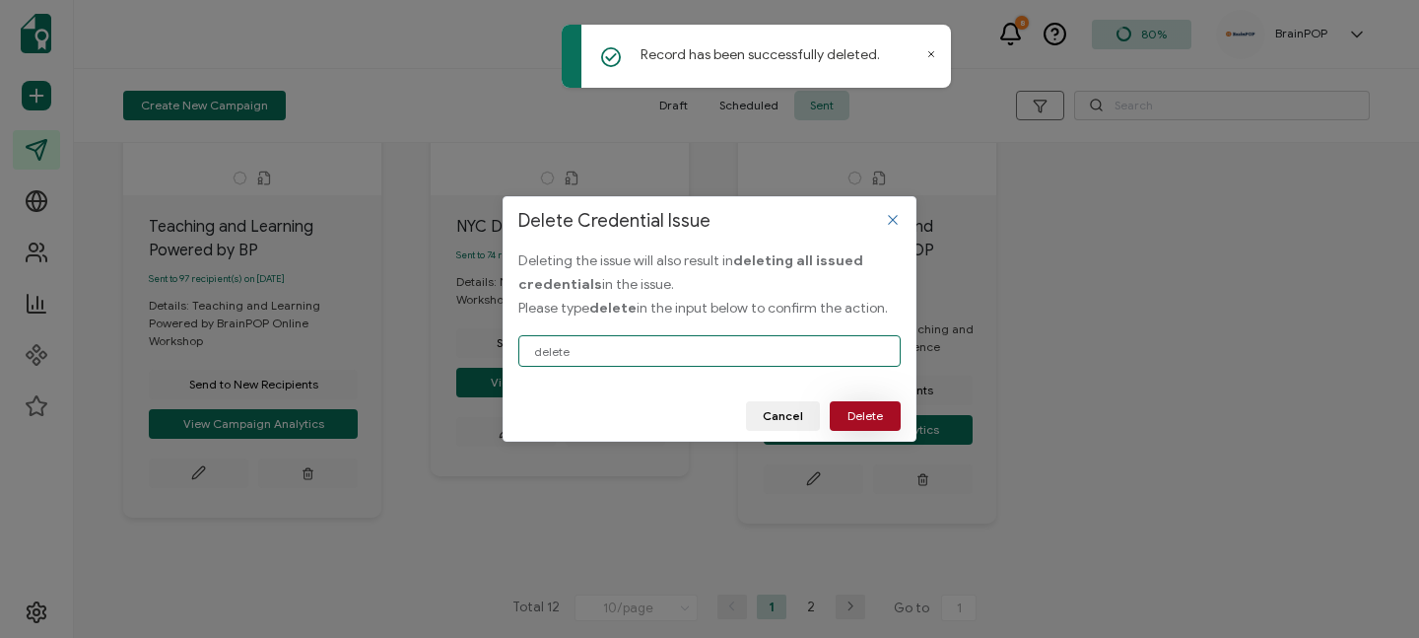
type input "delete"
click at [851, 416] on span "Delete" at bounding box center [865, 416] width 35 height 12
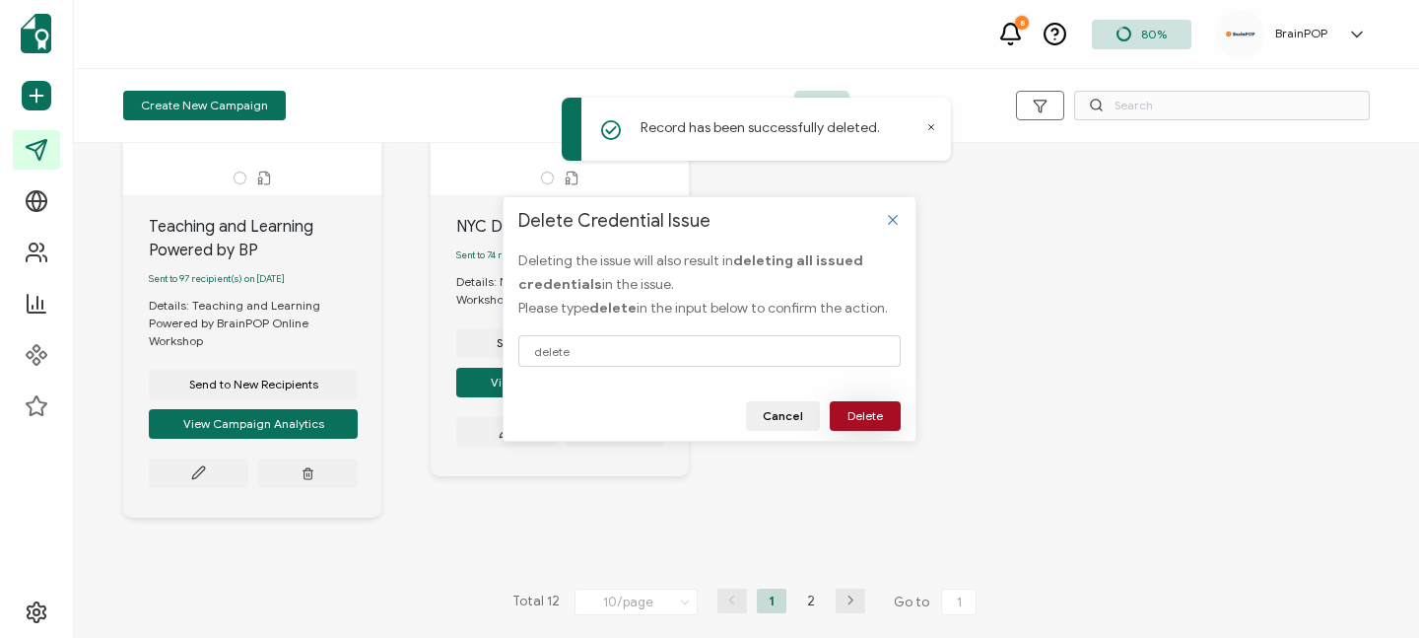
scroll to position [738, 0]
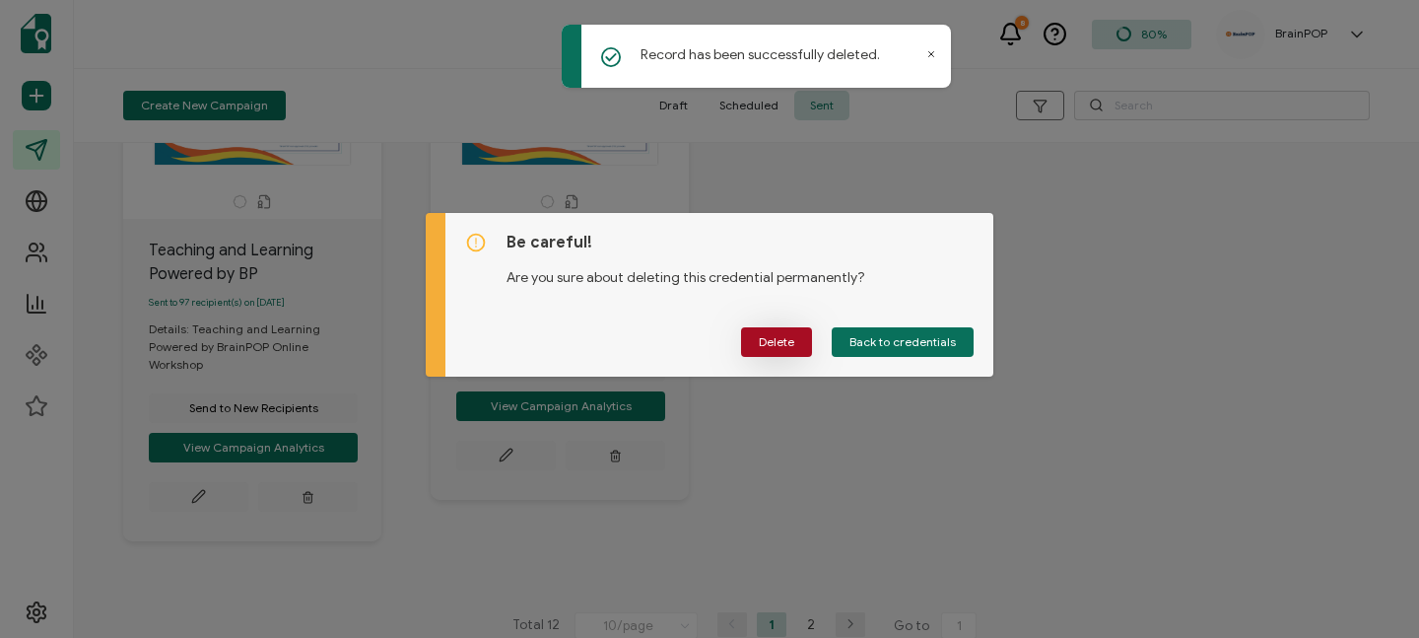
click at [765, 343] on span "Delete" at bounding box center [776, 342] width 35 height 12
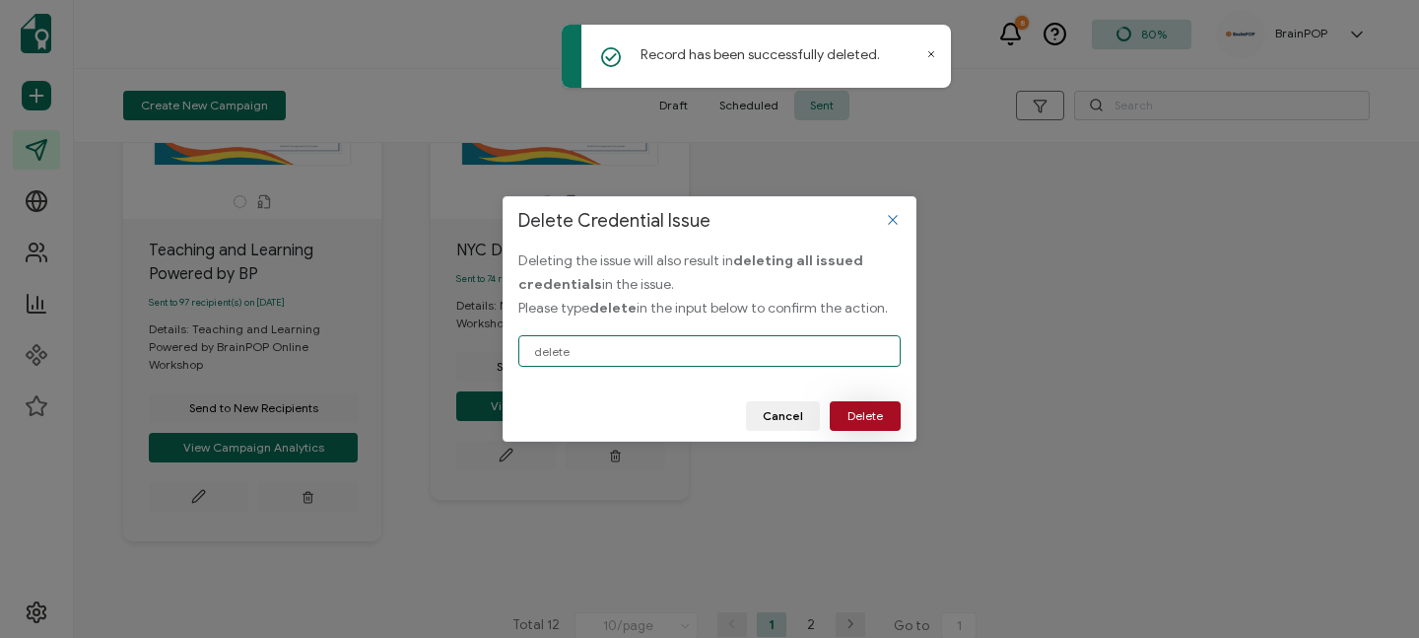
type input "delete"
click at [857, 412] on span "Delete" at bounding box center [865, 416] width 35 height 12
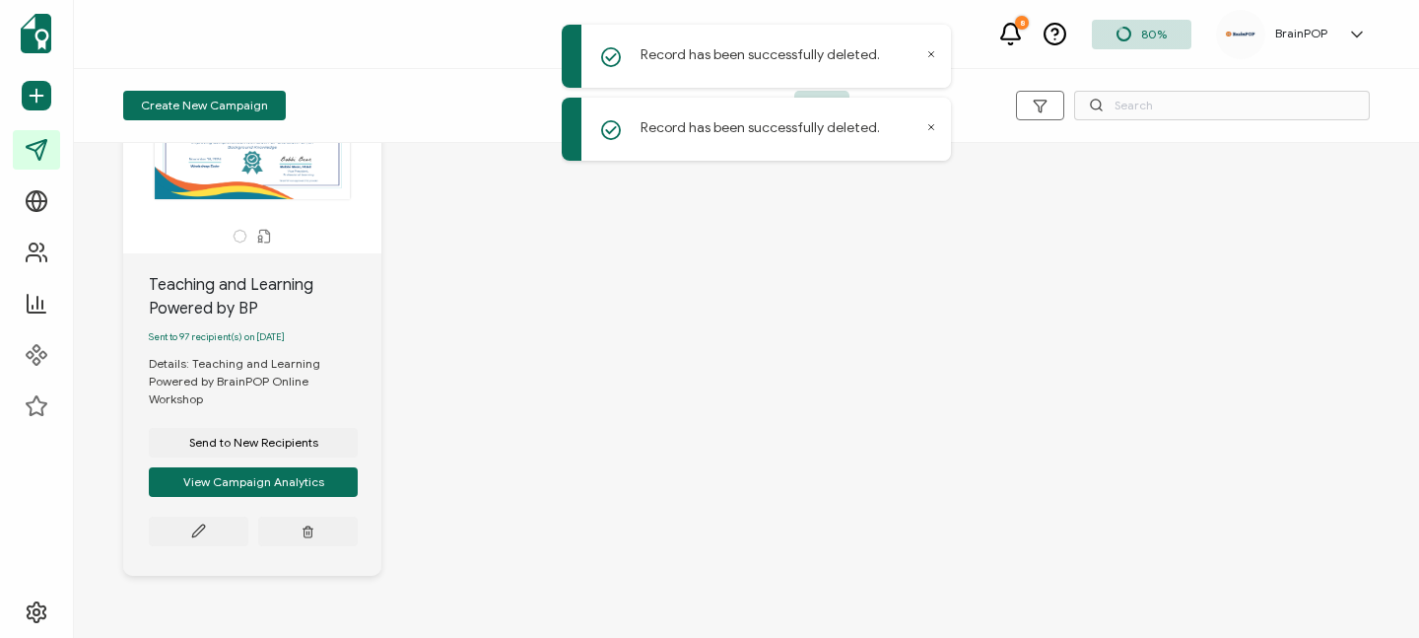
scroll to position [699, 0]
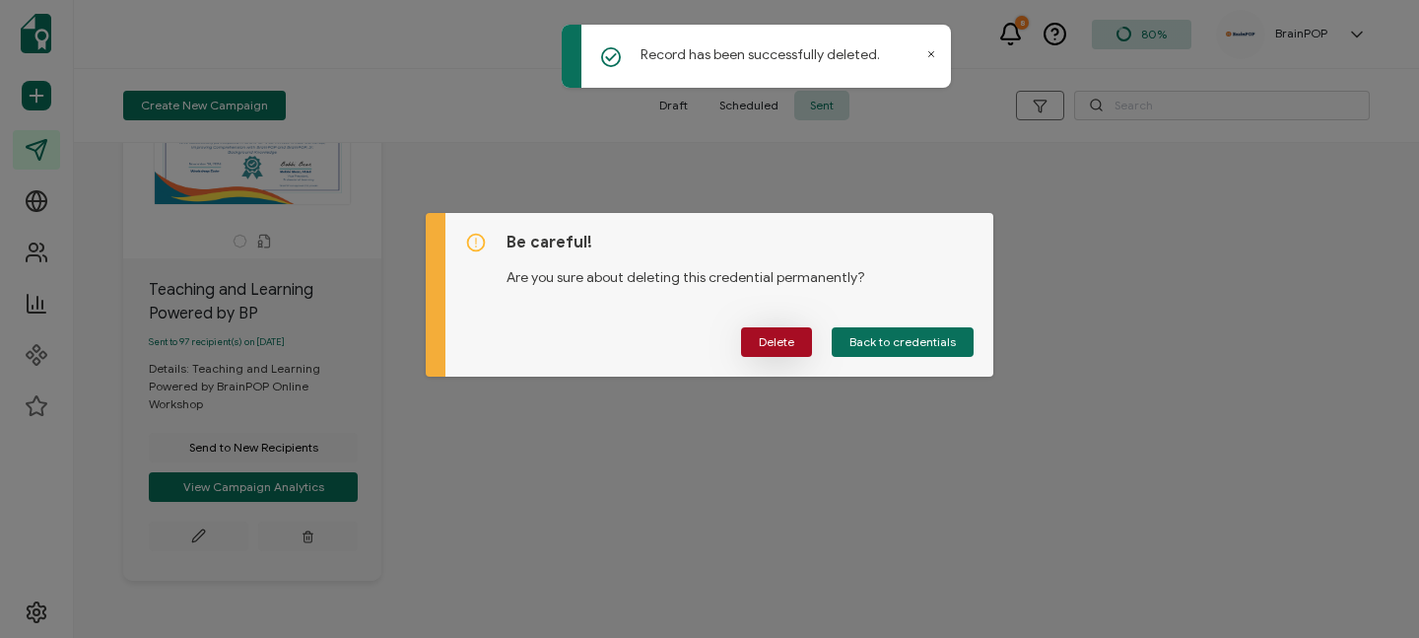
click at [771, 336] on span "Delete" at bounding box center [776, 342] width 35 height 12
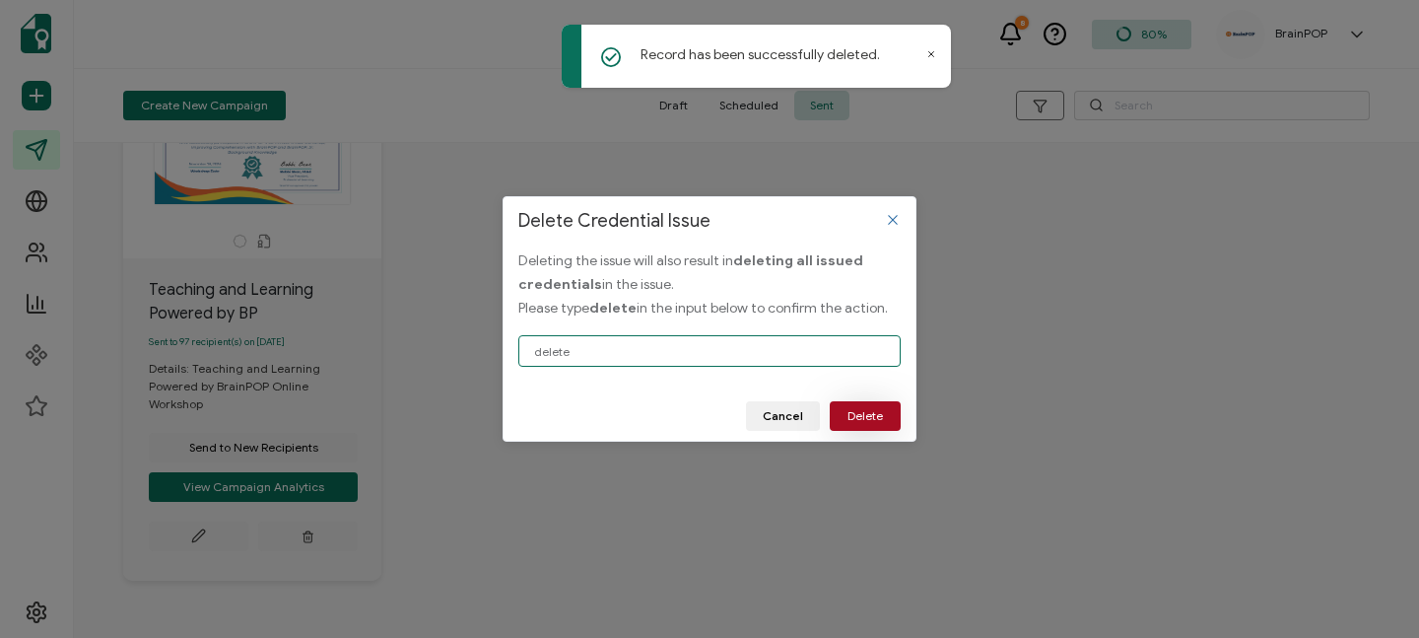
type input "delete"
click at [854, 417] on span "Delete" at bounding box center [865, 416] width 35 height 12
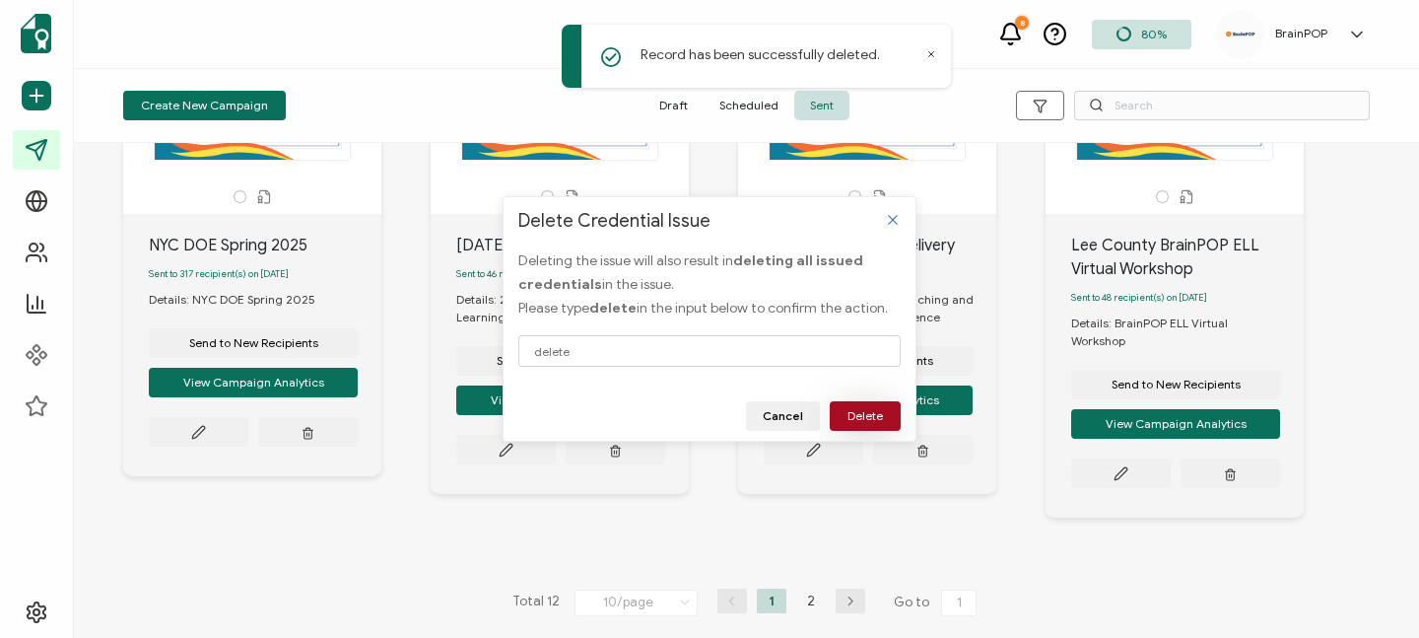
scroll to position [183, 0]
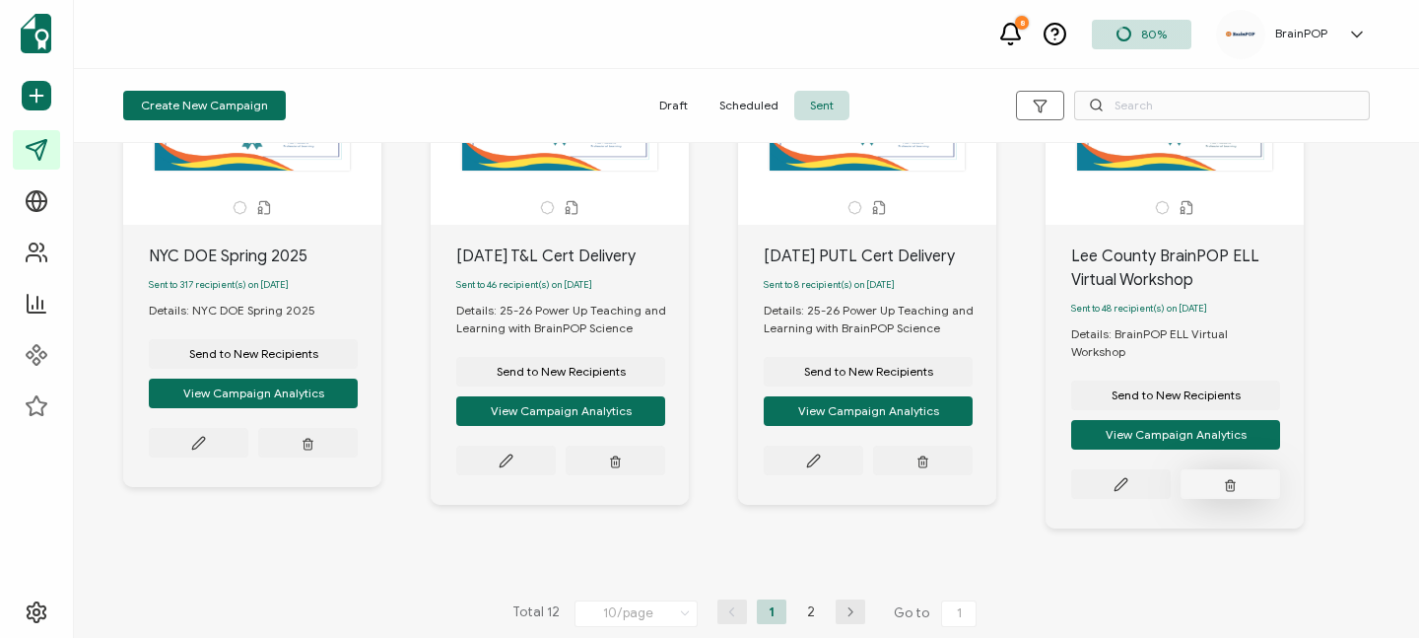
click at [312, 449] on icon "button" at bounding box center [309, 445] width 8 height 9
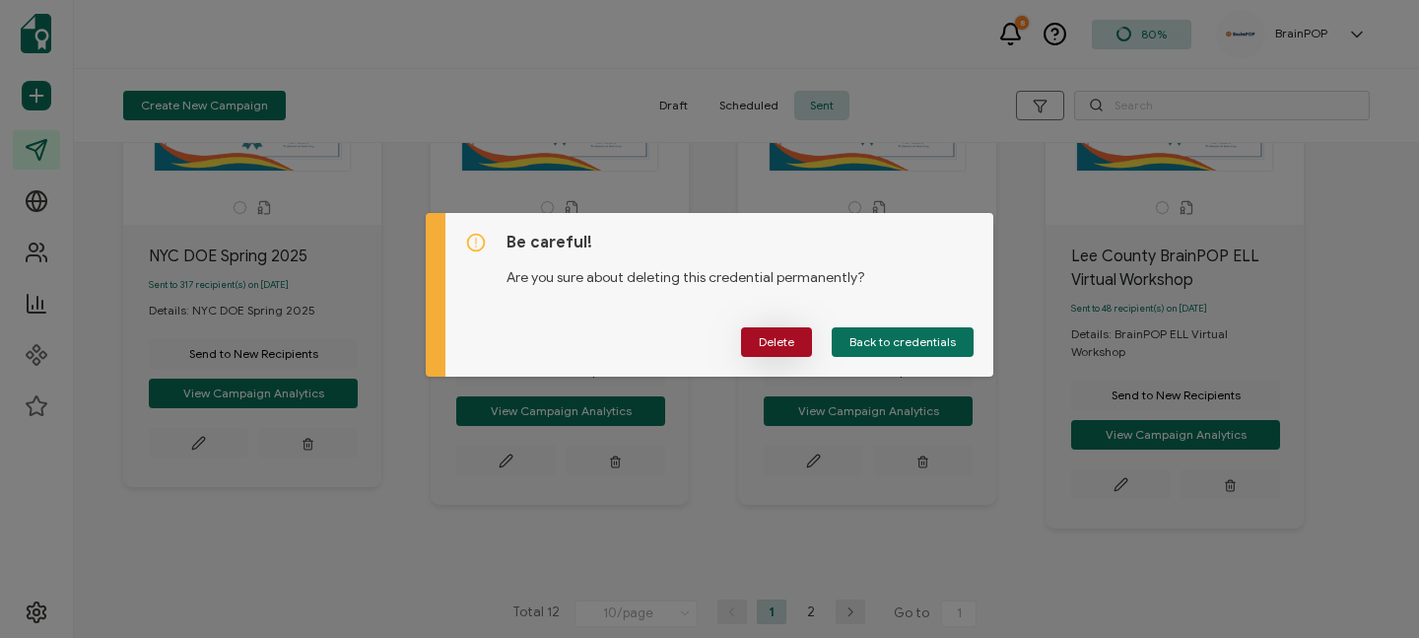
click at [776, 340] on span "Delete" at bounding box center [776, 342] width 35 height 12
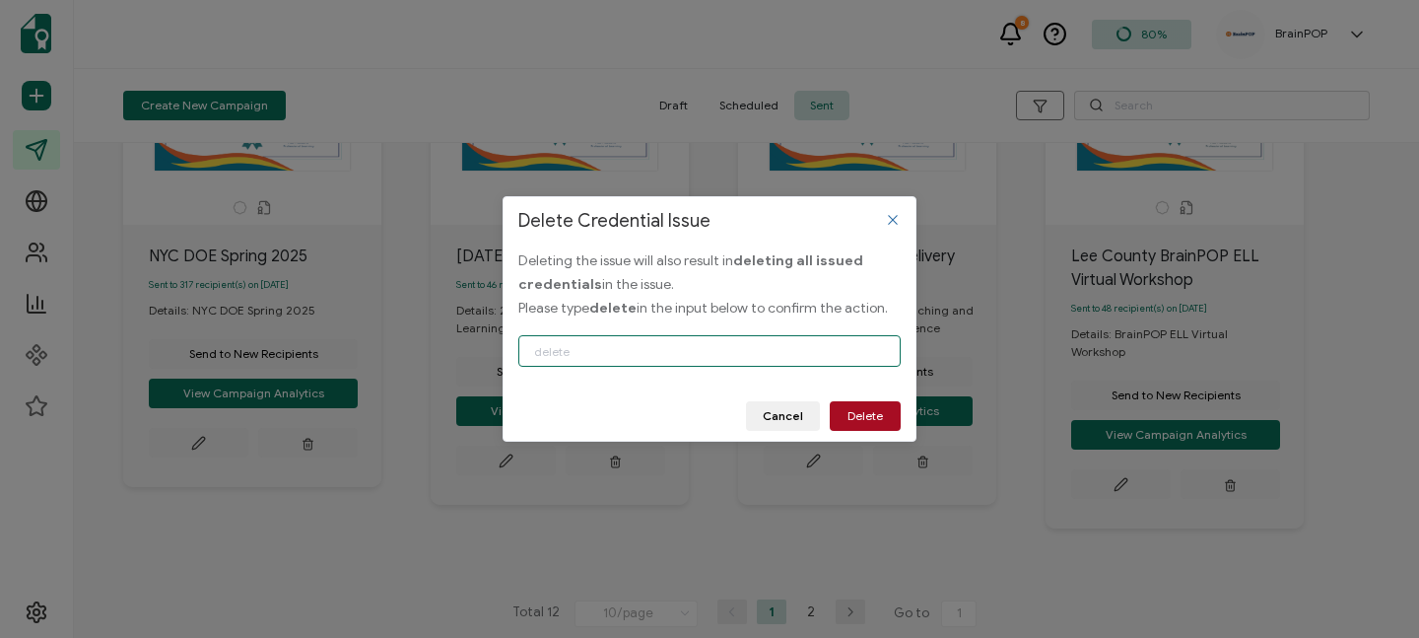
click at [741, 361] on input "Delete Credential Issue" at bounding box center [709, 351] width 382 height 32
type input "delete"
click at [865, 419] on span "Delete" at bounding box center [865, 416] width 35 height 12
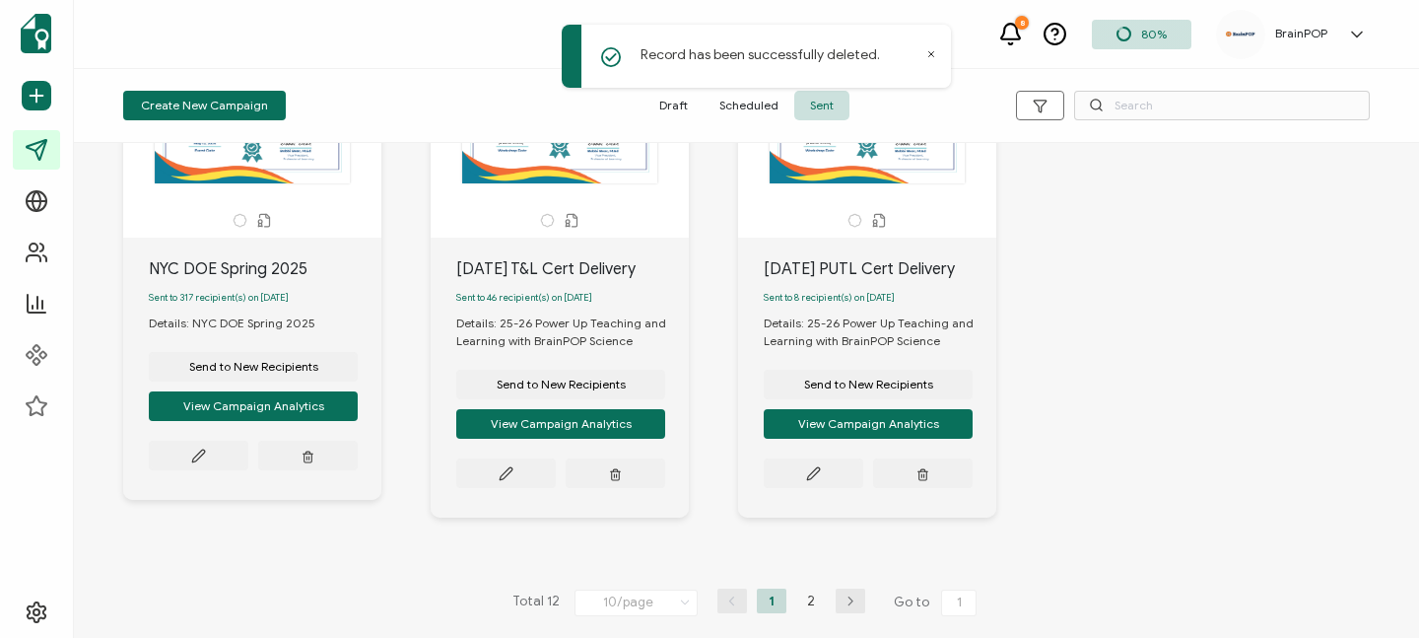
scroll to position [177, 0]
click at [314, 463] on icon "button" at bounding box center [308, 455] width 13 height 15
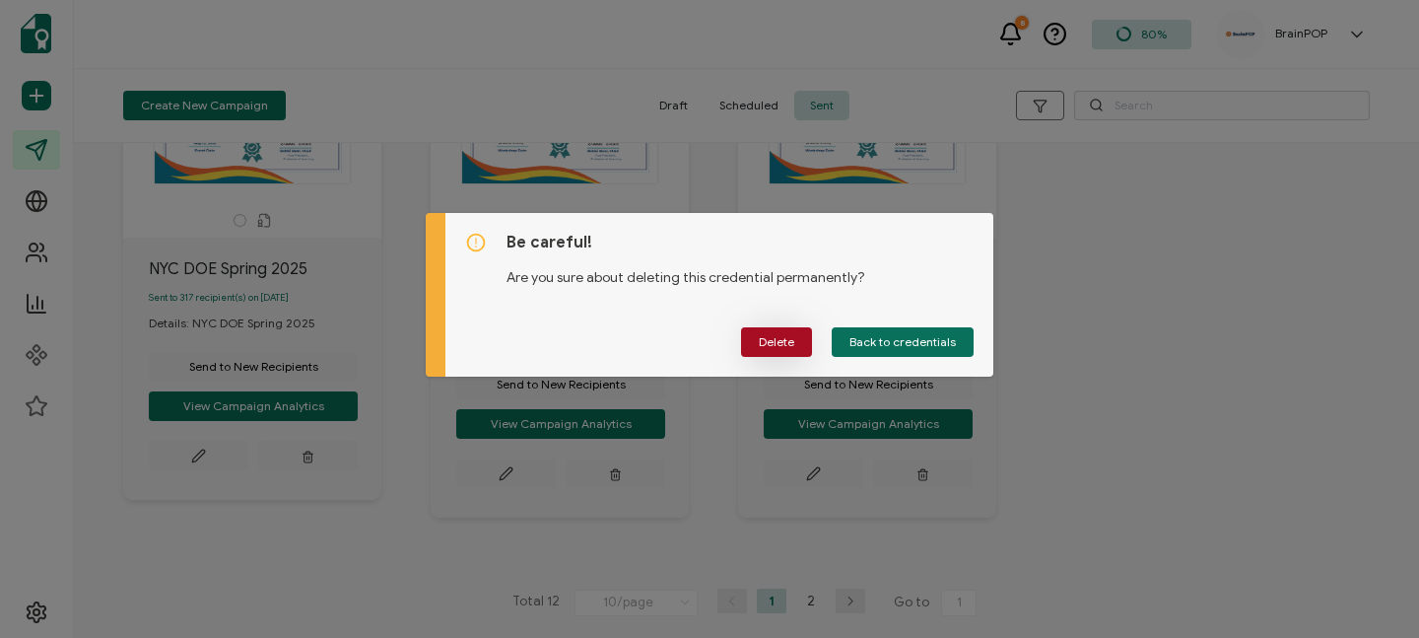
click at [770, 339] on span "Delete" at bounding box center [776, 342] width 35 height 12
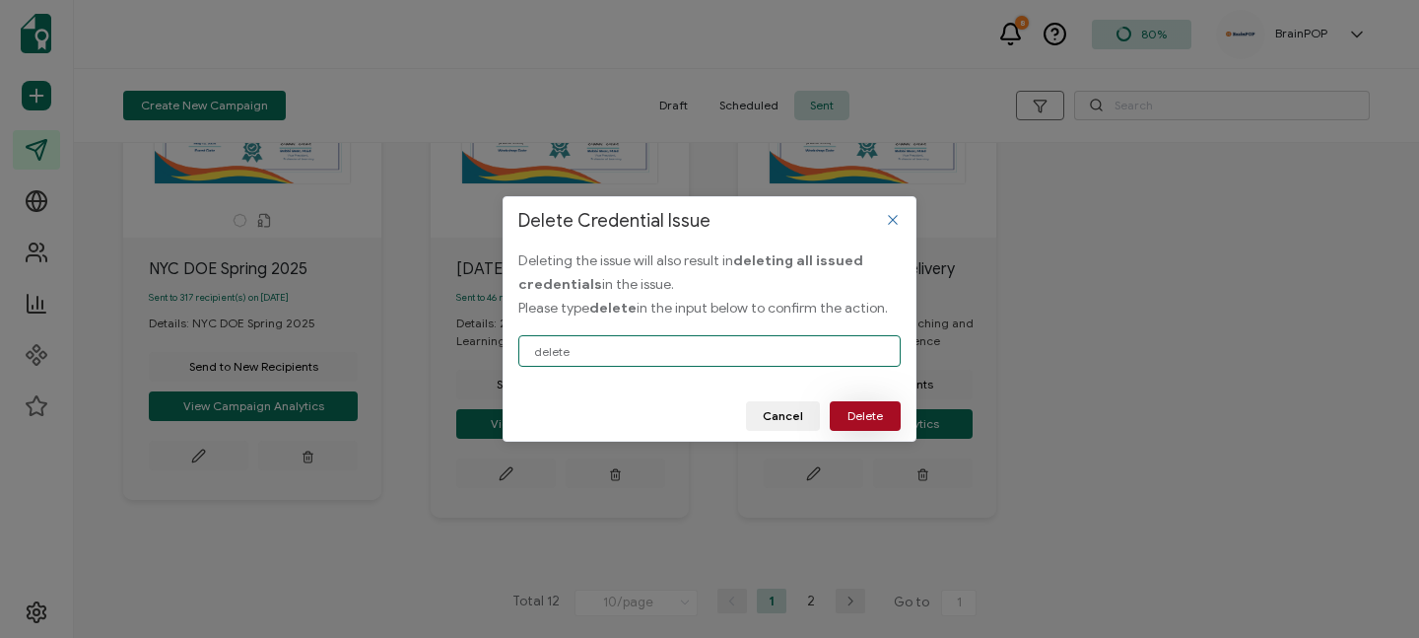
type input "delete"
click at [862, 416] on span "Delete" at bounding box center [865, 416] width 35 height 12
